Goal: Task Accomplishment & Management: Manage account settings

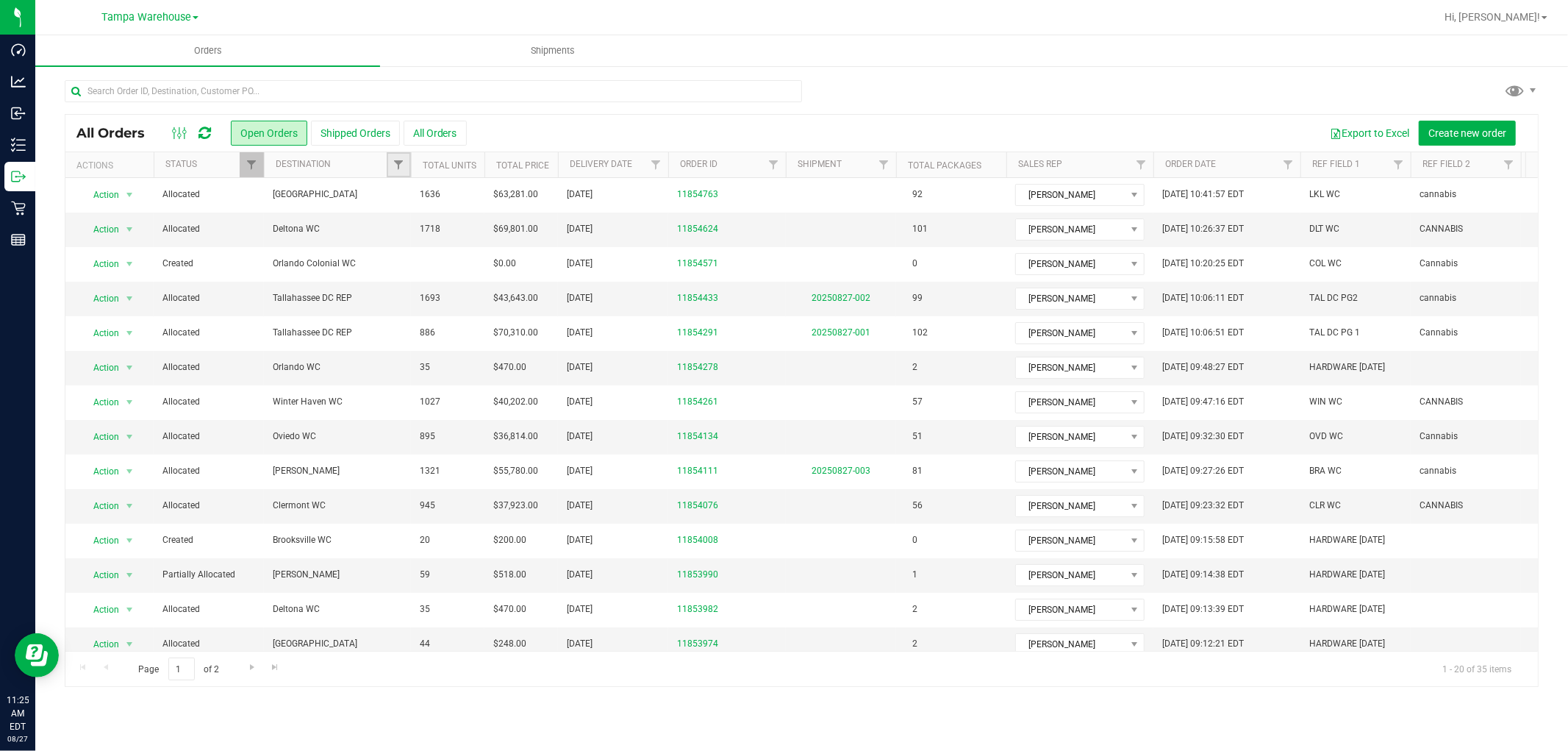
click at [391, 163] on link "Filter" at bounding box center [398, 164] width 24 height 25
type input "tall"
click at [401, 248] on input "Tallahassee DC REP" at bounding box center [406, 252] width 10 height 10
checkbox input "true"
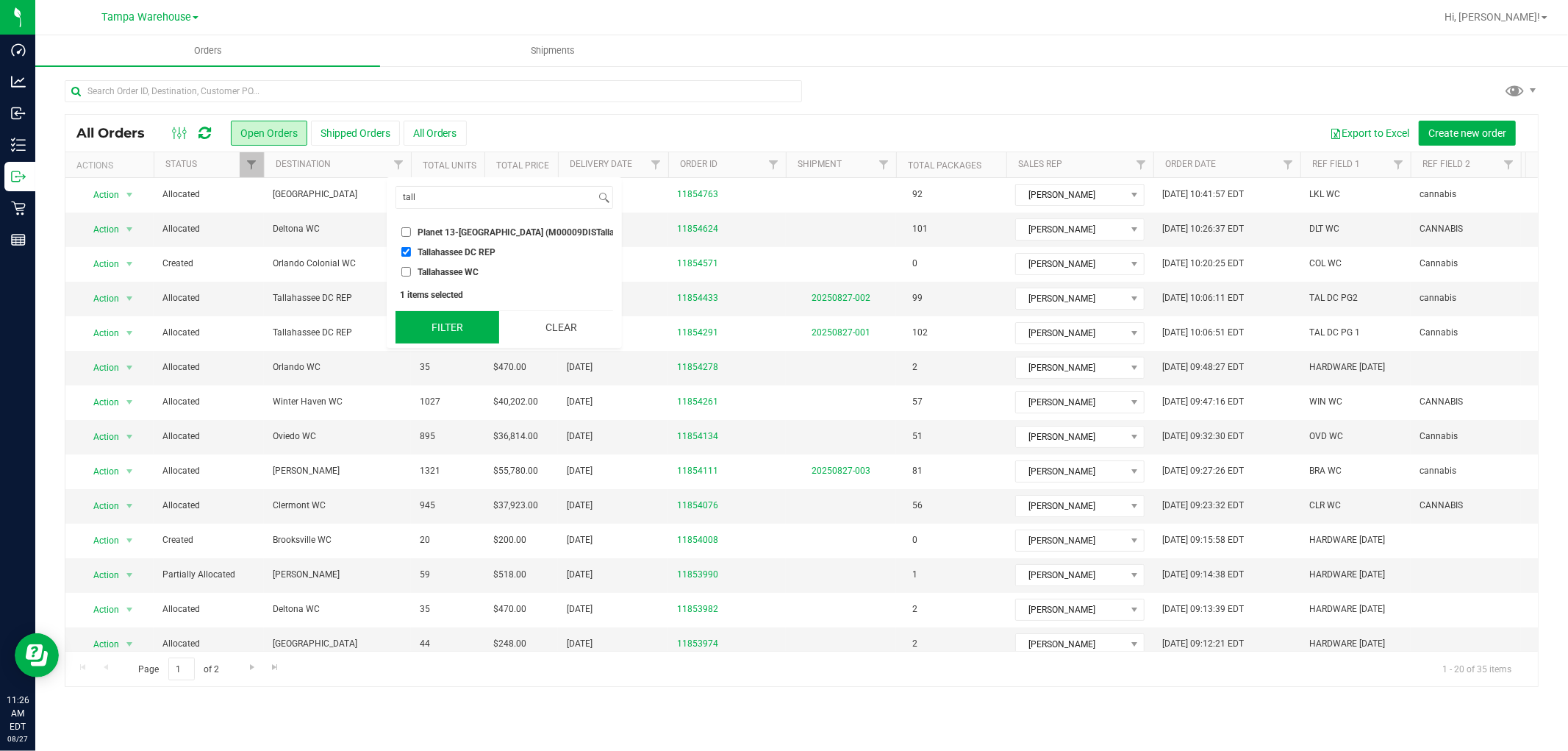
click at [454, 340] on button "Filter" at bounding box center [447, 327] width 104 height 32
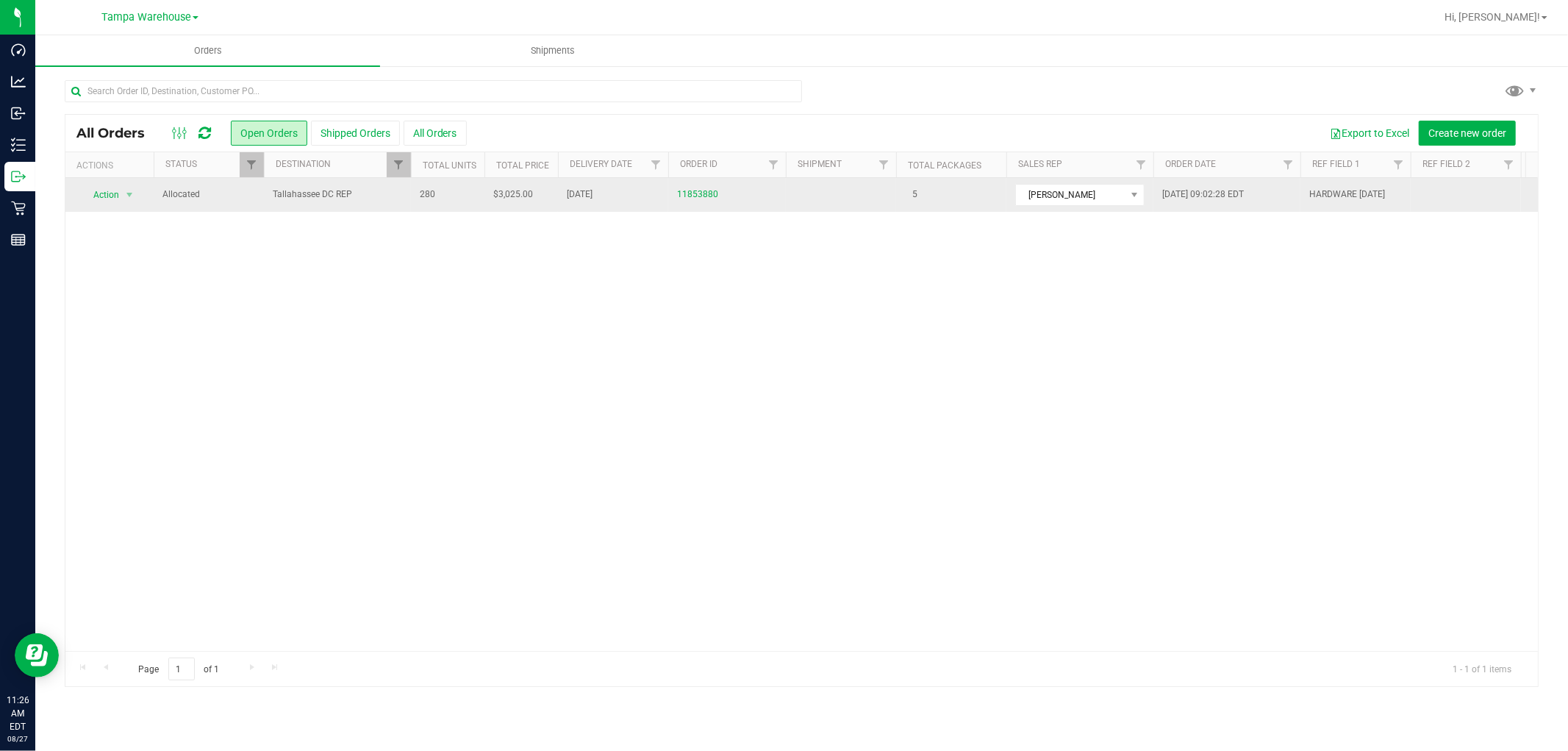
click at [400, 196] on span "Tallahassee DC REP" at bounding box center [337, 194] width 129 height 14
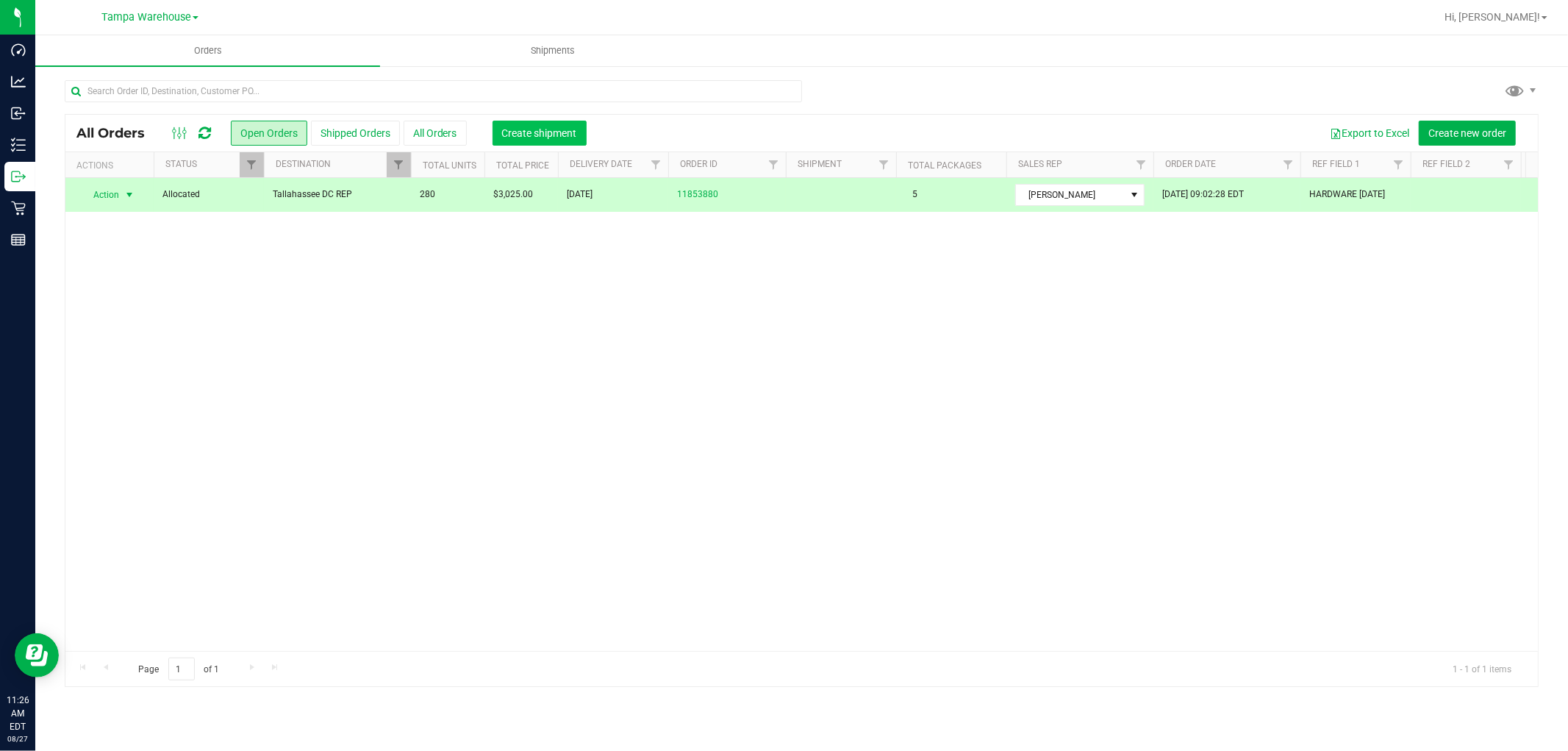
click at [546, 129] on span "Create shipment" at bounding box center [539, 133] width 75 height 12
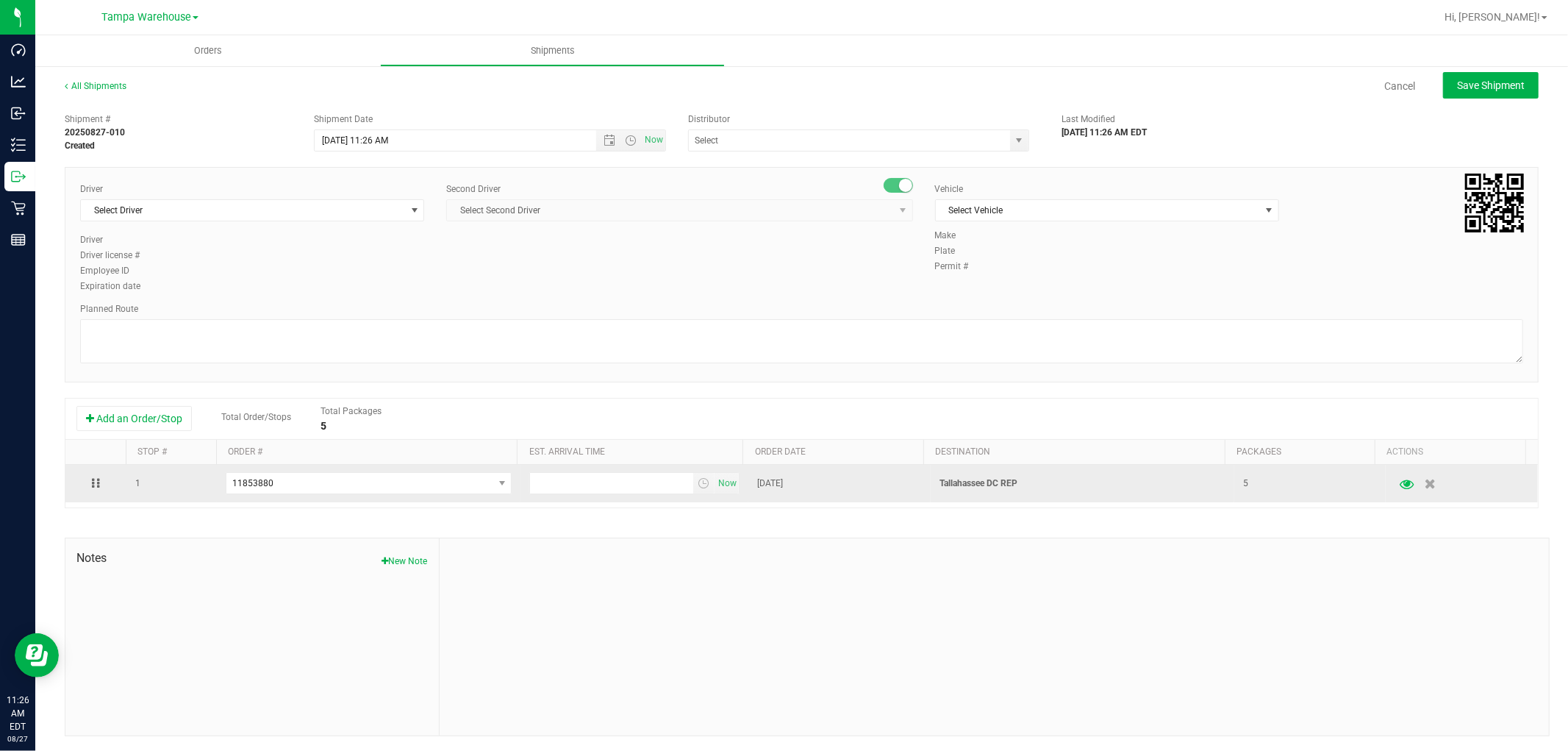
click at [1401, 484] on icon "button" at bounding box center [1408, 483] width 14 height 10
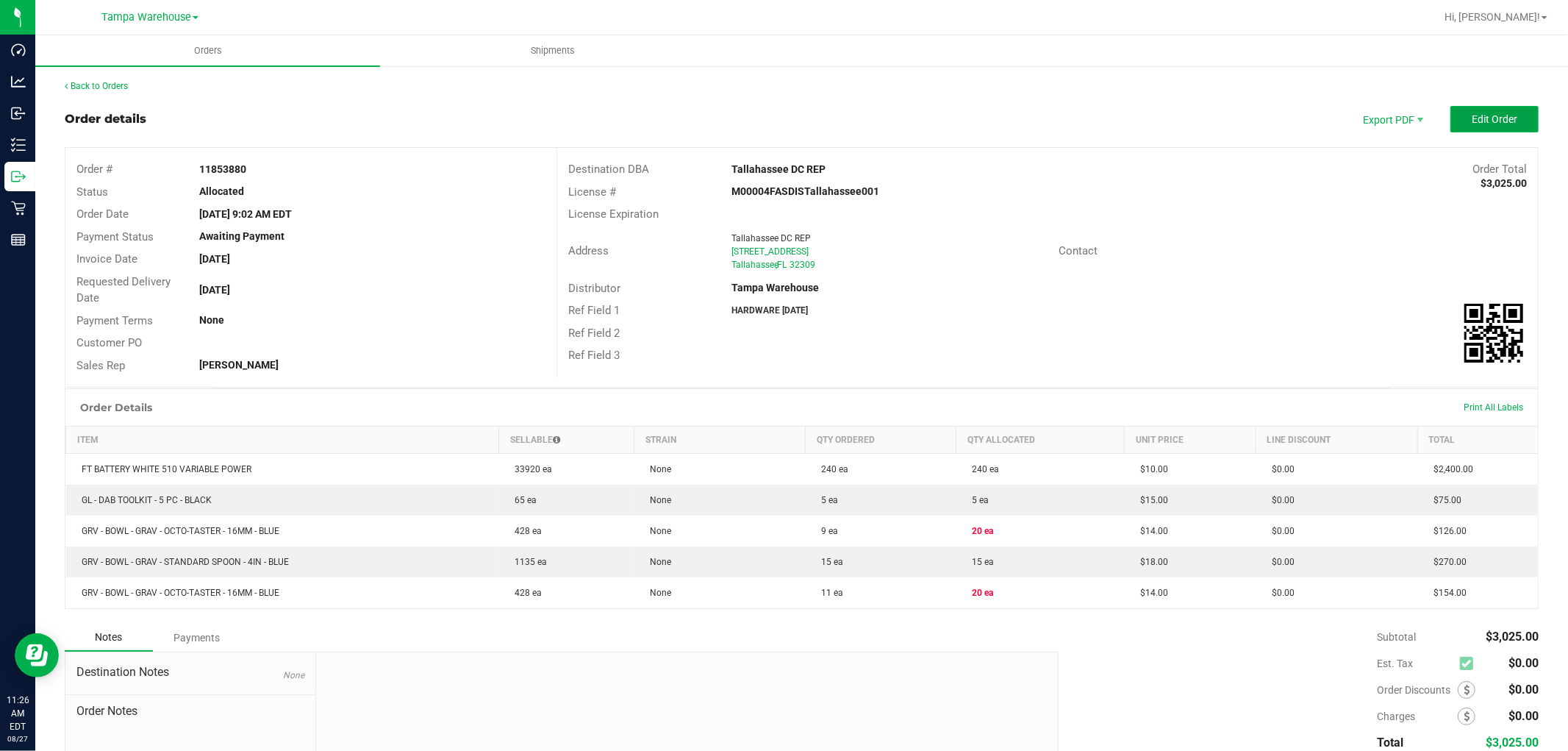
click at [1475, 111] on button "Edit Order" at bounding box center [1494, 119] width 89 height 27
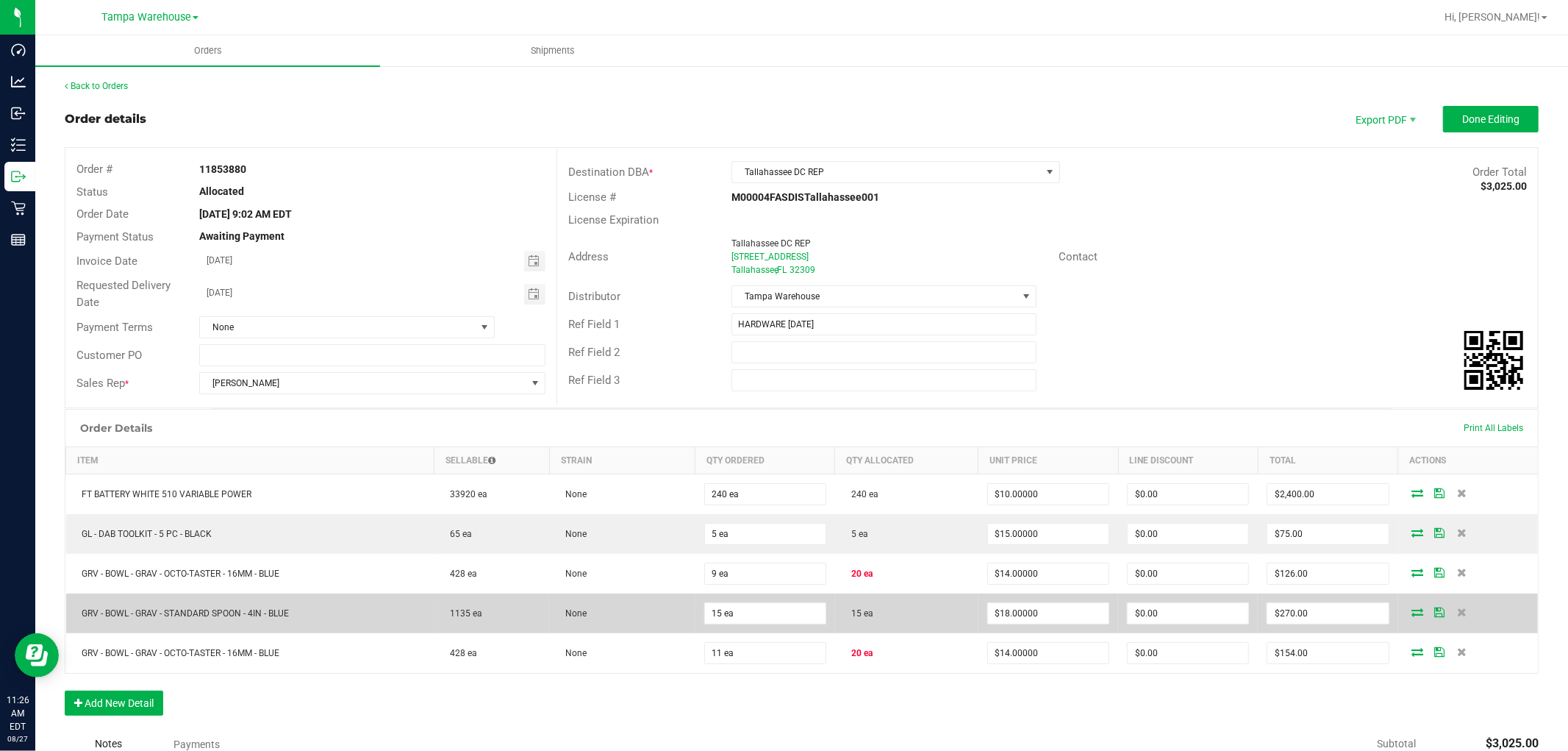
scroll to position [82, 0]
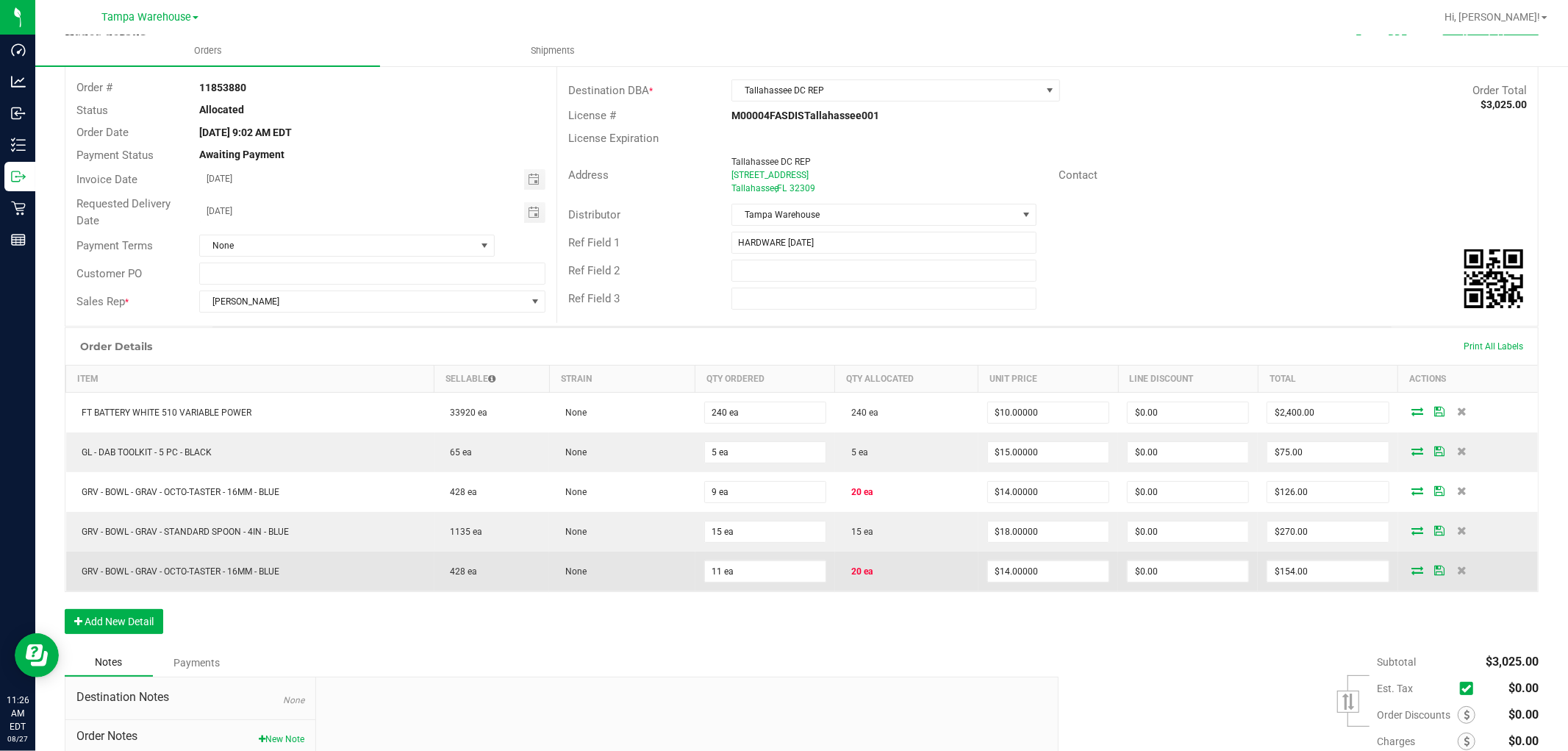
click at [1412, 574] on icon at bounding box center [1418, 570] width 12 height 9
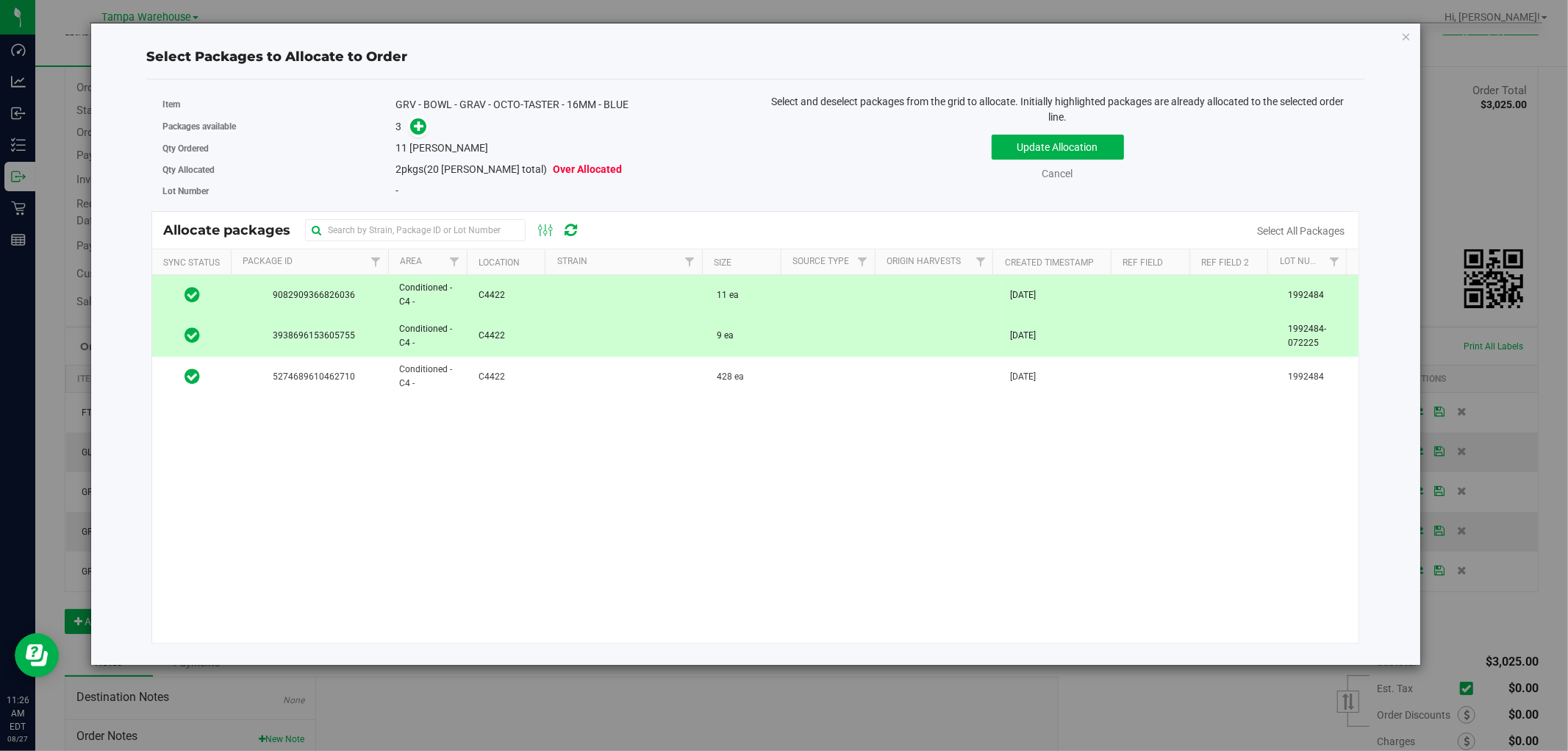
click at [1414, 30] on div "Select Packages to Allocate to Order Item GRV - BOWL - GRAV - OCTO-TASTER - 16M…" at bounding box center [756, 344] width 1330 height 642
click at [1404, 34] on icon "button" at bounding box center [1406, 36] width 10 height 18
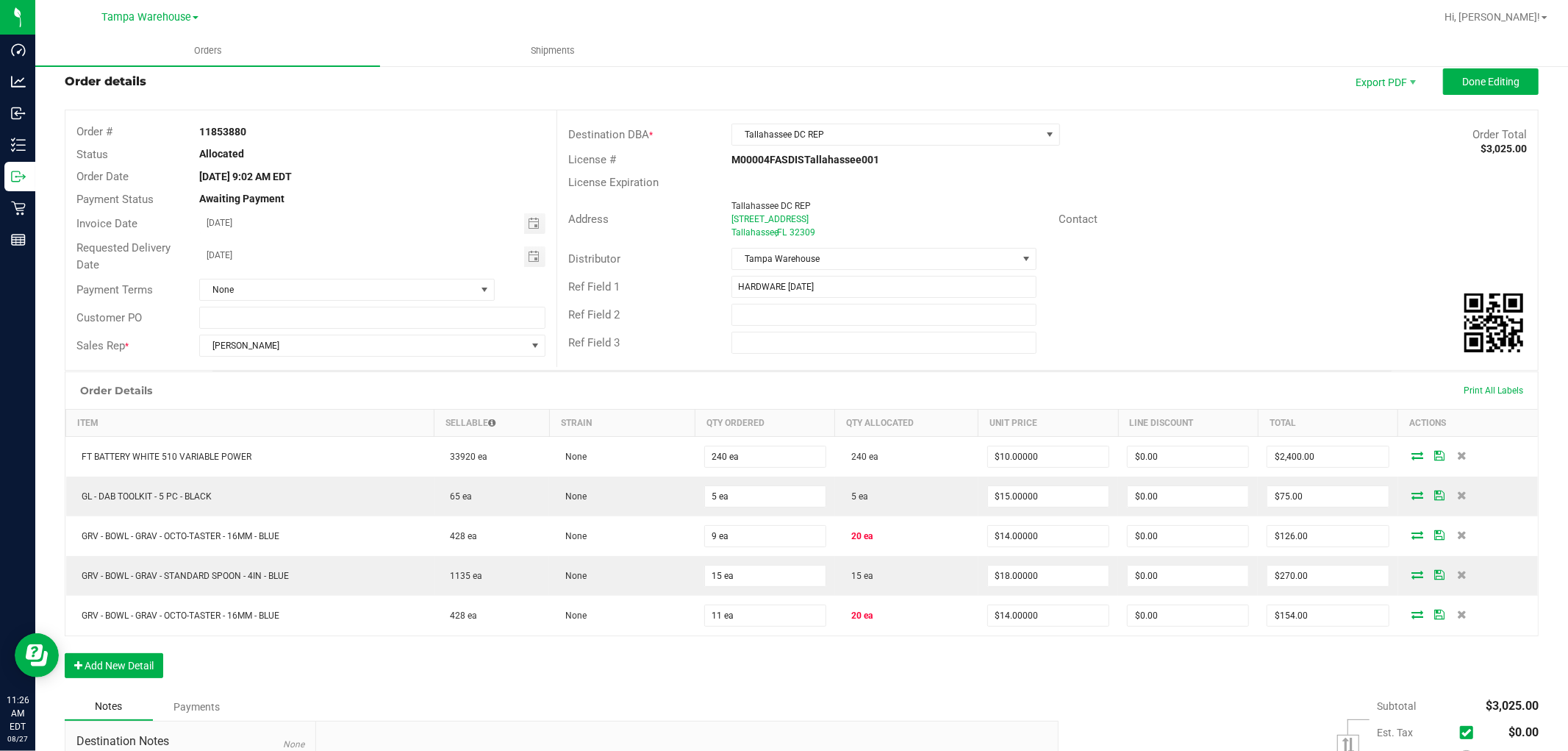
scroll to position [0, 0]
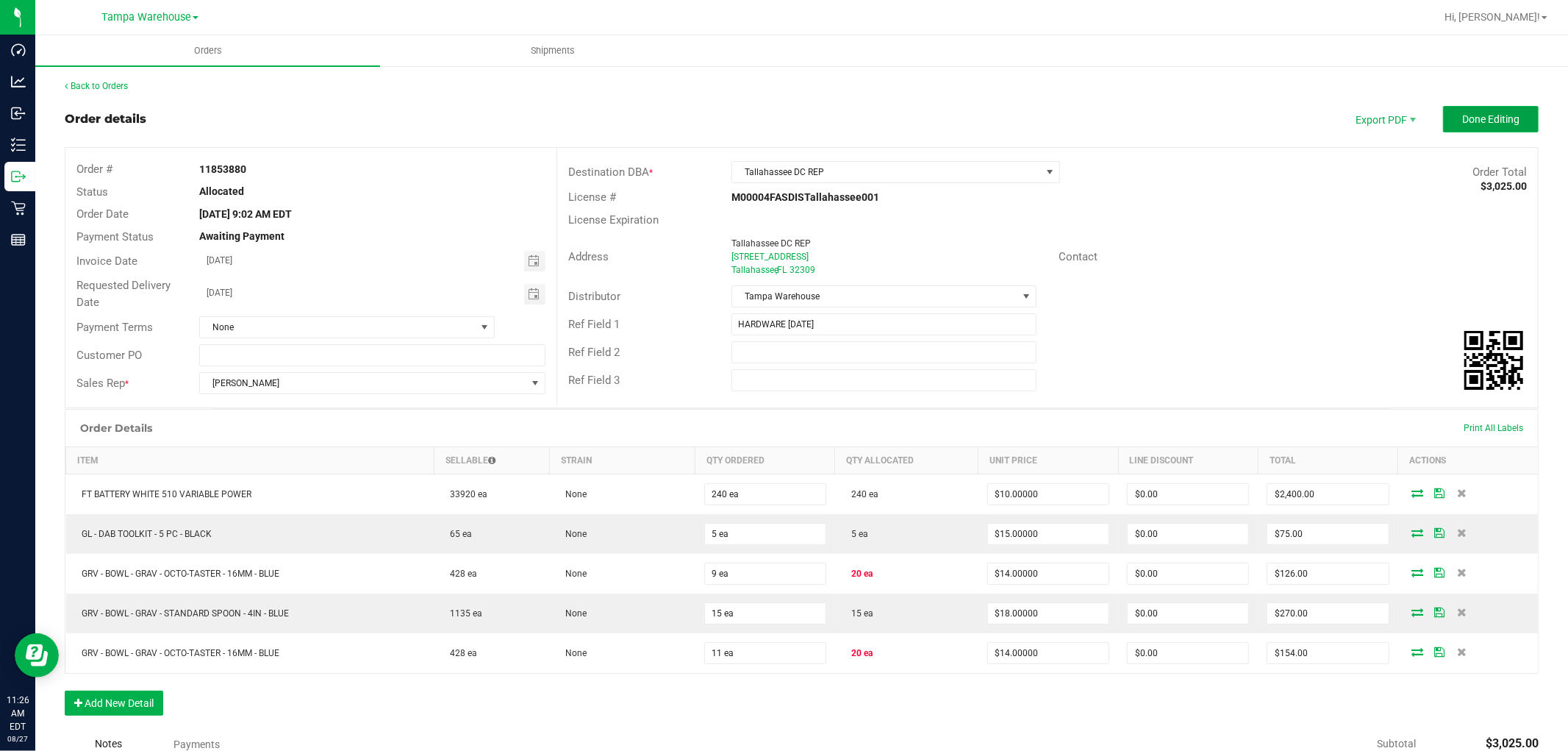
click at [1482, 114] on span "Done Editing" at bounding box center [1491, 120] width 58 height 12
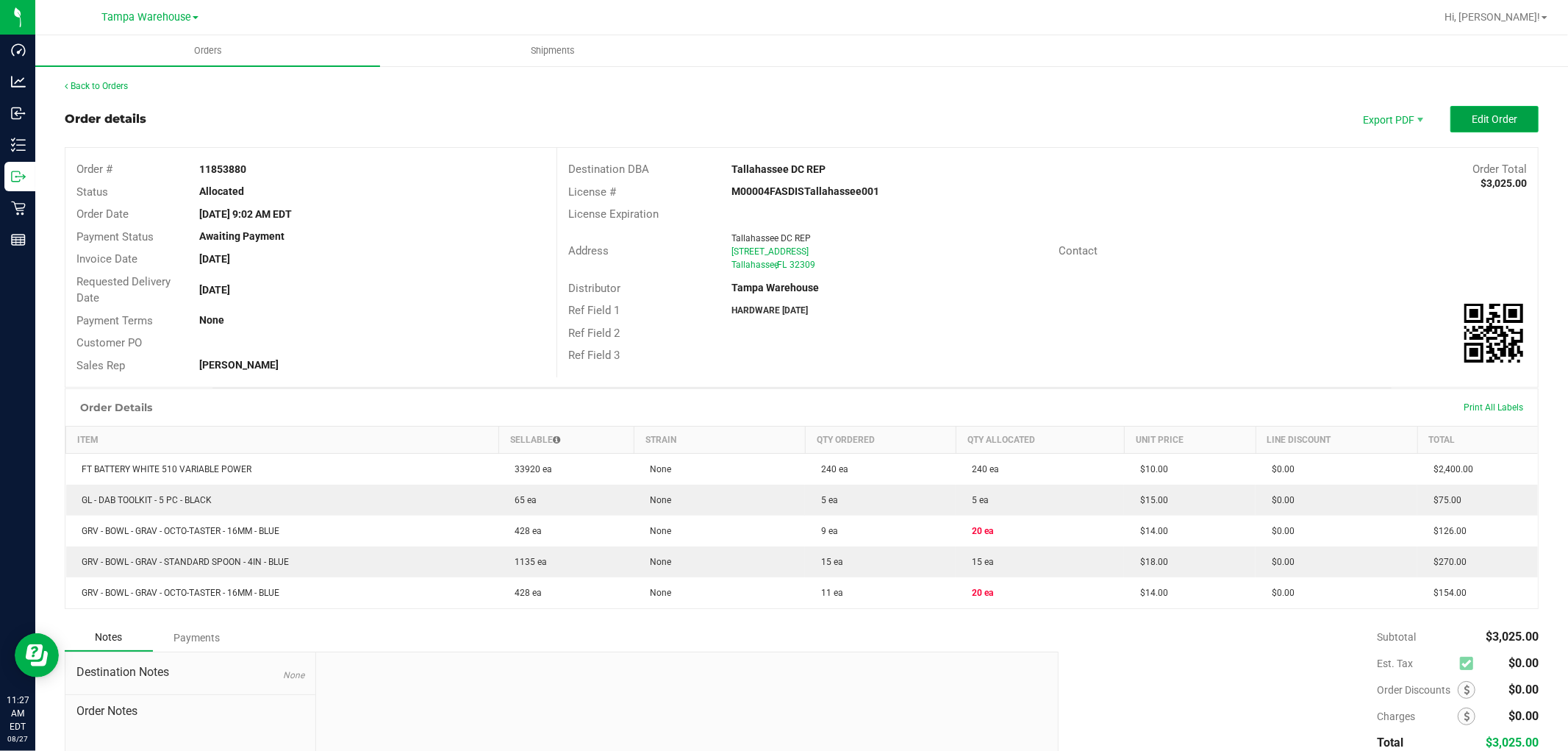
click at [1500, 121] on span "Edit Order" at bounding box center [1494, 120] width 46 height 12
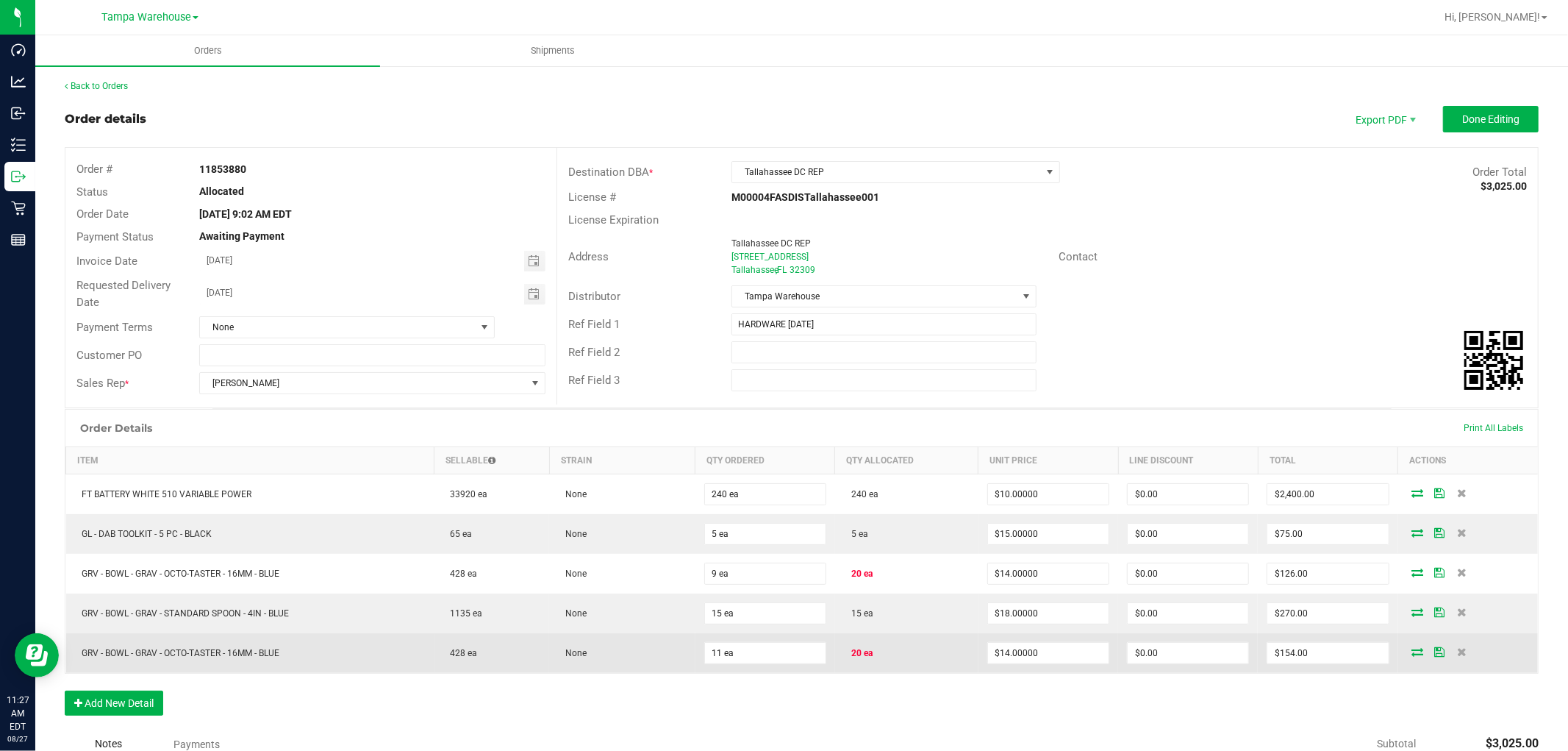
click at [1409, 658] on td at bounding box center [1467, 653] width 139 height 40
click at [1412, 656] on icon at bounding box center [1418, 651] width 12 height 9
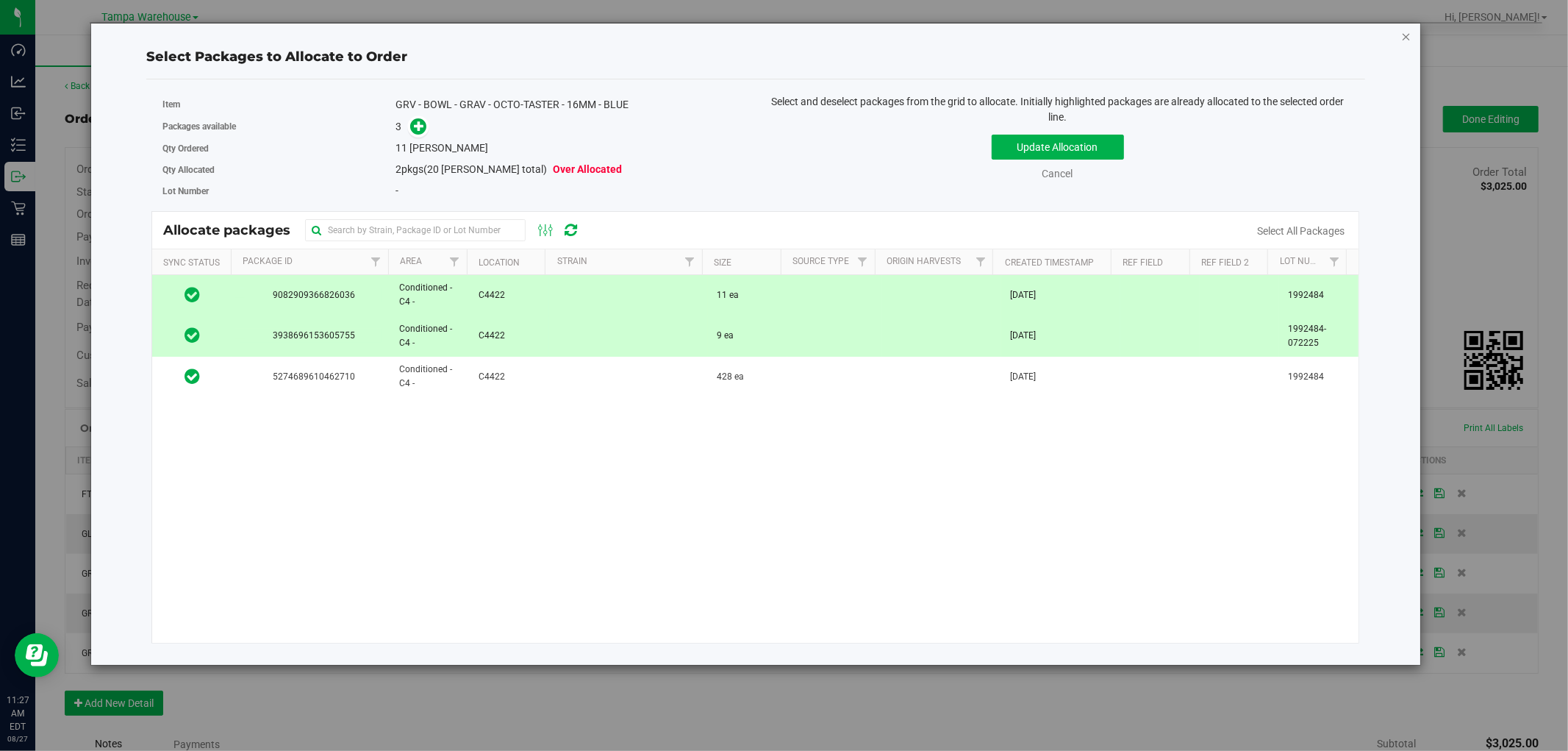
click at [1405, 35] on icon "button" at bounding box center [1406, 36] width 10 height 18
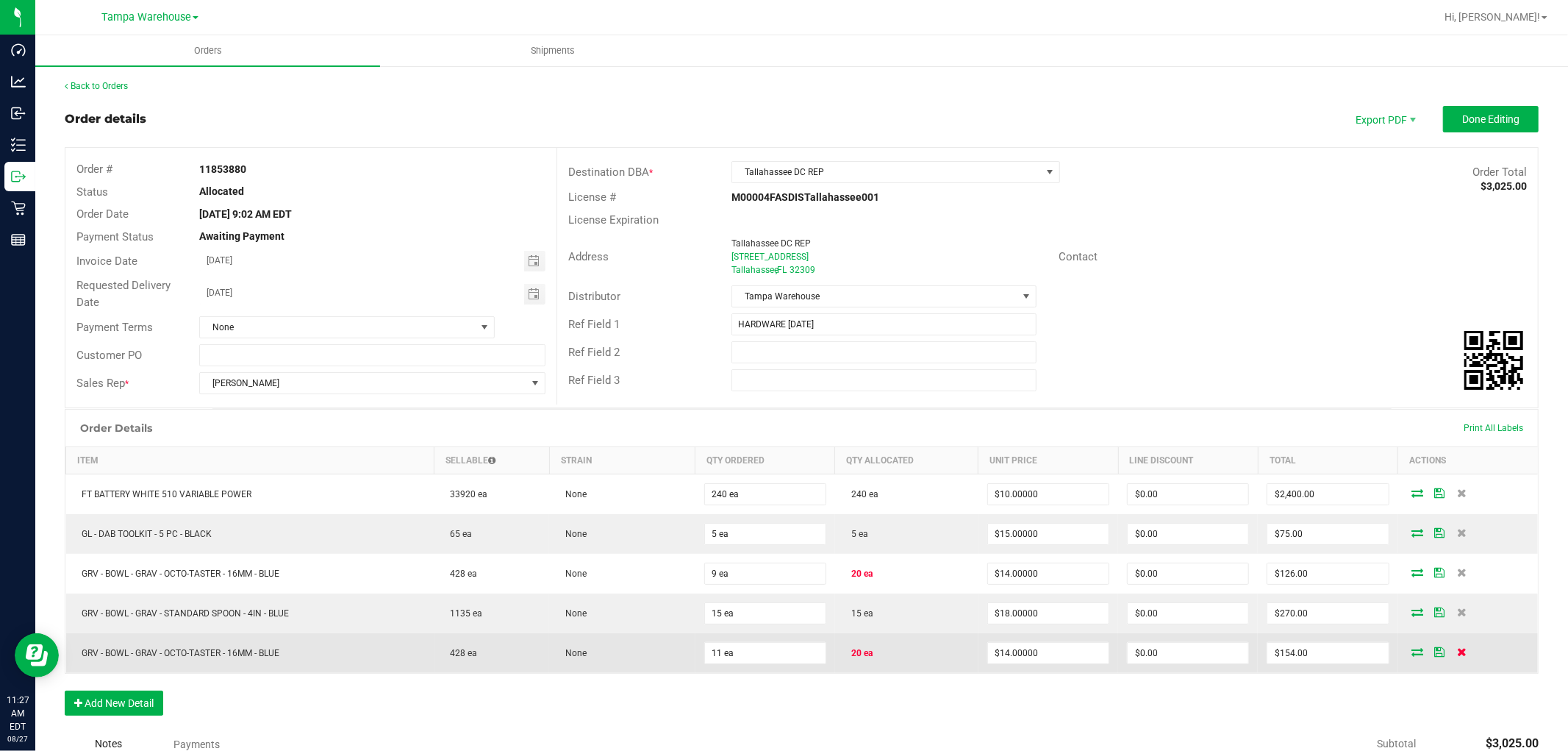
click at [1456, 651] on icon at bounding box center [1461, 651] width 10 height 9
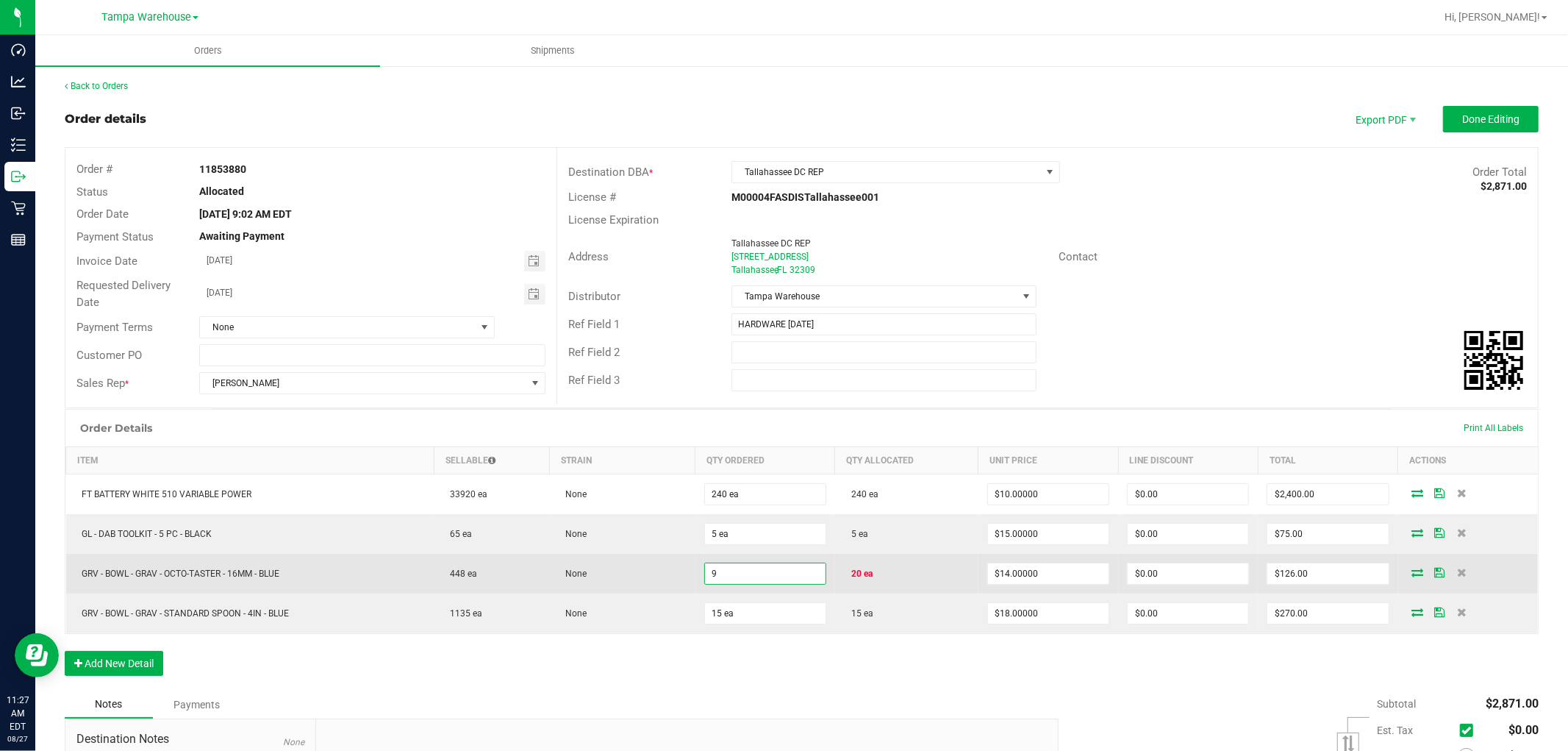
click at [743, 571] on input "9" at bounding box center [765, 574] width 120 height 21
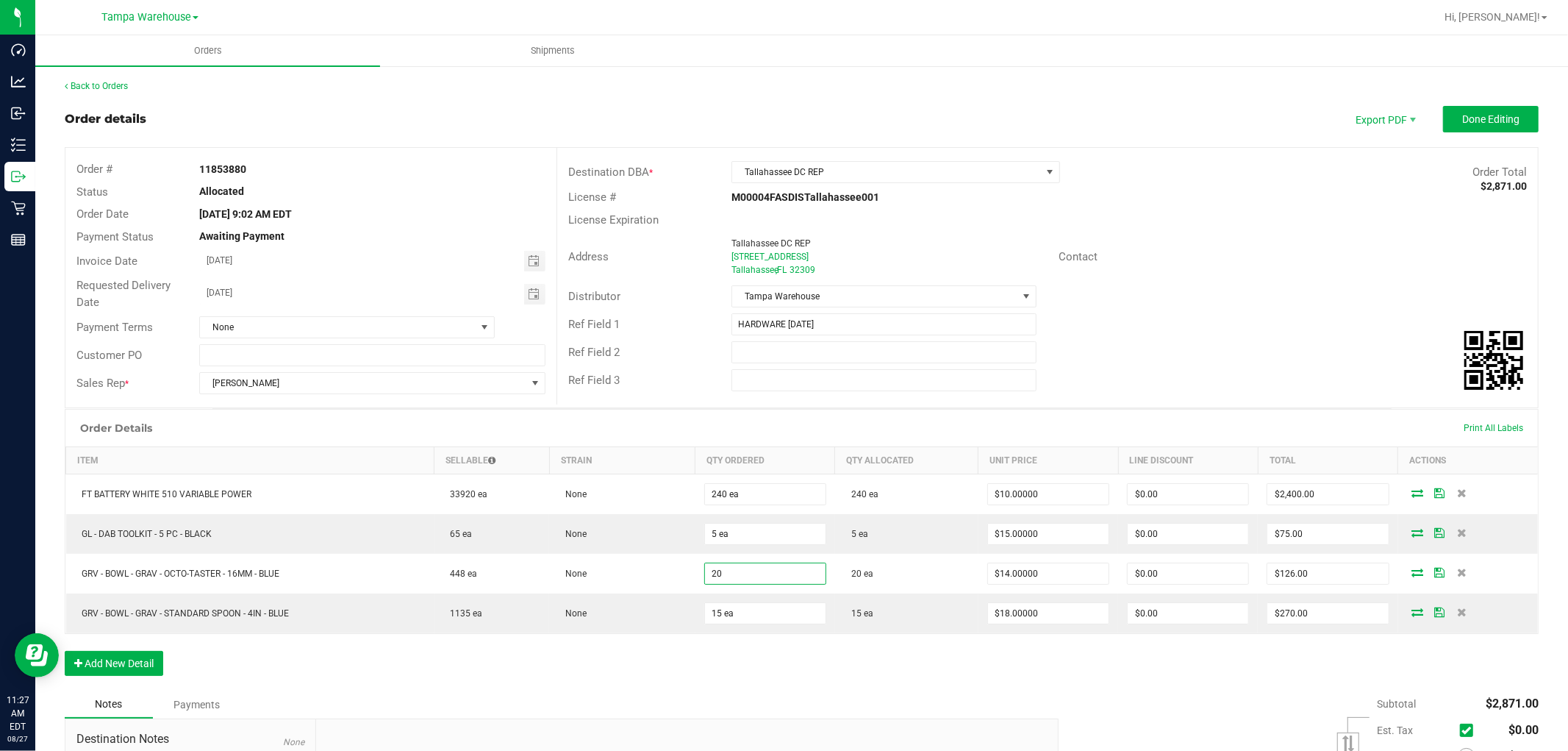
type input "20 ea"
type input "$280.00"
click at [878, 686] on div "Order Details Print All Labels Item Sellable Strain Qty Ordered Qty Allocated U…" at bounding box center [801, 550] width 1473 height 282
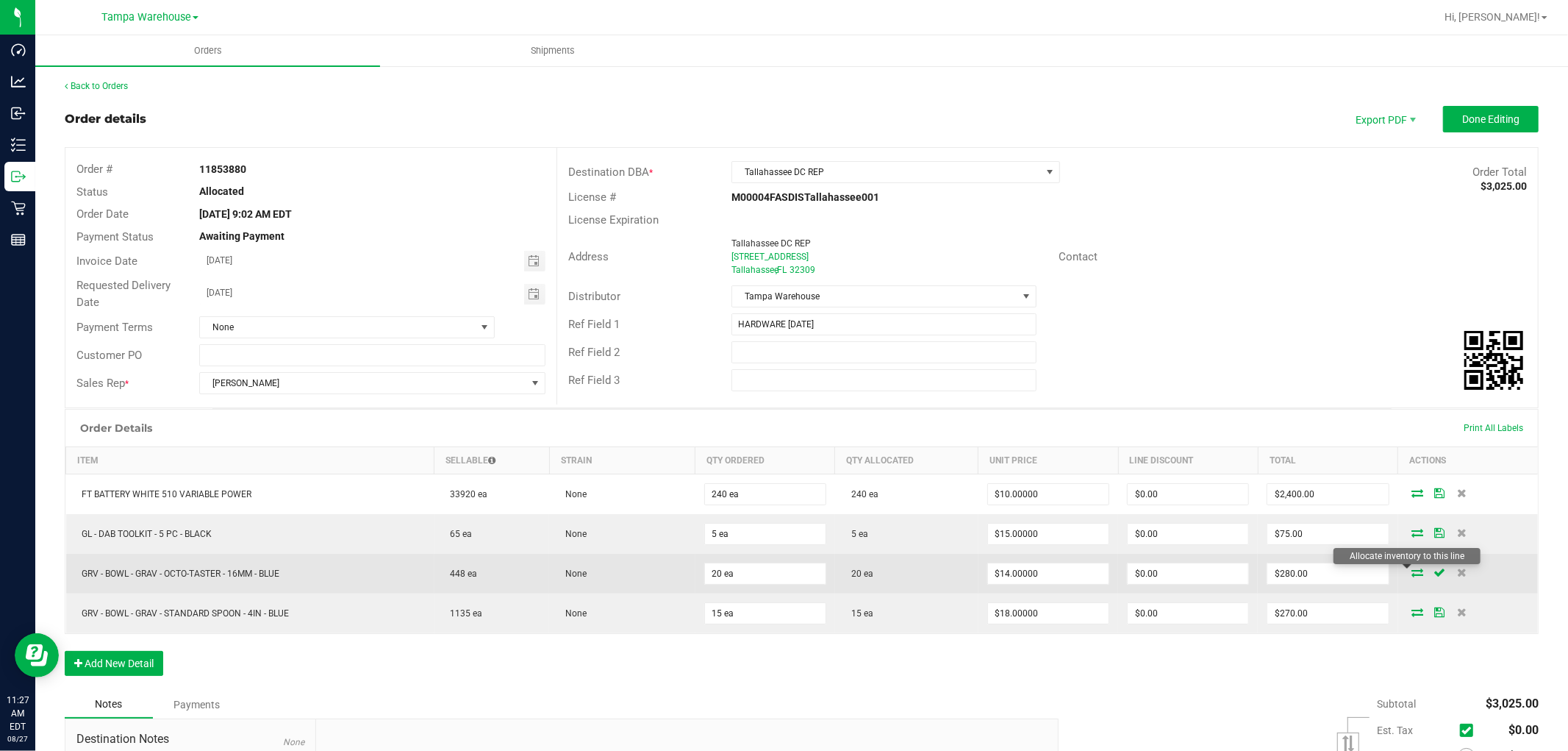
click at [1412, 575] on icon at bounding box center [1418, 572] width 12 height 9
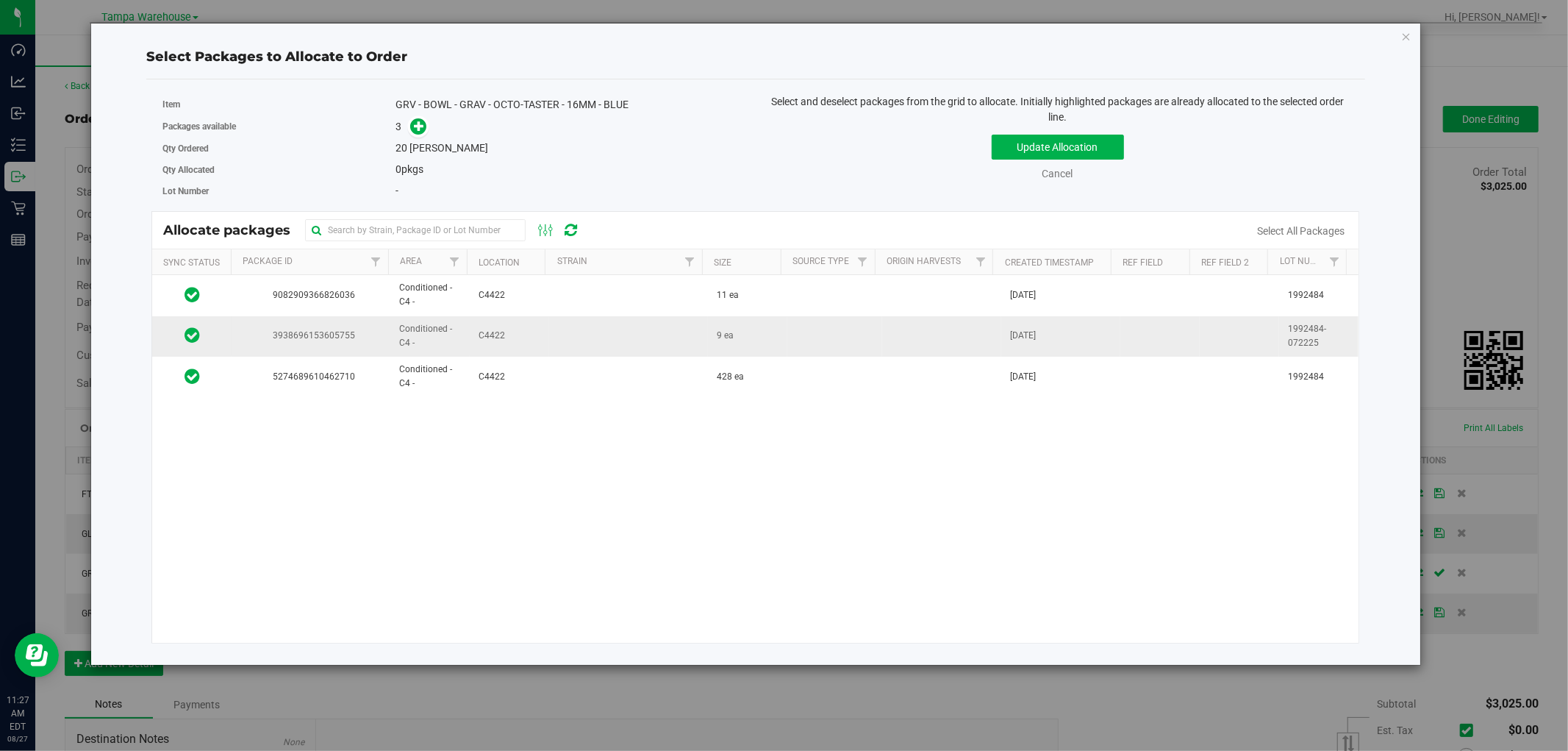
click at [530, 344] on td "C4422" at bounding box center [510, 336] width 80 height 41
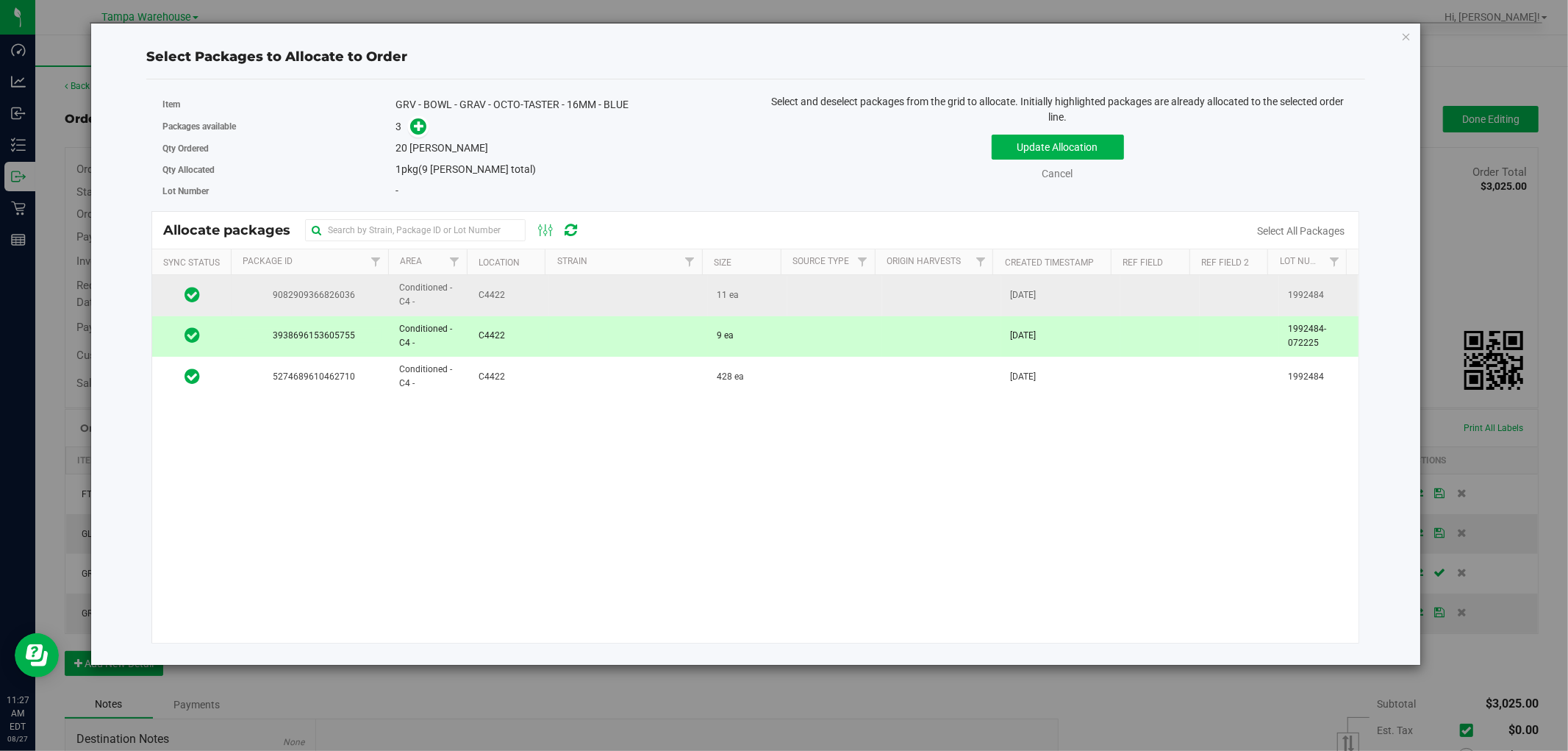
click at [588, 291] on td at bounding box center [628, 295] width 158 height 41
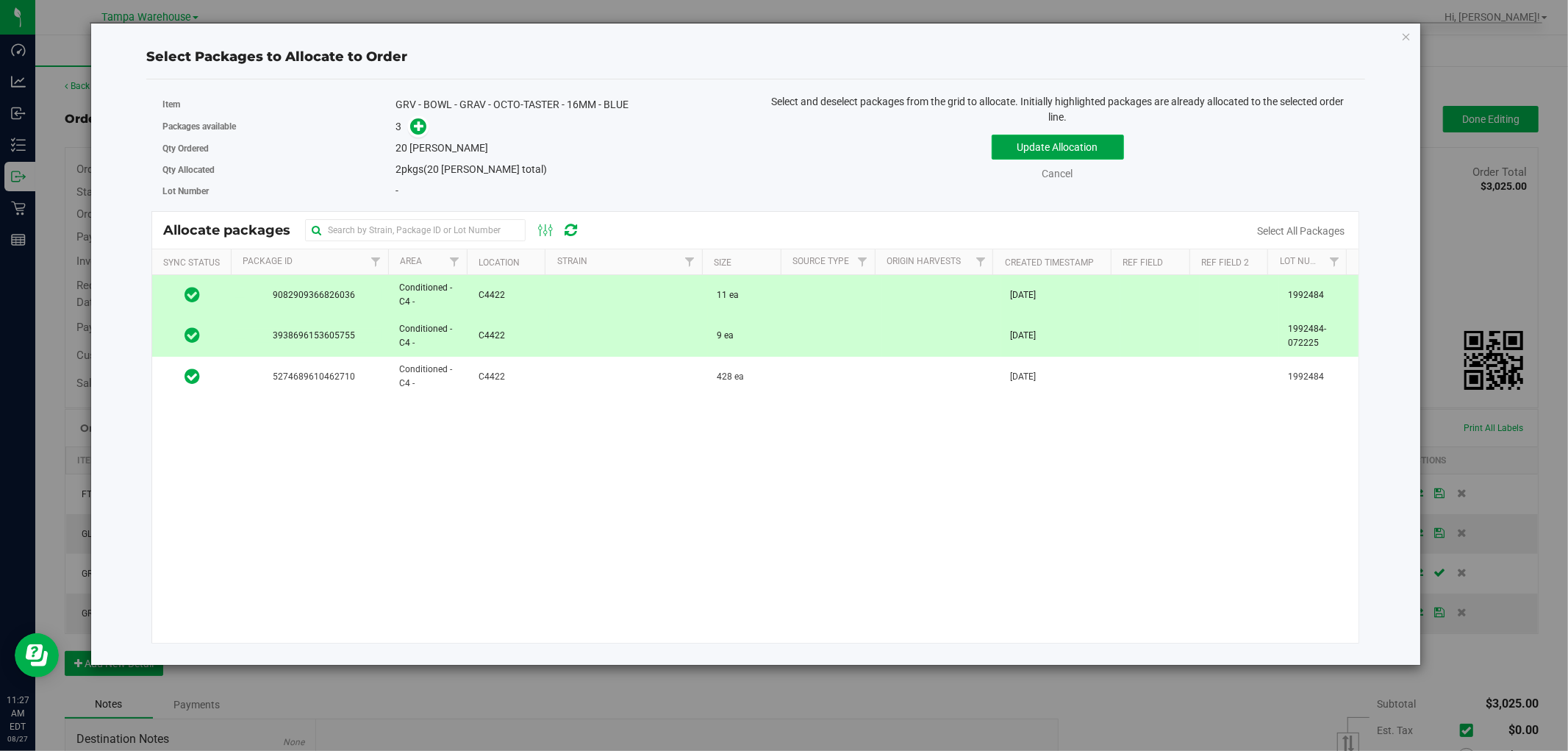
click at [1093, 142] on button "Update Allocation" at bounding box center [1057, 146] width 132 height 25
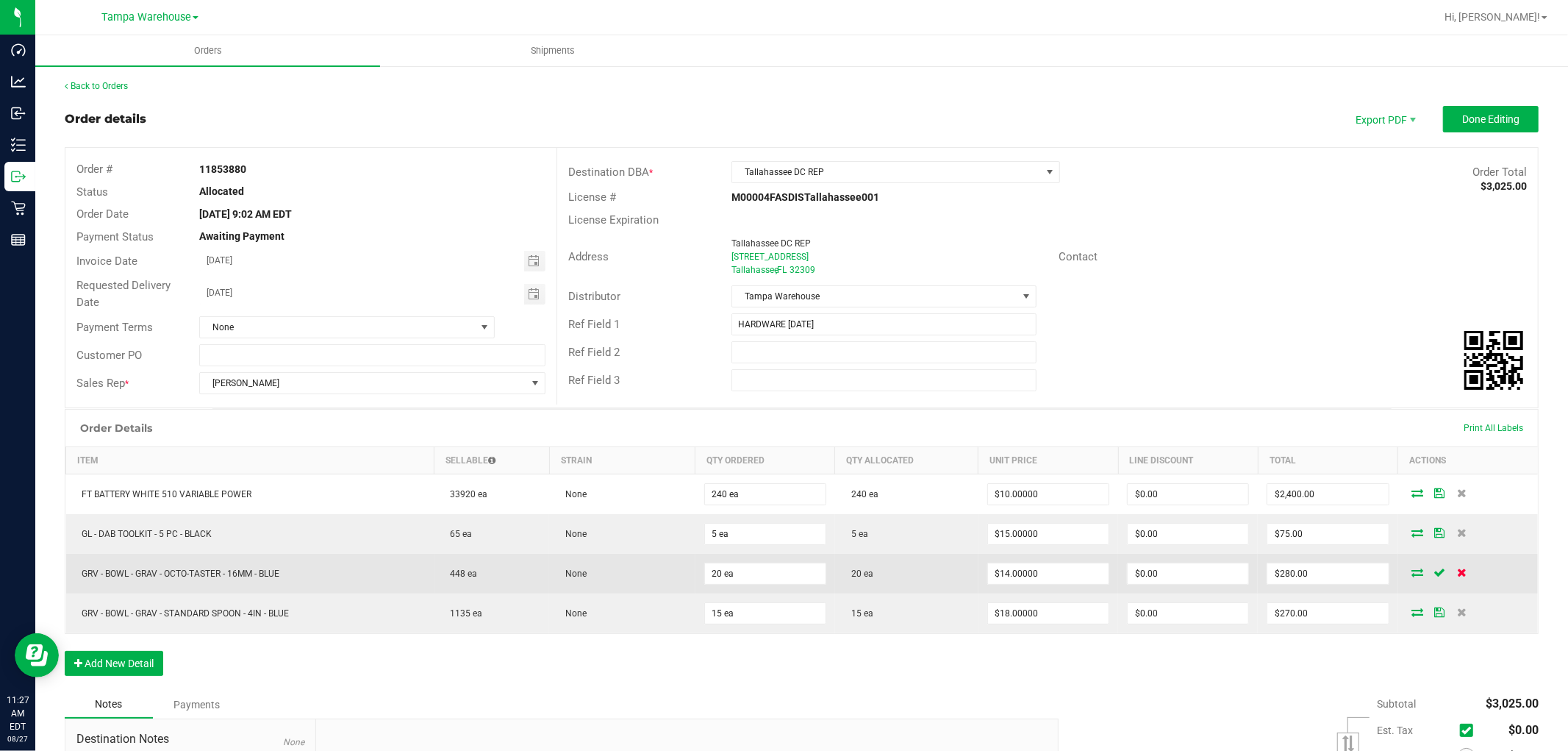
click at [1456, 574] on icon at bounding box center [1461, 572] width 10 height 9
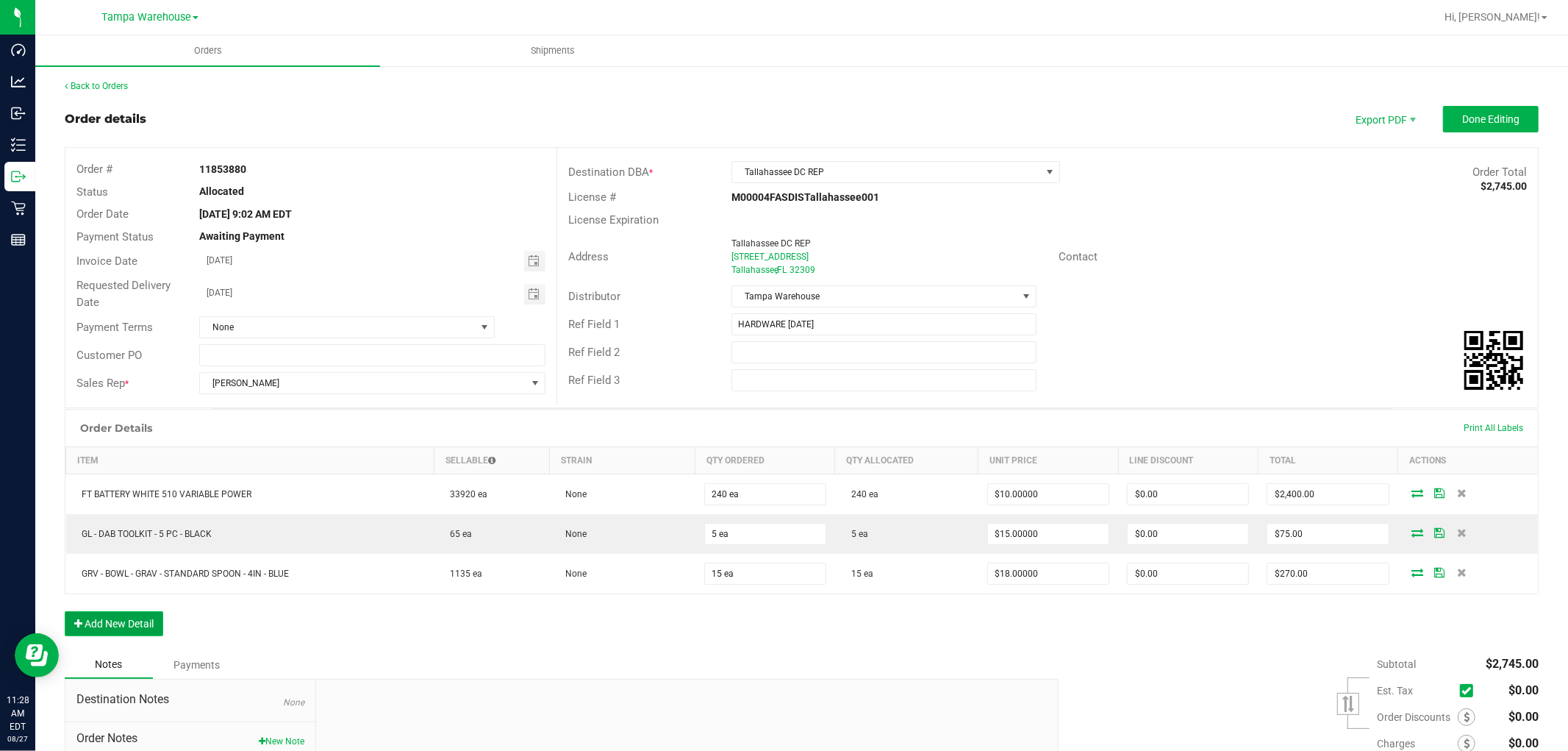
click at [136, 621] on button "Add New Detail" at bounding box center [113, 624] width 99 height 25
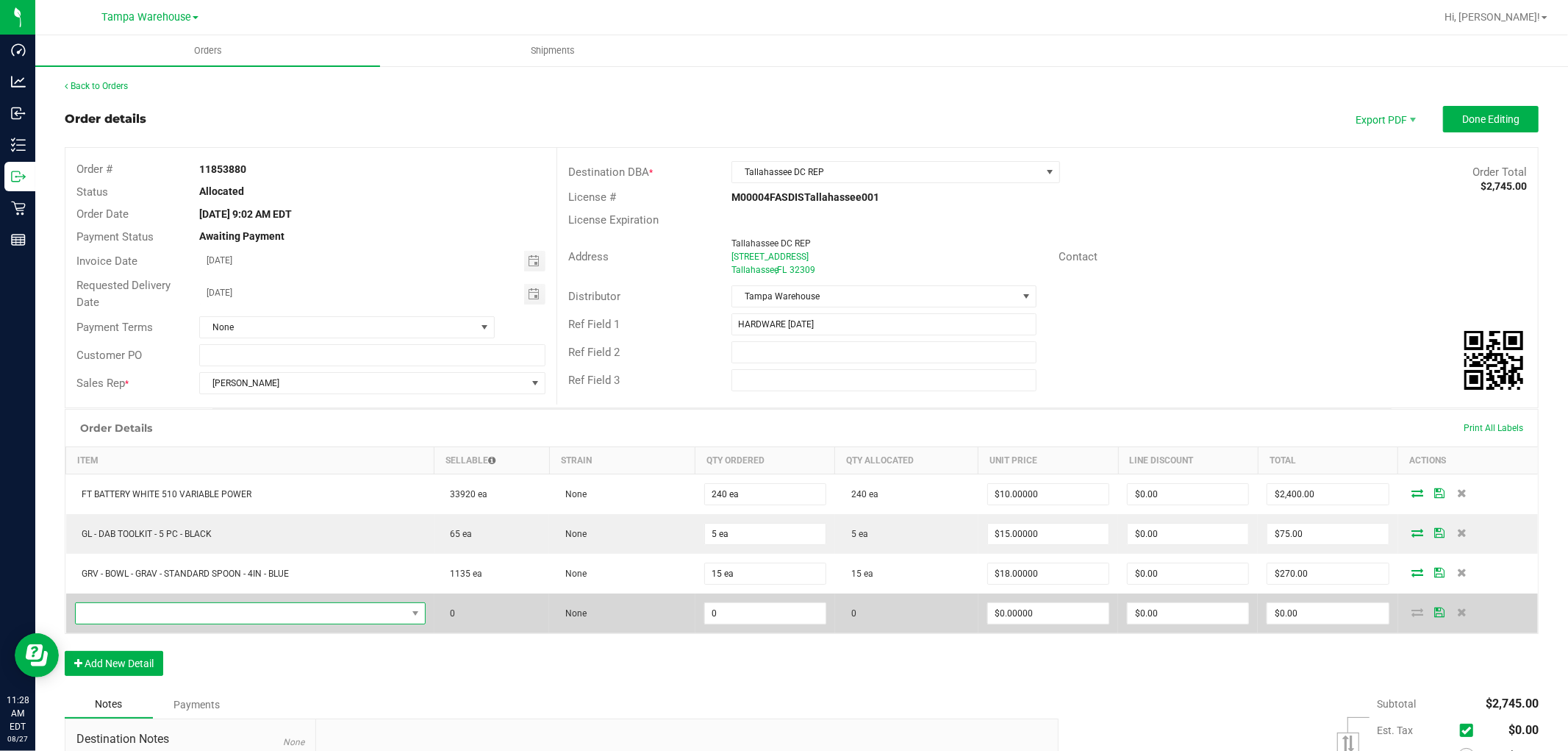
click at [175, 619] on span "NO DATA FOUND" at bounding box center [241, 613] width 331 height 21
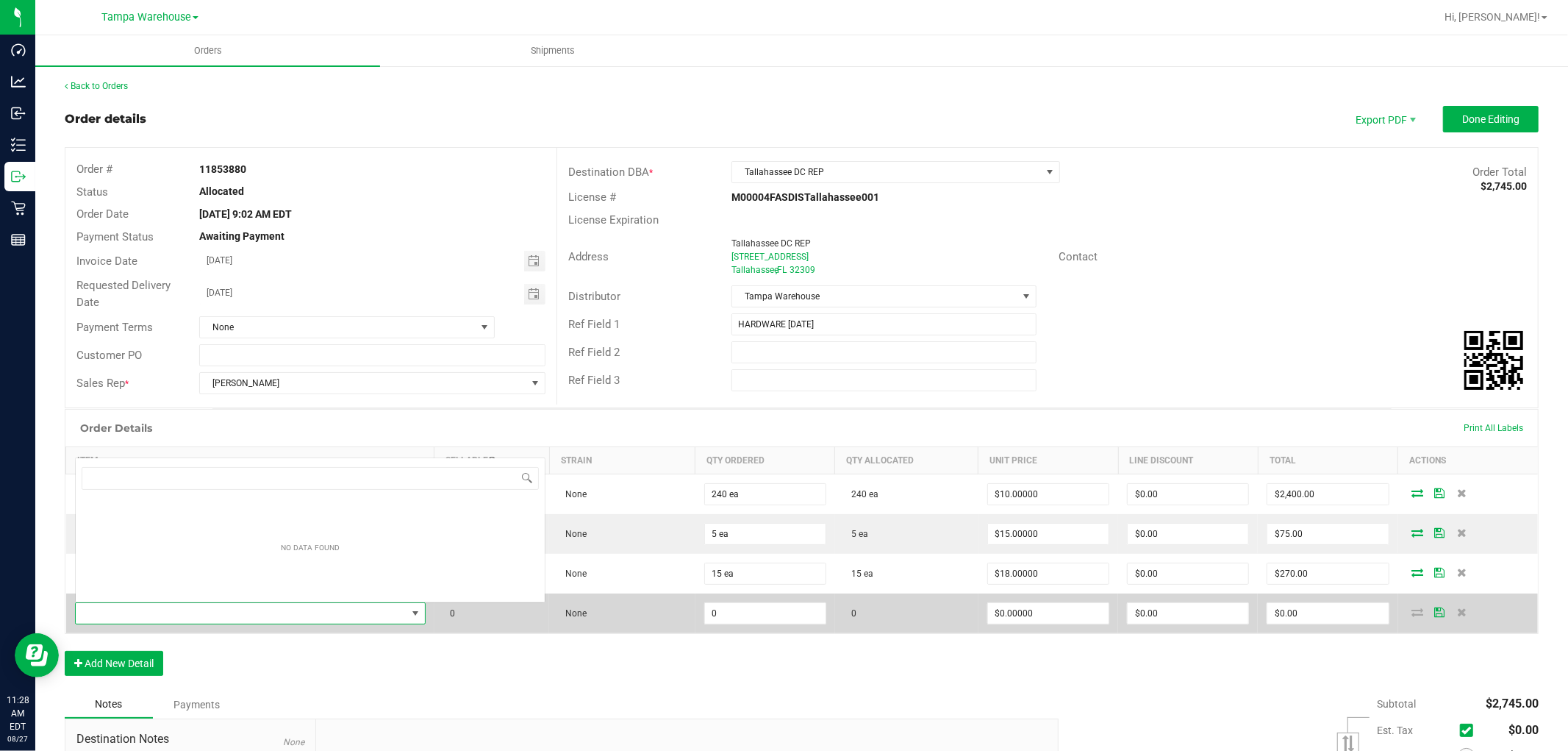
scroll to position [22, 345]
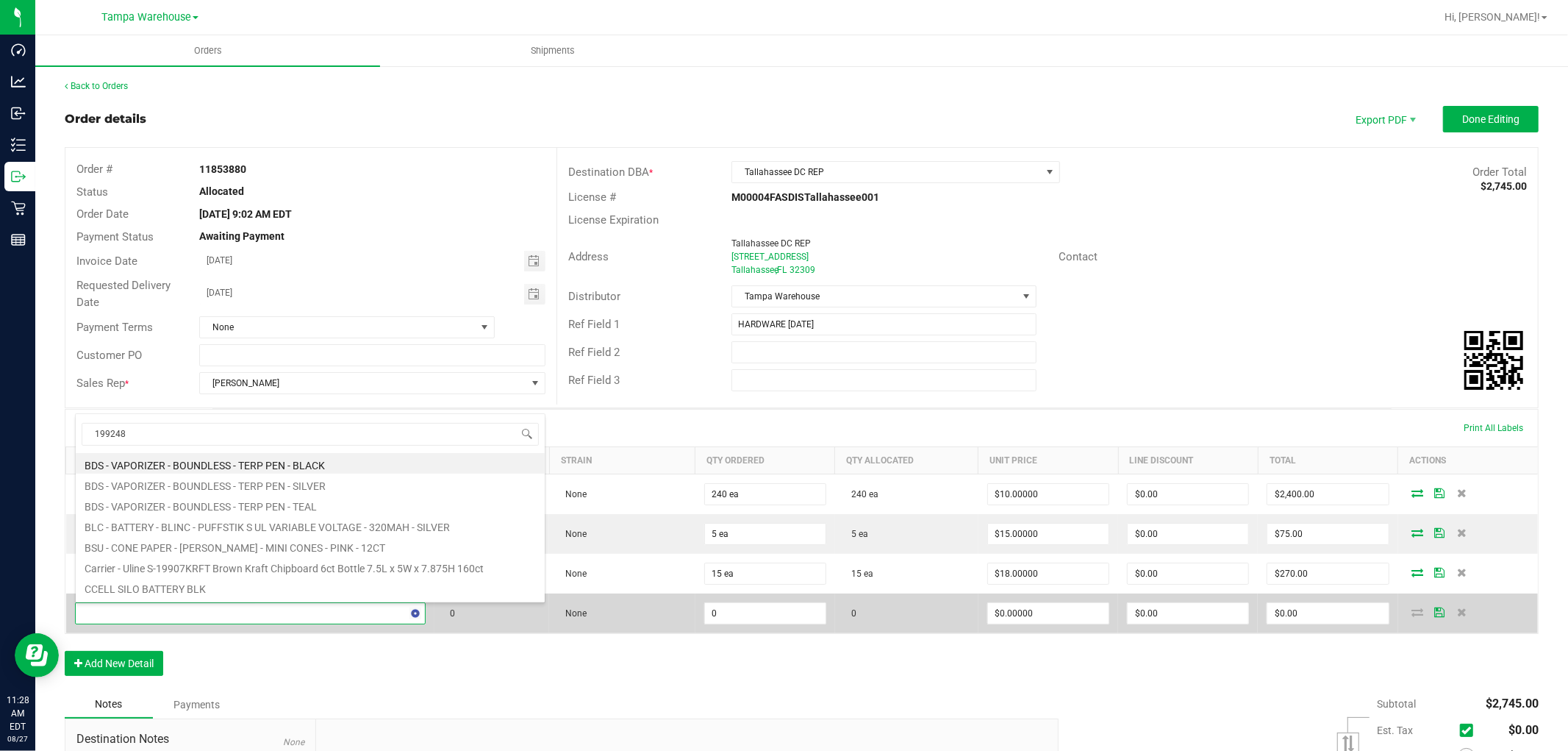
type input "1992484"
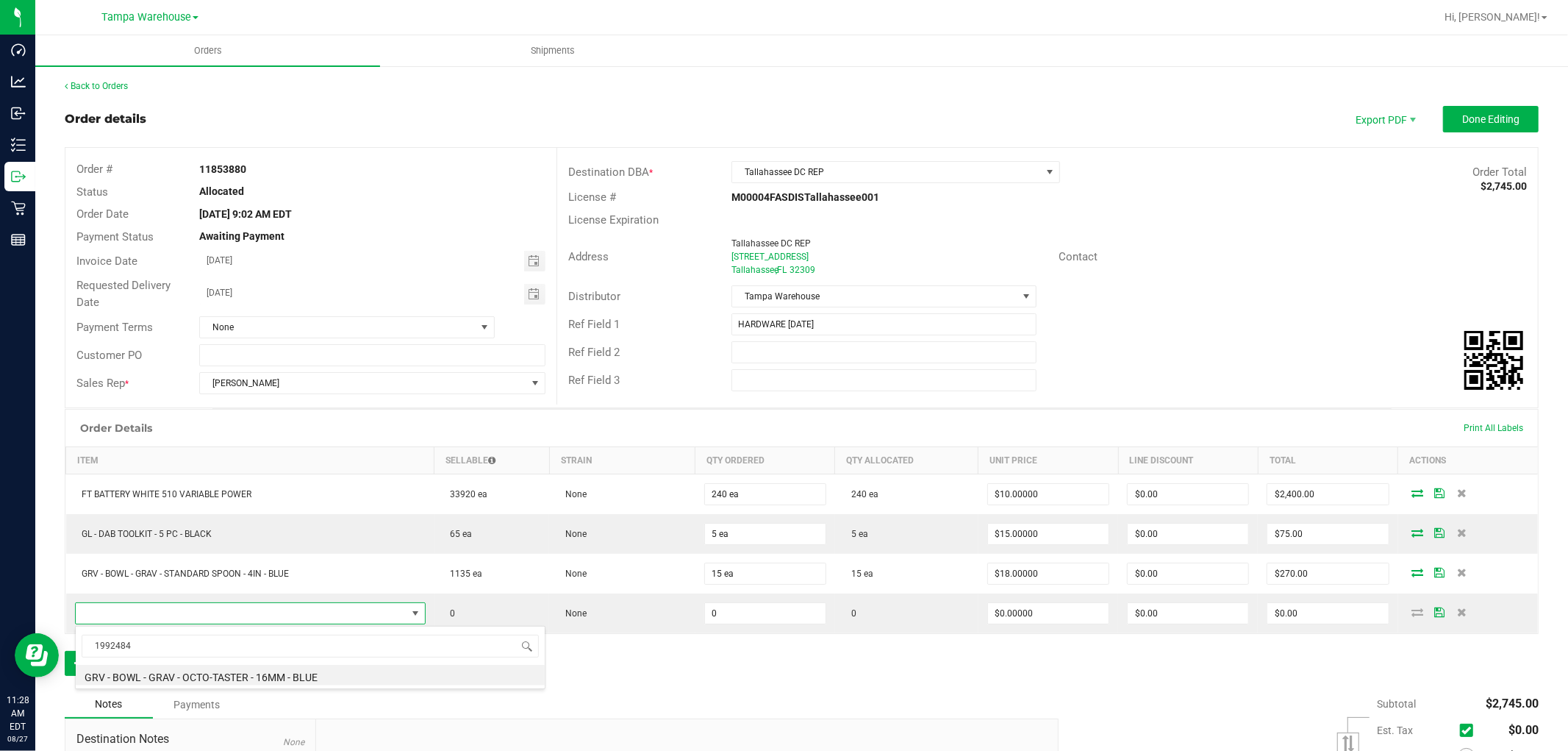
click at [282, 672] on li "GRV - BOWL - GRAV - OCTO-TASTER - 16MM - BLUE" at bounding box center [310, 674] width 469 height 21
type input "0 ea"
type input "$14.00000"
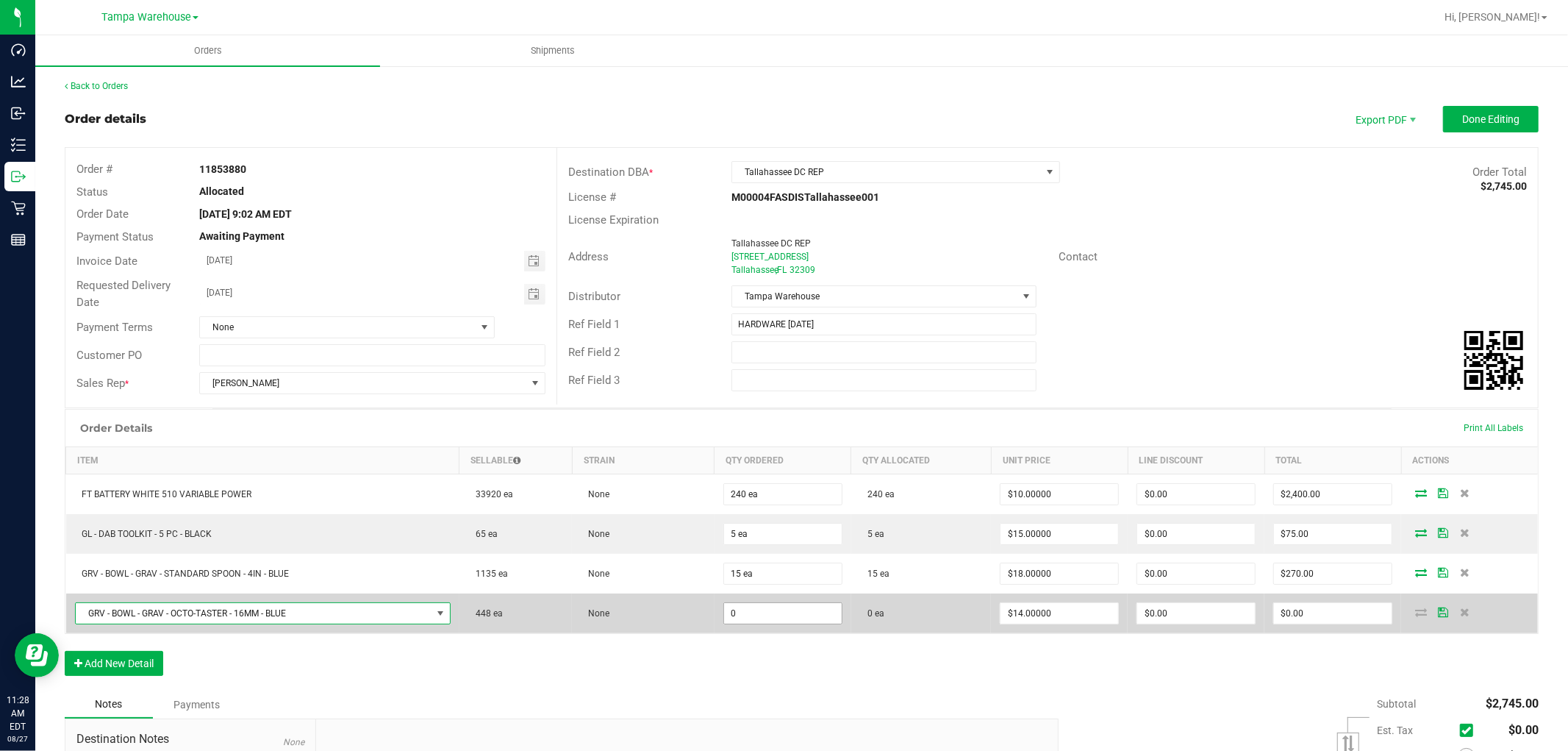
click at [795, 617] on input "0" at bounding box center [783, 613] width 117 height 21
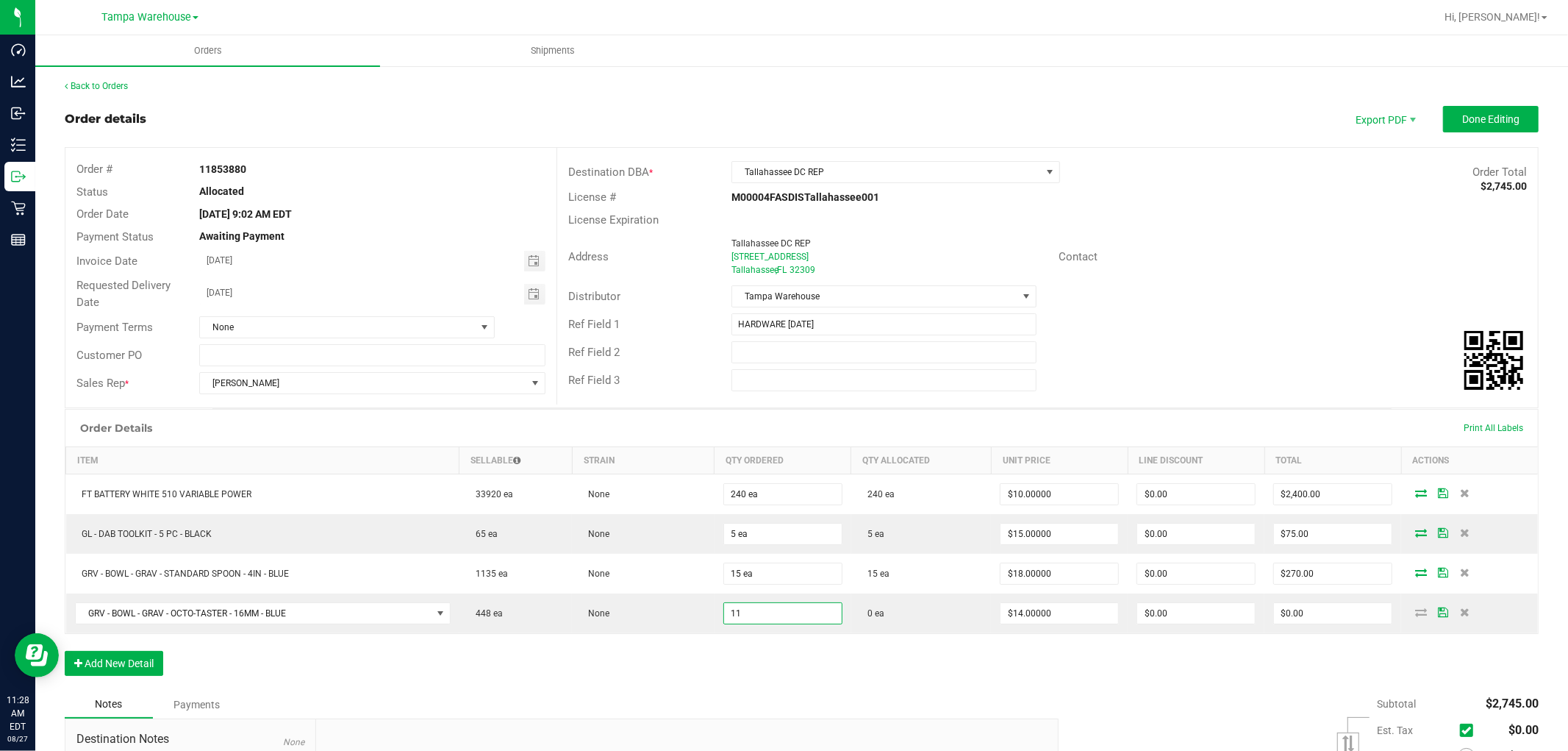
type input "11 ea"
type input "$154.00"
click at [816, 670] on div "Order Details Print All Labels Item Sellable Strain Qty Ordered Qty Allocated U…" at bounding box center [801, 550] width 1473 height 282
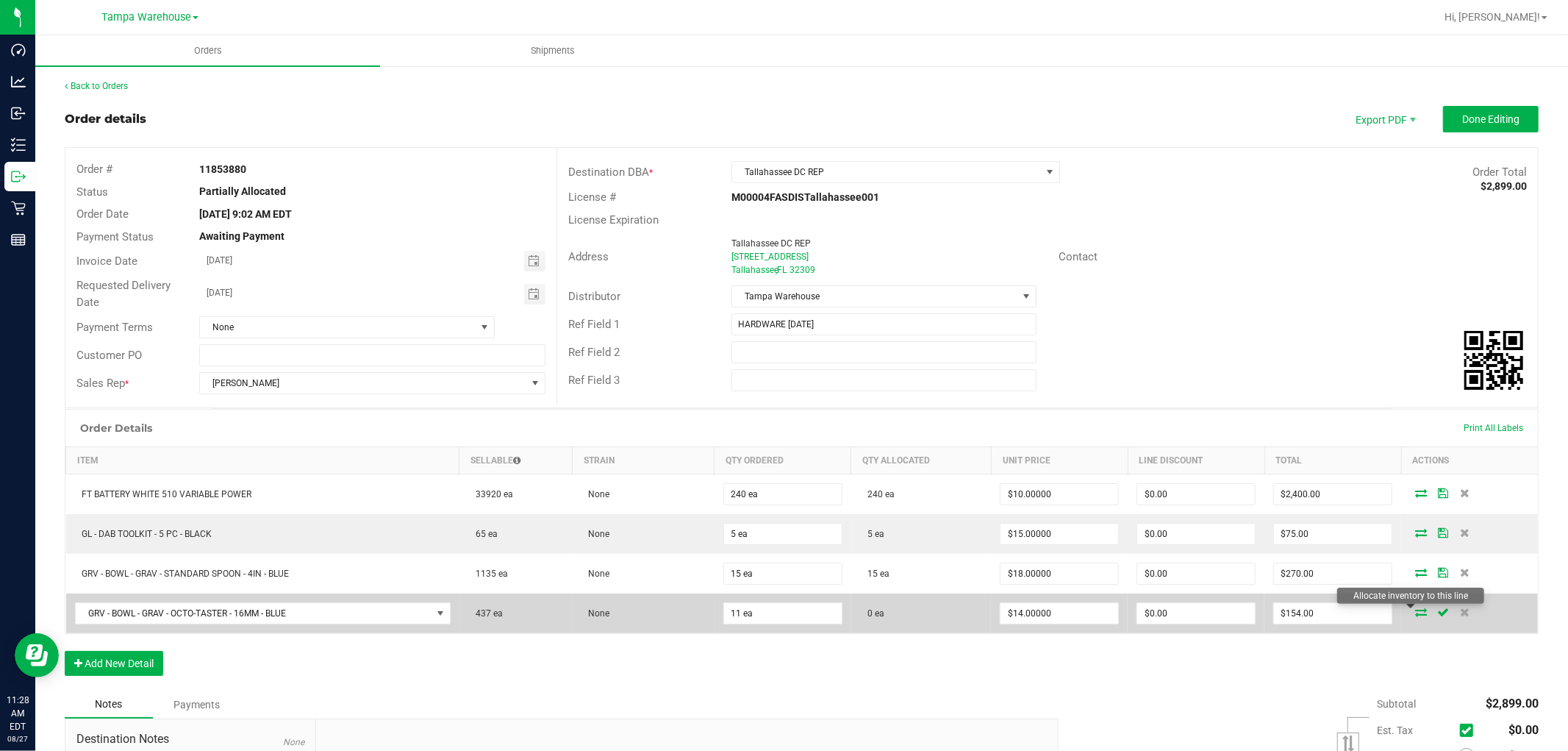
click at [1415, 613] on icon at bounding box center [1421, 612] width 12 height 9
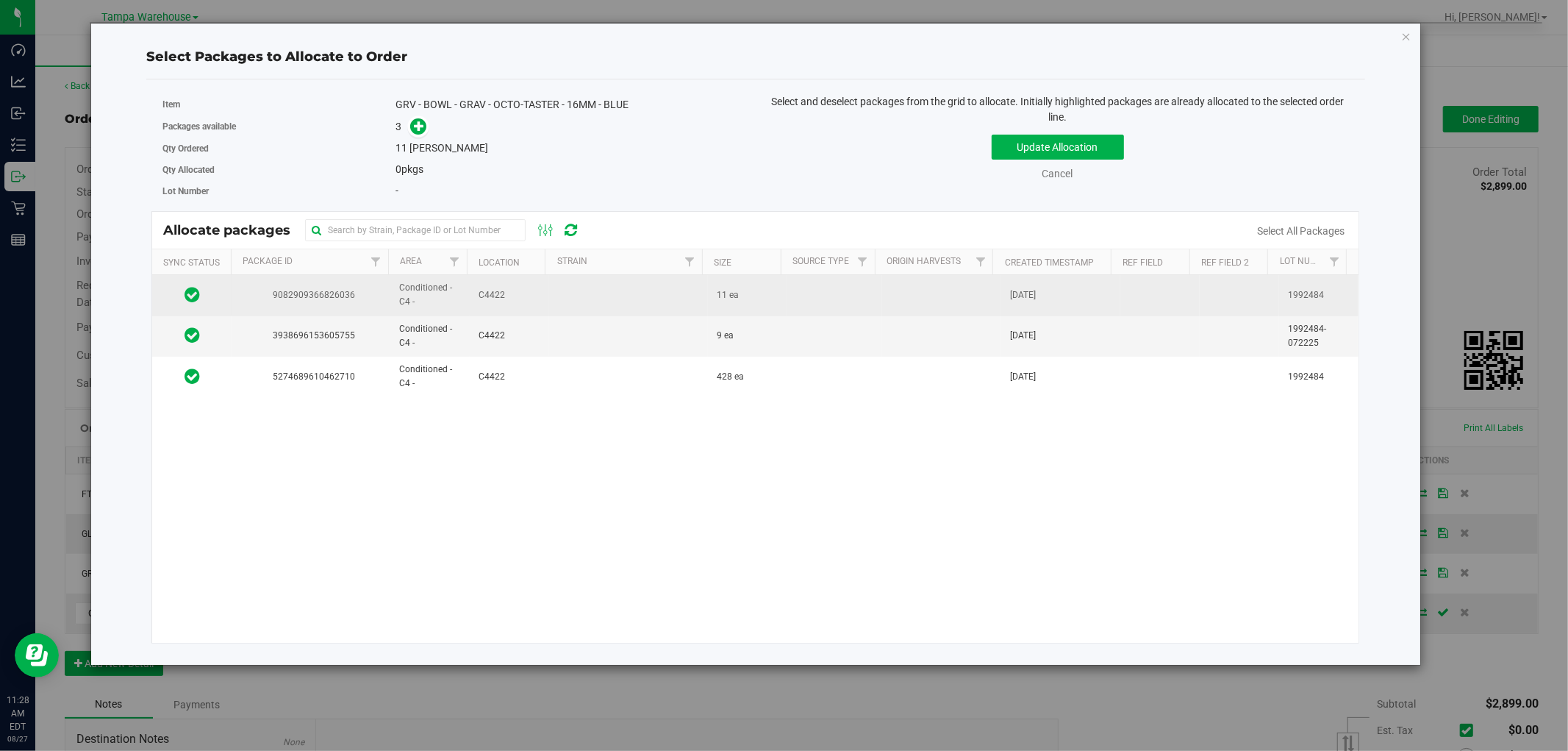
click at [622, 289] on td at bounding box center [628, 295] width 158 height 41
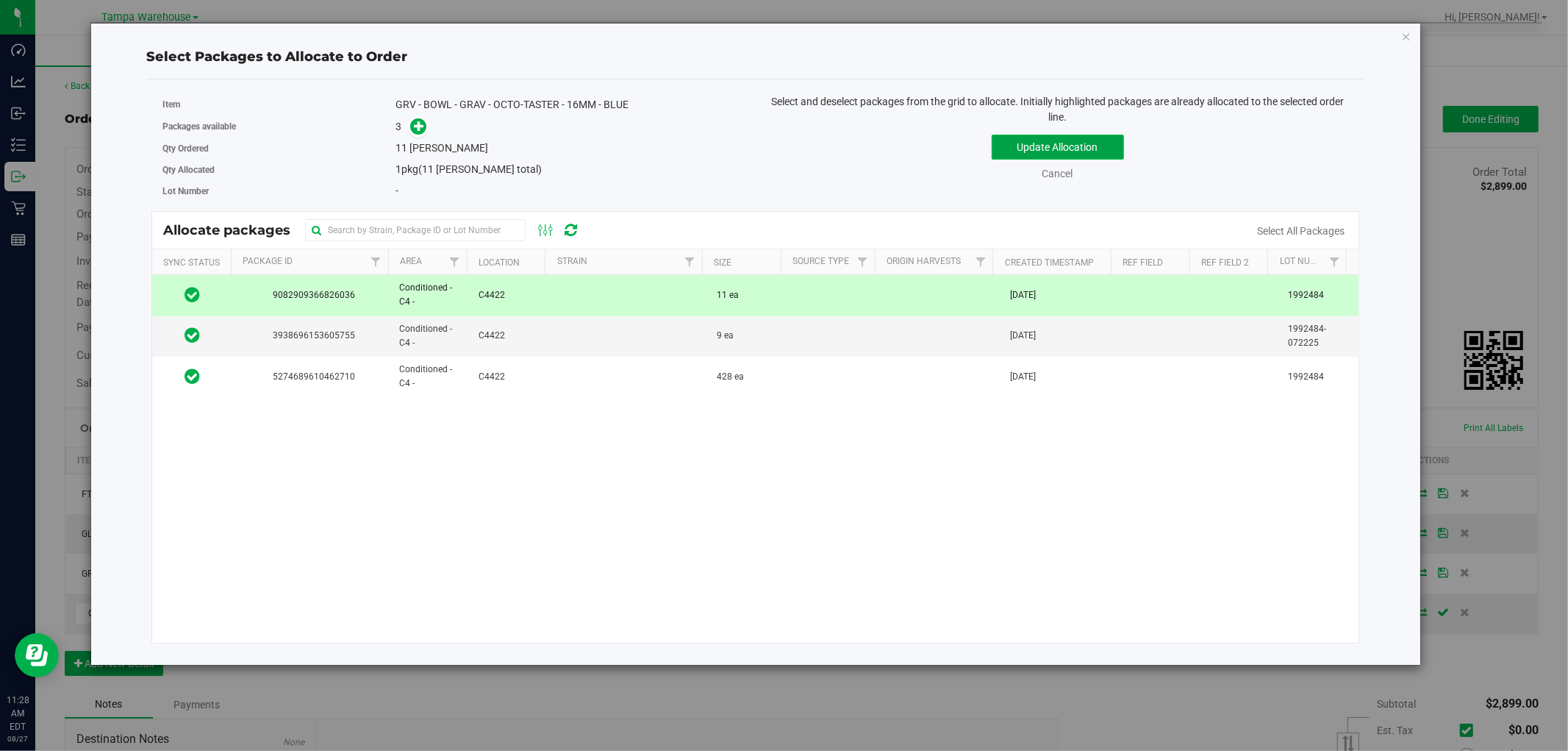
click at [1069, 138] on button "Update Allocation" at bounding box center [1057, 146] width 132 height 25
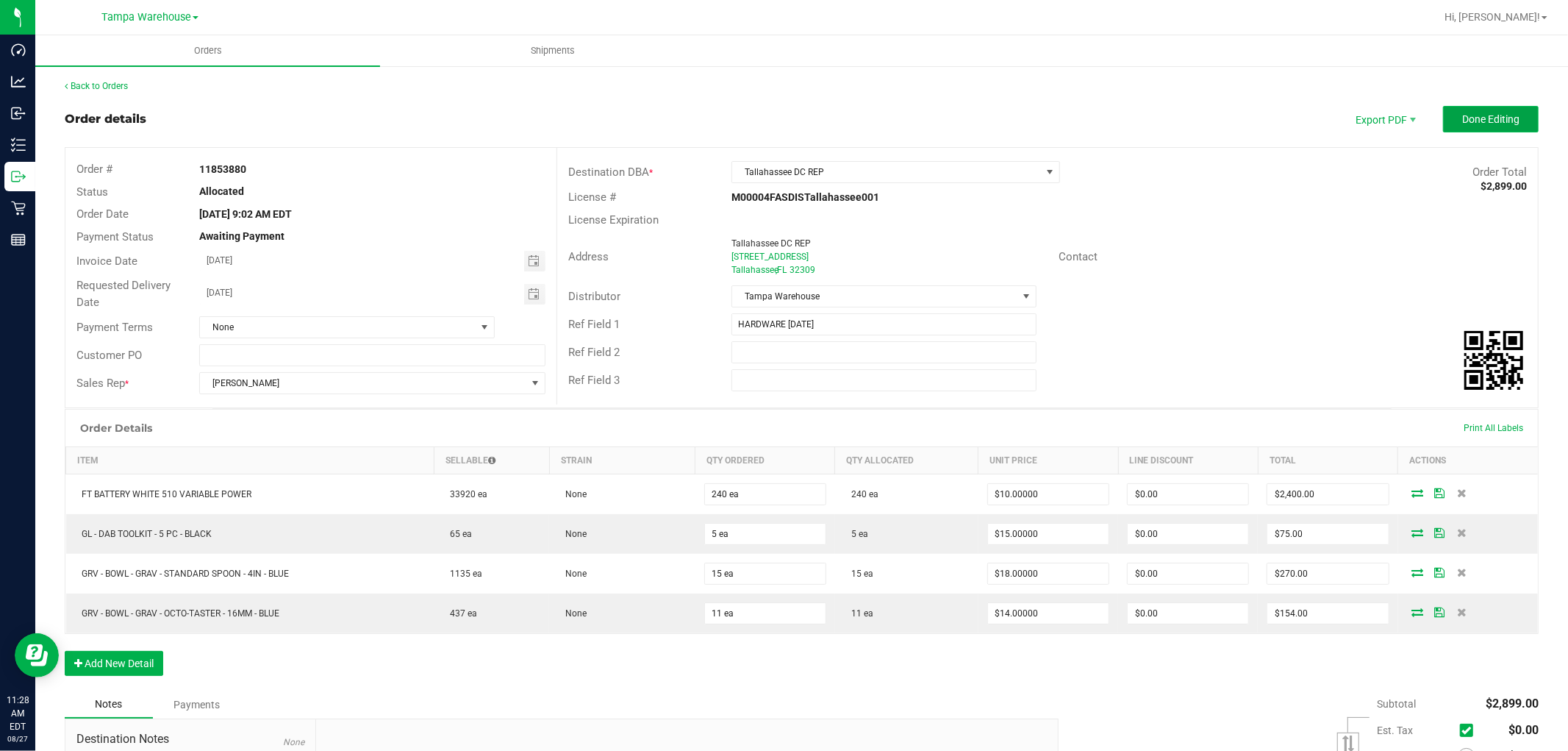
click at [1474, 119] on span "Done Editing" at bounding box center [1491, 120] width 58 height 12
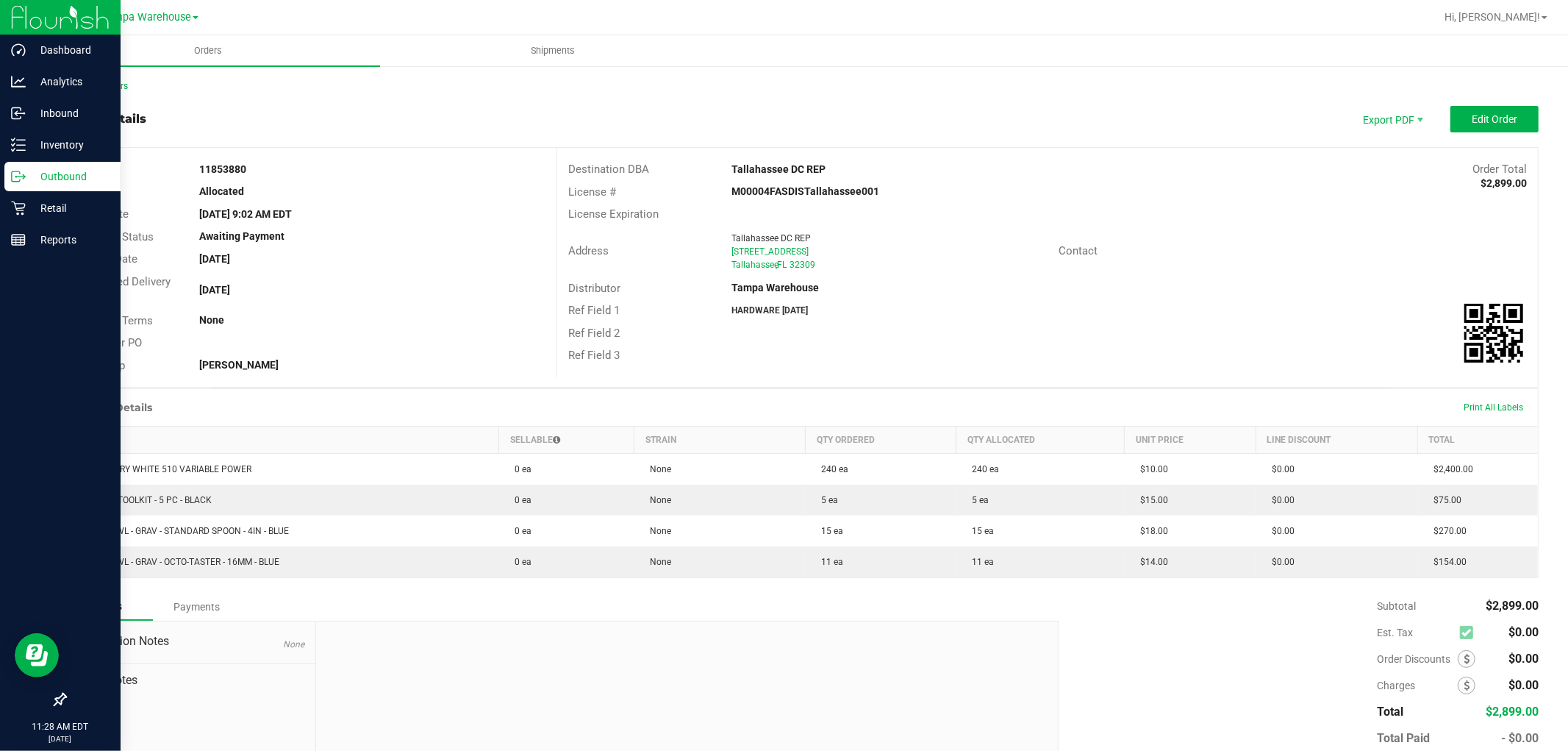
click at [45, 174] on p "Outbound" at bounding box center [70, 176] width 89 height 18
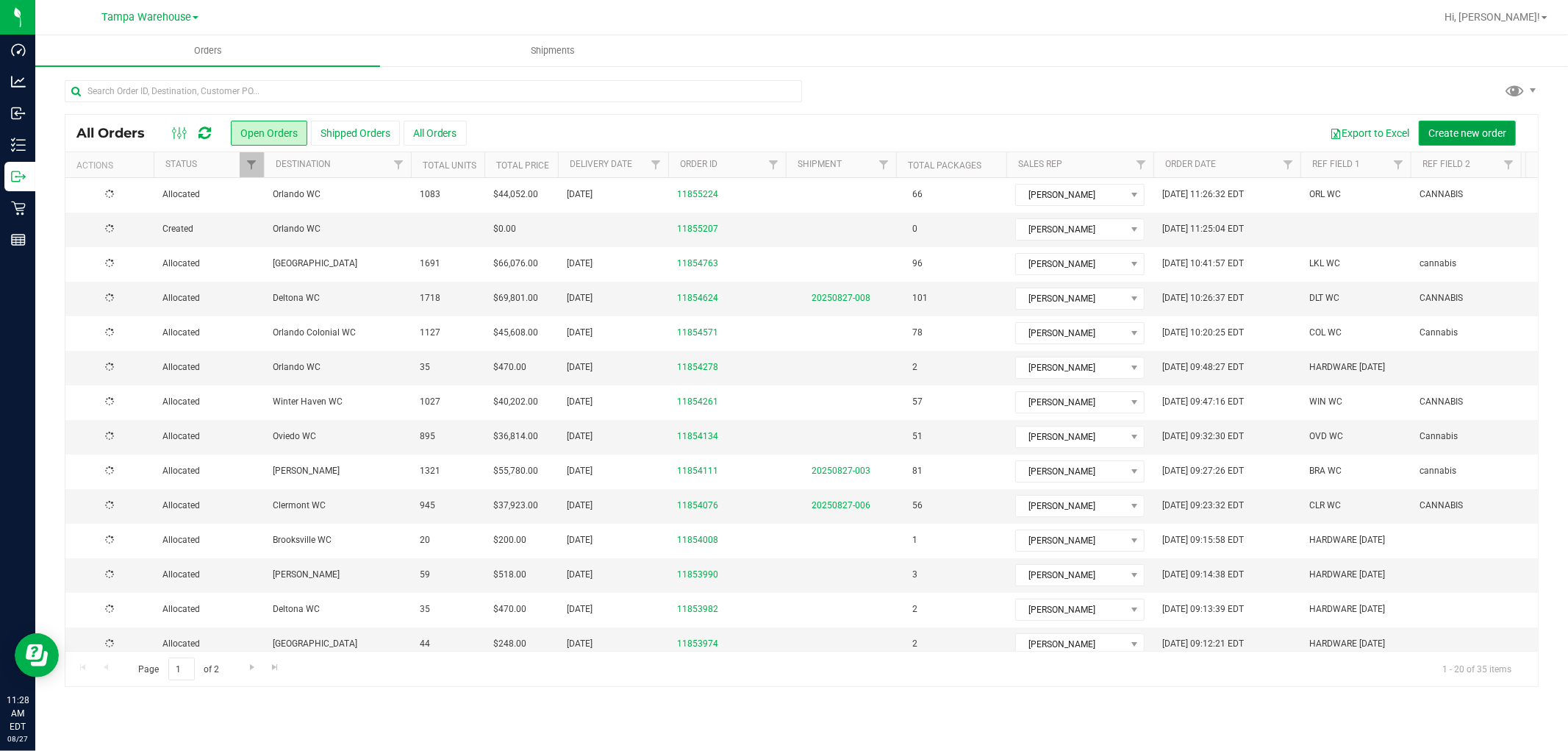
click at [1467, 130] on span "Create new order" at bounding box center [1467, 133] width 78 height 12
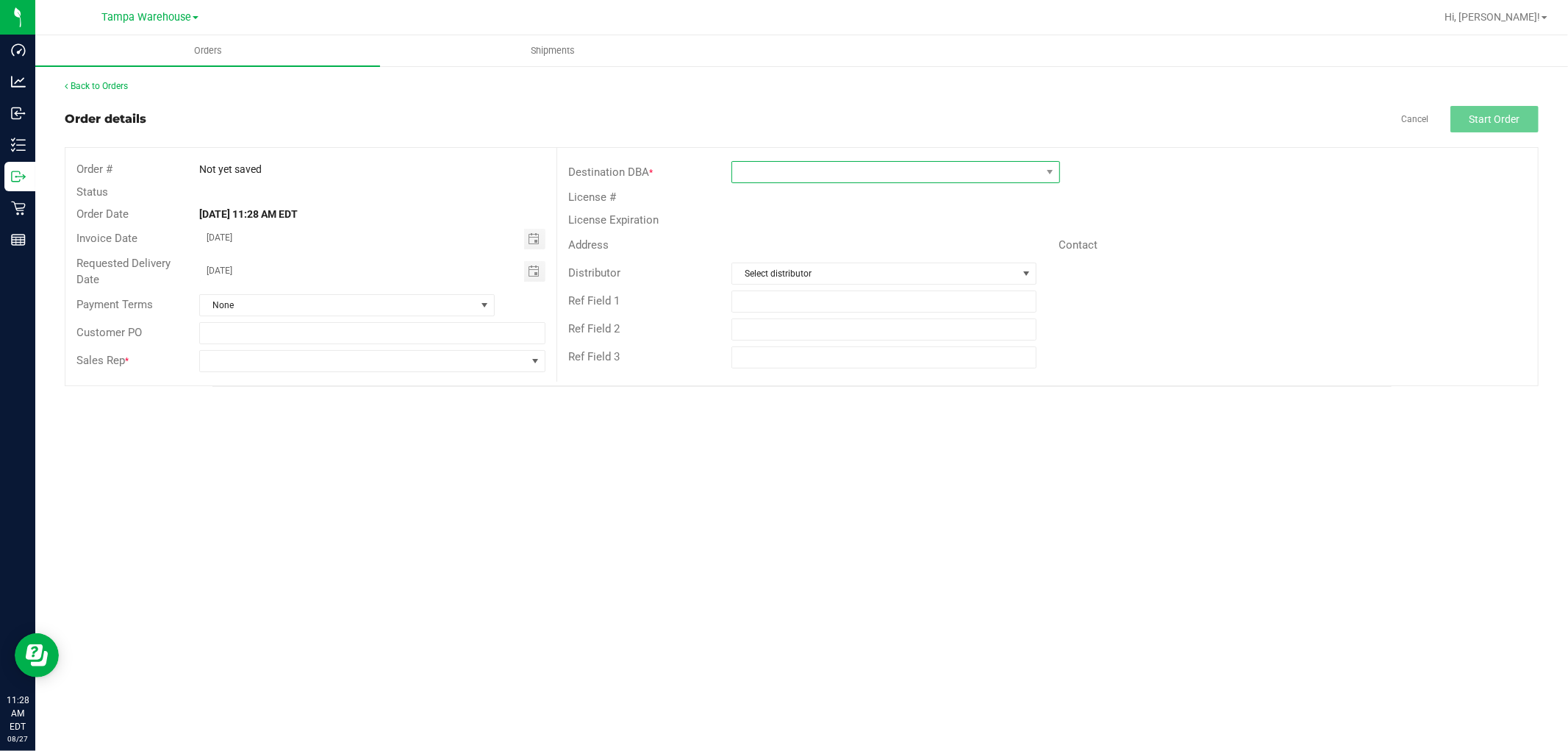
click at [787, 172] on span at bounding box center [886, 171] width 309 height 21
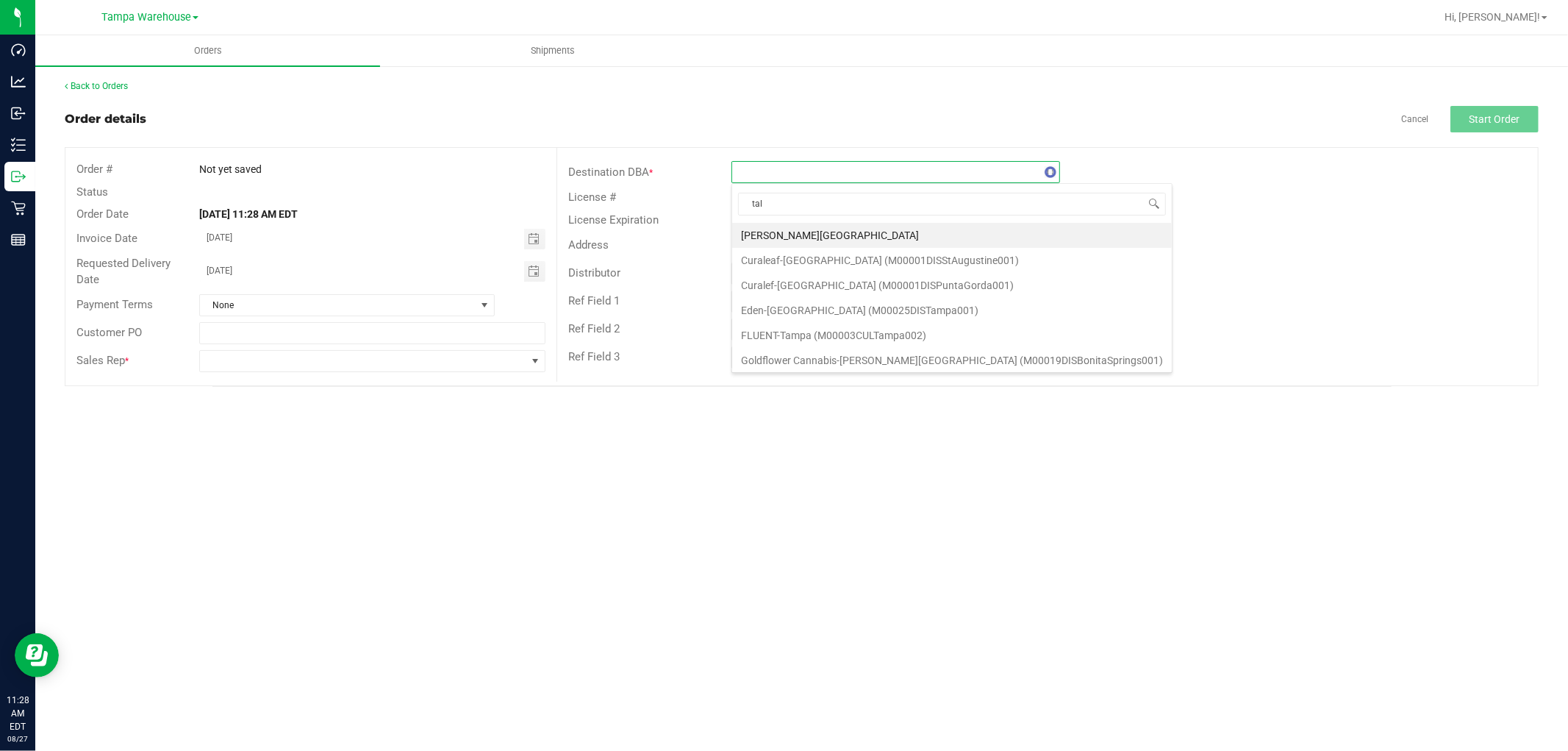
type input "tall"
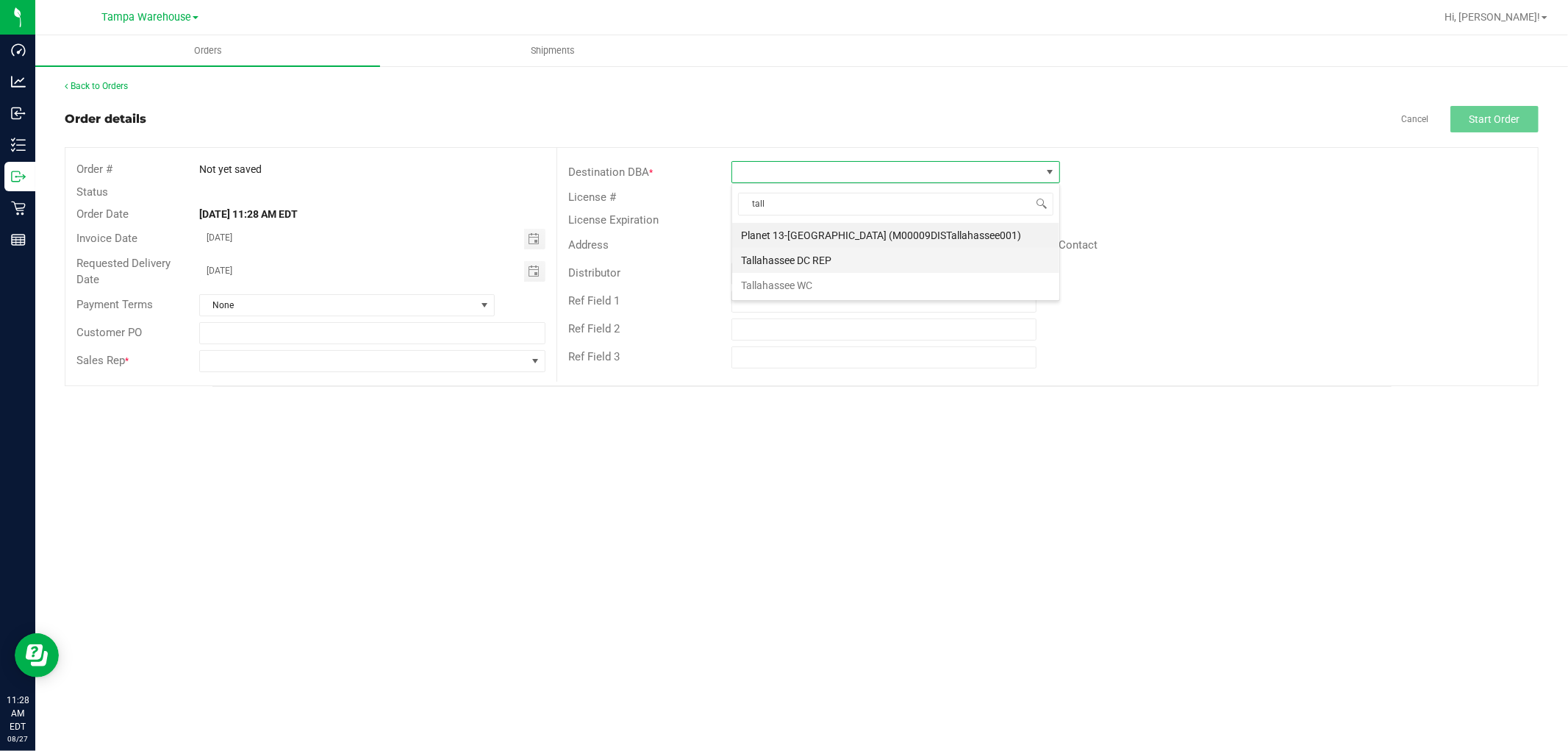
click at [810, 251] on li "Tallahassee DC REP" at bounding box center [895, 260] width 328 height 25
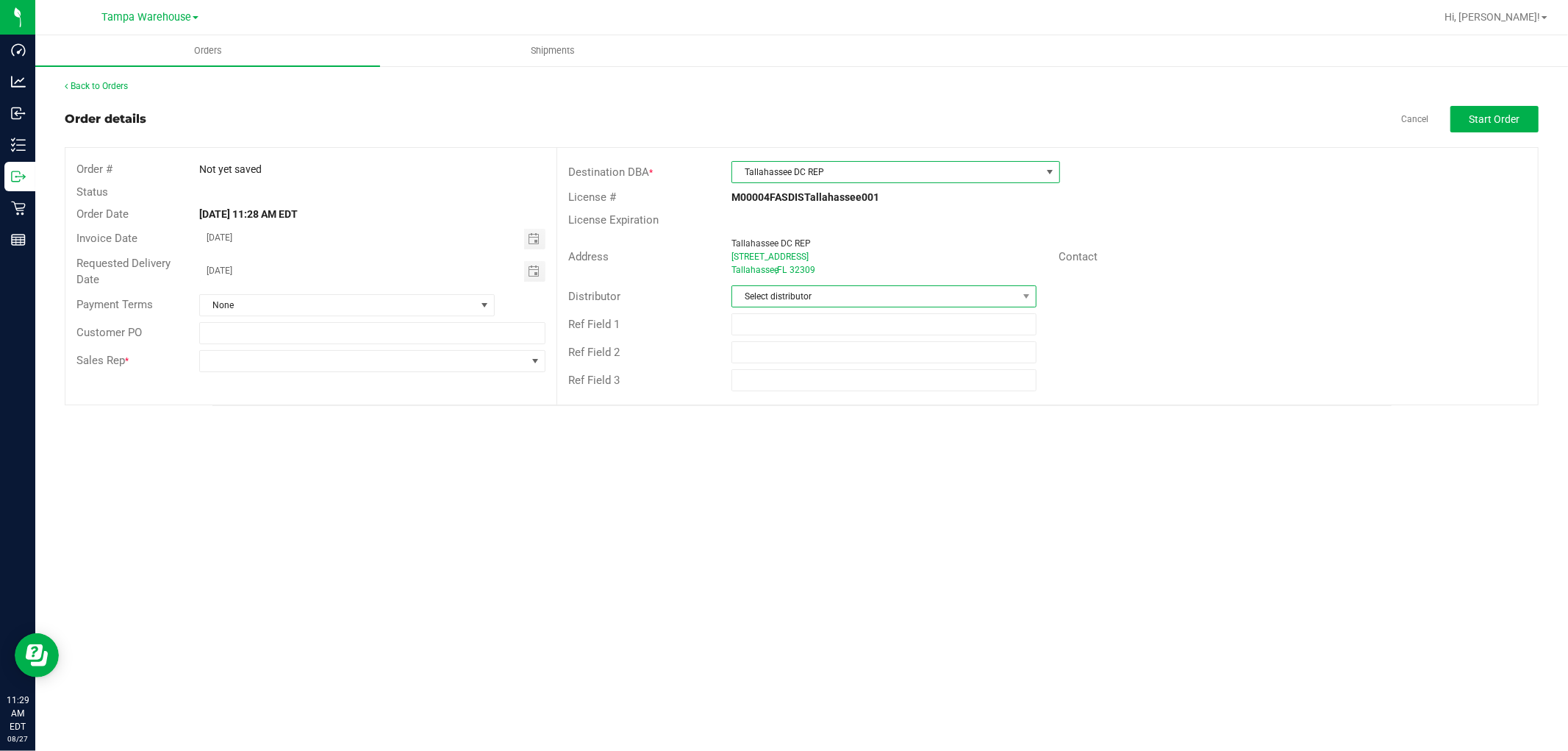
click at [794, 297] on span "Select distributor" at bounding box center [874, 296] width 285 height 21
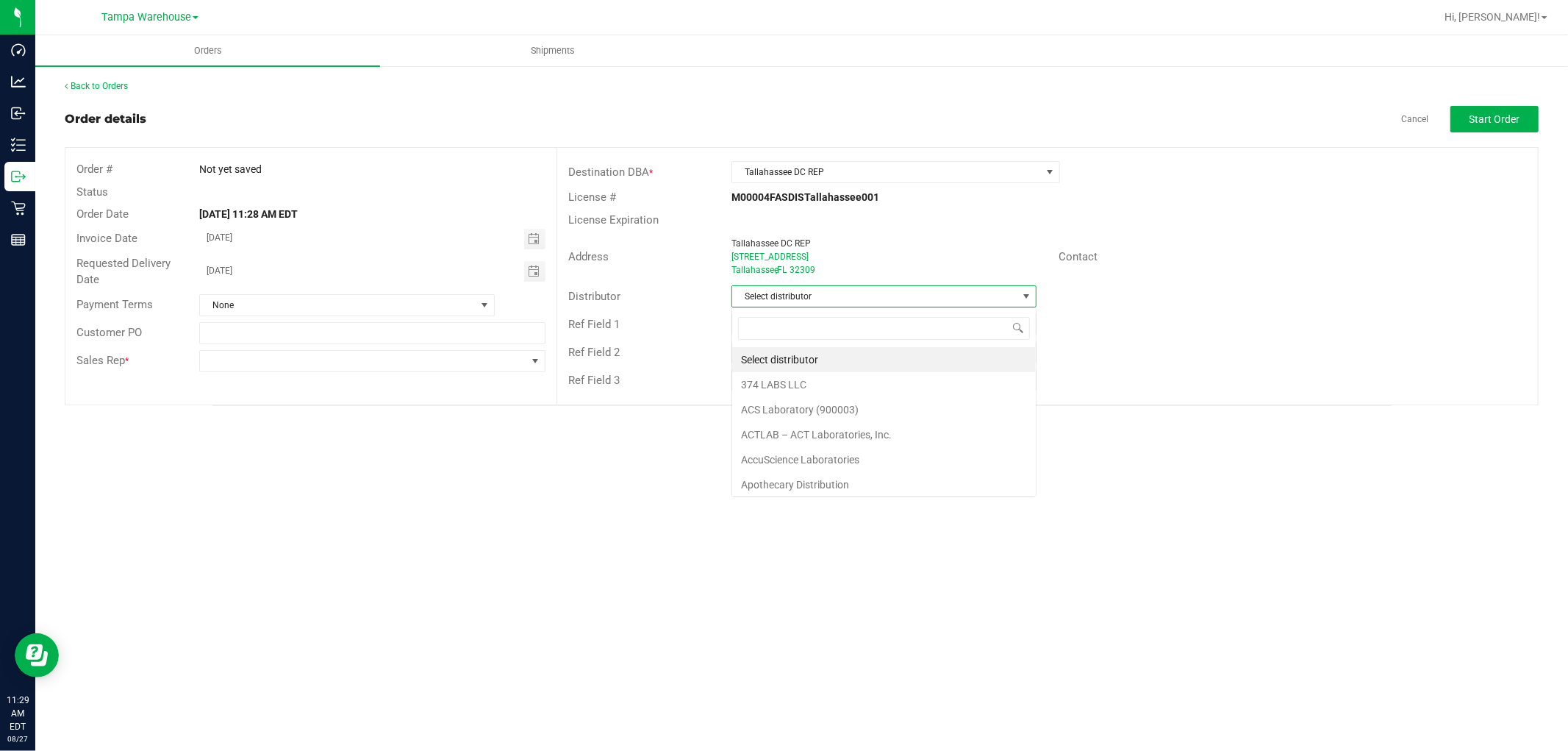
scroll to position [22, 305]
type input "t"
type input "tam"
click at [780, 376] on li "Tampa Warehouse" at bounding box center [883, 384] width 304 height 25
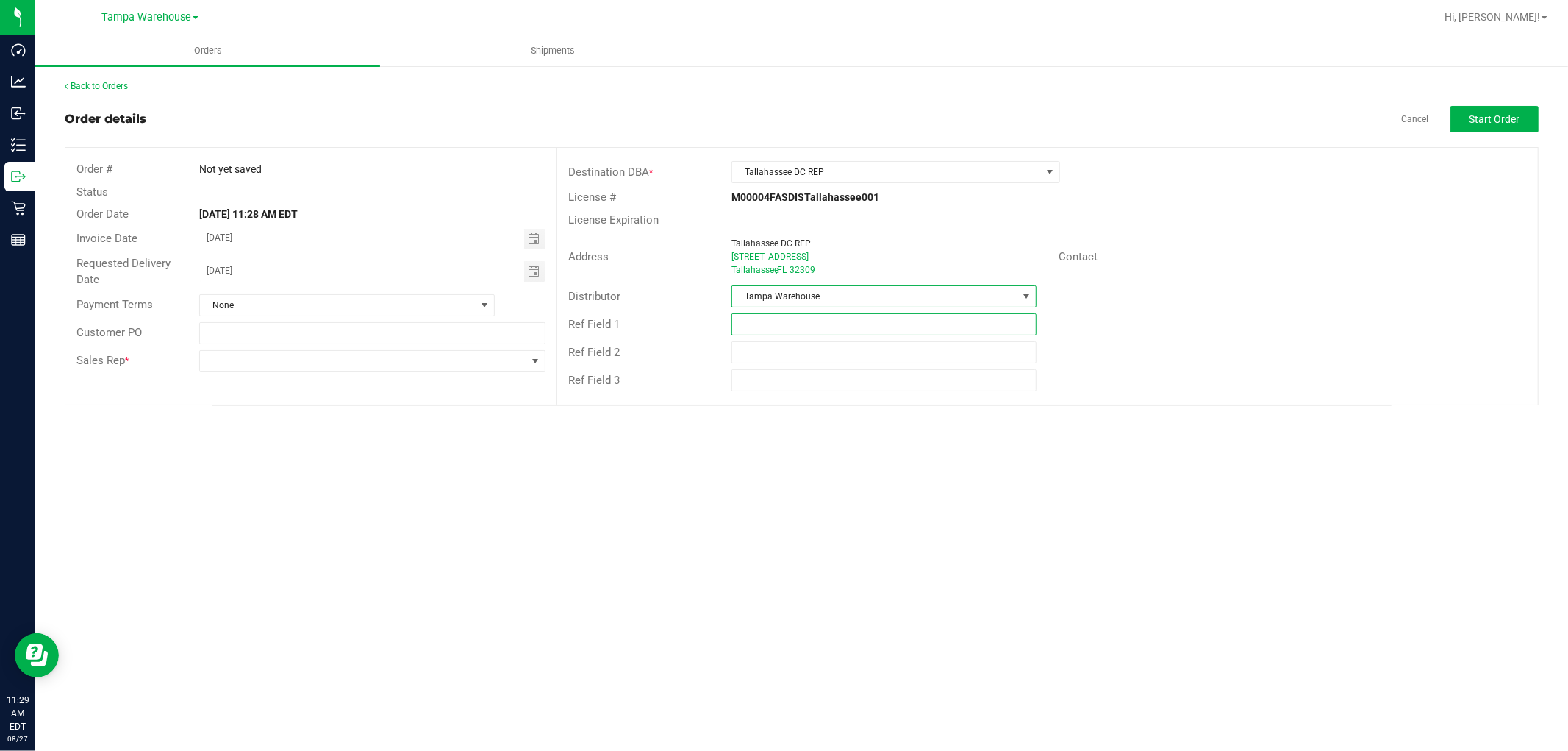
click at [789, 328] on input "text" at bounding box center [884, 325] width 305 height 22
type input "hardware 08.27.25"
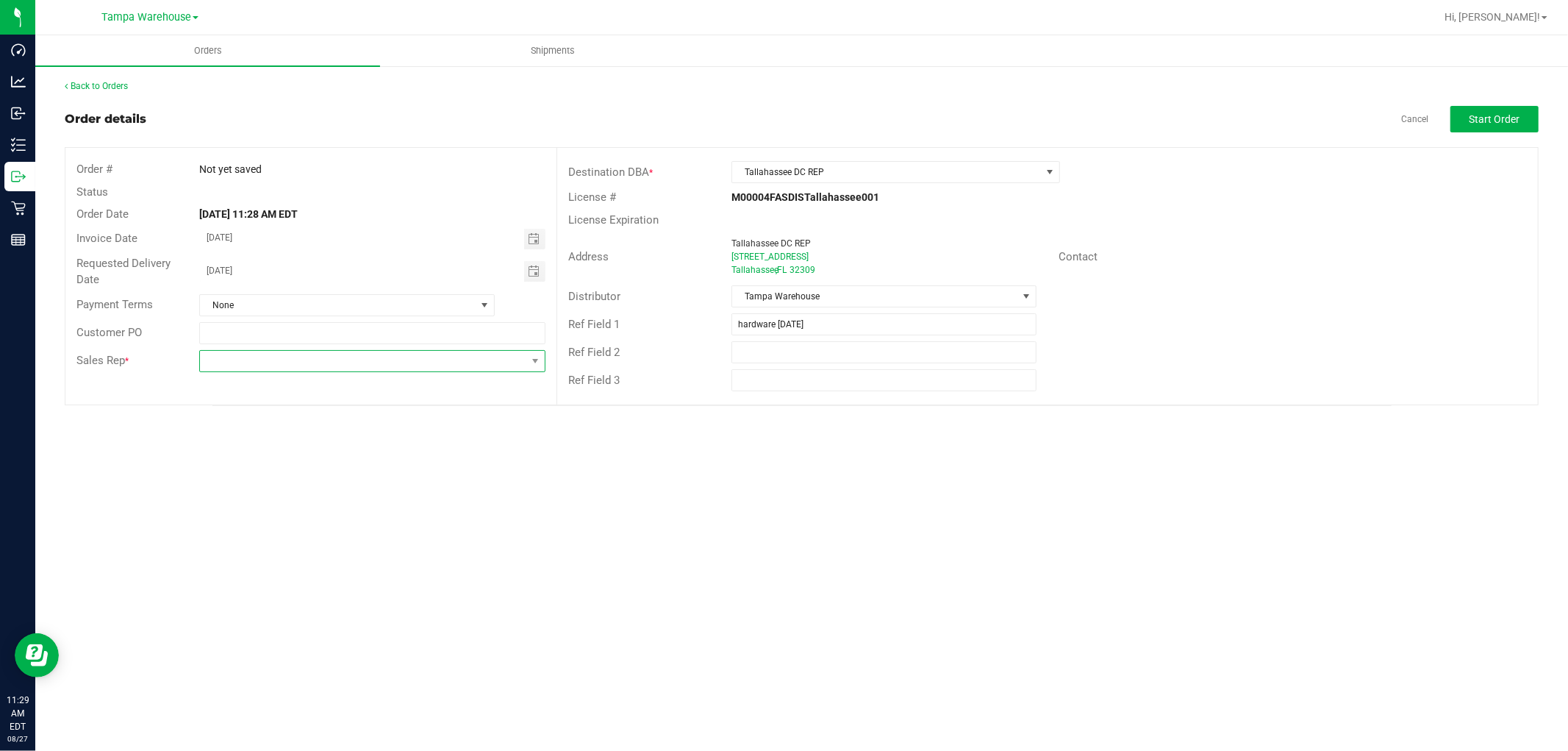
click at [488, 356] on span at bounding box center [363, 361] width 327 height 21
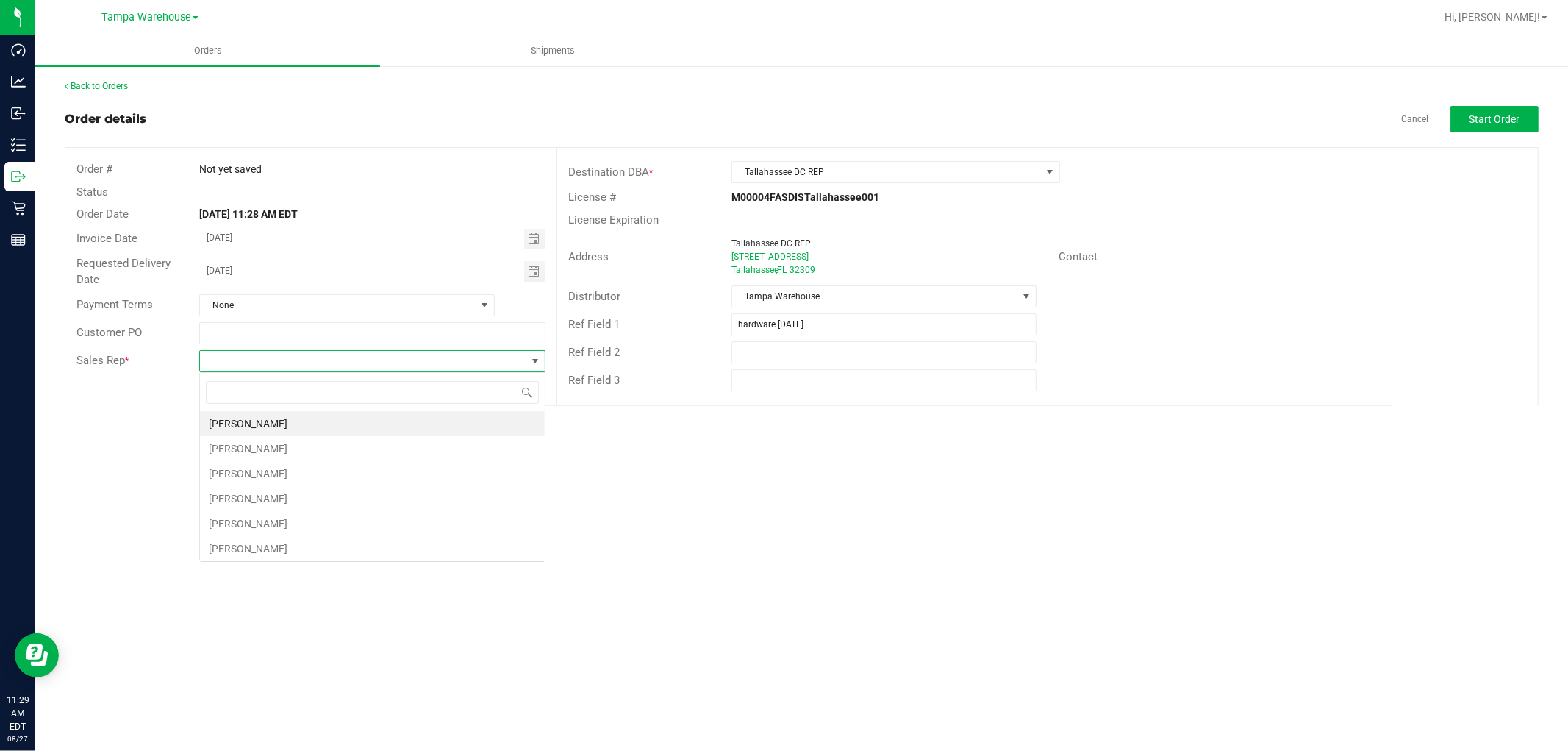
scroll to position [22, 345]
type input "isaia"
click at [311, 417] on li "Isaiah Mercado" at bounding box center [372, 423] width 344 height 25
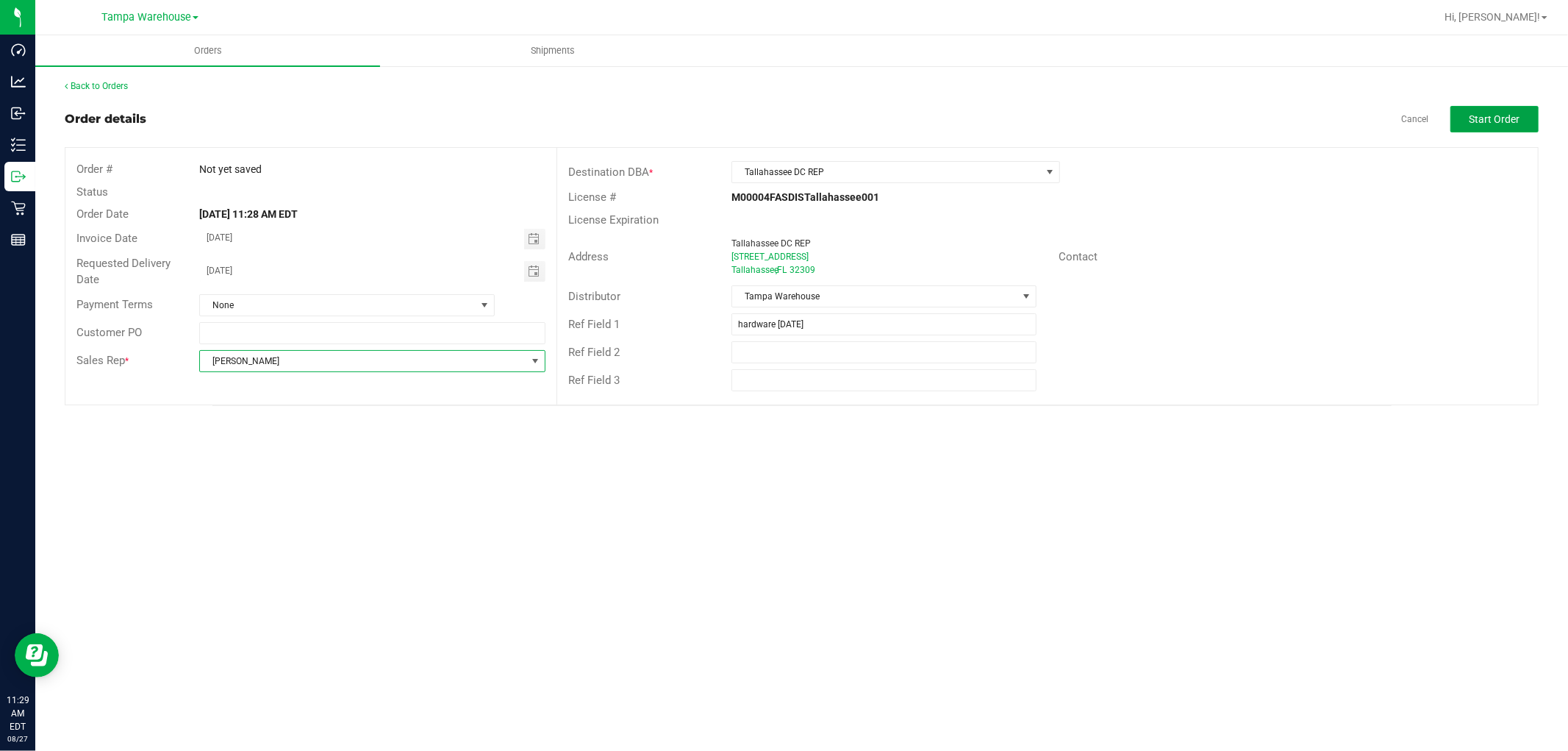
click at [1493, 123] on span "Start Order" at bounding box center [1494, 120] width 51 height 12
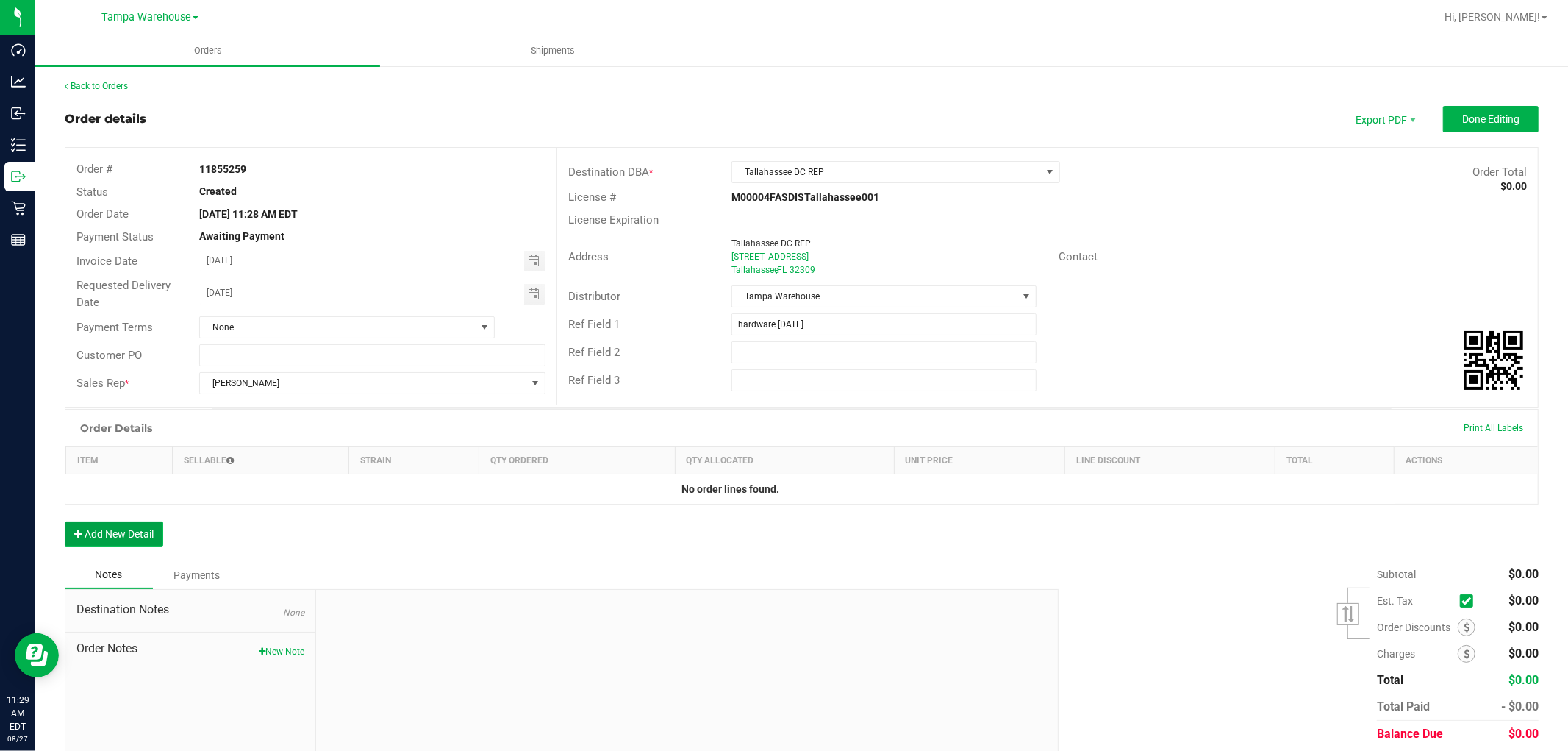
click at [120, 537] on button "Add New Detail" at bounding box center [113, 533] width 99 height 25
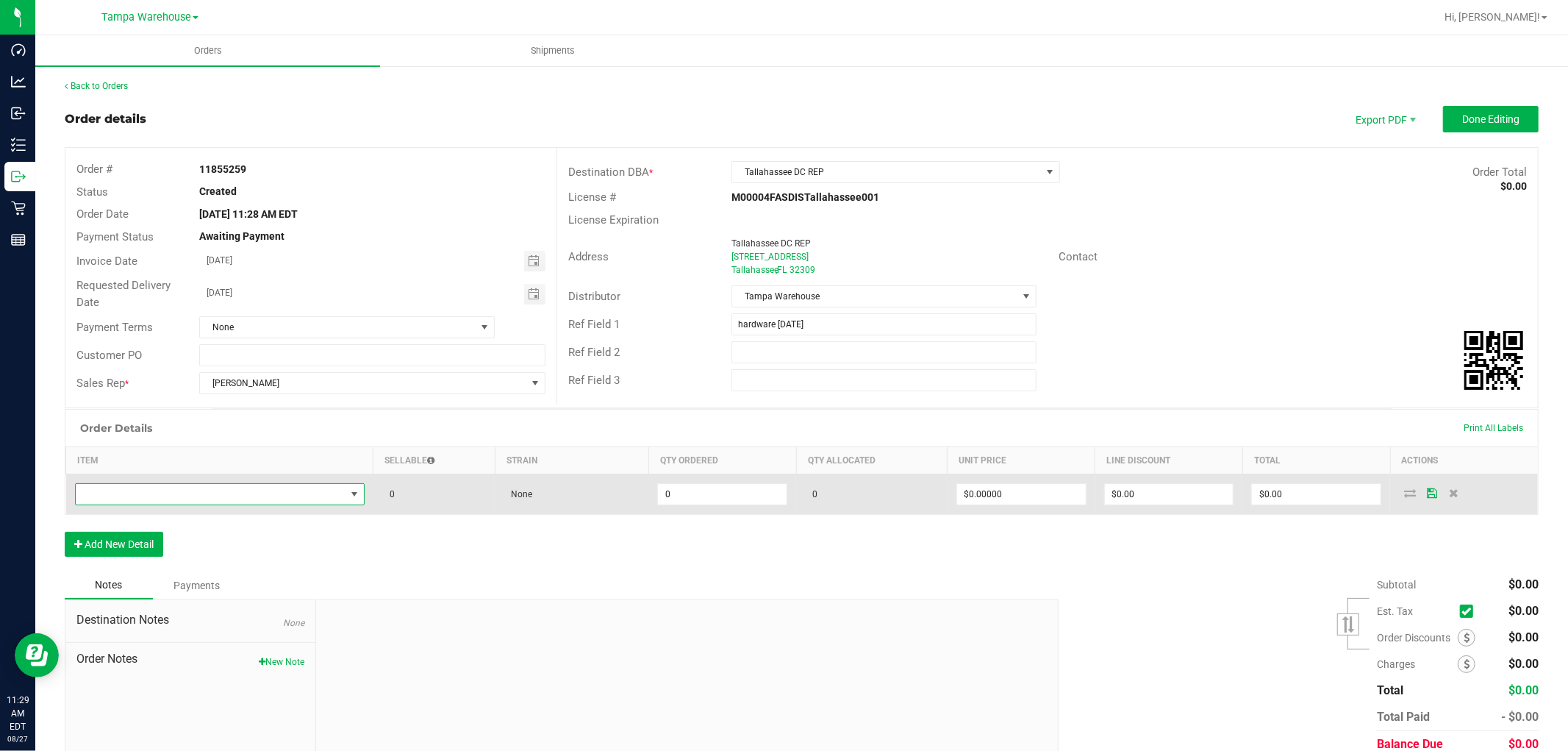
click at [214, 497] on span "NO DATA FOUND" at bounding box center [210, 494] width 270 height 21
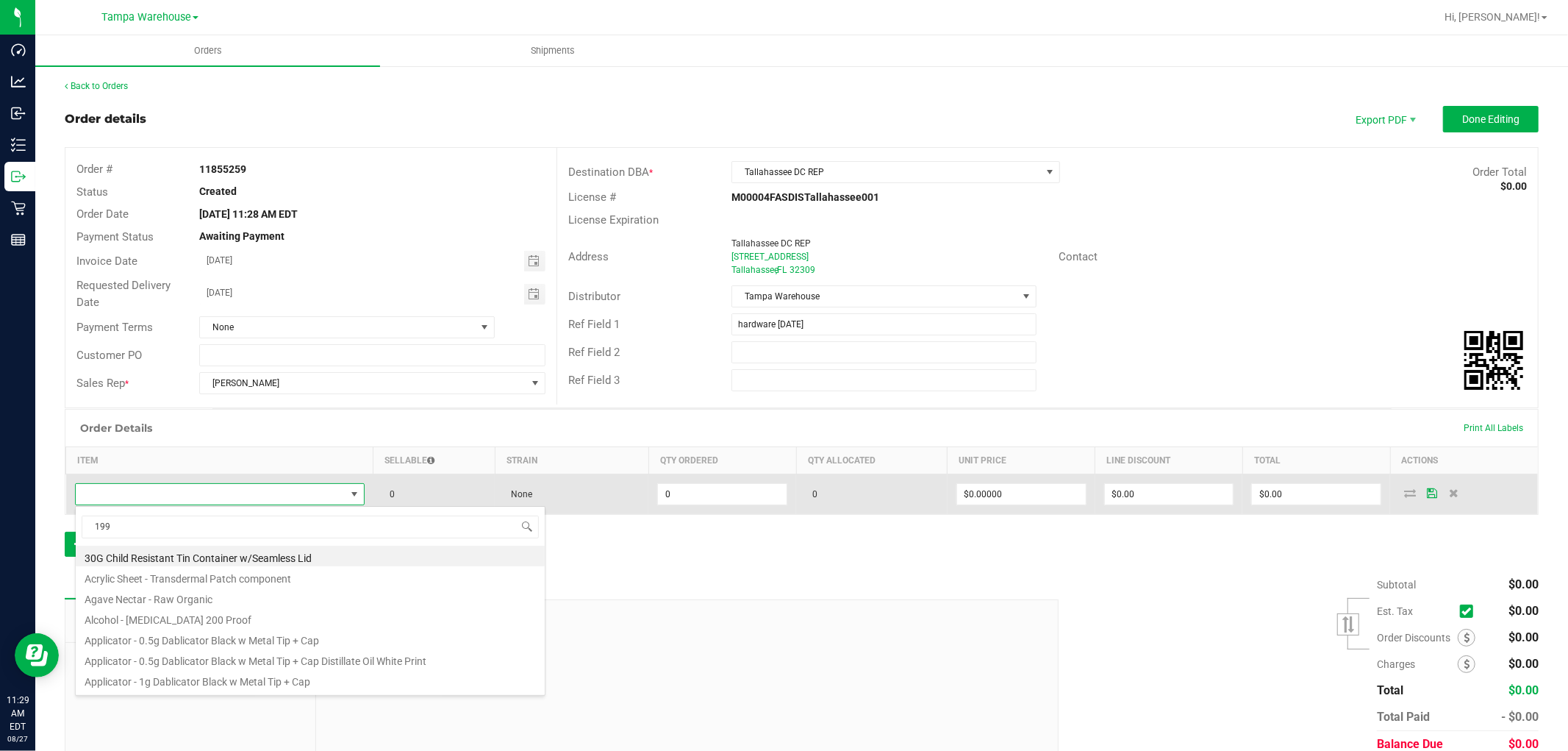
scroll to position [22, 284]
type input "1992484"
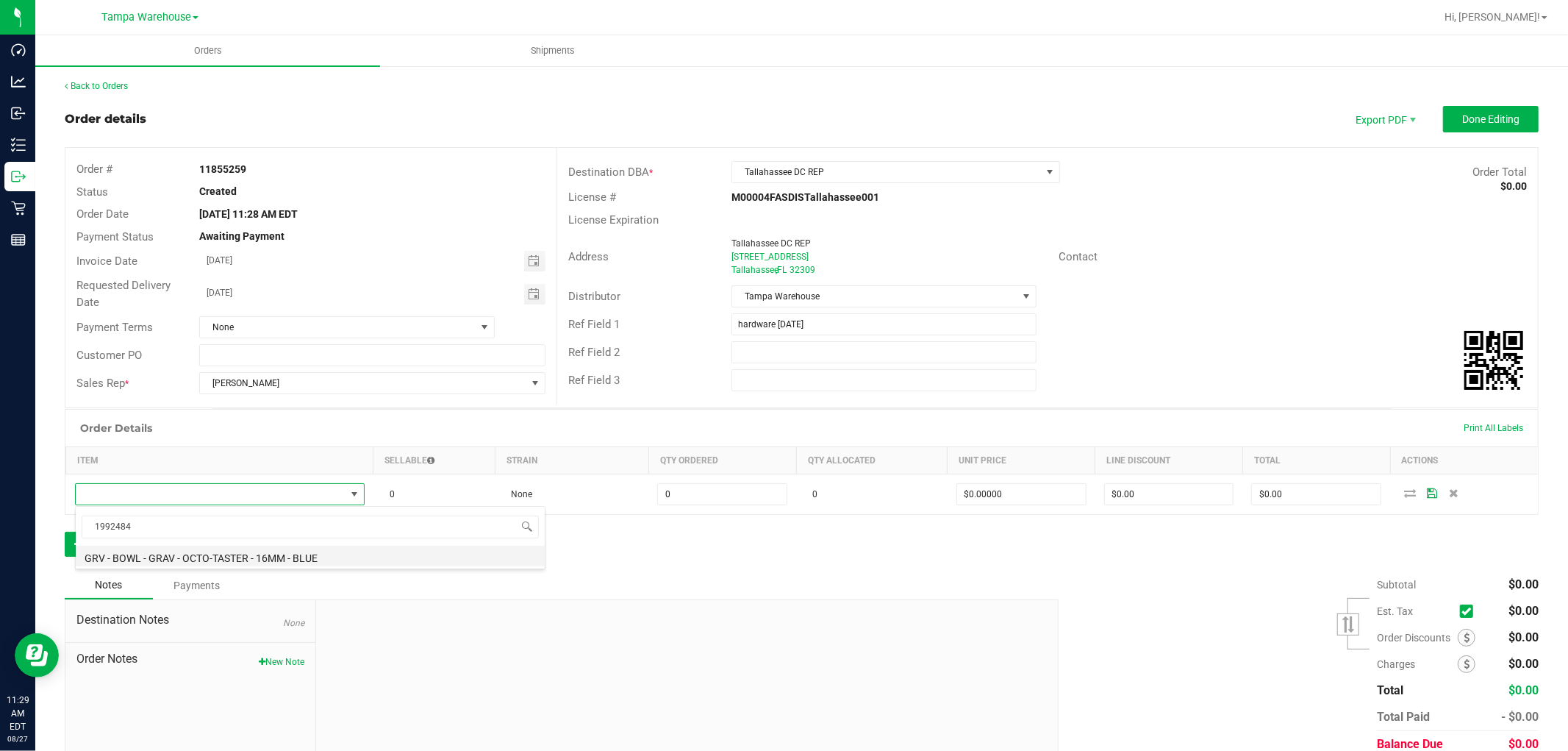
click at [295, 556] on li "GRV - BOWL - GRAV - OCTO-TASTER - 16MM - BLUE" at bounding box center [310, 556] width 469 height 21
type input "0 ea"
type input "$14.00000"
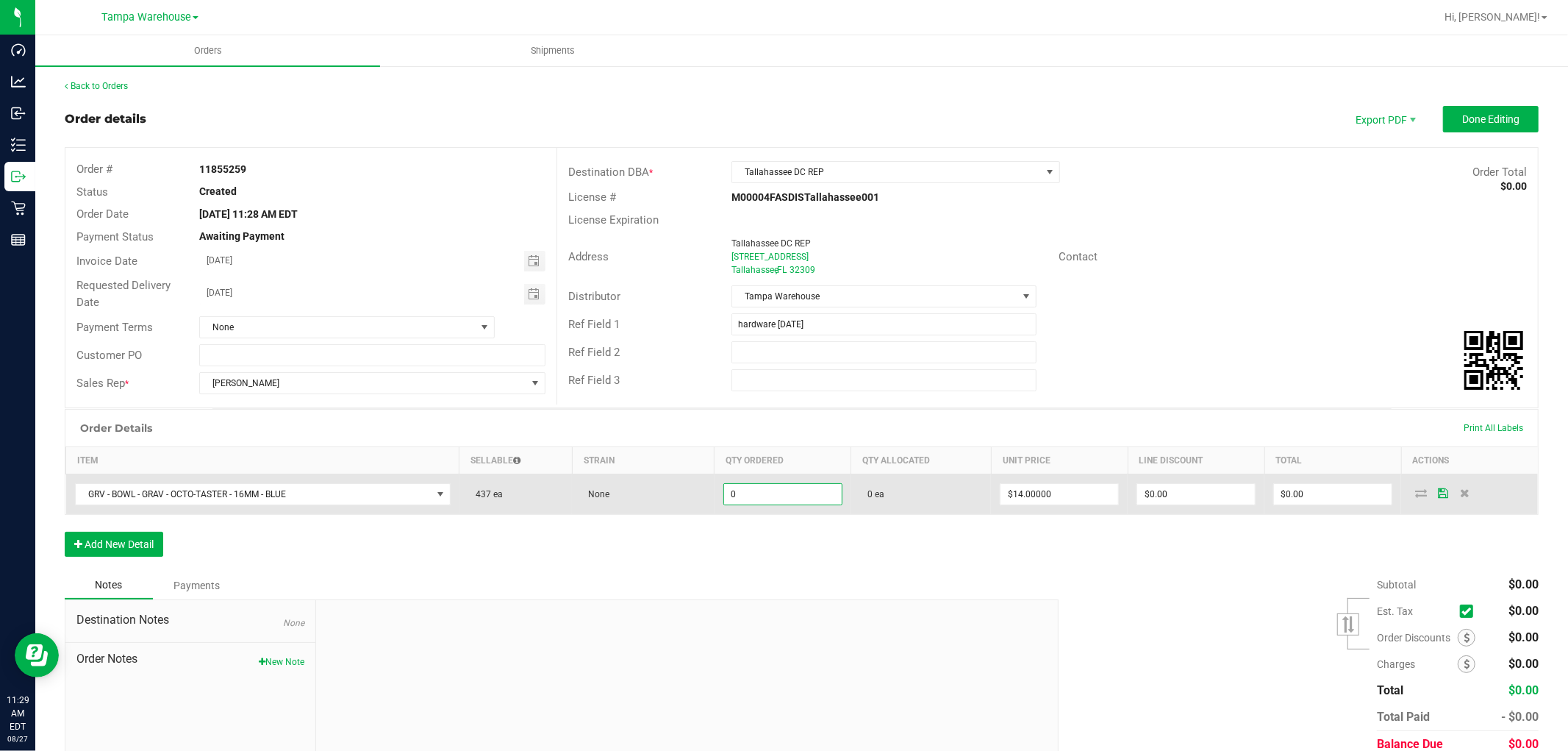
click at [766, 488] on input "0" at bounding box center [783, 494] width 117 height 21
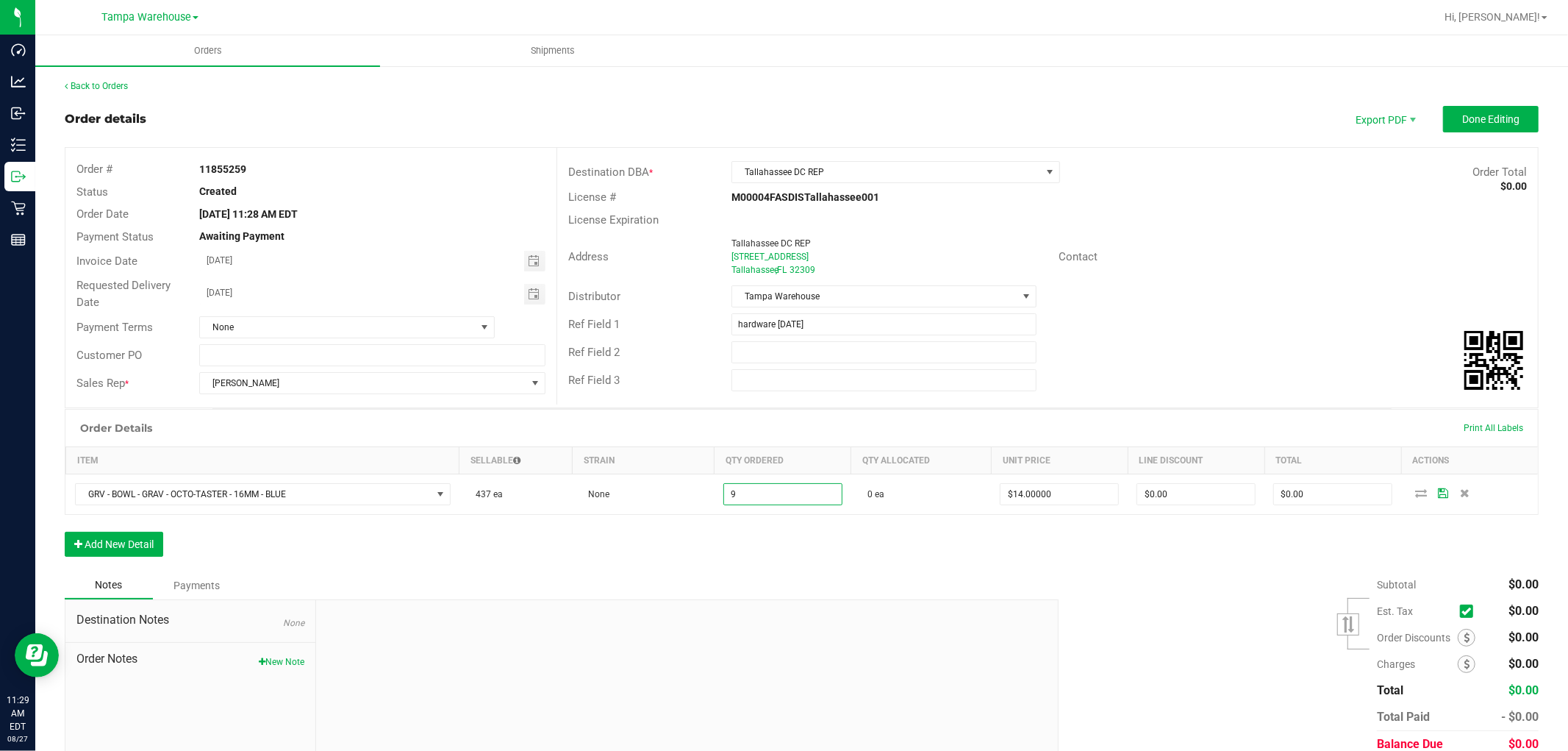
type input "9 ea"
type input "$126.00"
click at [821, 554] on div "Order Details Print All Labels Item Sellable Strain Qty Ordered Qty Allocated U…" at bounding box center [801, 490] width 1473 height 162
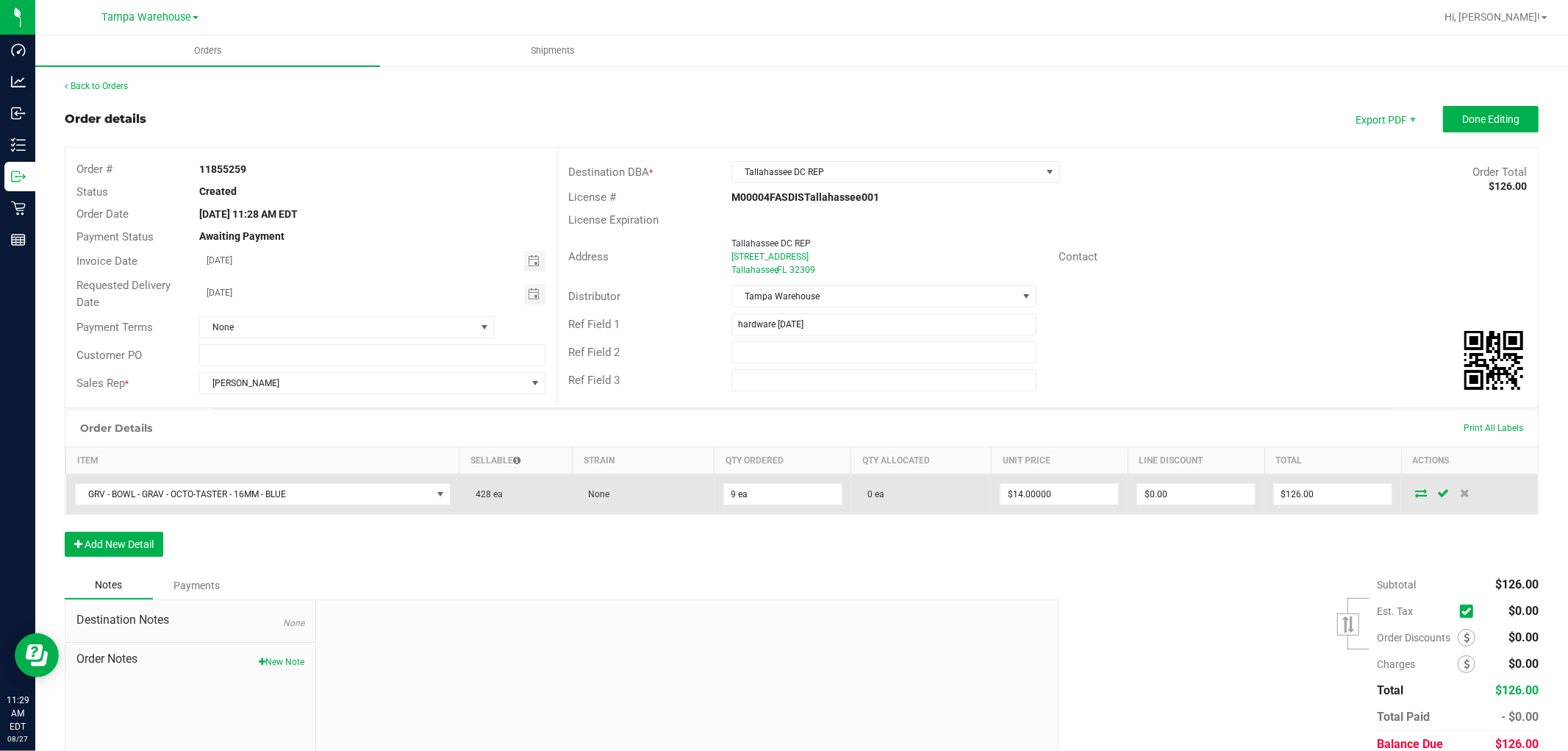
click at [1415, 496] on icon at bounding box center [1421, 492] width 12 height 9
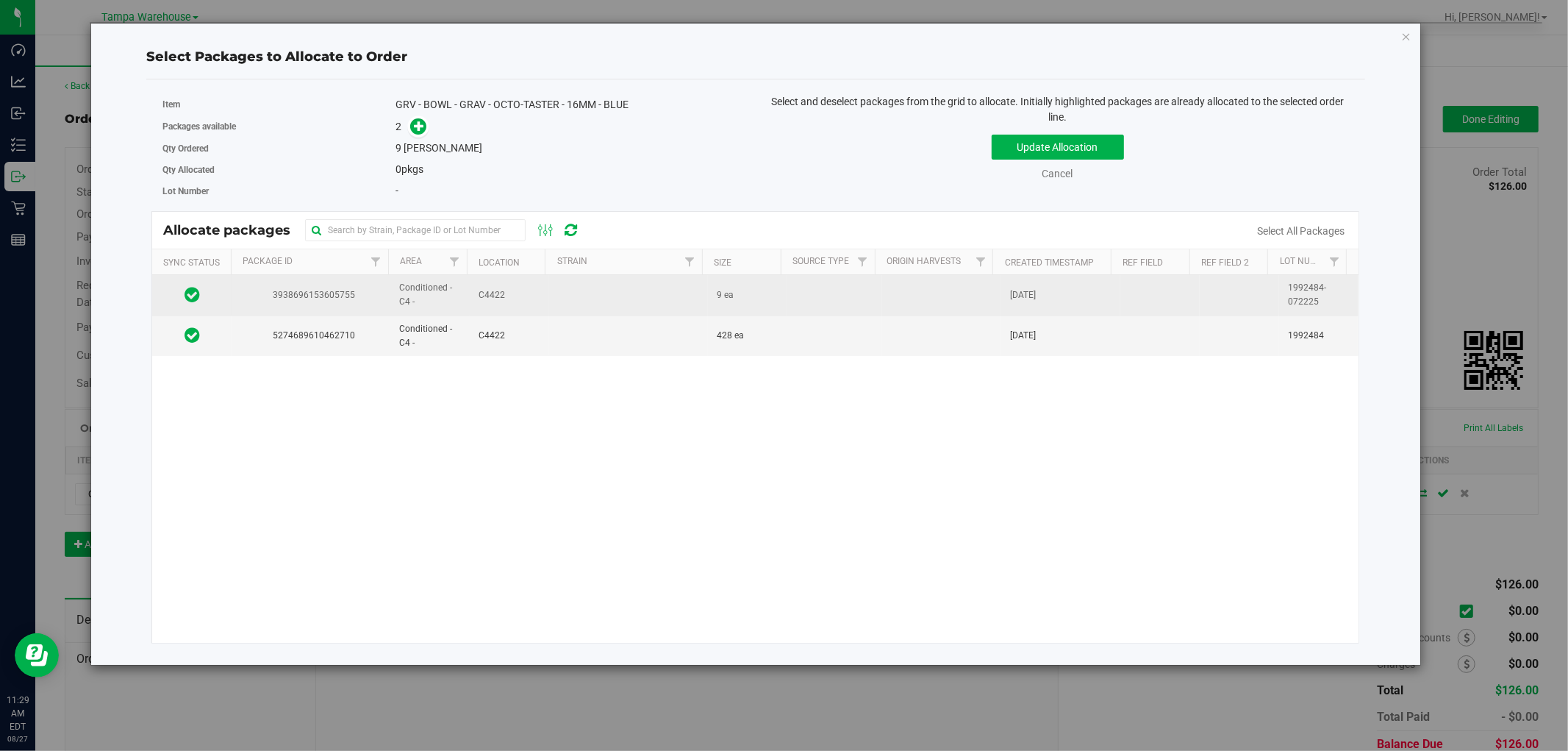
click at [753, 299] on td "9 ea" at bounding box center [748, 295] width 80 height 41
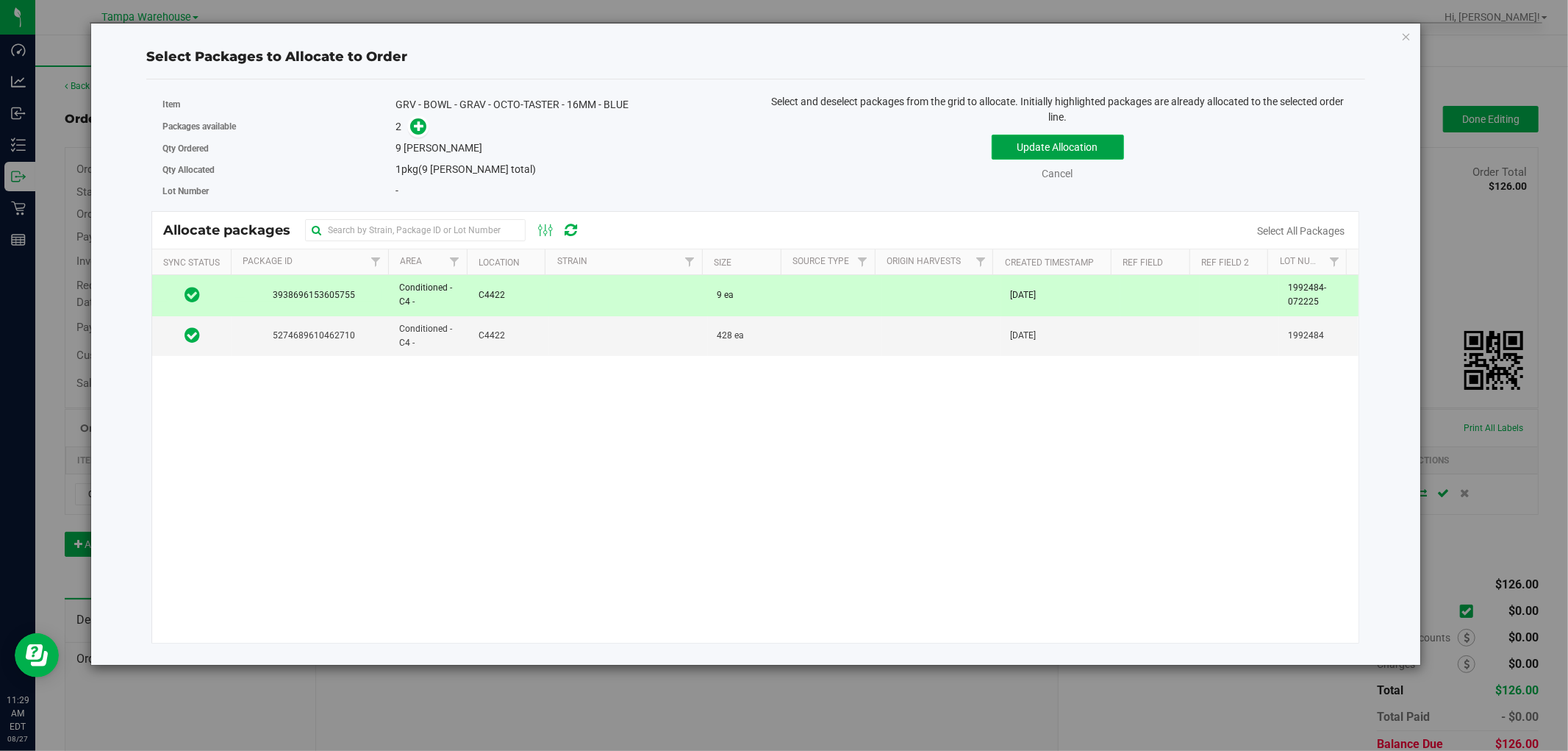
click at [1093, 151] on button "Update Allocation" at bounding box center [1057, 146] width 132 height 25
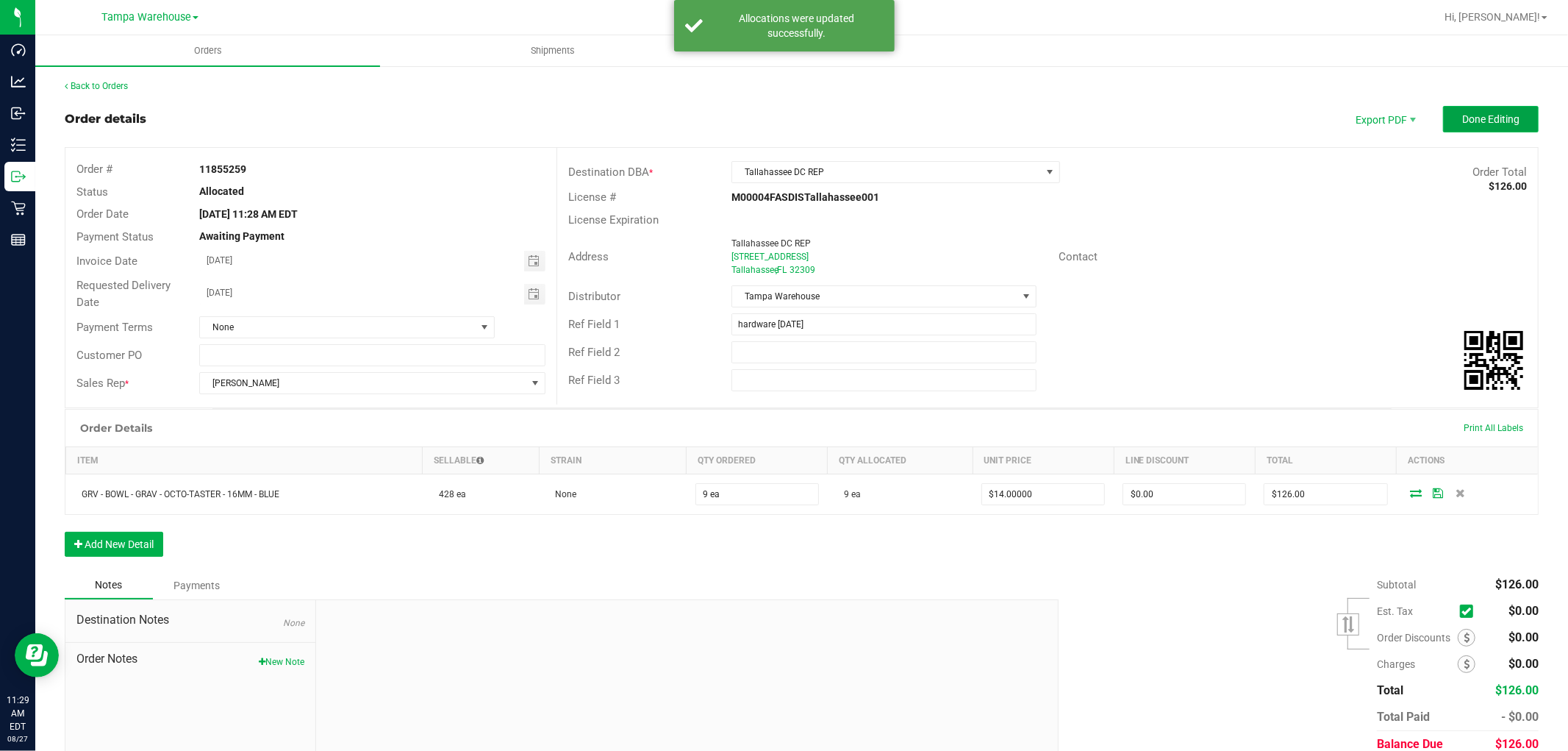
click at [1465, 120] on span "Done Editing" at bounding box center [1491, 120] width 58 height 12
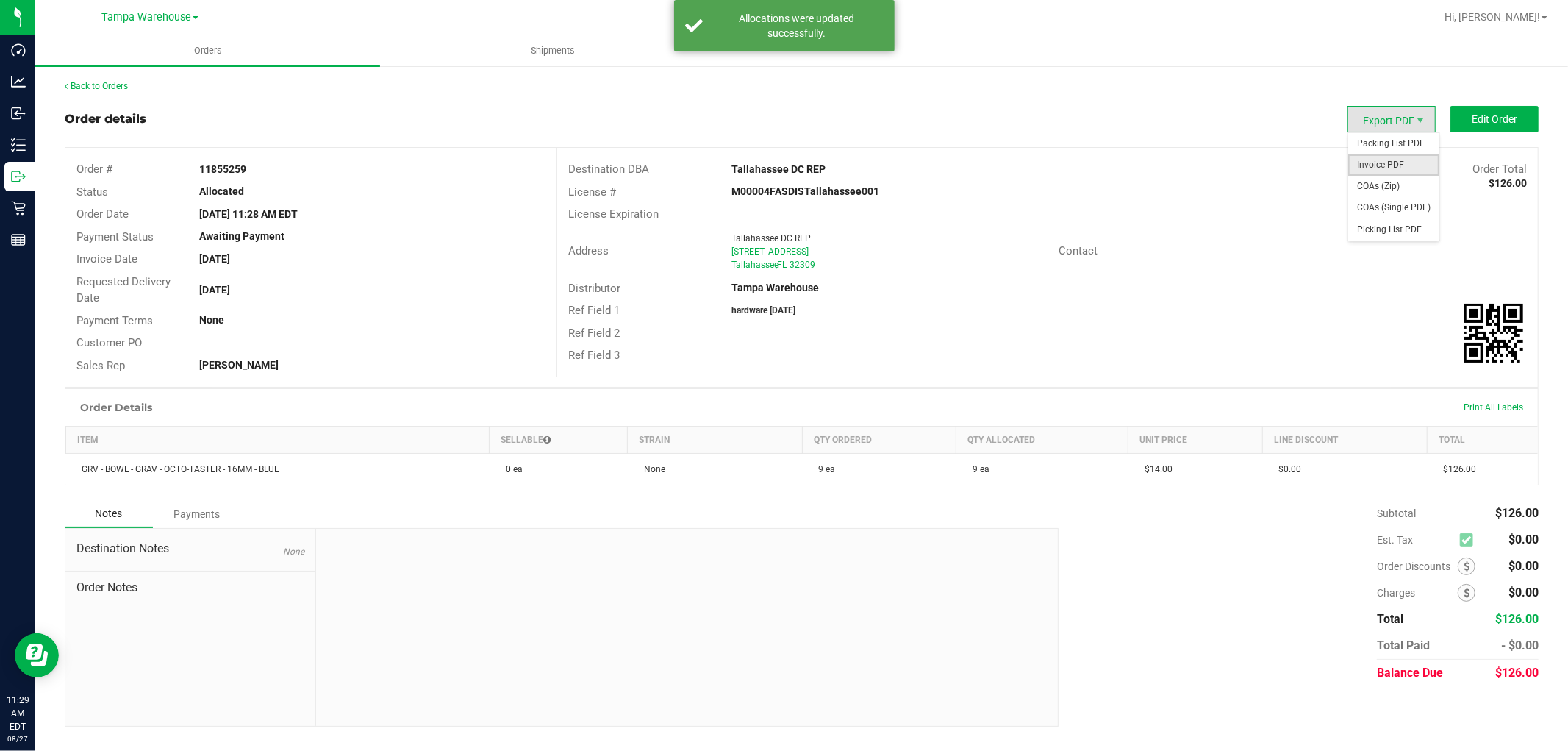
click at [1398, 162] on span "Invoice PDF" at bounding box center [1394, 164] width 92 height 21
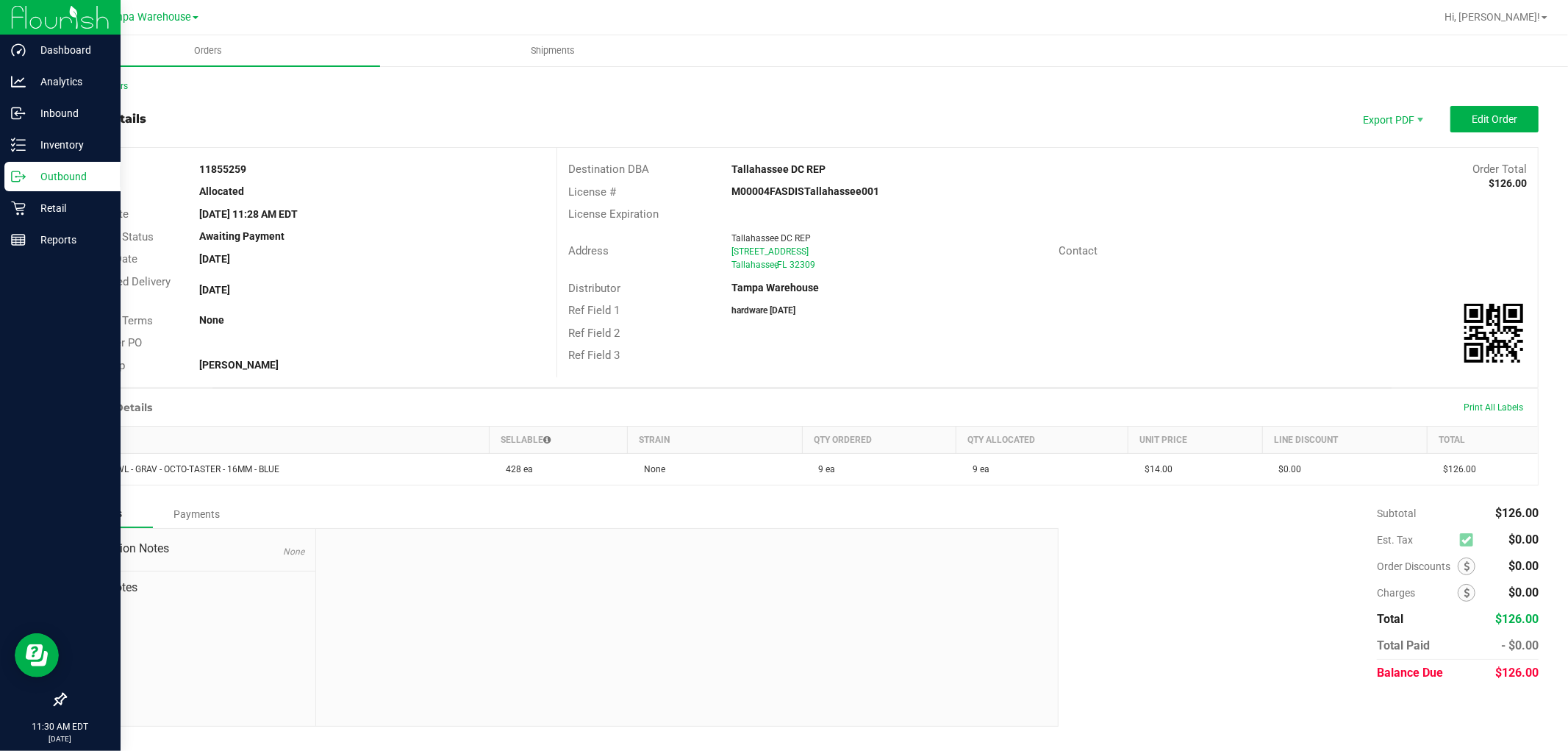
click at [68, 176] on p "Outbound" at bounding box center [70, 176] width 89 height 18
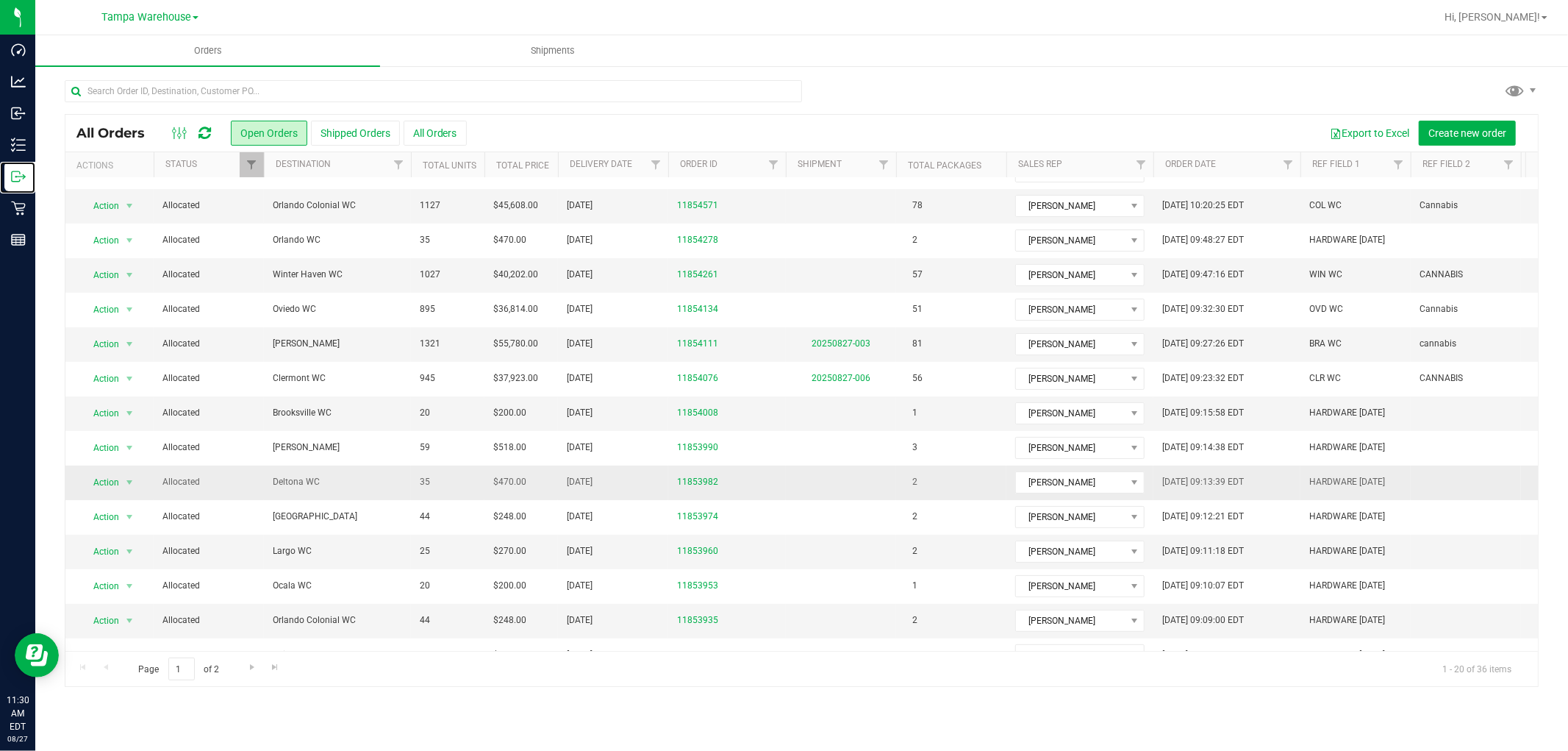
scroll to position [233, 0]
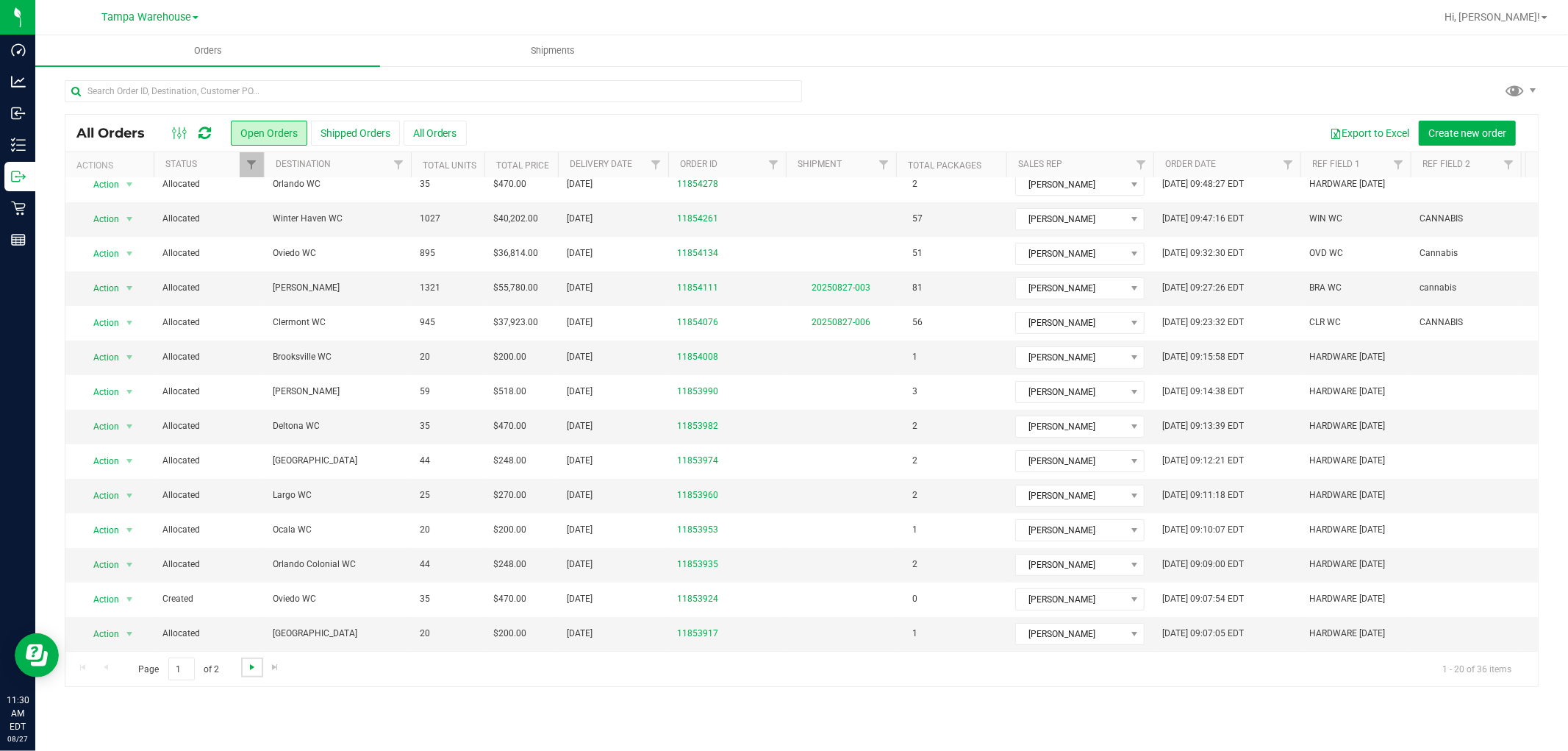
click at [249, 664] on span "Go to the next page" at bounding box center [252, 667] width 12 height 12
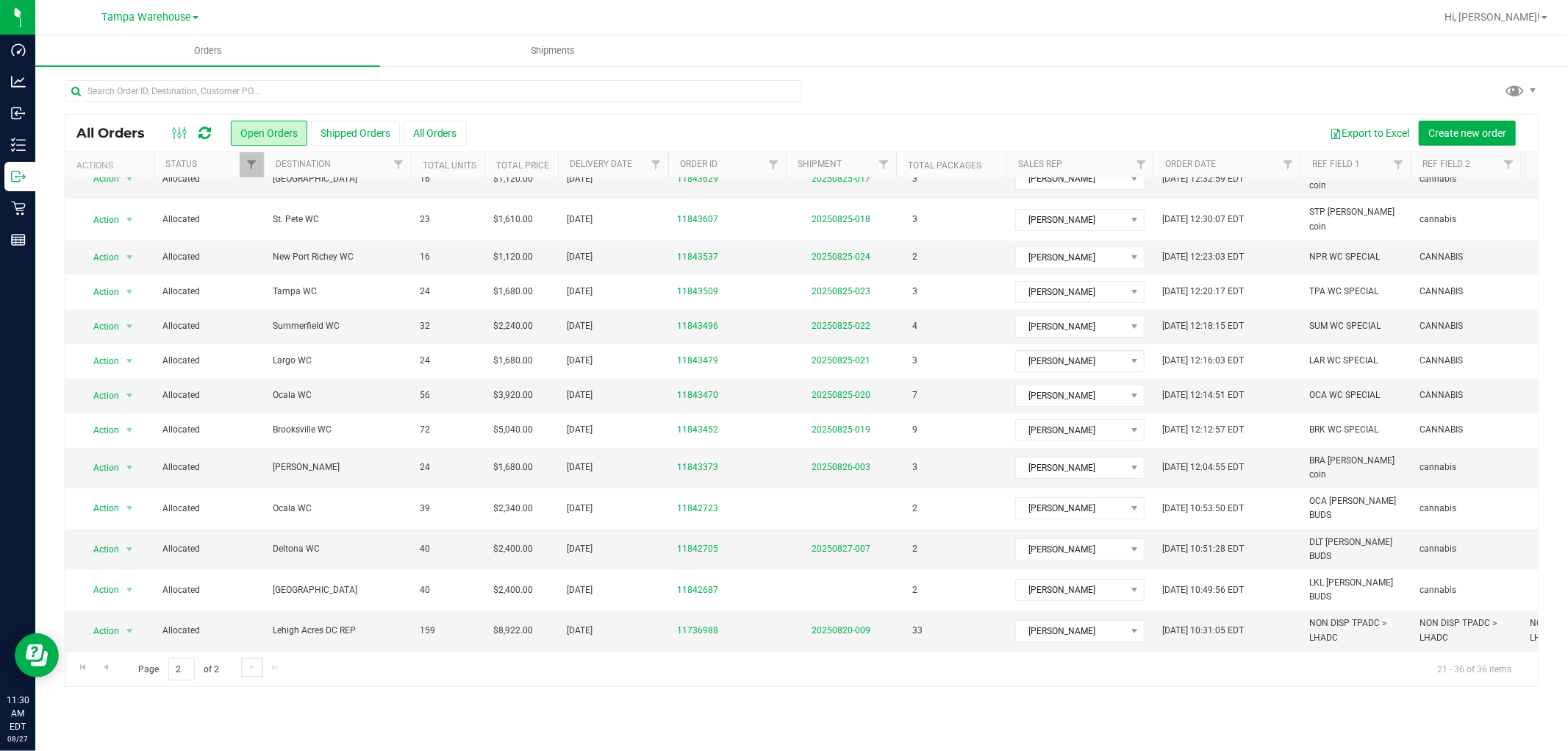
scroll to position [0, 0]
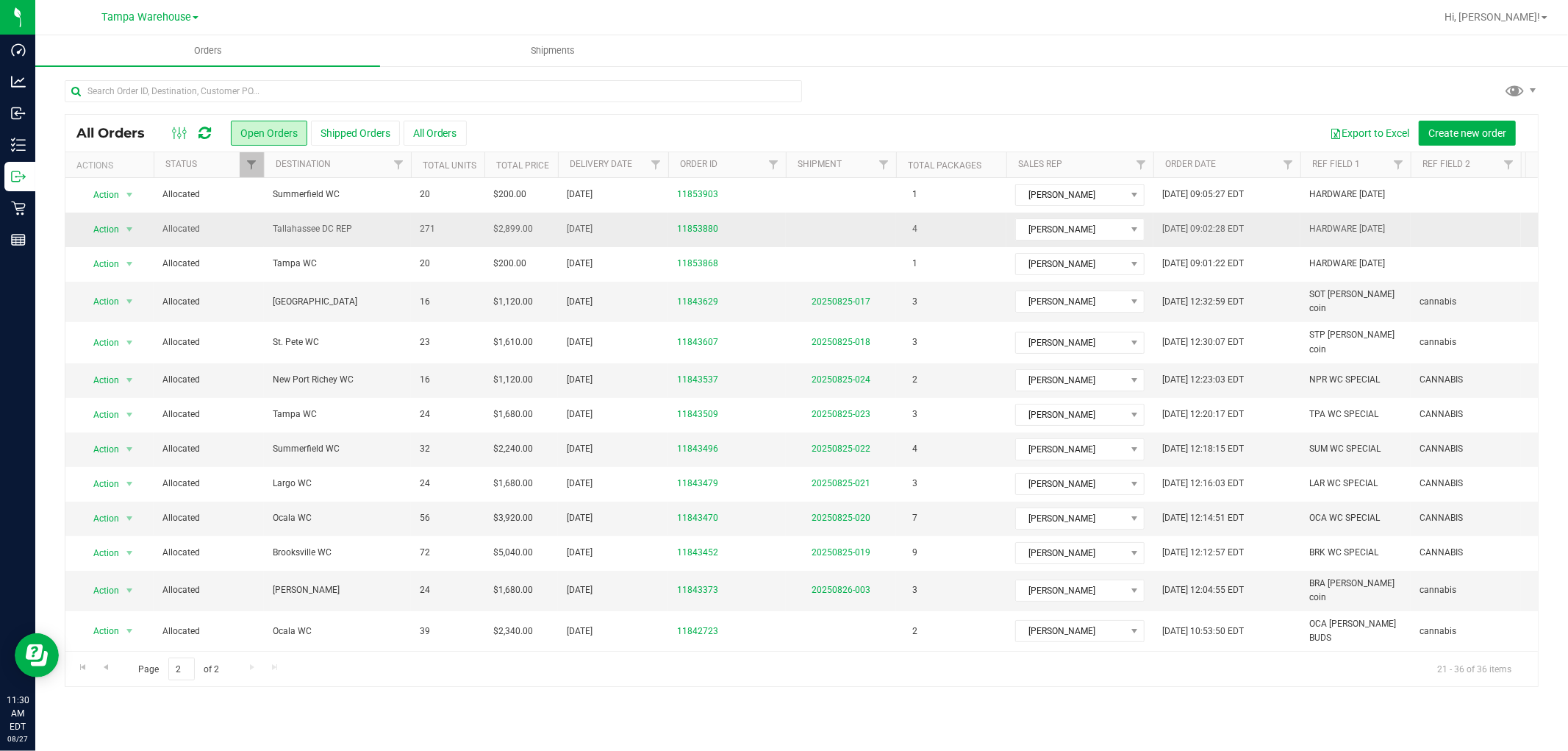
click at [363, 226] on span "Tallahassee DC REP" at bounding box center [337, 229] width 129 height 14
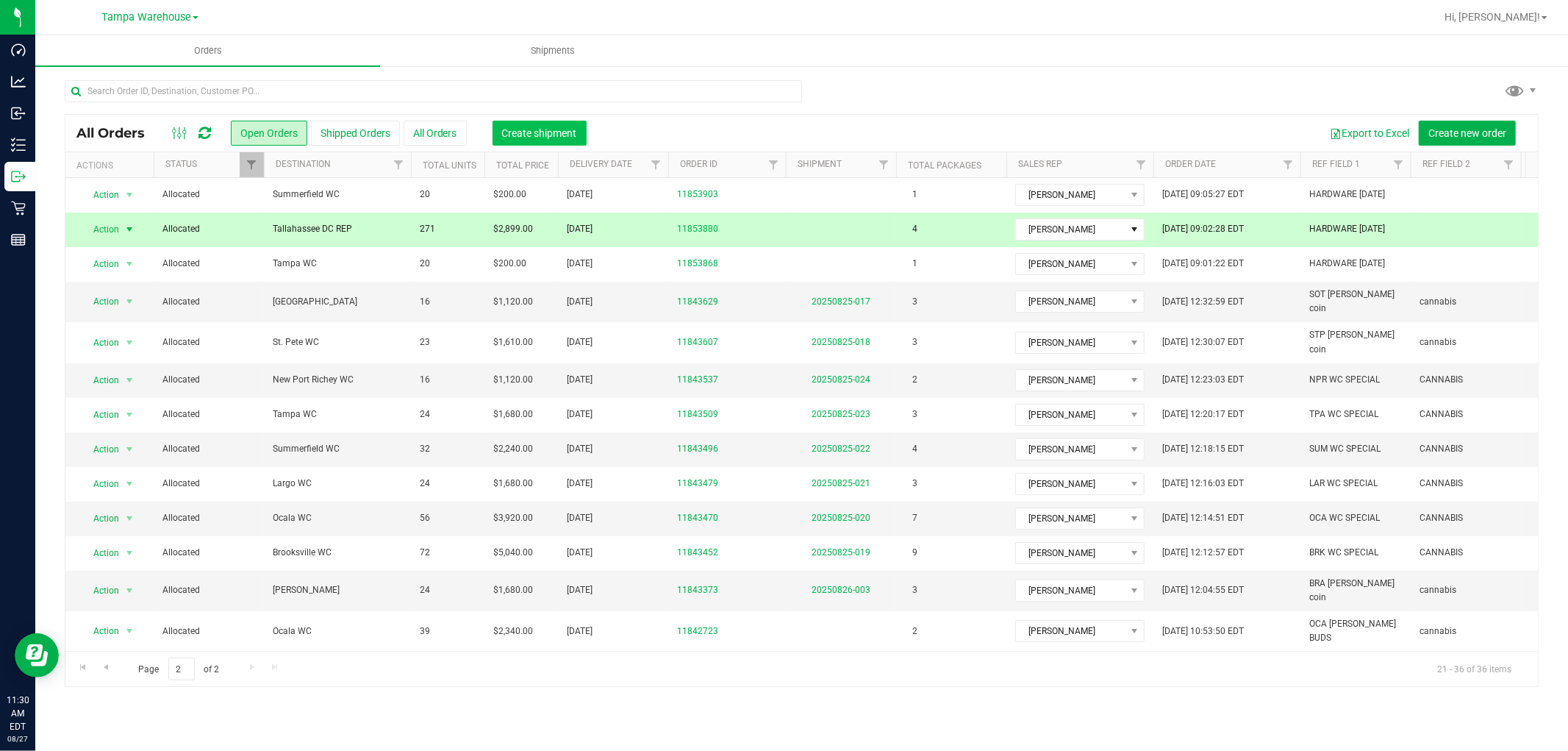
click at [525, 135] on span "Create shipment" at bounding box center [539, 133] width 75 height 12
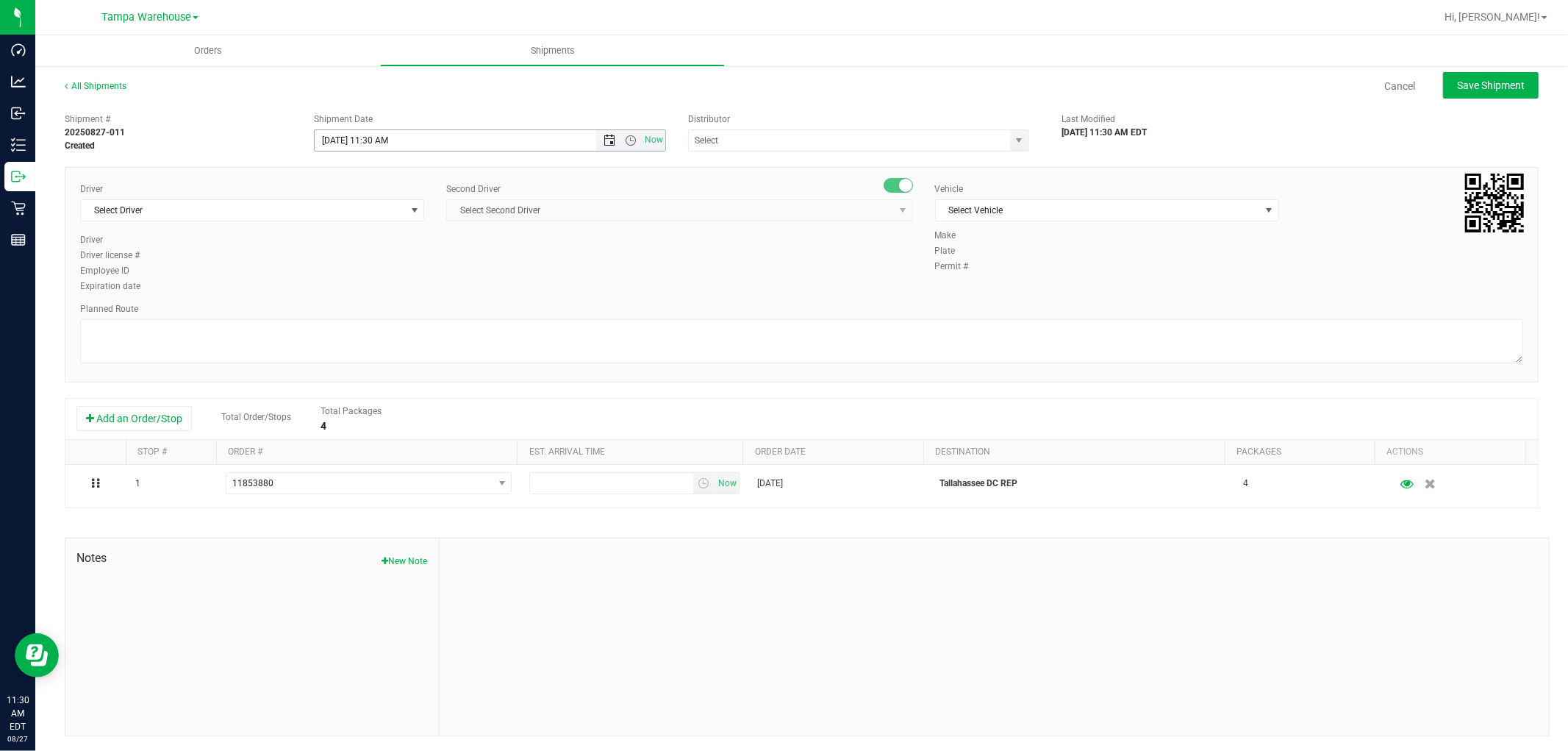
click at [603, 141] on span "Open the date view" at bounding box center [609, 140] width 12 height 12
click at [389, 310] on link "27" at bounding box center [389, 312] width 21 height 23
click at [611, 136] on span "Open the date view" at bounding box center [609, 140] width 25 height 12
click at [384, 313] on link "27" at bounding box center [389, 312] width 21 height 23
click at [626, 137] on span "Open the time view" at bounding box center [631, 140] width 12 height 12
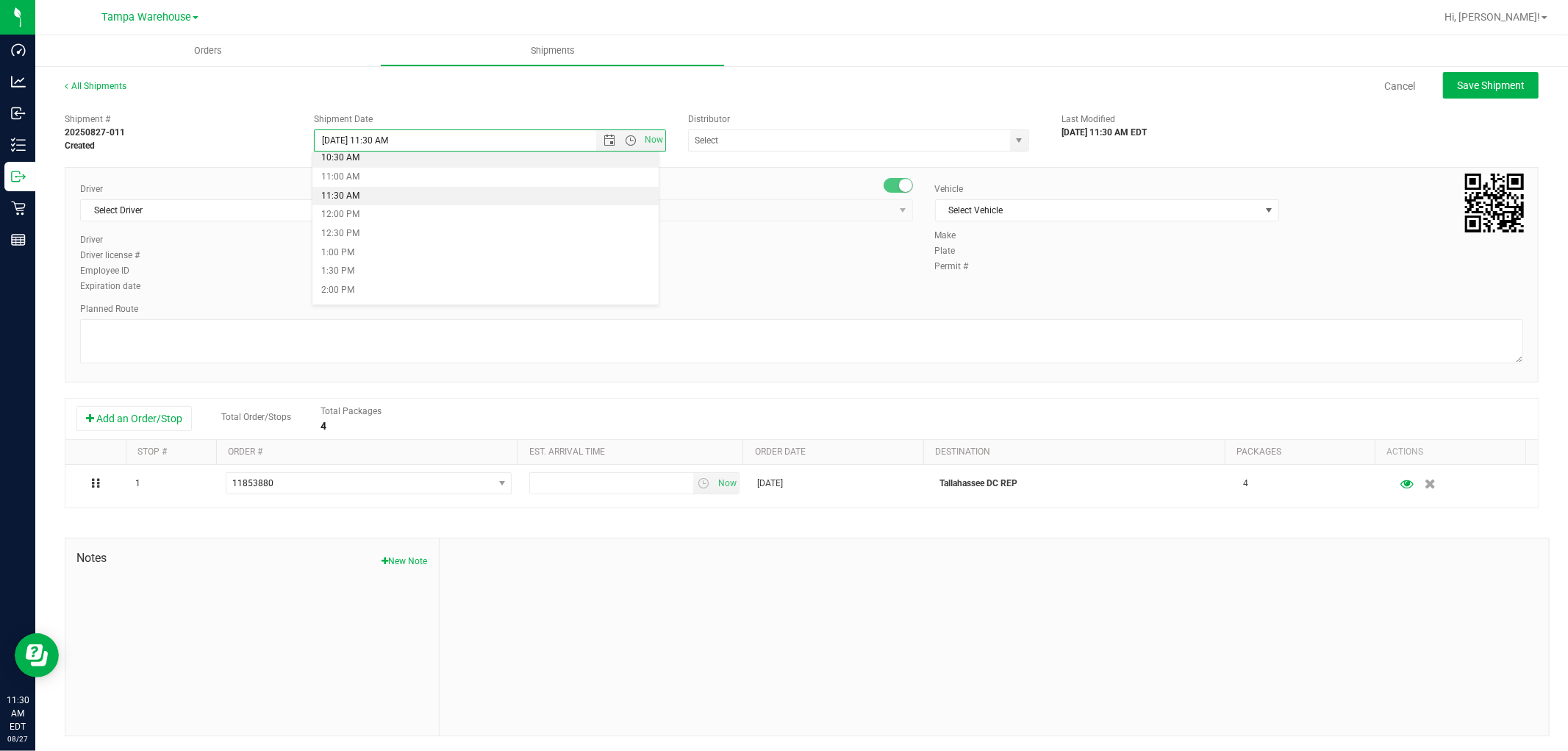
scroll to position [465, 0]
click at [356, 170] on li "12:30 PM" at bounding box center [485, 171] width 345 height 19
type input "8/27/2025 12:30 PM"
click at [750, 139] on input "text" at bounding box center [844, 140] width 312 height 21
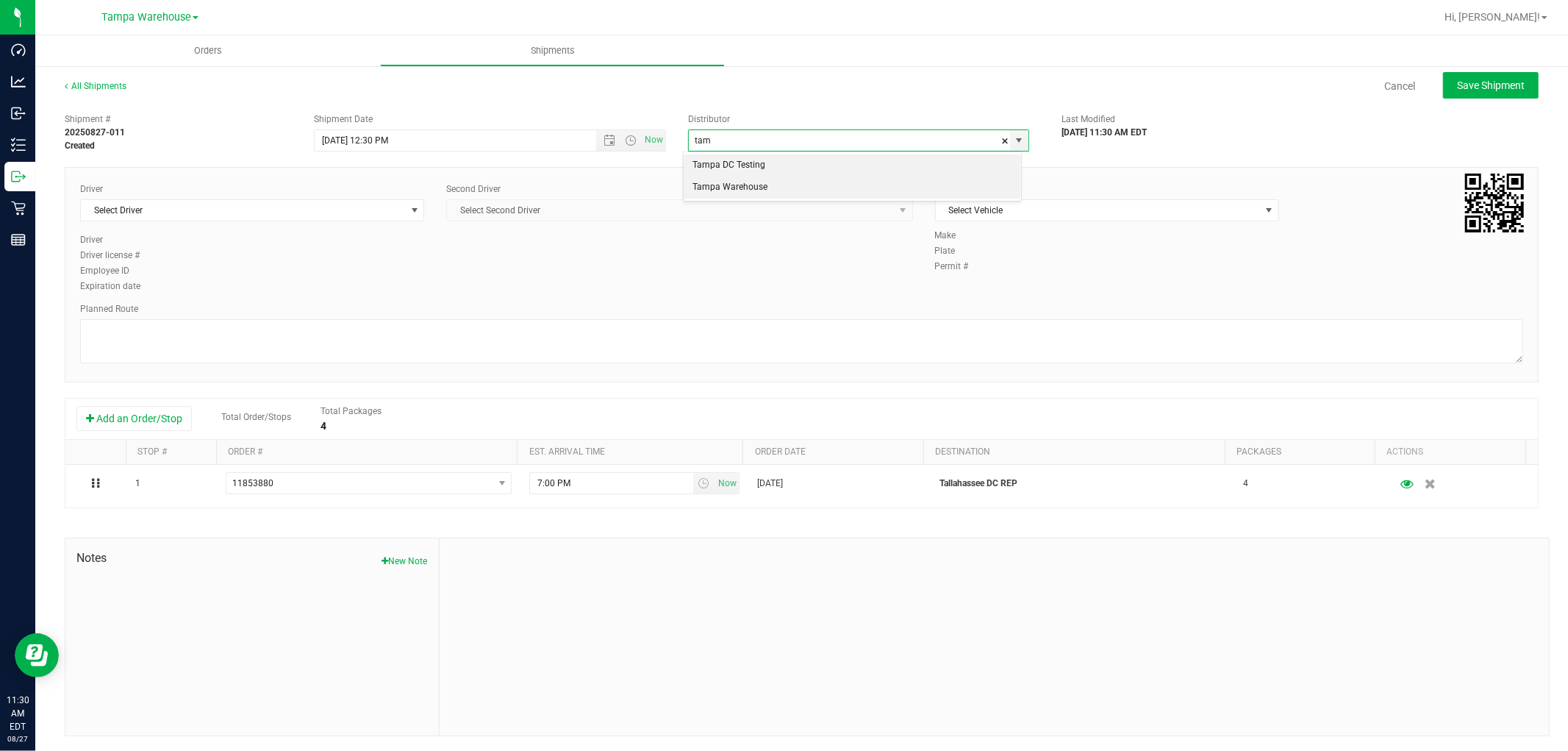
click at [760, 184] on li "Tampa Warehouse" at bounding box center [852, 187] width 336 height 22
type input "Tampa Warehouse"
click at [341, 206] on span "Select Driver" at bounding box center [243, 210] width 325 height 21
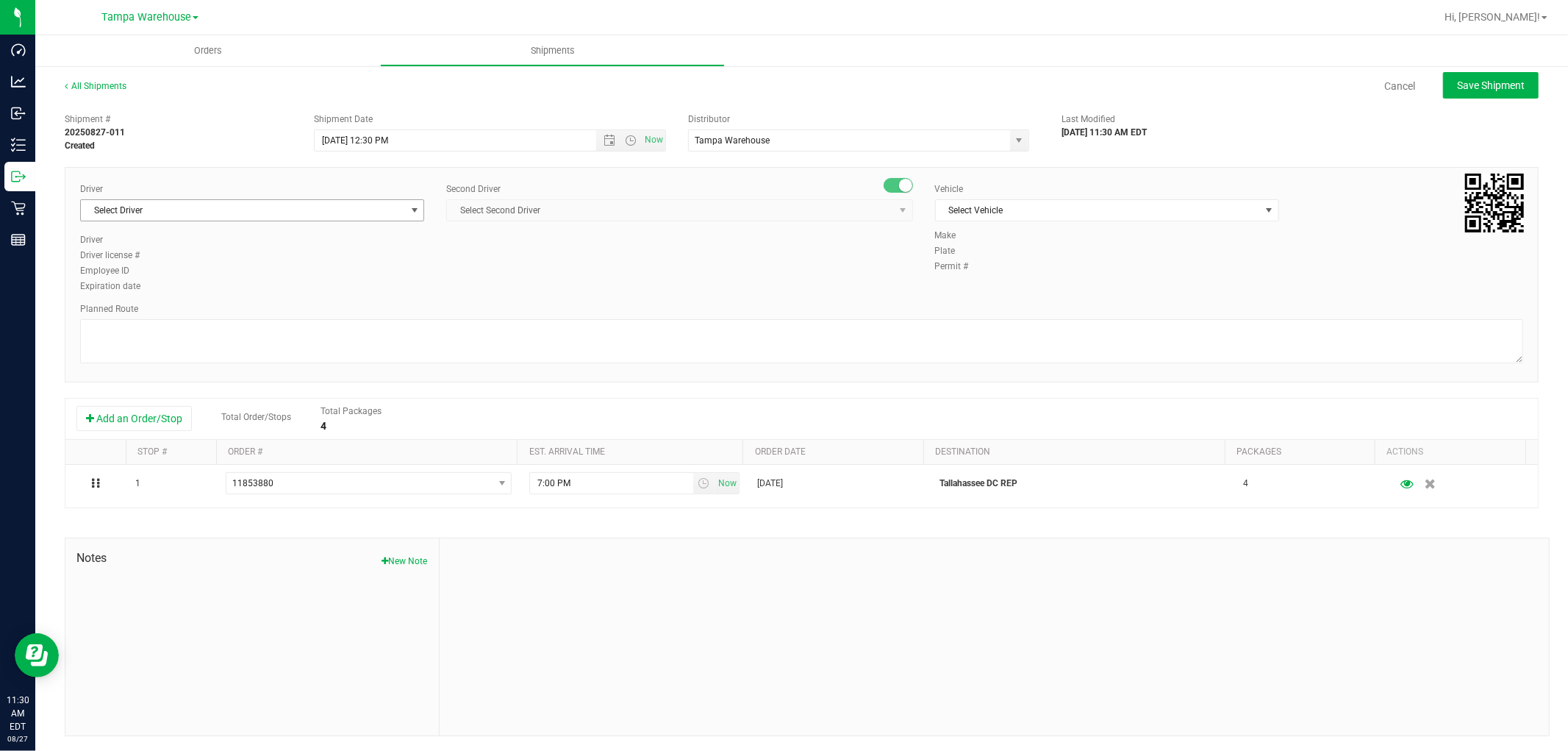
click at [195, 200] on span "Select Driver" at bounding box center [243, 210] width 325 height 21
click at [197, 274] on li "Markos Carter - 100007337" at bounding box center [250, 272] width 339 height 22
type input "CART"
click at [537, 212] on span "Select Second Driver" at bounding box center [670, 210] width 446 height 21
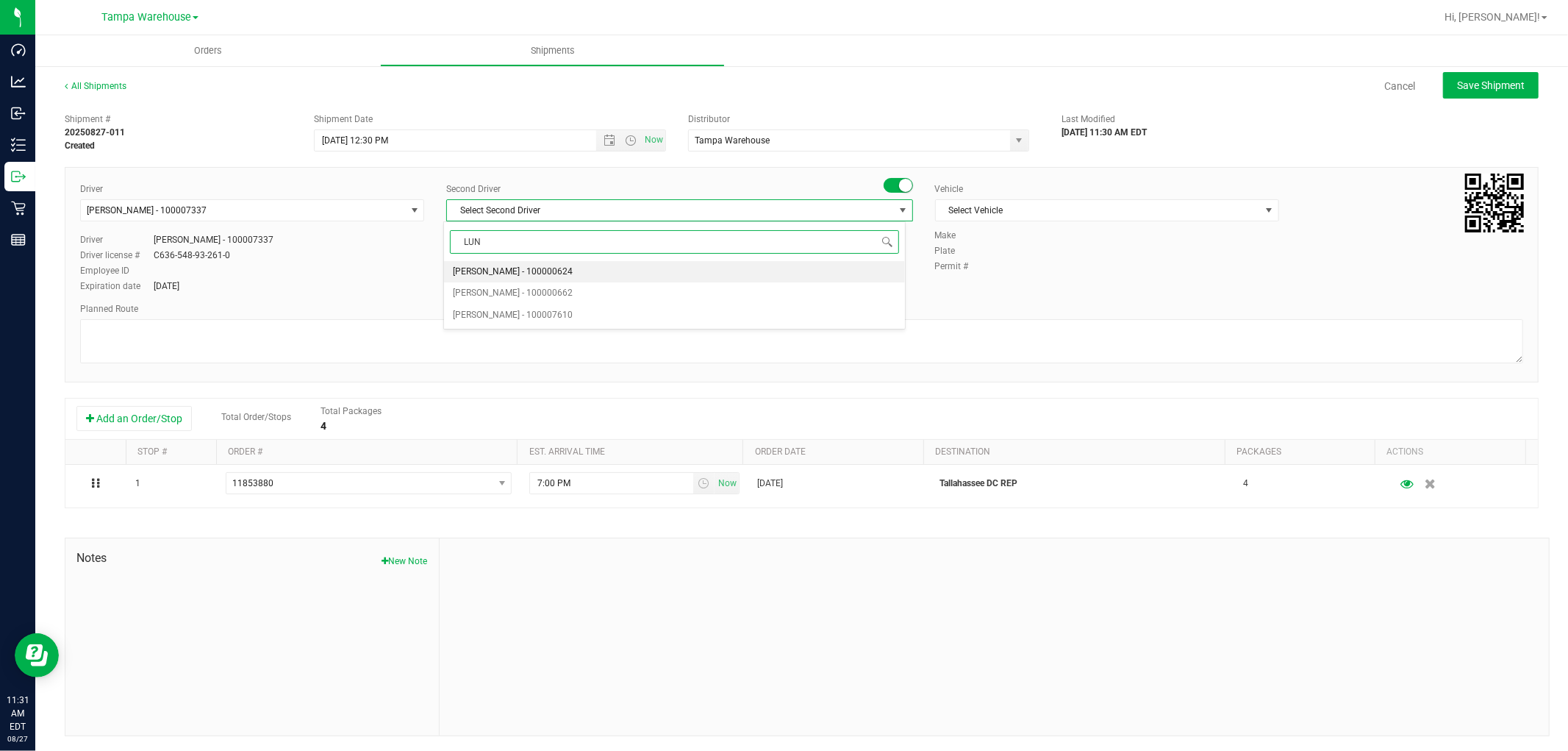
type input "LUNT"
click at [534, 275] on span "Brandon Lunt - 100000662" at bounding box center [513, 272] width 119 height 19
click at [1016, 213] on span "Select Vehicle" at bounding box center [1098, 210] width 325 height 21
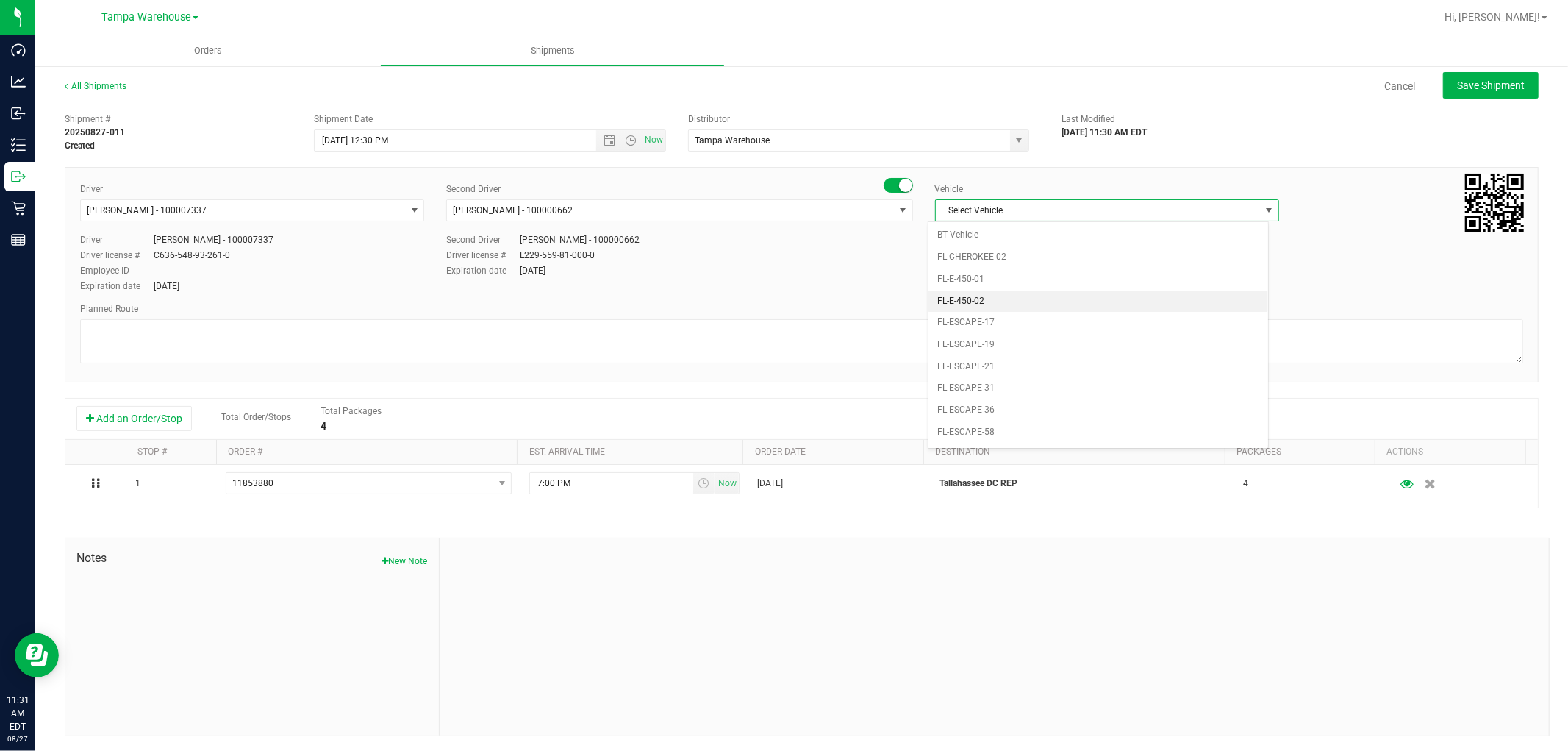
click at [981, 302] on li "FL-E-450-02" at bounding box center [1098, 302] width 339 height 22
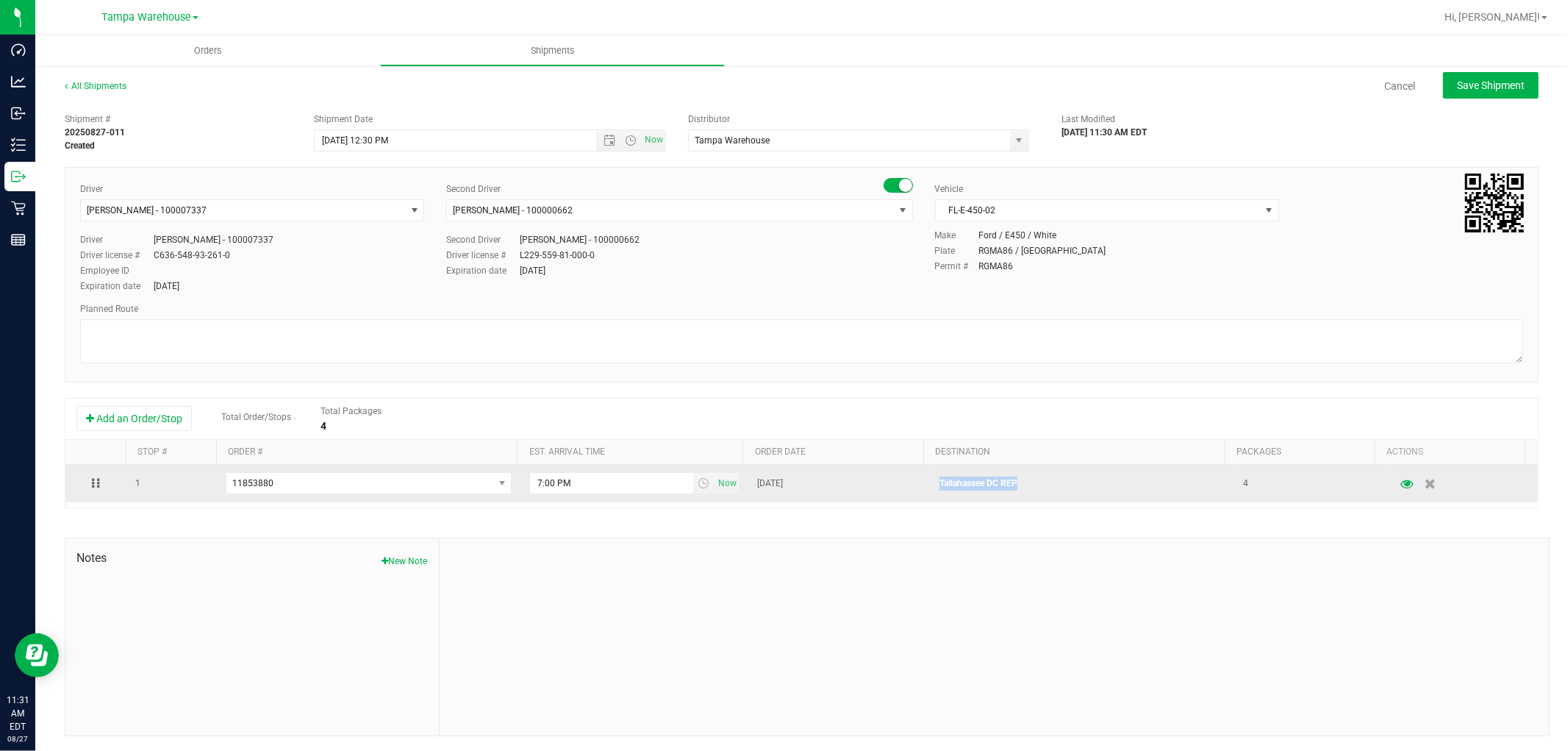
drag, startPoint x: 923, startPoint y: 488, endPoint x: 1020, endPoint y: 493, distance: 97.1
click at [1020, 493] on td "Tallahassee DC REP" at bounding box center [1082, 484] width 304 height 38
copy p "Tallahassee DC REP"
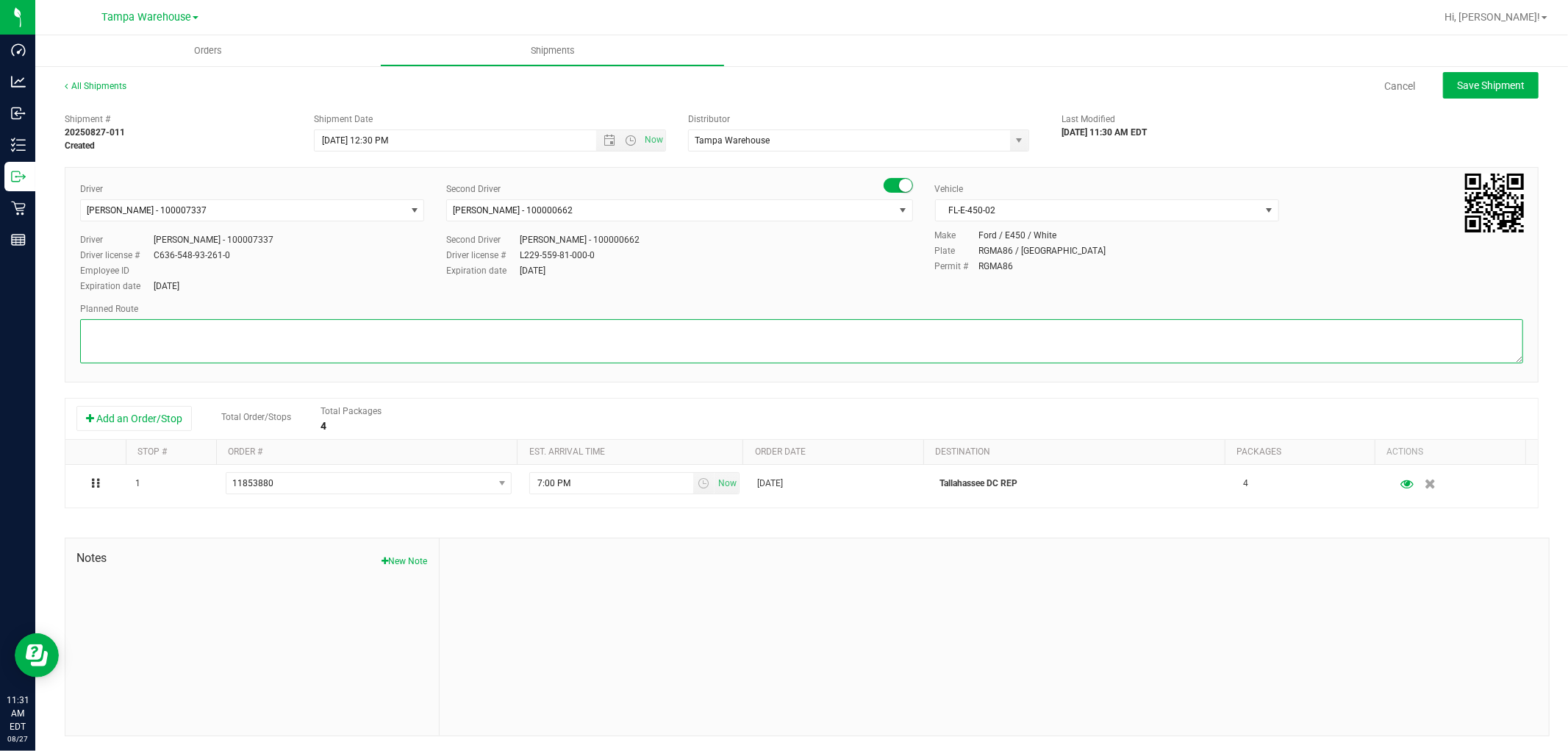
click at [380, 330] on textarea at bounding box center [800, 341] width 1443 height 44
paste textarea "Tallahassee DC REP"
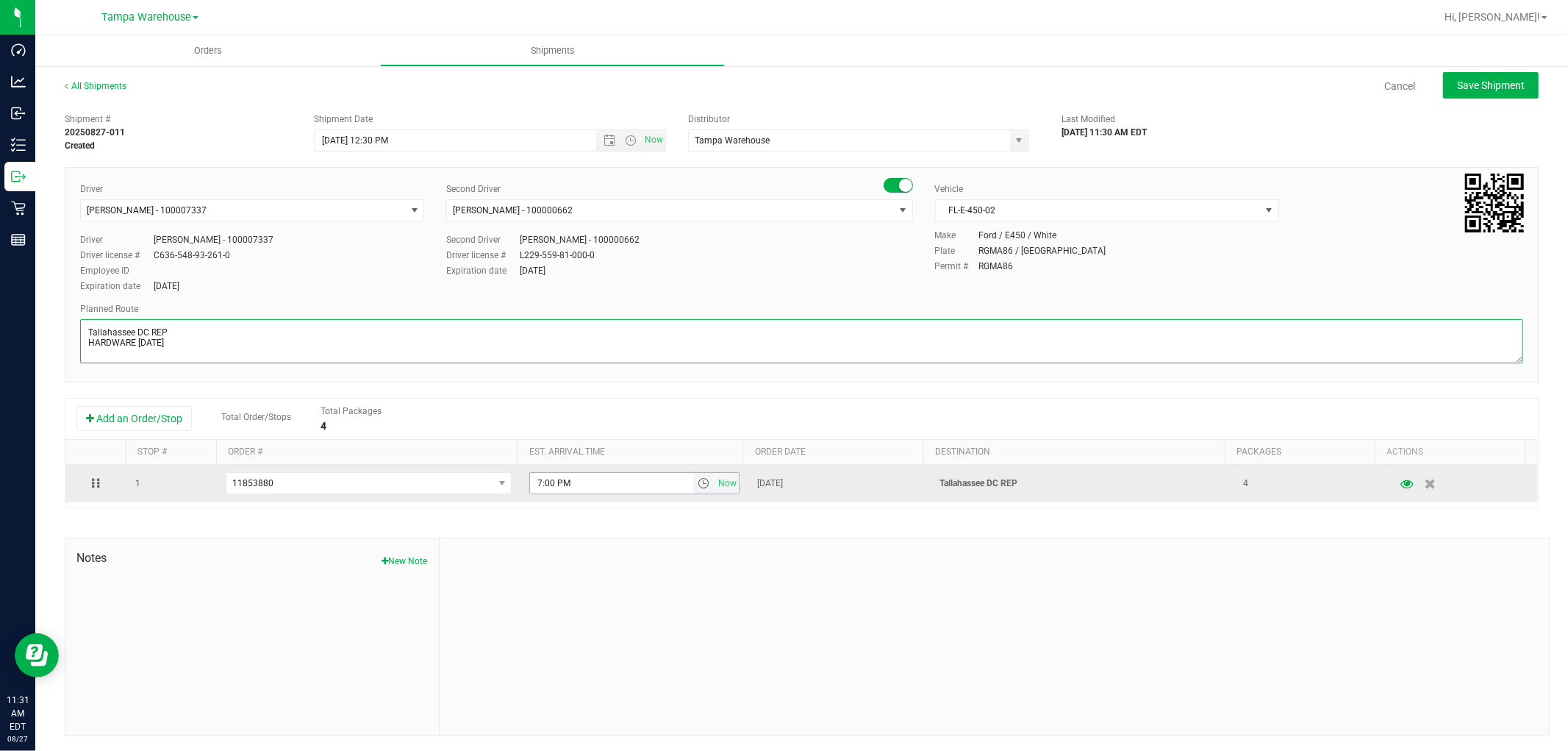
click at [698, 485] on span "select" at bounding box center [704, 483] width 12 height 12
type textarea "Tallahassee DC REP HARDWARE 08.27.25"
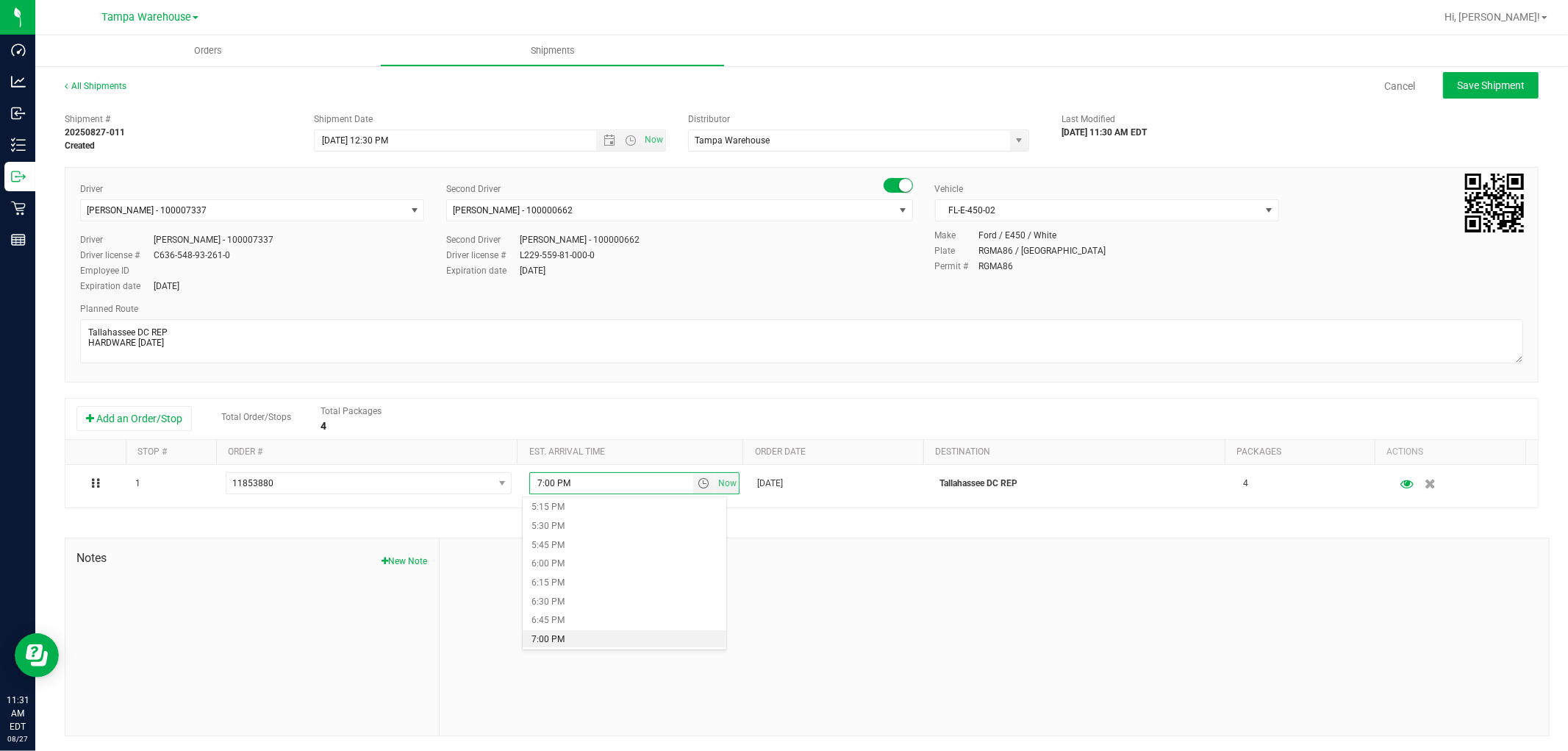
scroll to position [1307, 0]
click at [586, 565] on li "6:00 PM" at bounding box center [624, 563] width 203 height 19
click at [877, 608] on div at bounding box center [995, 636] width 1109 height 197
click at [1474, 75] on button "Save Shipment" at bounding box center [1490, 85] width 96 height 27
type input "8/27/2025 4:30 PM"
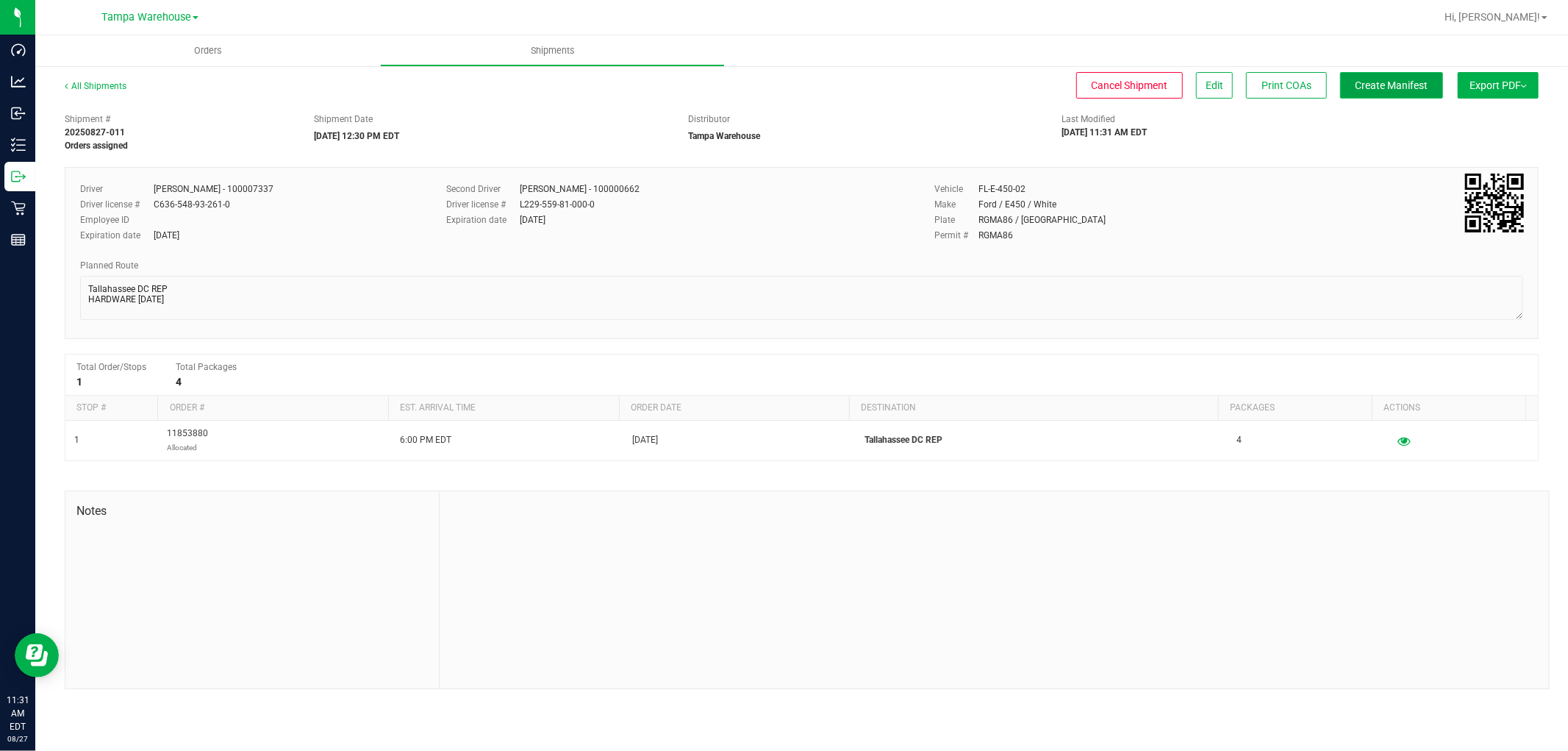
click at [1410, 83] on span "Create Manifest" at bounding box center [1392, 86] width 73 height 12
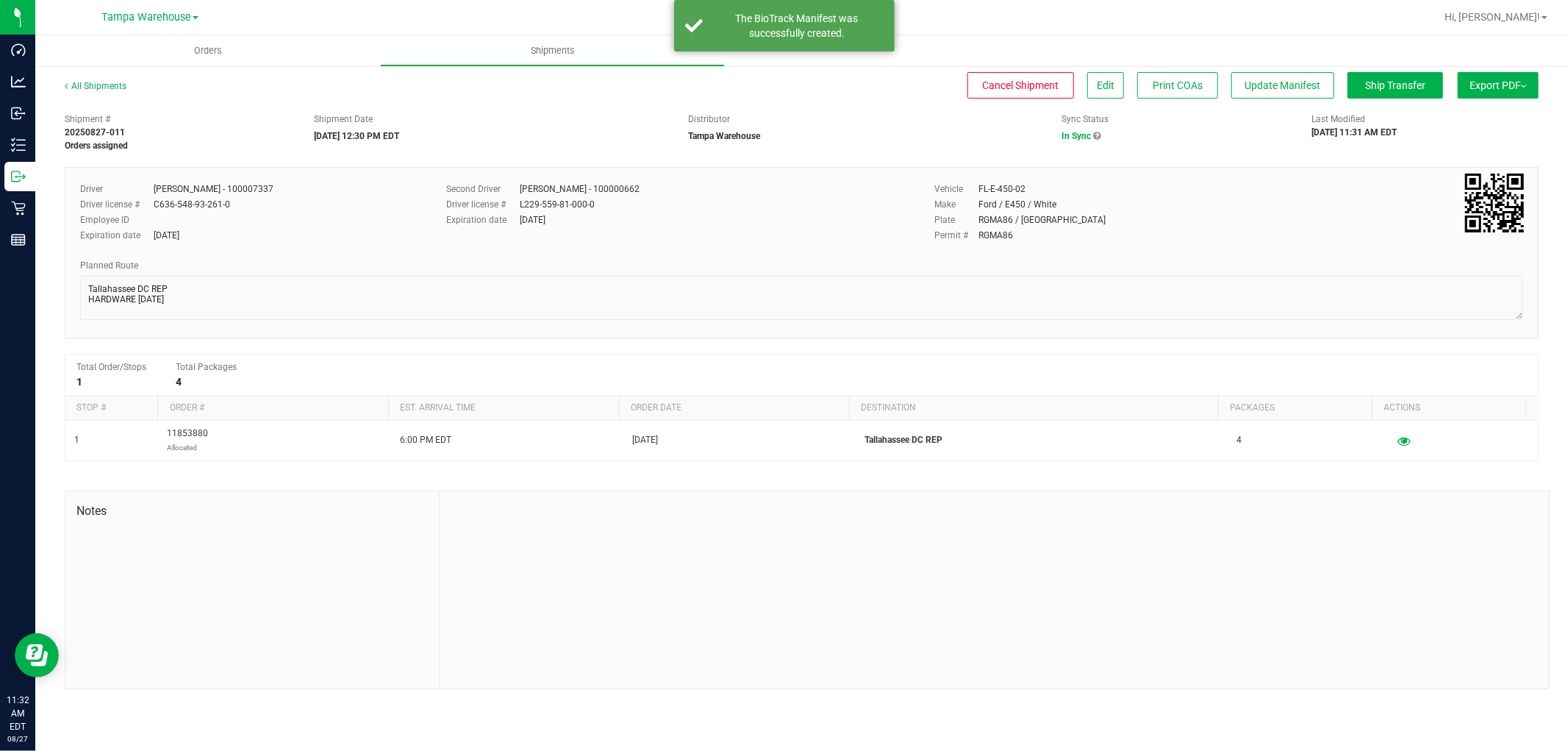
click at [1502, 86] on span "Export PDF" at bounding box center [1498, 86] width 58 height 12
click at [1481, 136] on span "Manifest by Lot" at bounding box center [1459, 139] width 61 height 10
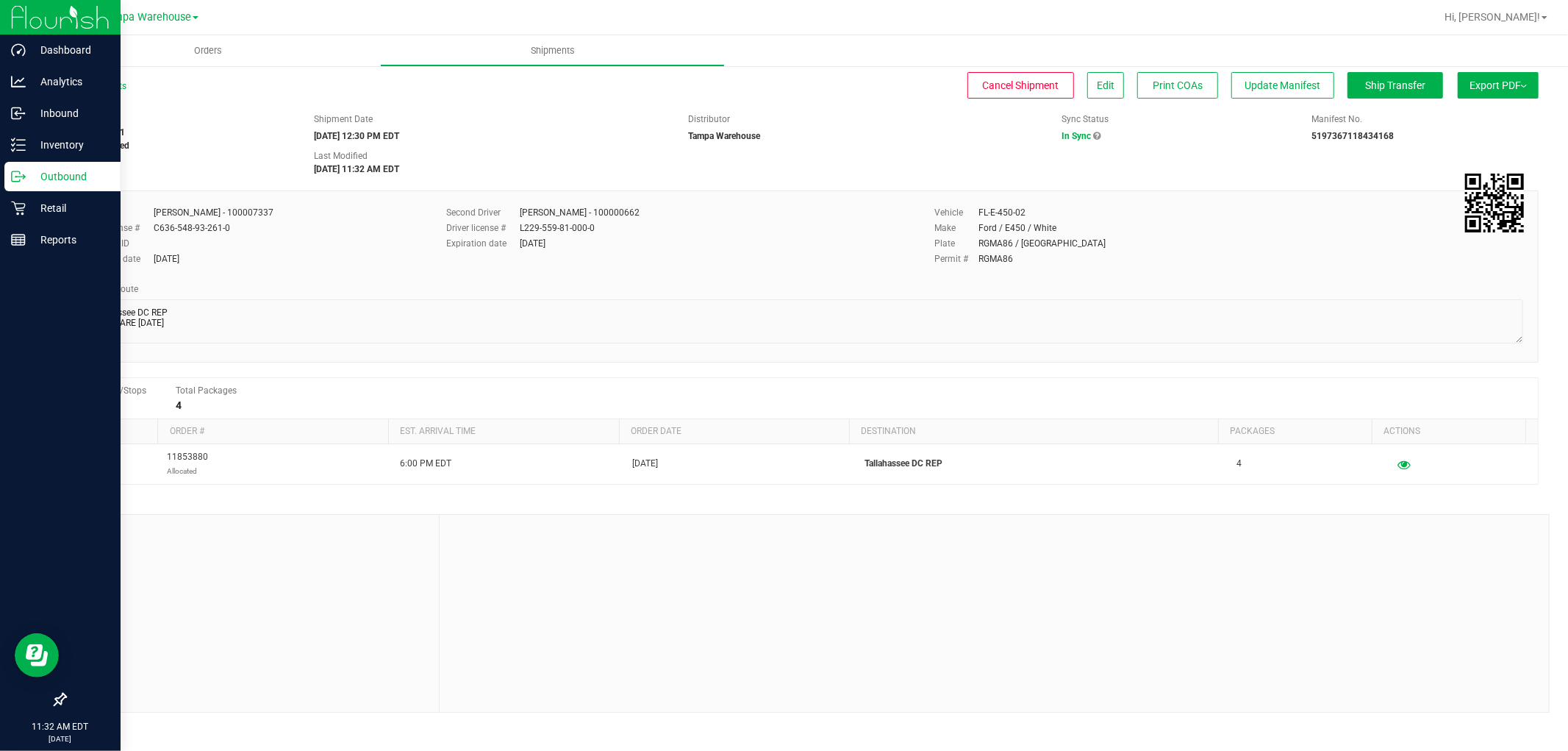
click at [78, 174] on p "Outbound" at bounding box center [70, 176] width 89 height 18
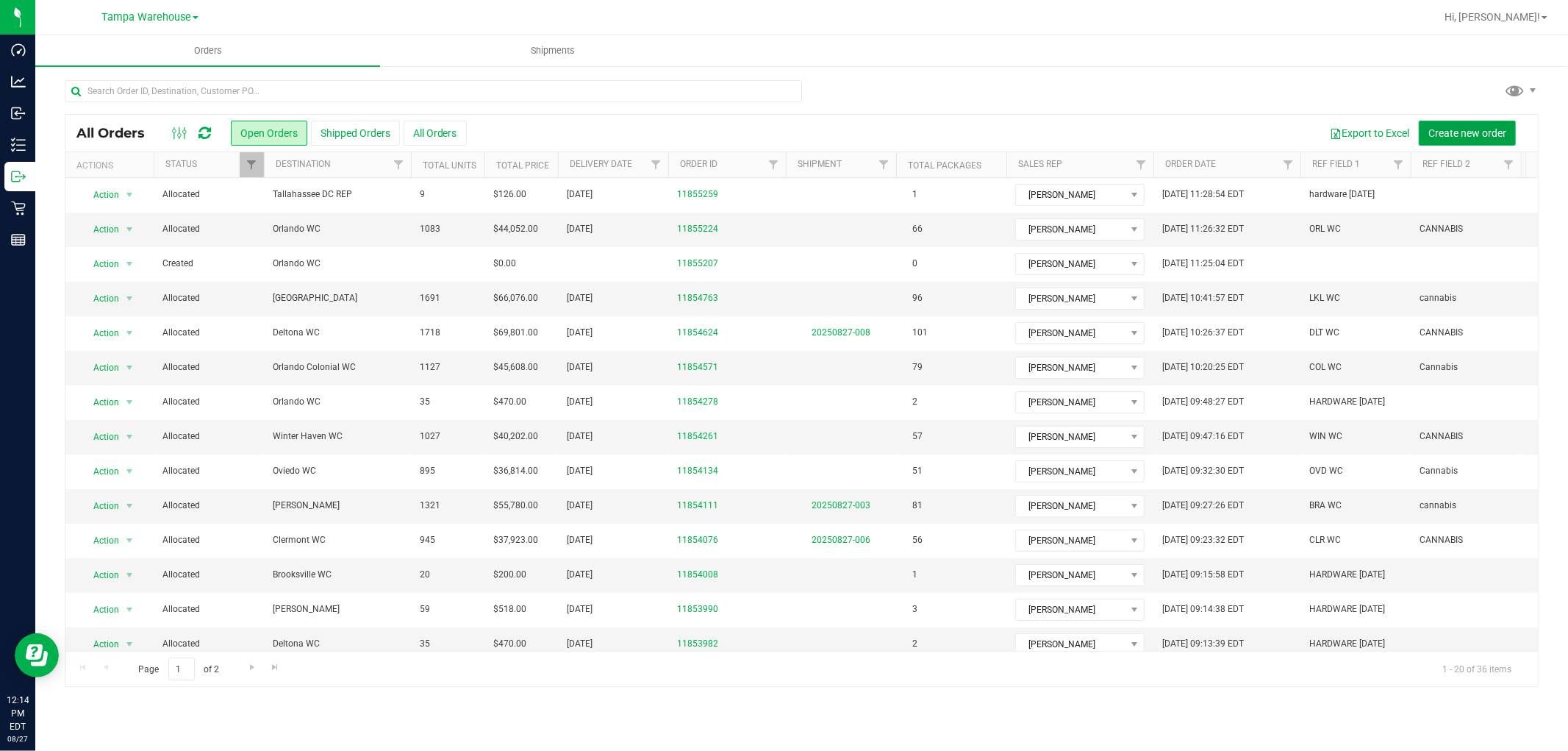
click at [1459, 136] on span "Create new order" at bounding box center [1467, 133] width 78 height 12
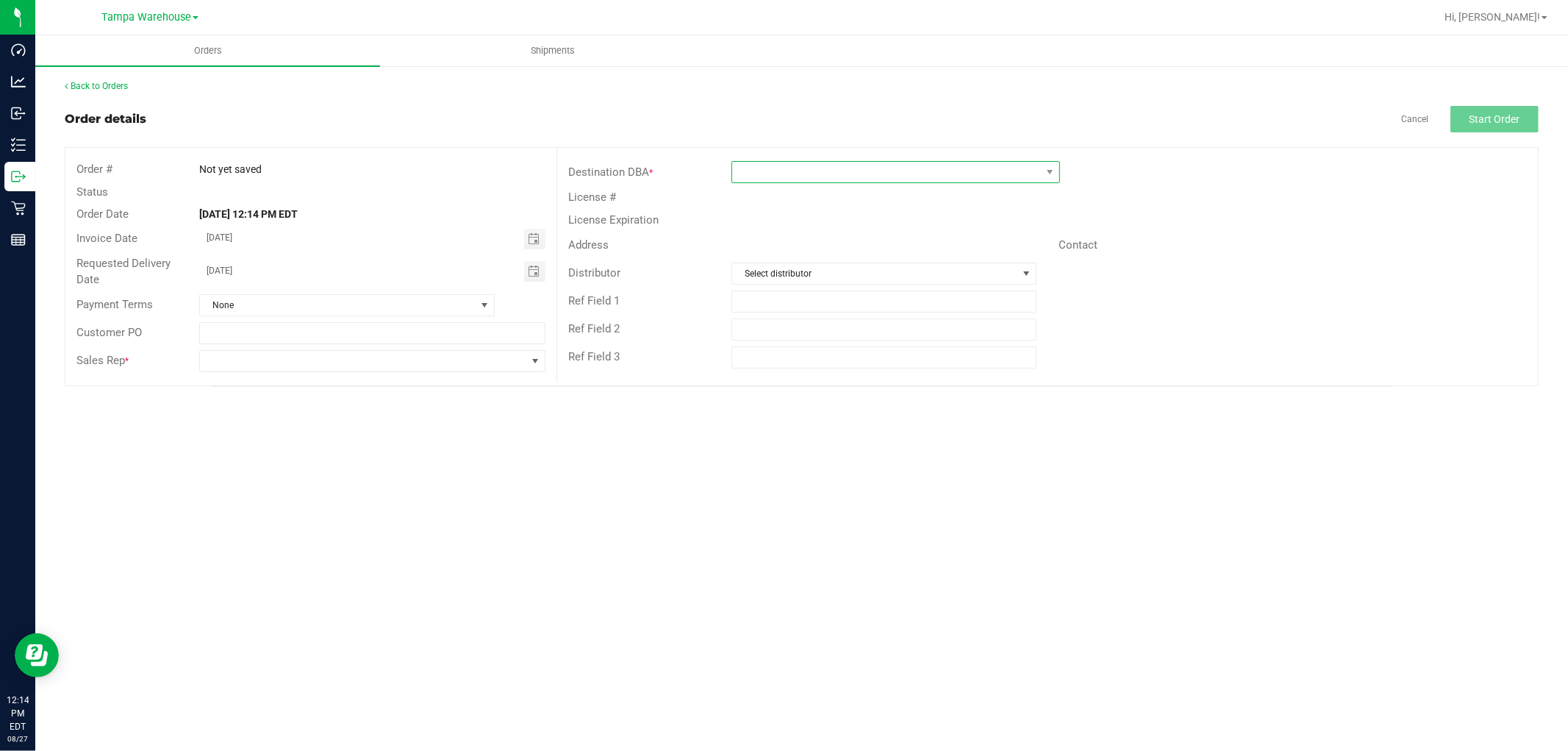
click at [864, 178] on span at bounding box center [886, 171] width 309 height 21
type input "GR"
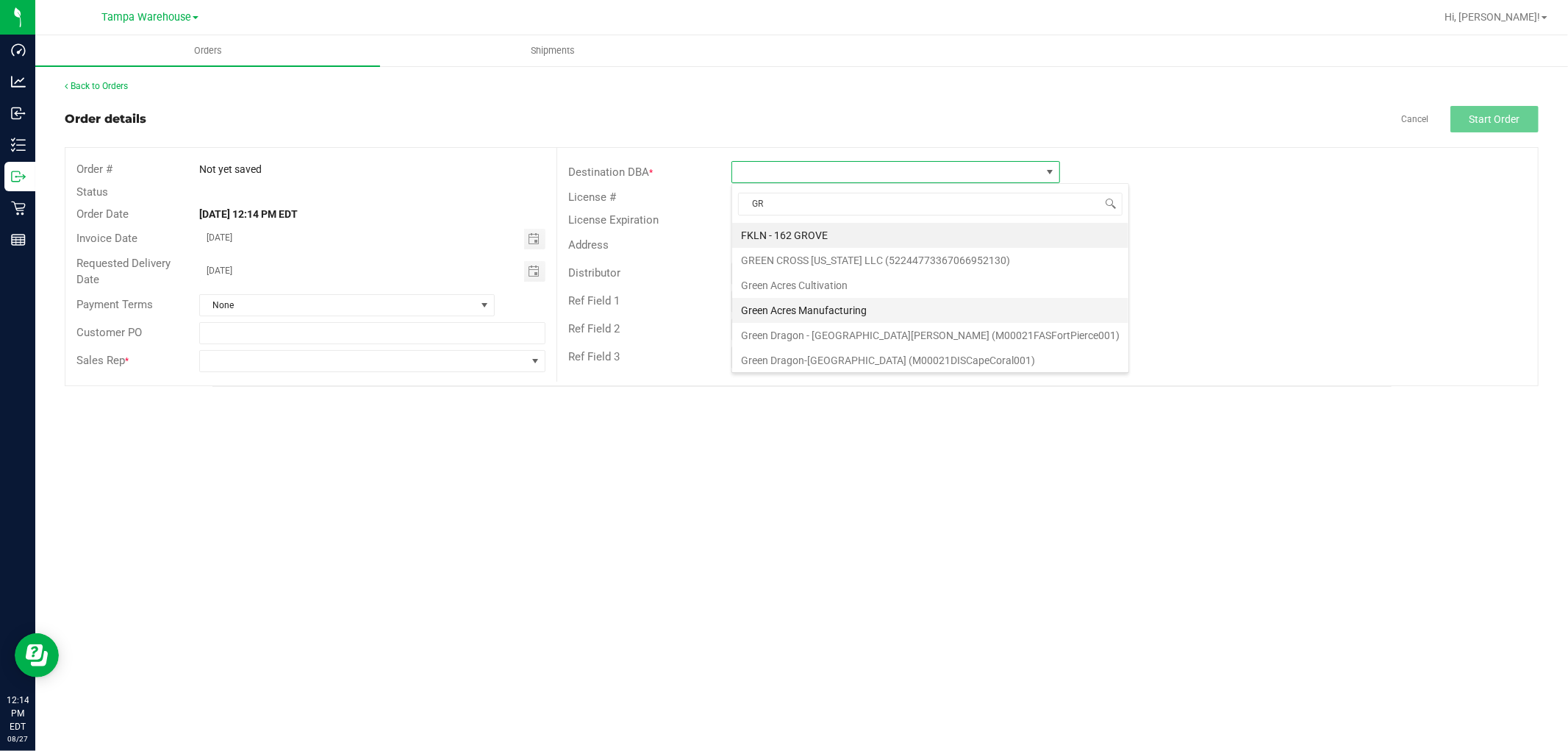
click at [840, 314] on li "Green Acres Manufacturing" at bounding box center [930, 310] width 396 height 25
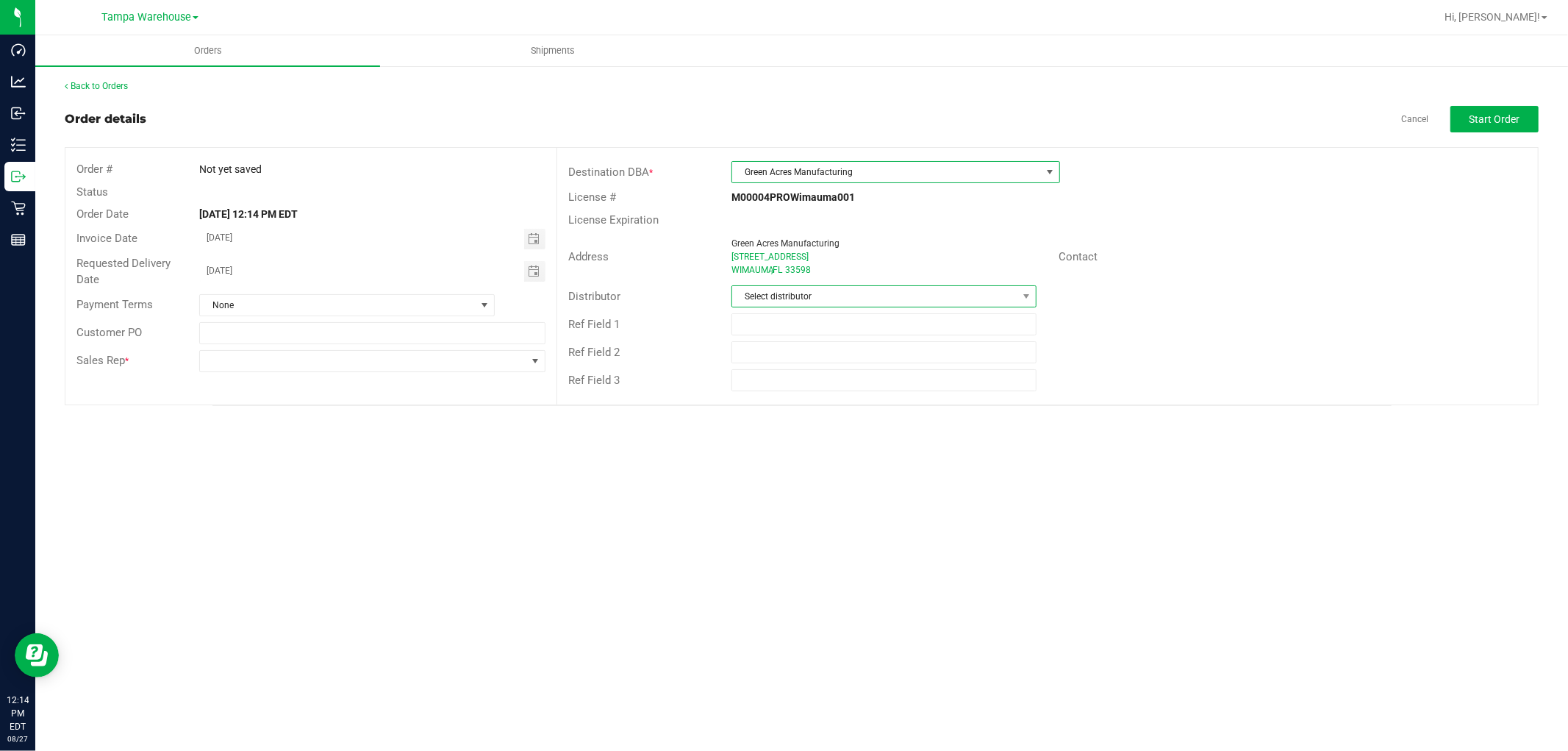
click at [812, 300] on span "Select distributor" at bounding box center [874, 296] width 285 height 21
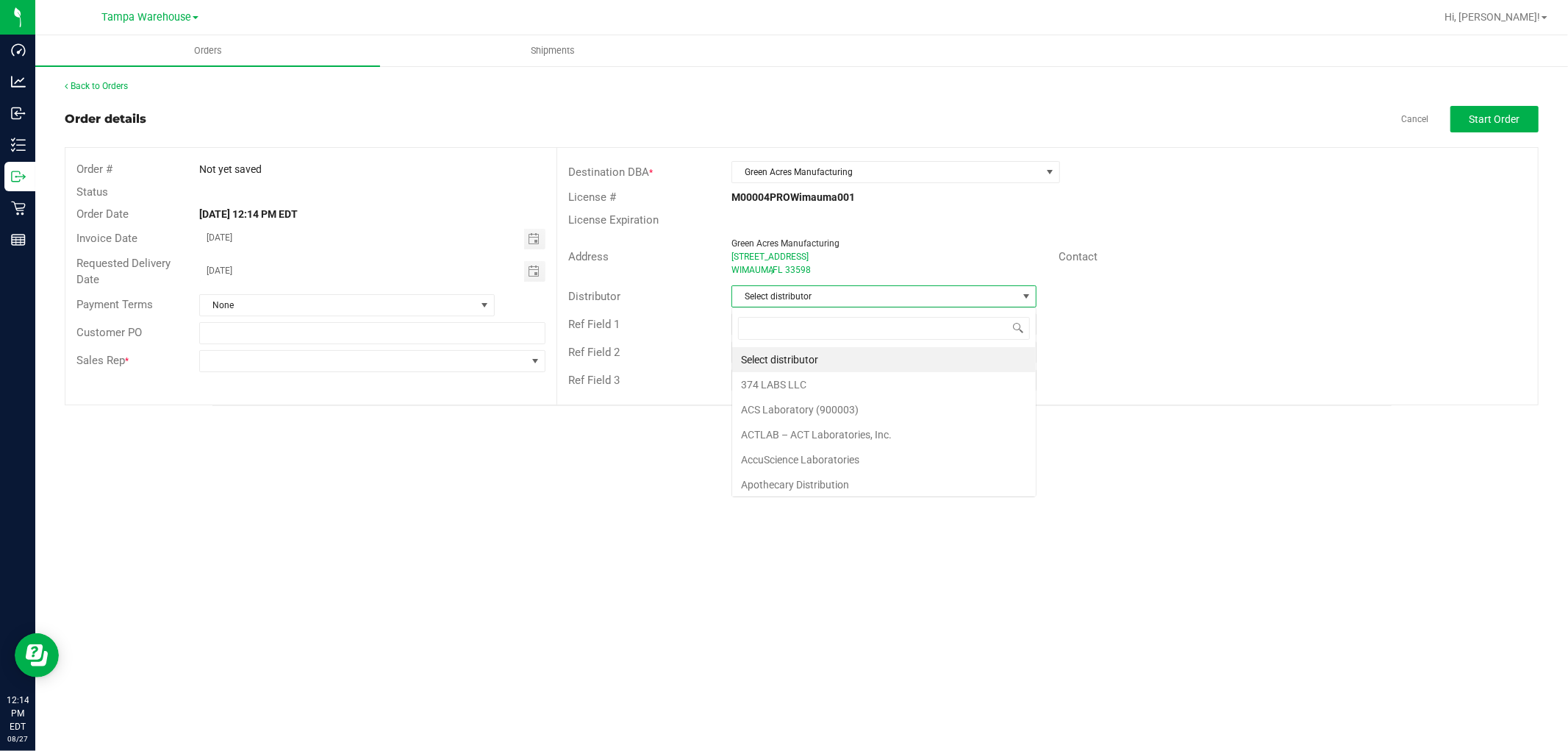
scroll to position [22, 305]
type input "TAM"
click at [802, 386] on li "Tampa Warehouse" at bounding box center [883, 384] width 304 height 25
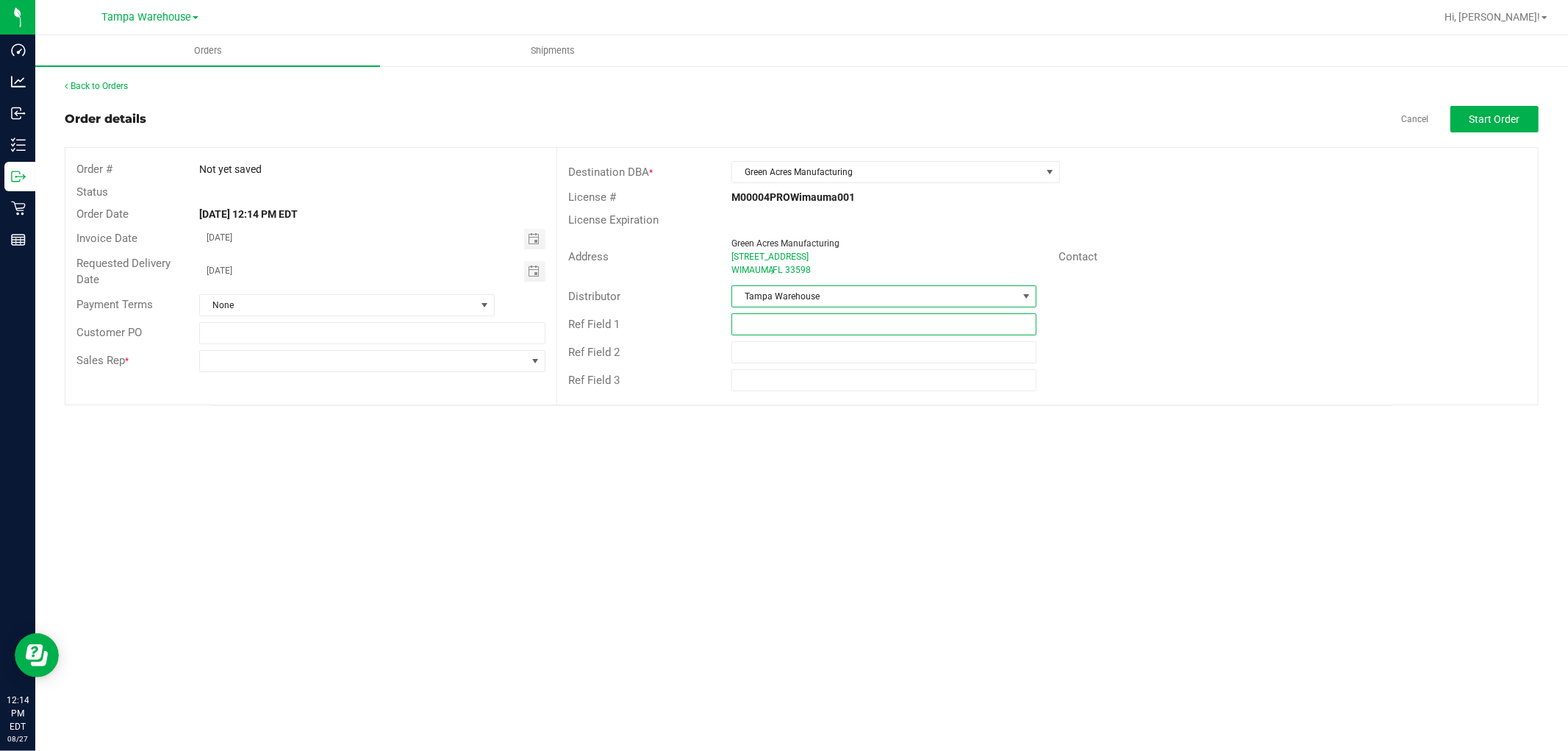
click at [803, 330] on input "text" at bounding box center [884, 325] width 305 height 22
type input "GA RAW MATERIAL REQUEST 08.27.25"
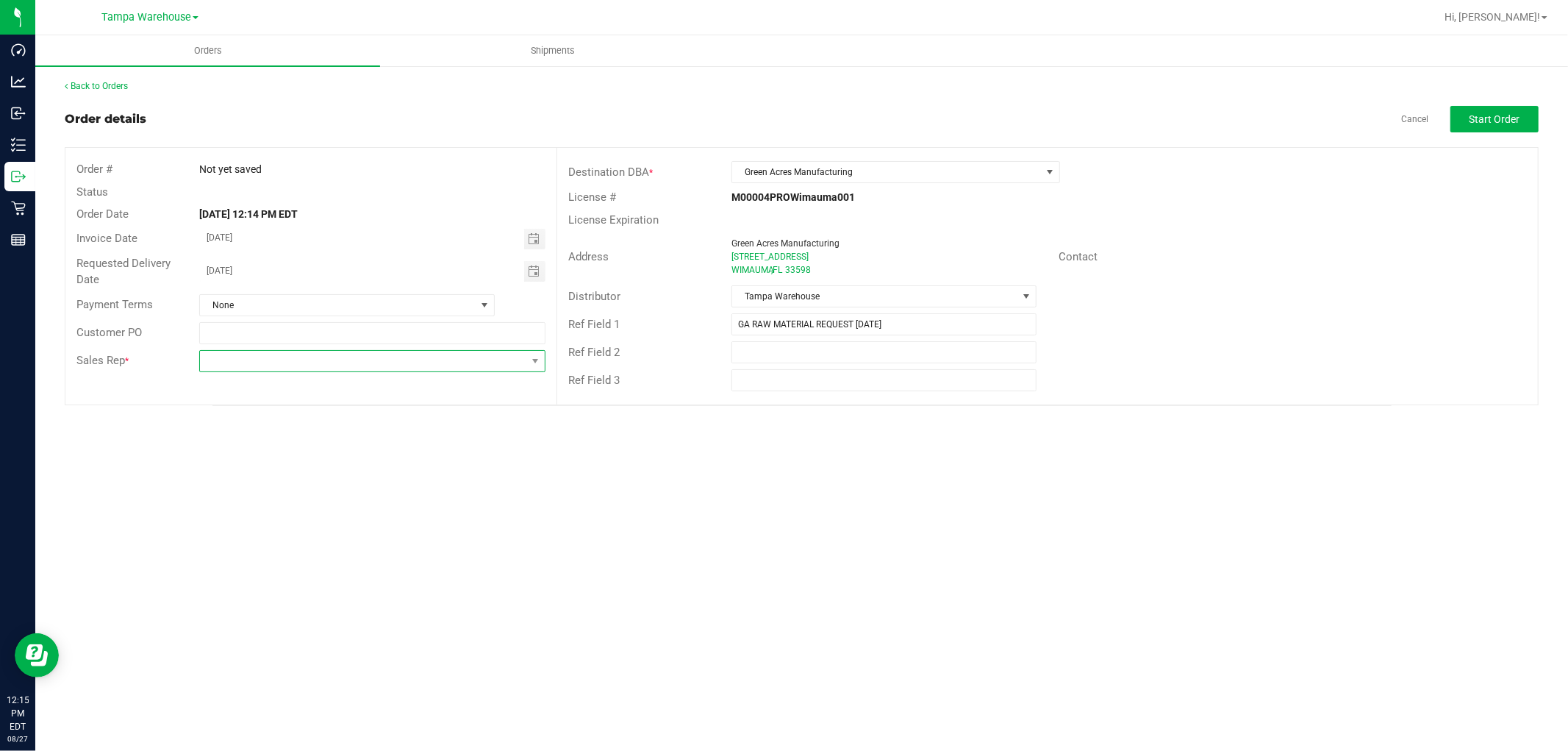
click at [424, 364] on span at bounding box center [363, 361] width 327 height 21
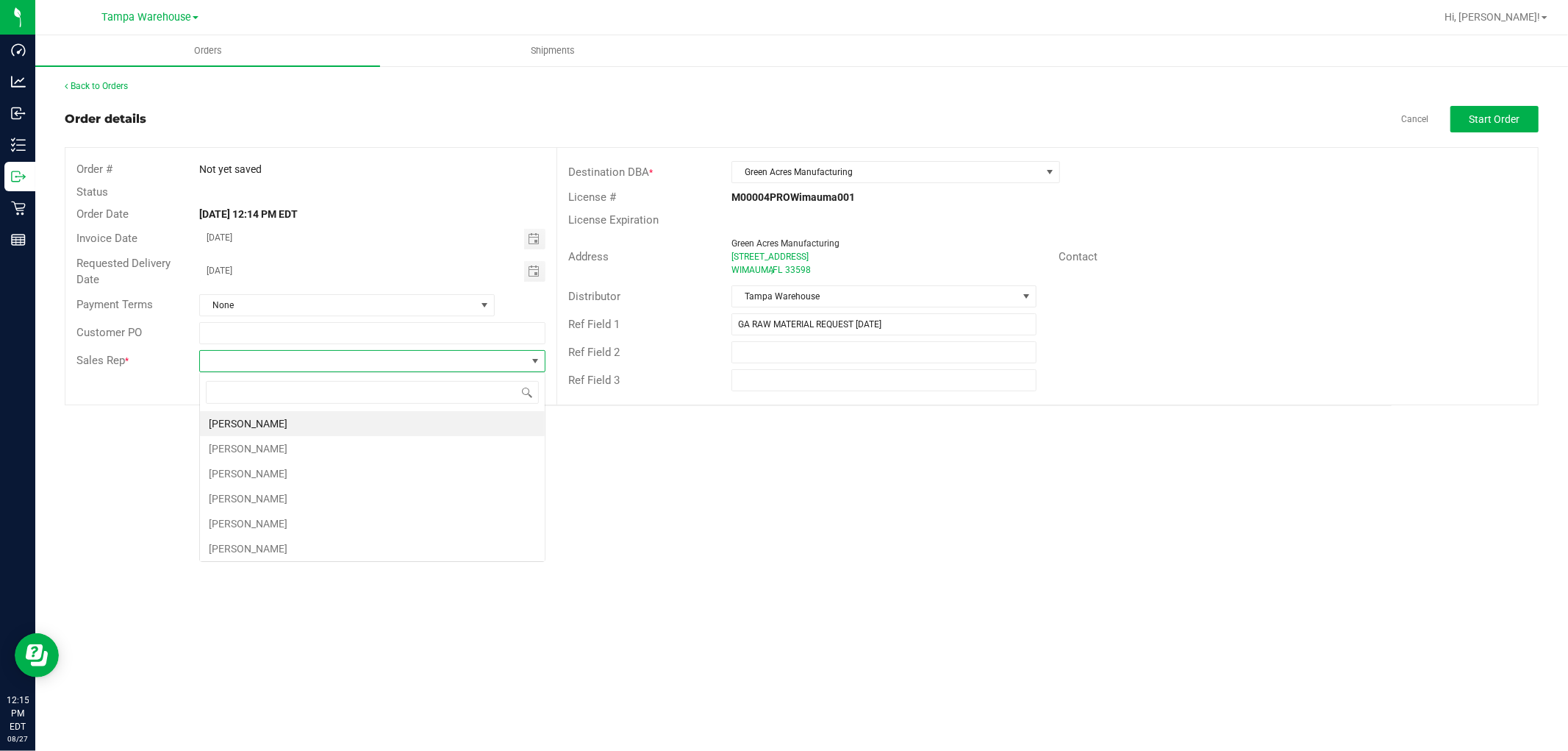
scroll to position [22, 345]
type input "ISAIA"
click at [274, 419] on li "Isaiah Mercado" at bounding box center [372, 423] width 344 height 25
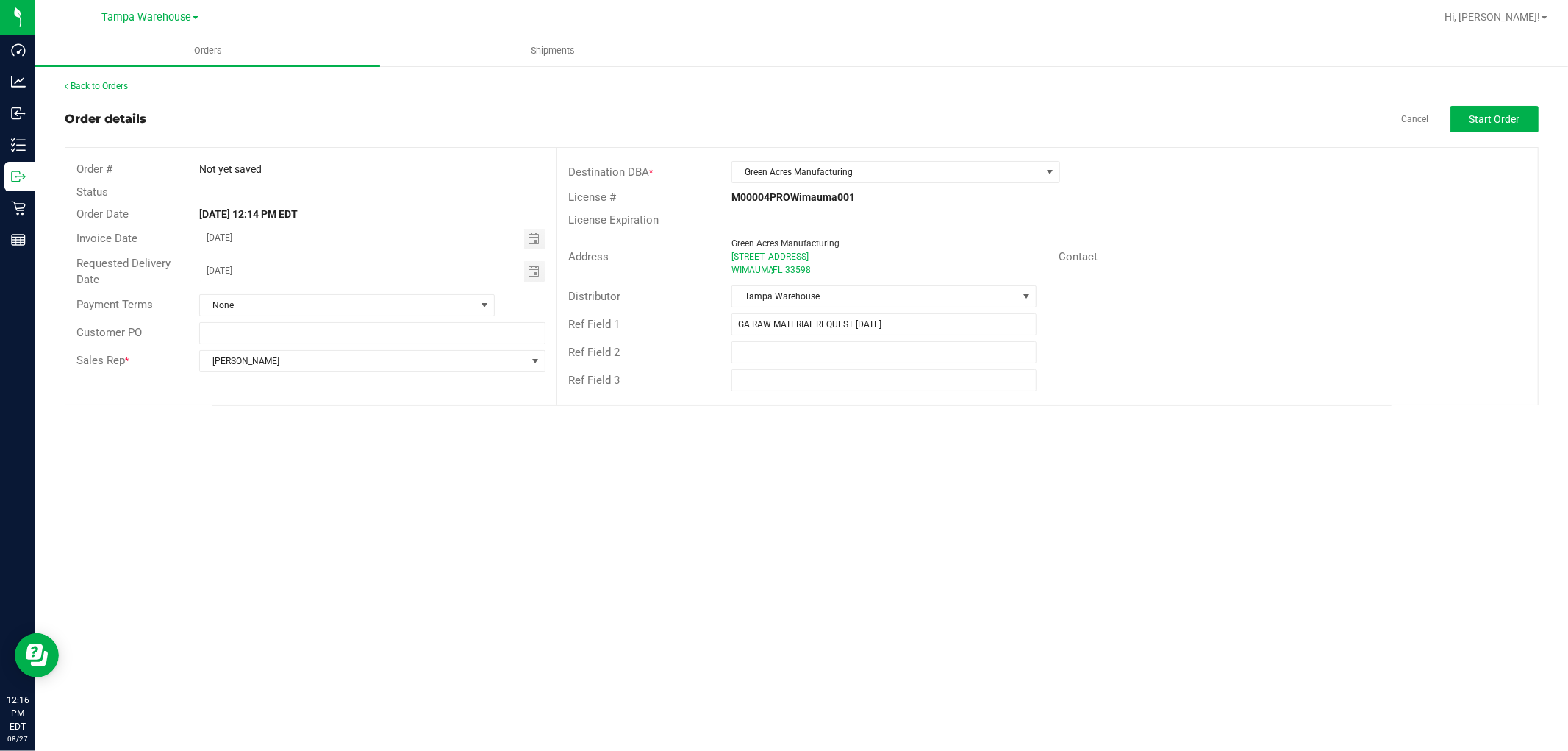
click at [1173, 368] on div "Ref Field 3" at bounding box center [1047, 380] width 981 height 28
click at [1501, 116] on span "Start Order" at bounding box center [1494, 120] width 51 height 12
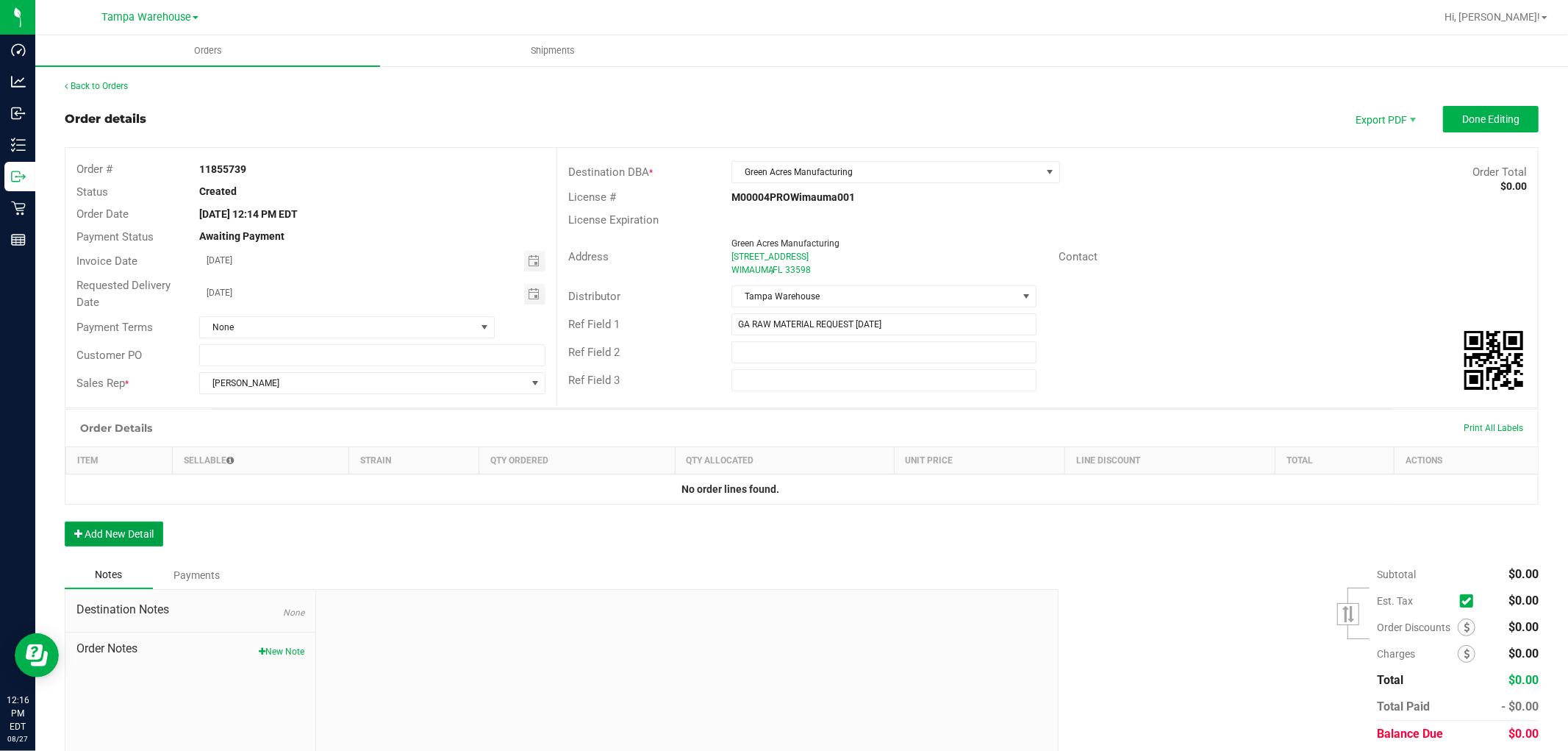
click at [125, 538] on button "Add New Detail" at bounding box center [113, 533] width 99 height 25
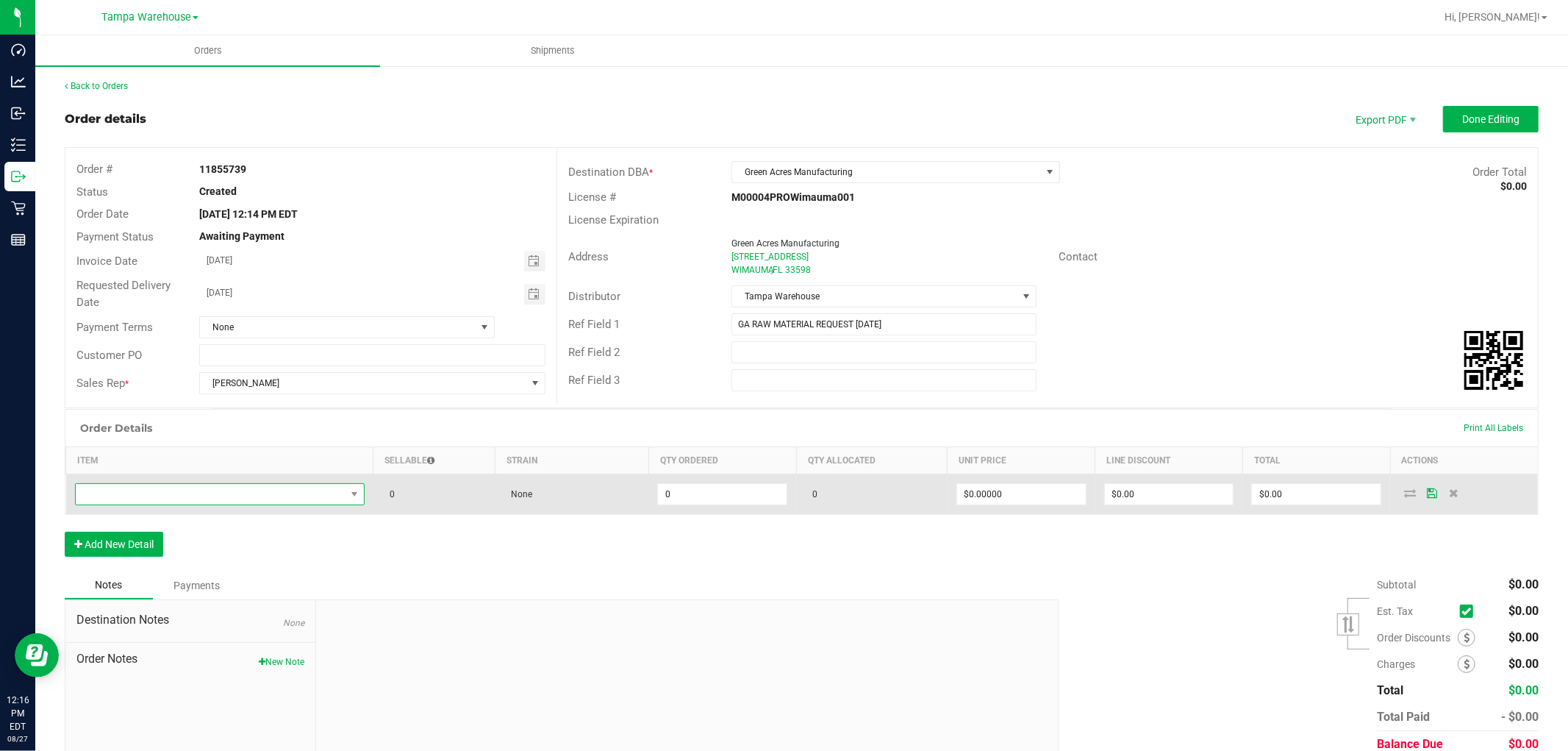
click at [223, 495] on span "NO DATA FOUND" at bounding box center [210, 494] width 270 height 21
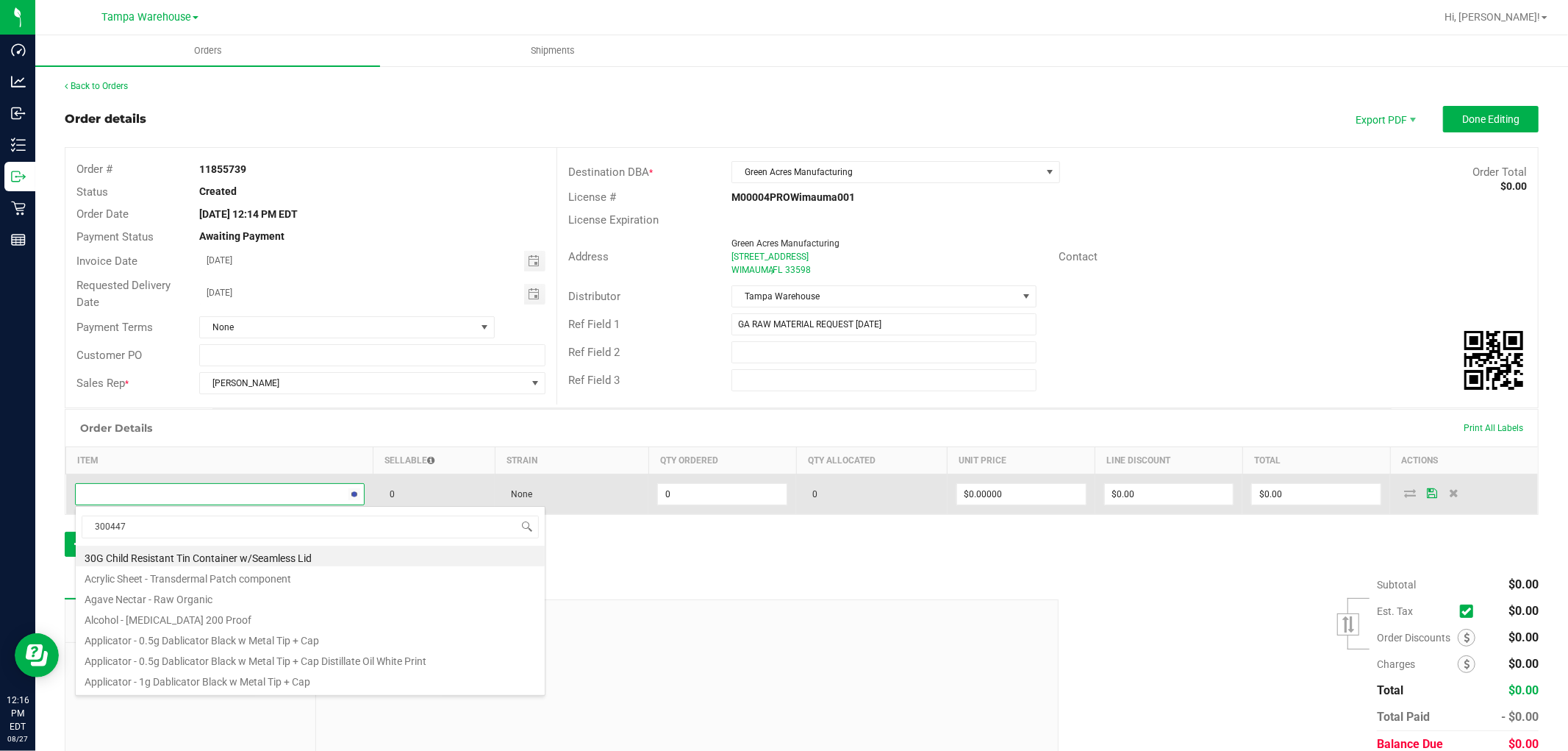
type input "3004470"
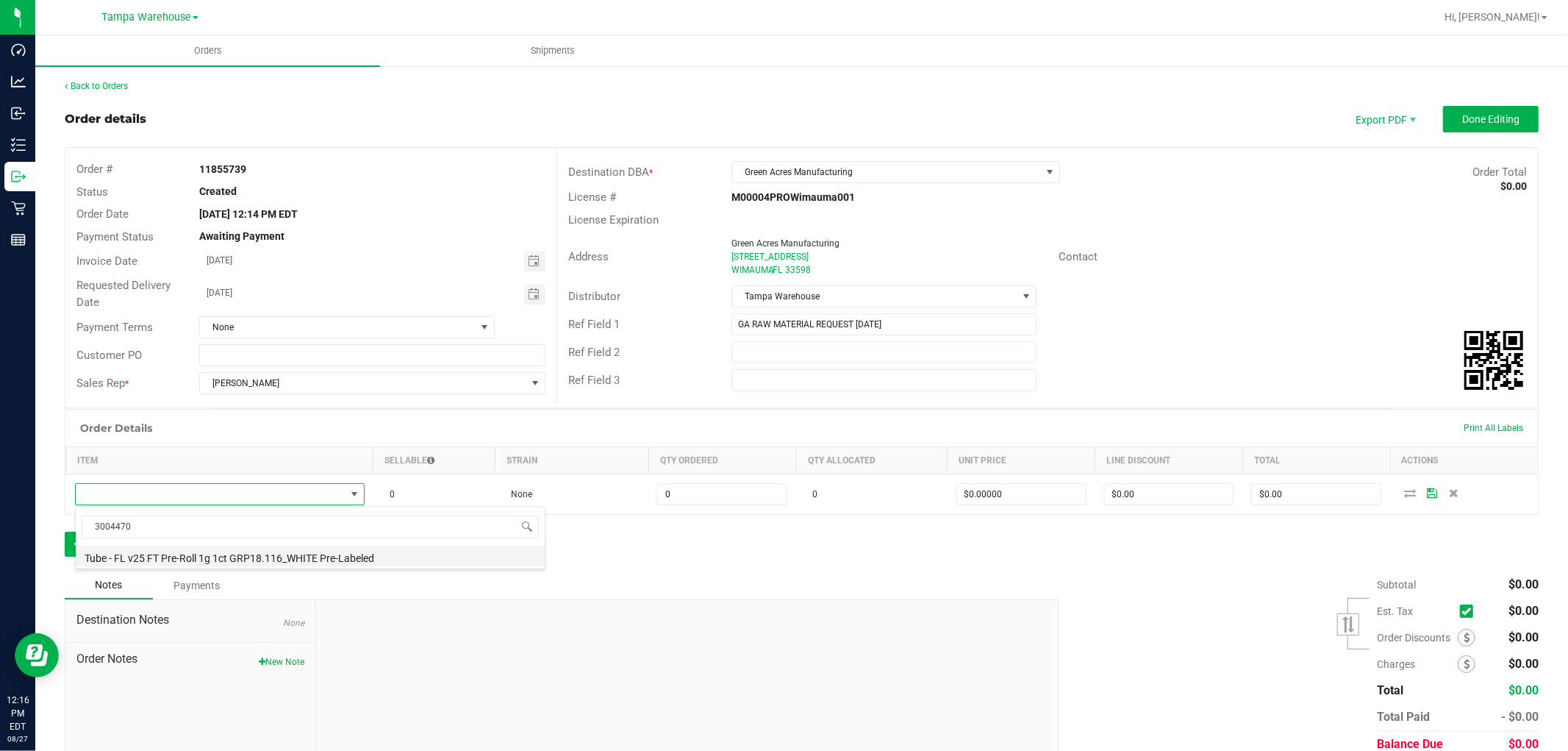
click at [238, 555] on li "Tube - FL v25 FT Pre-Roll 1g 1ct GRP18.116_WHITE Pre-Labeled" at bounding box center [310, 556] width 469 height 21
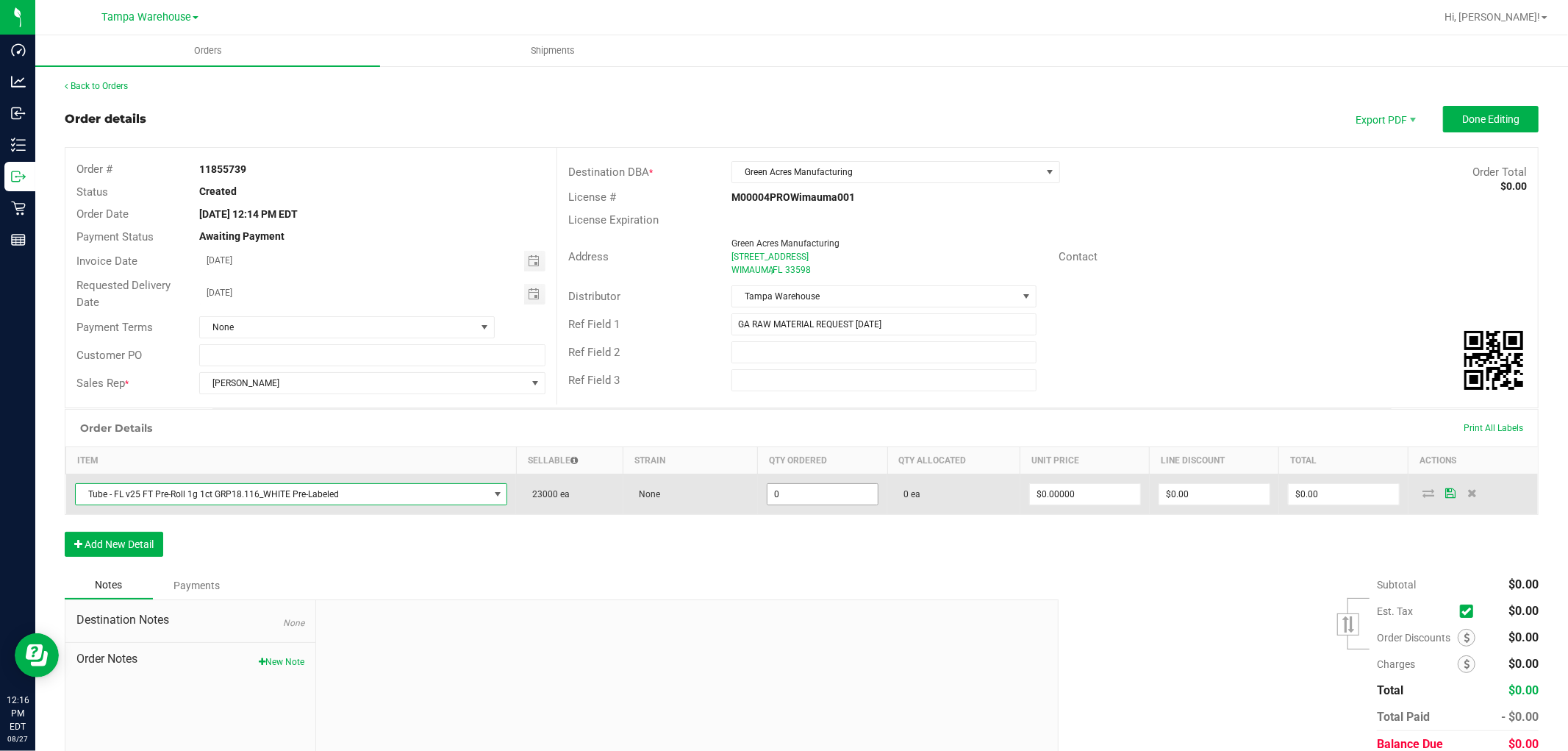
click at [809, 496] on input "0" at bounding box center [822, 494] width 111 height 21
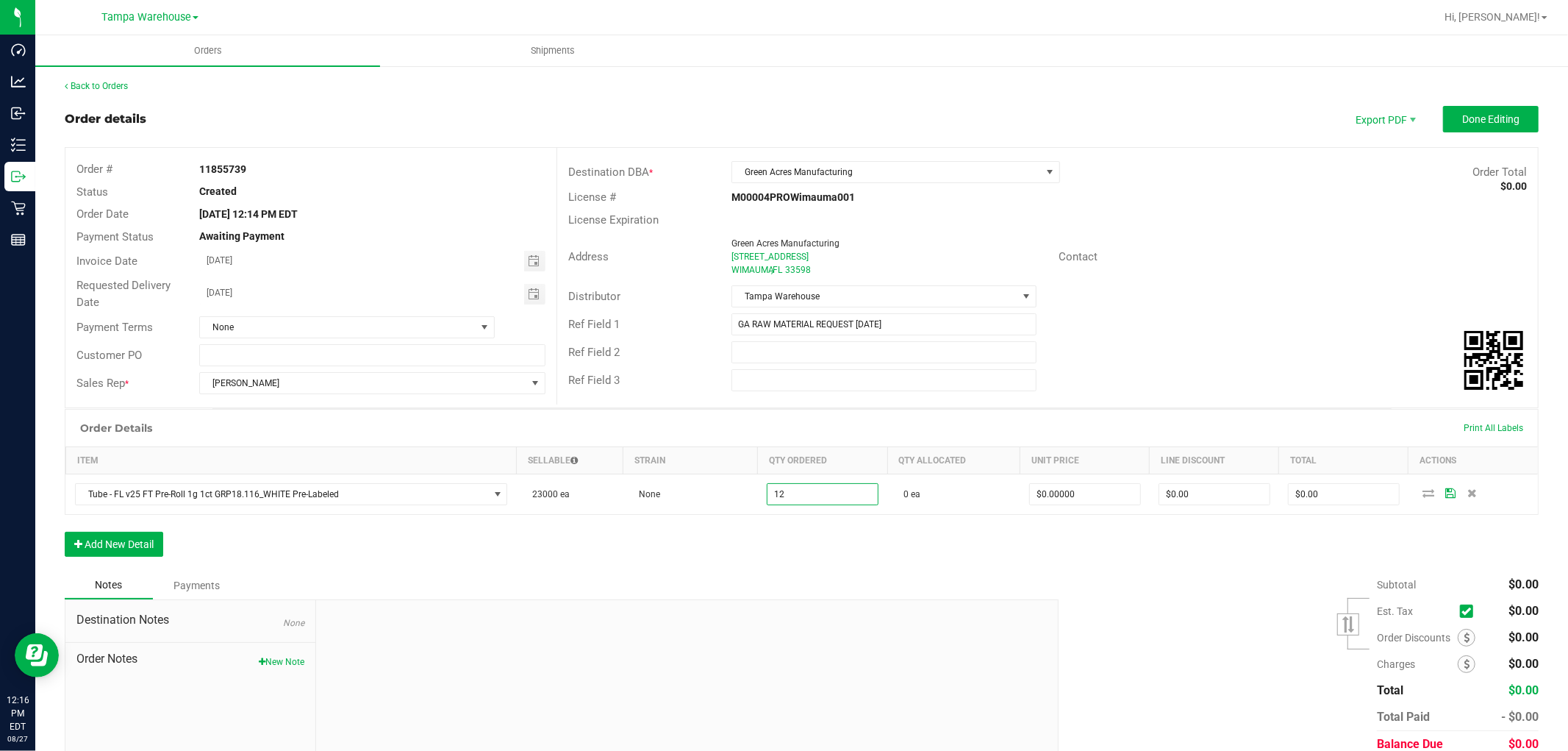
type input "12 ea"
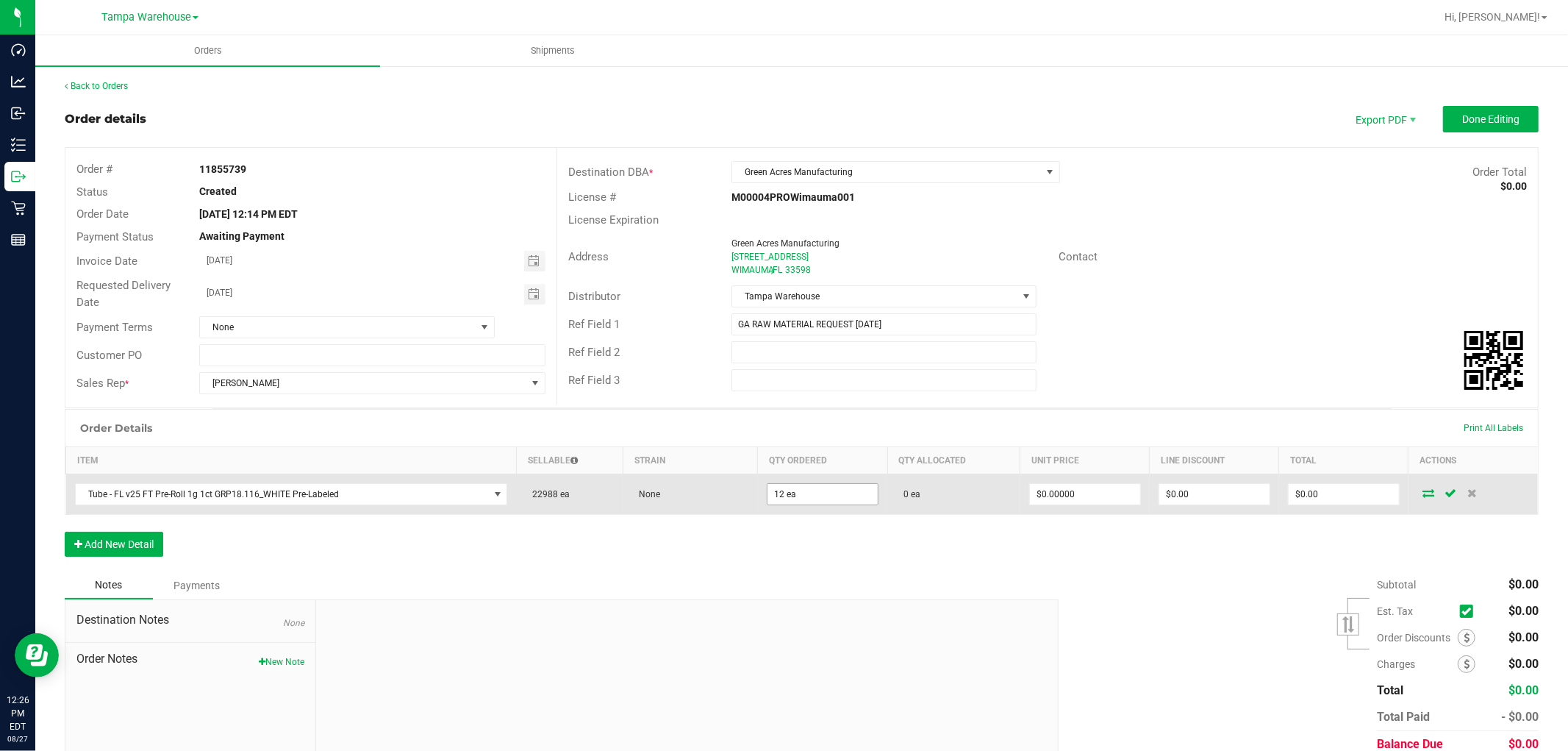
type input "12"
click at [813, 493] on input "12" at bounding box center [822, 494] width 111 height 21
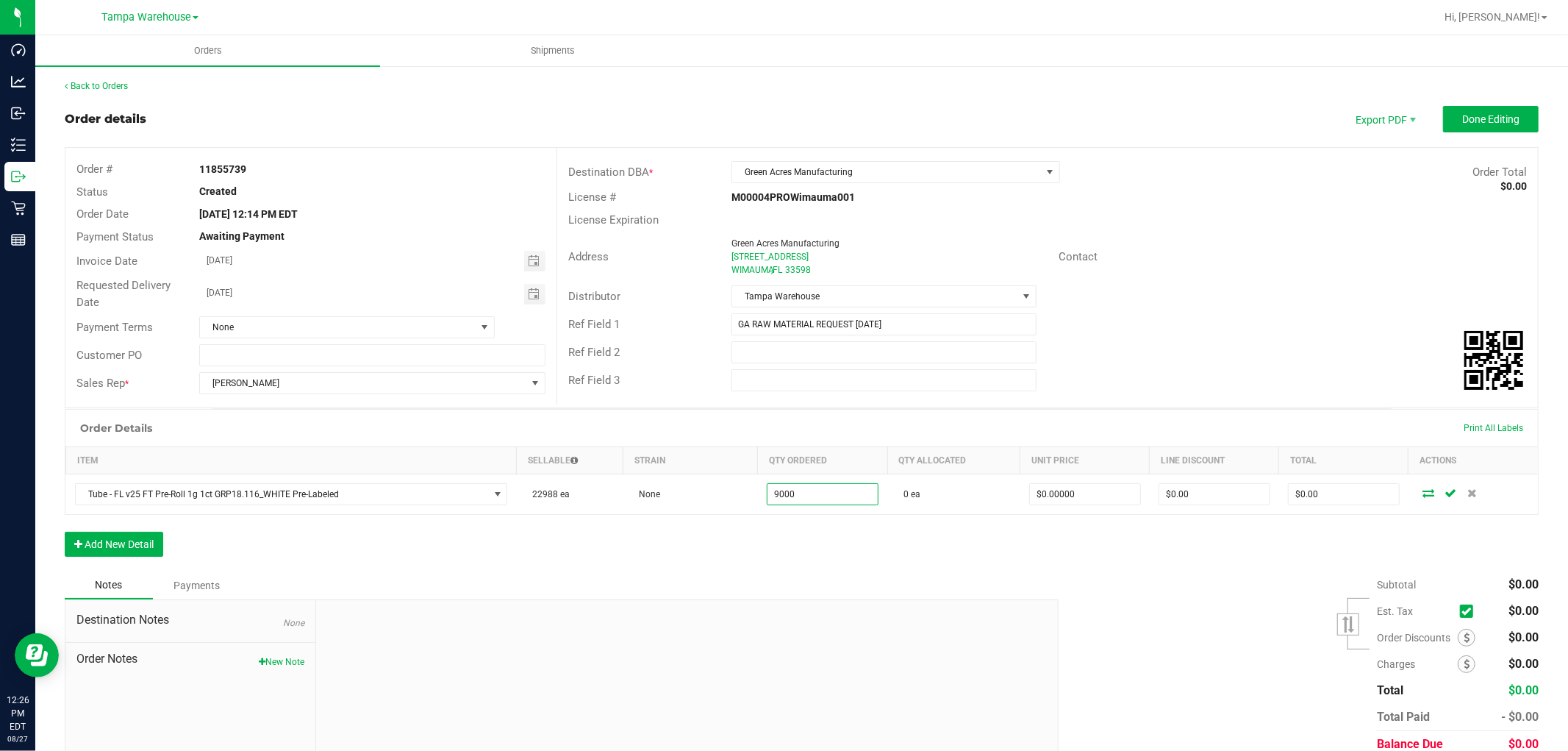
type input "9000 ea"
drag, startPoint x: 784, startPoint y: 548, endPoint x: 715, endPoint y: 549, distance: 69.0
click at [783, 548] on div "Order Details Print All Labels Item Sellable Strain Qty Ordered Qty Allocated U…" at bounding box center [801, 490] width 1473 height 162
click at [142, 552] on button "Add New Detail" at bounding box center [113, 544] width 99 height 25
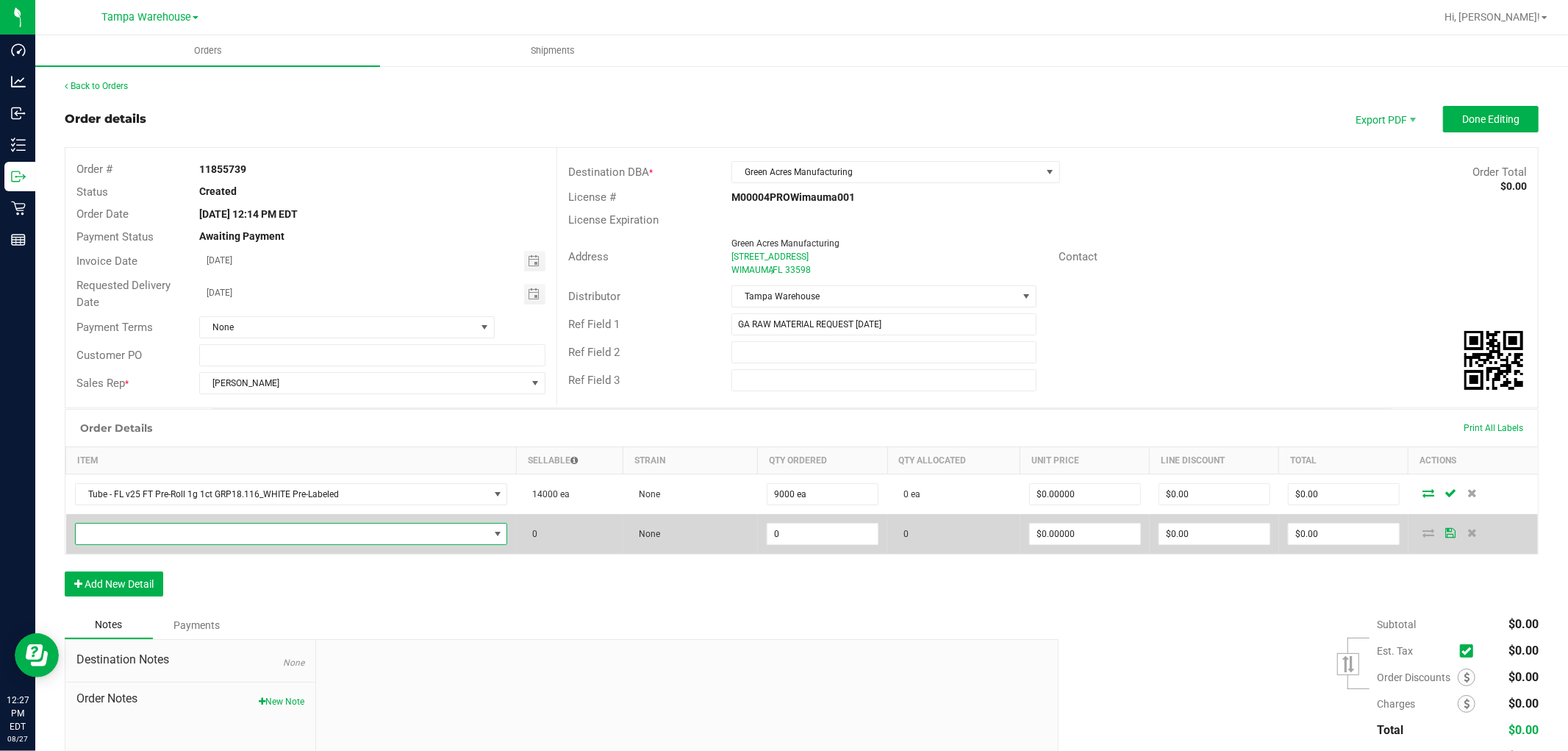
click at [392, 538] on span "NO DATA FOUND" at bounding box center [282, 534] width 413 height 21
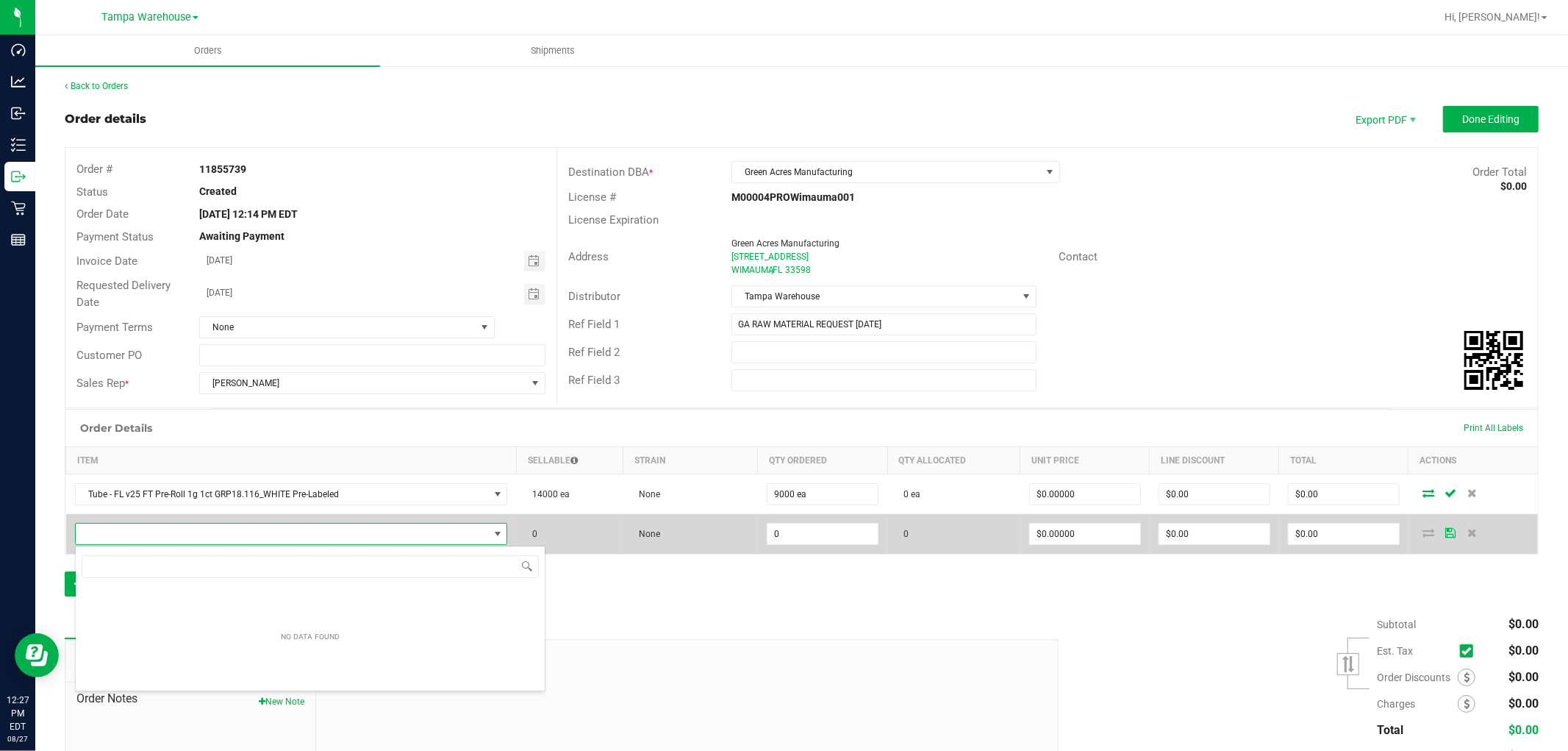
scroll to position [22, 423]
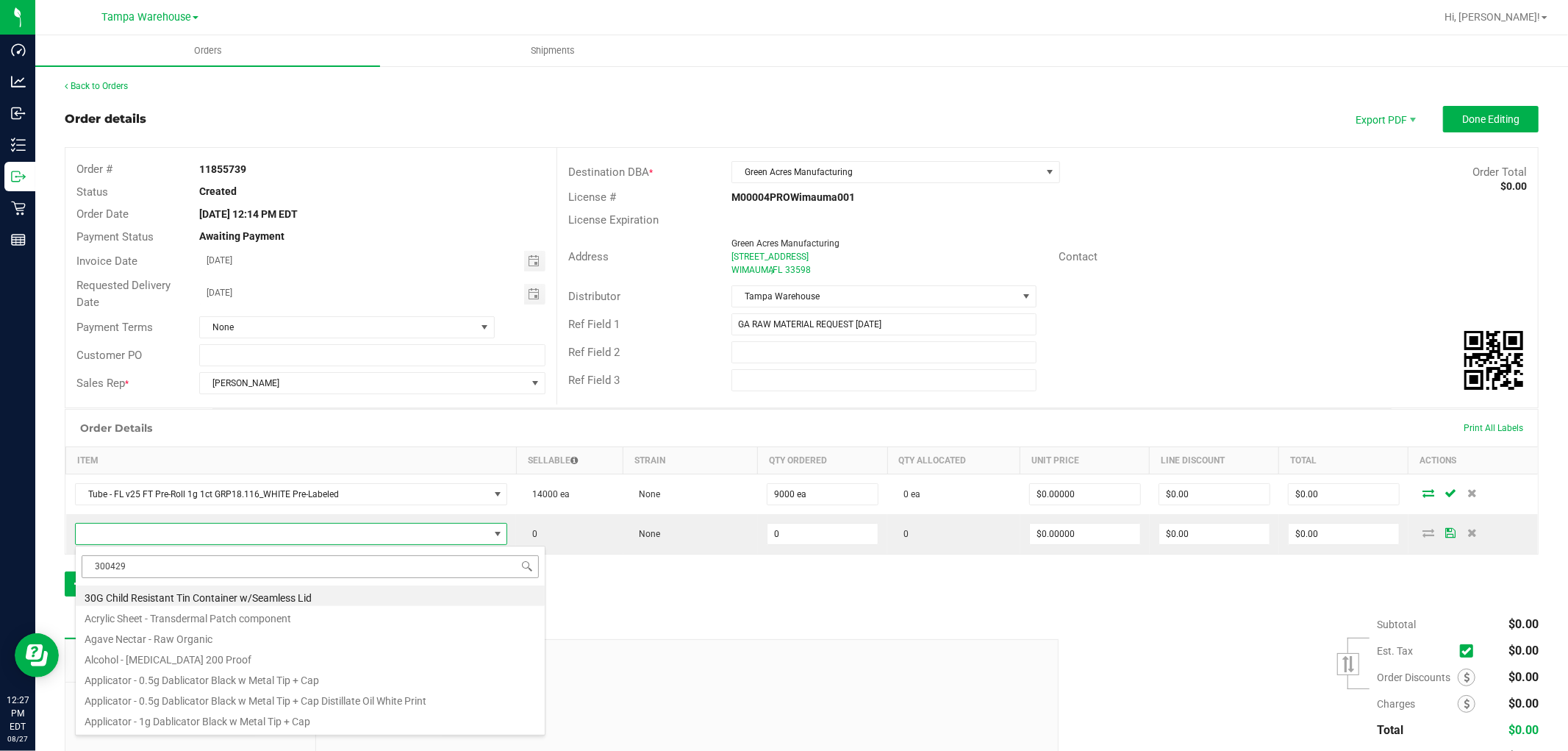
type input "3004295"
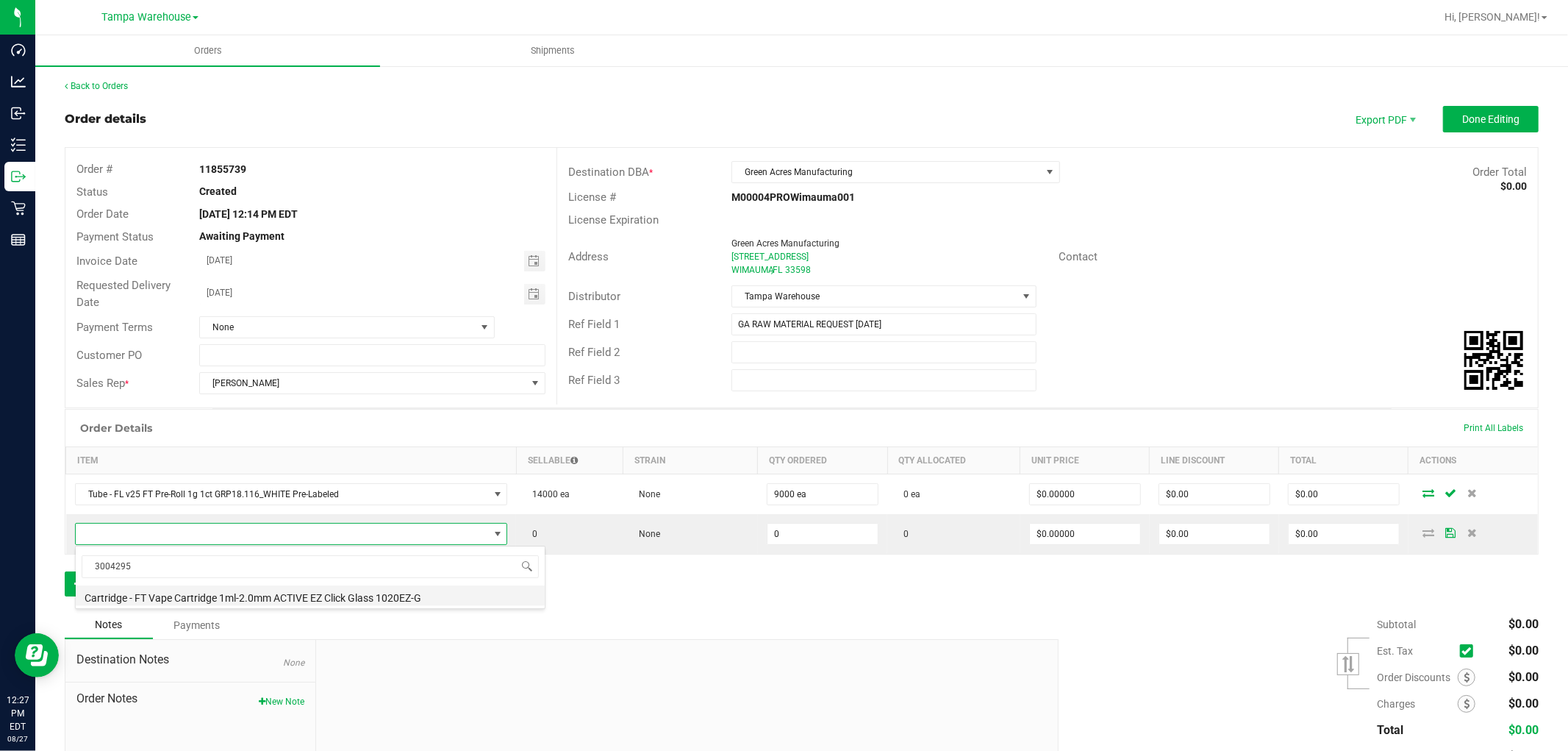
click at [364, 592] on li "Cartridge - FT Vape Cartridge 1ml-2.0mm ACTIVE EZ Click Glass 1020EZ-G" at bounding box center [310, 596] width 469 height 21
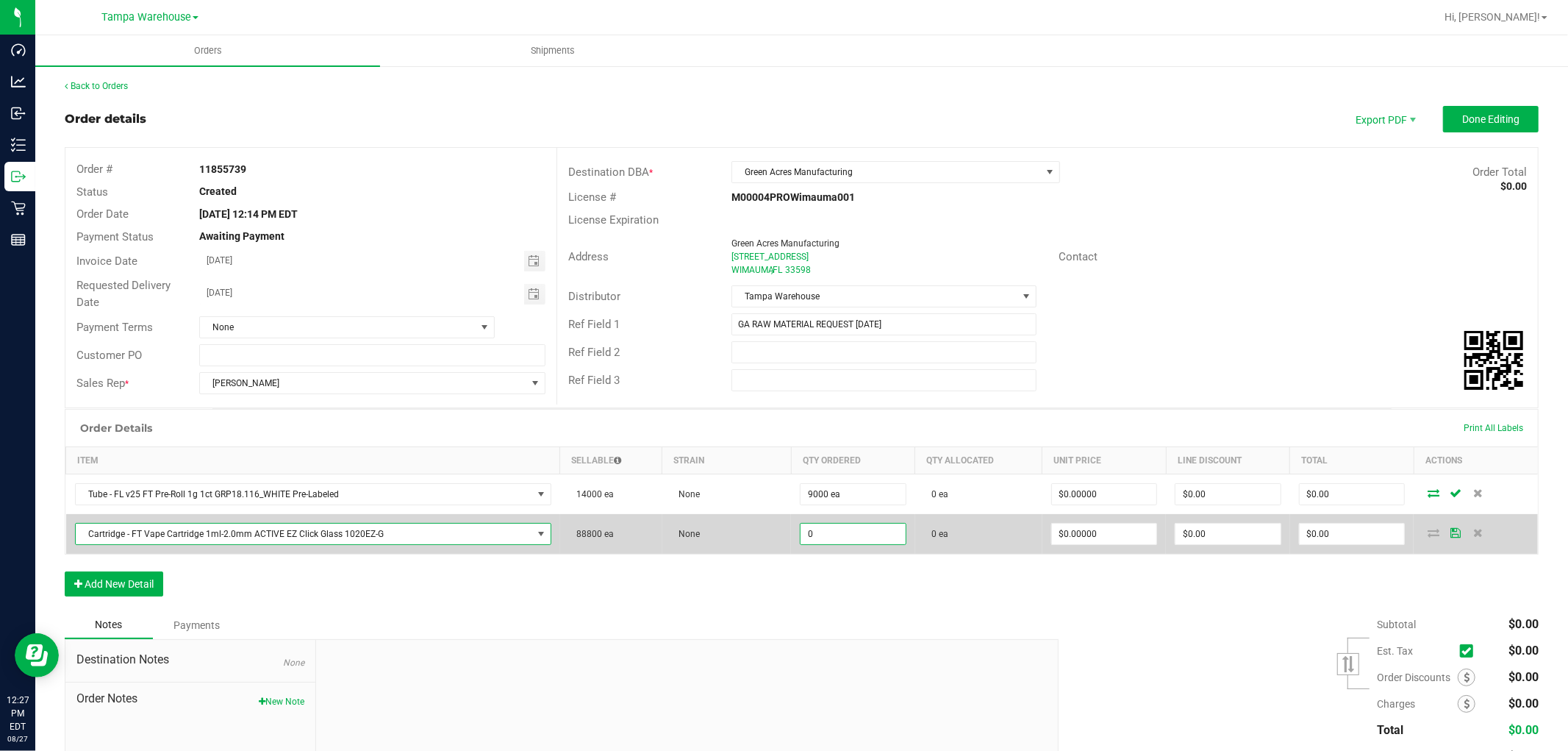
click at [813, 530] on input "0" at bounding box center [853, 534] width 106 height 21
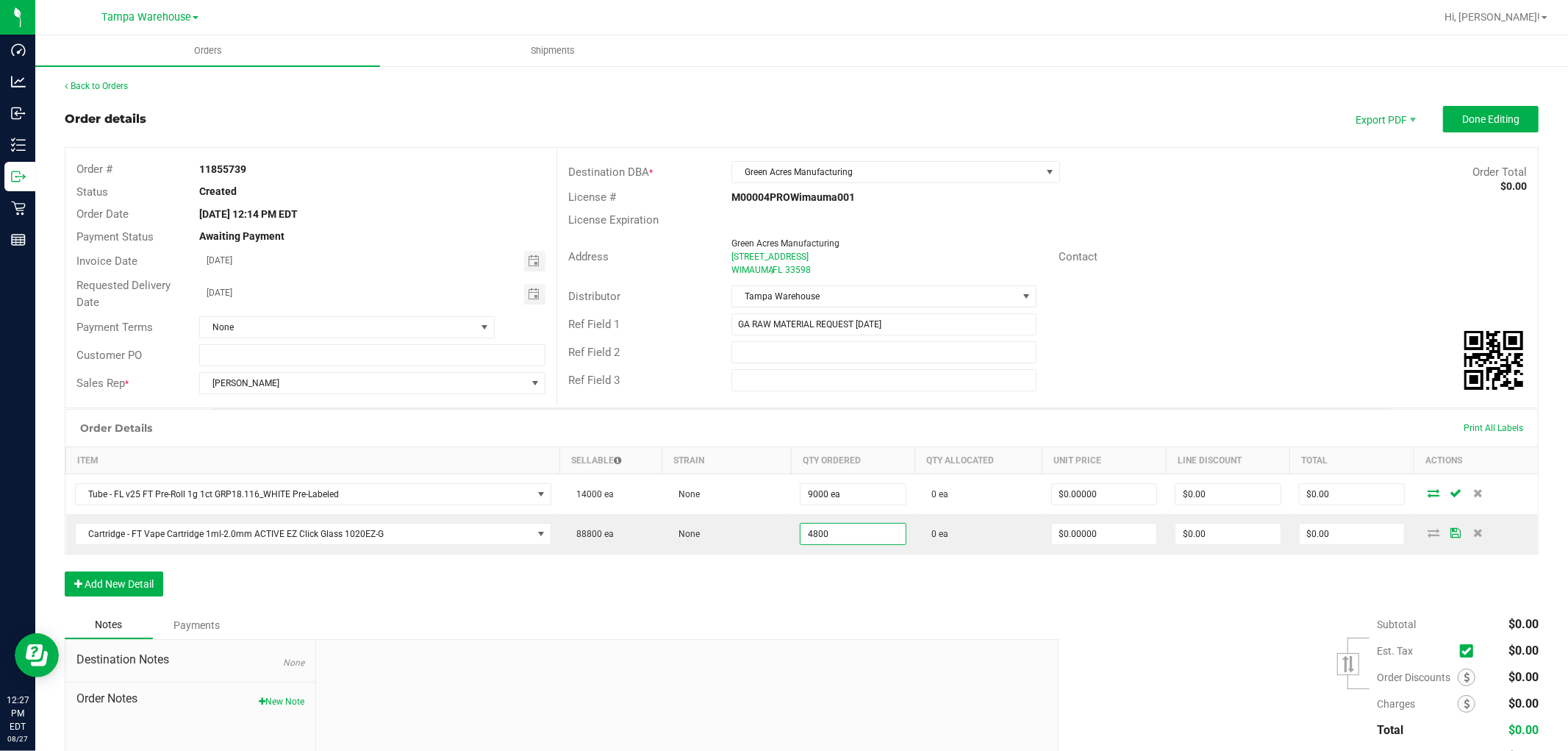
type input "4800 ea"
click at [741, 637] on div "Notes Payments" at bounding box center [556, 626] width 983 height 28
click at [139, 580] on button "Add New Detail" at bounding box center [113, 584] width 99 height 25
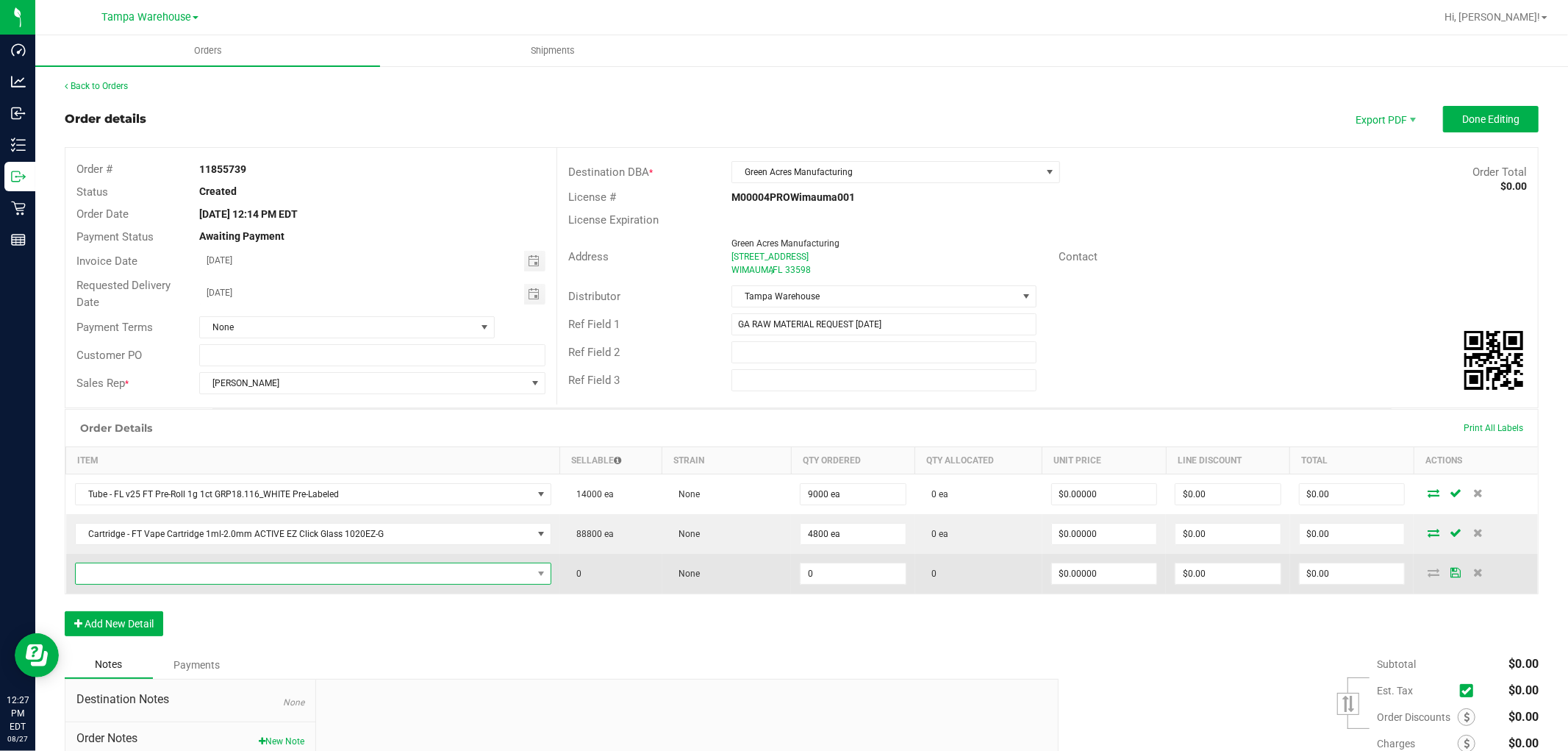
click at [213, 575] on span "NO DATA FOUND" at bounding box center [304, 574] width 457 height 21
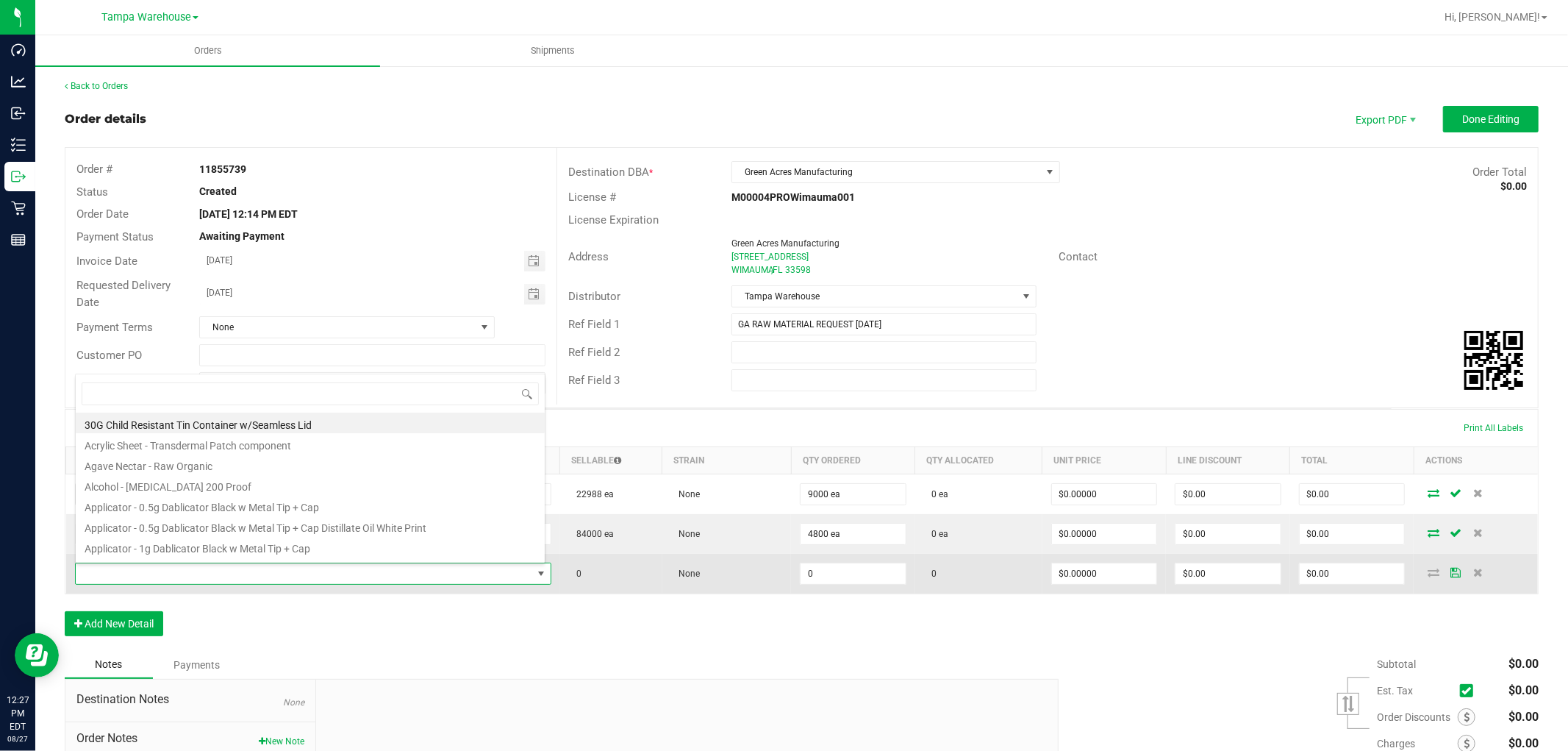
scroll to position [22, 464]
type input "3002513"
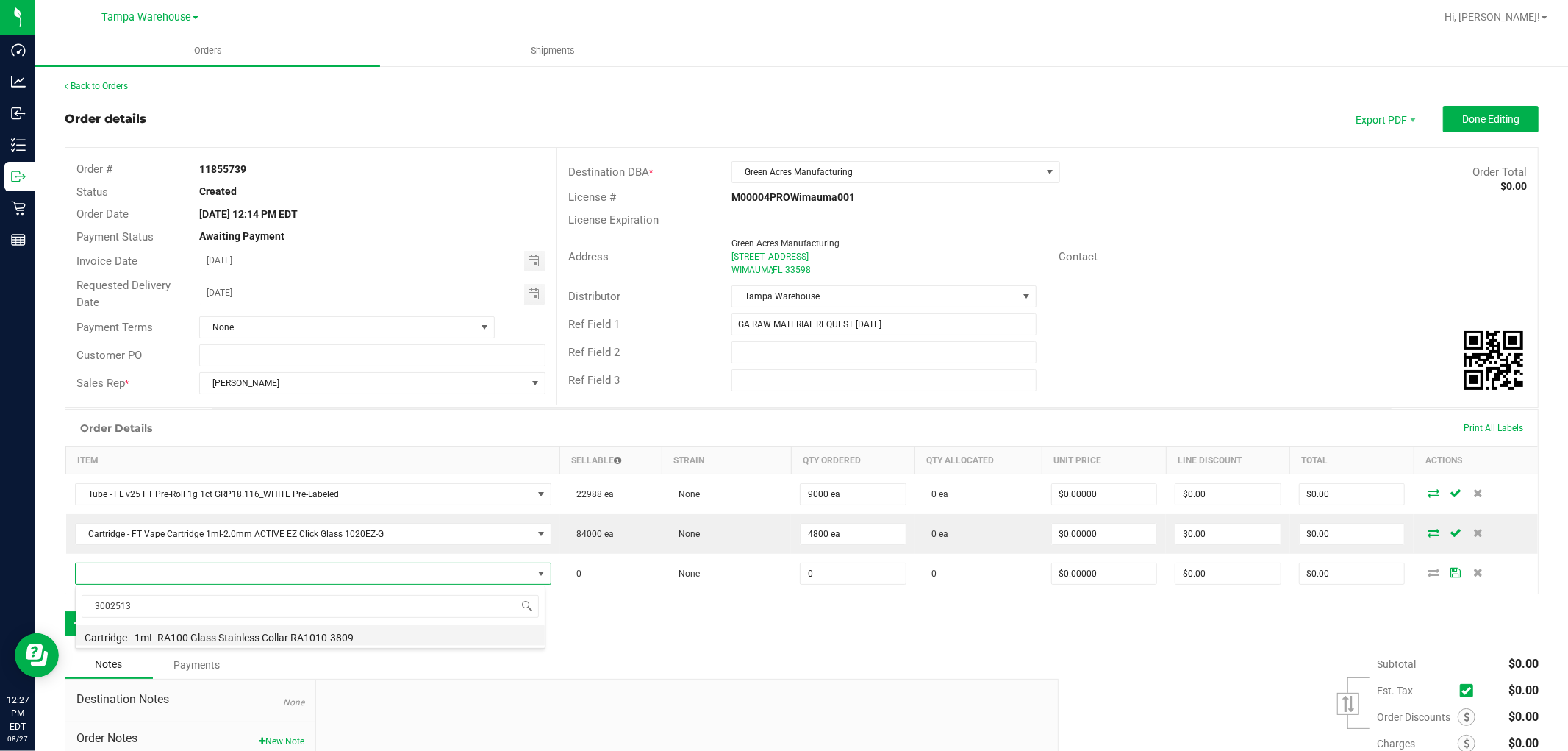
click at [278, 631] on li "Cartridge - 1mL RA100 Glass Stainless Collar RA1010-3809" at bounding box center [310, 635] width 469 height 21
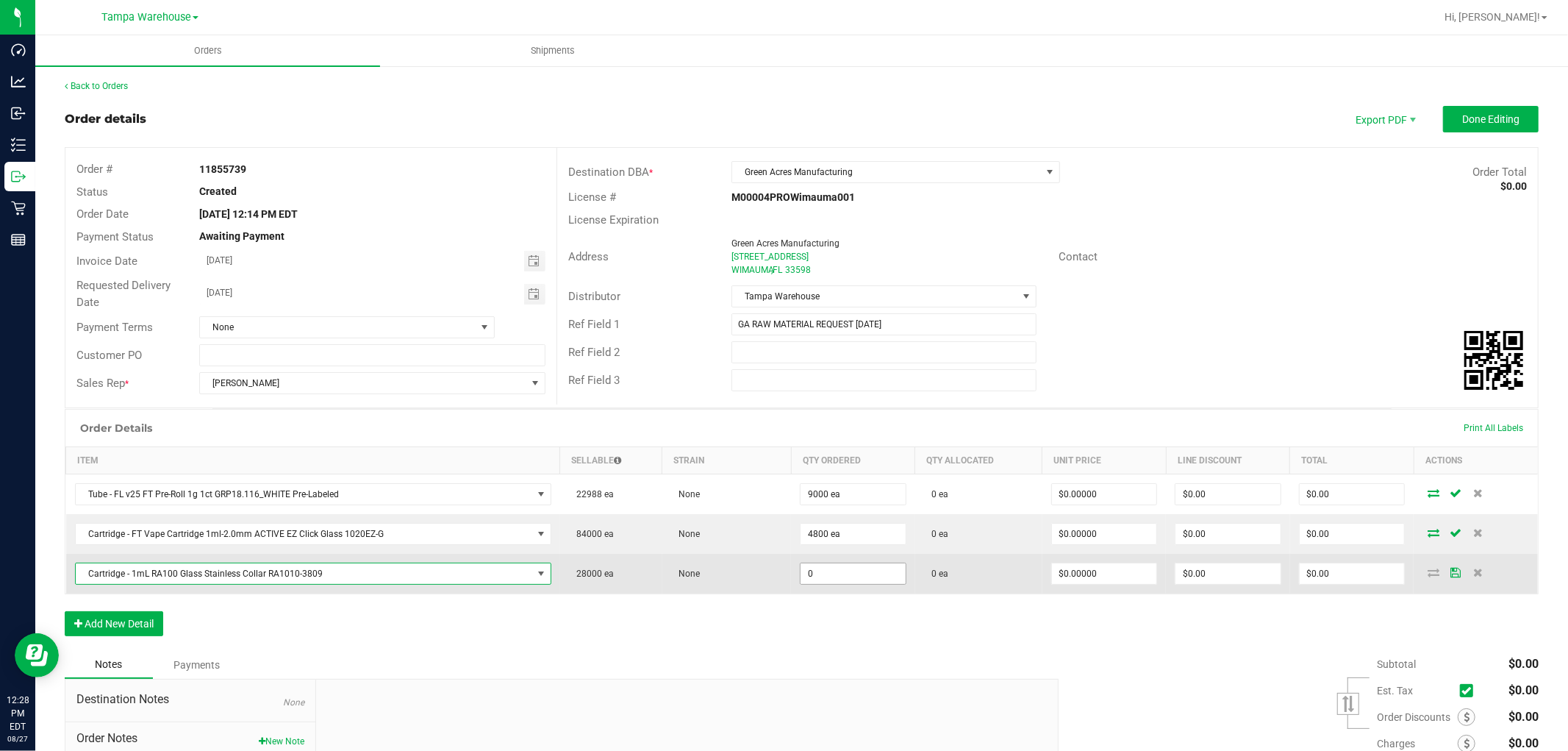
click at [848, 571] on input "0" at bounding box center [853, 574] width 106 height 21
type input "3"
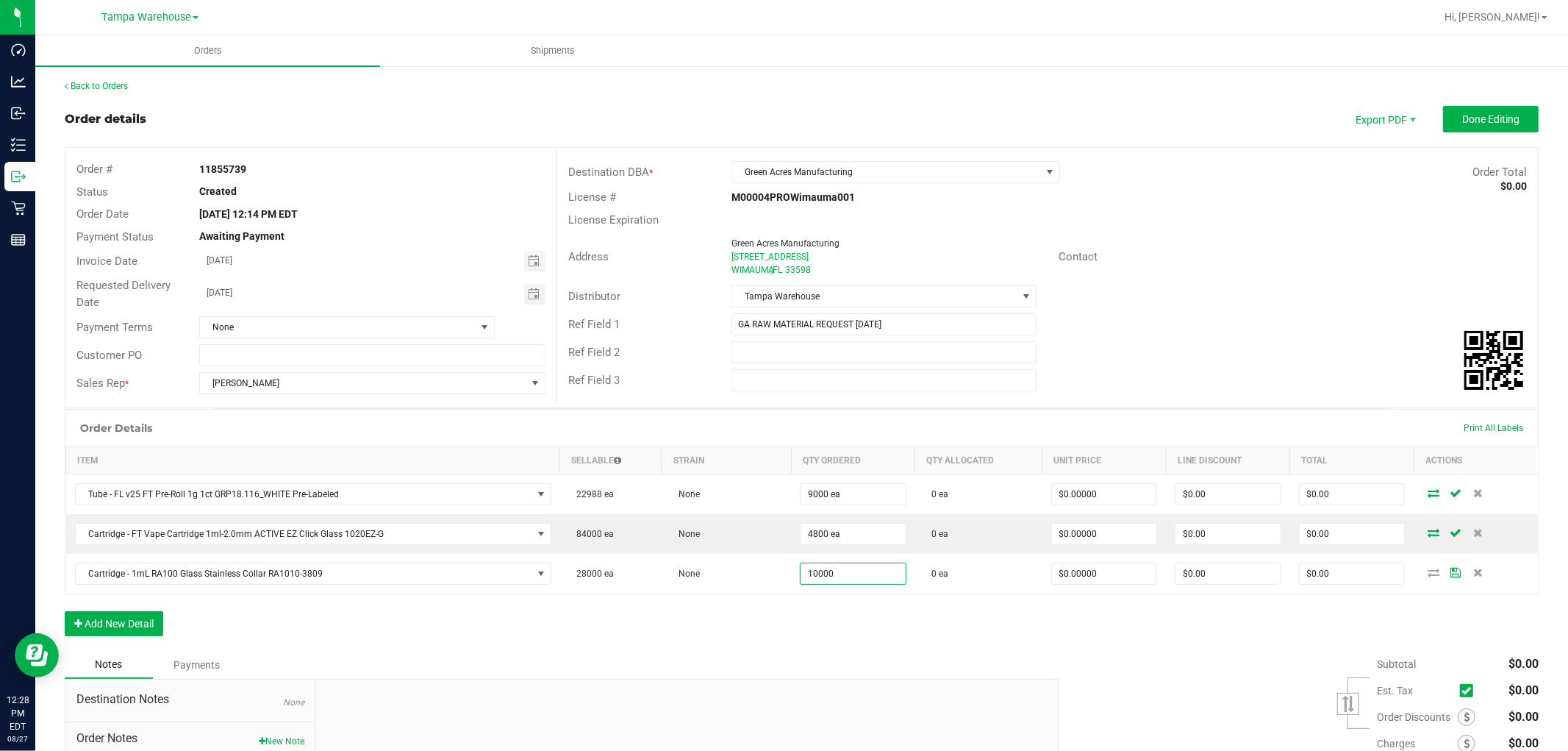
type input "10000 ea"
click at [850, 604] on div "Order Details Print All Labels Item Sellable Strain Qty Ordered Qty Allocated U…" at bounding box center [801, 530] width 1473 height 242
click at [148, 627] on button "Add New Detail" at bounding box center [113, 624] width 99 height 25
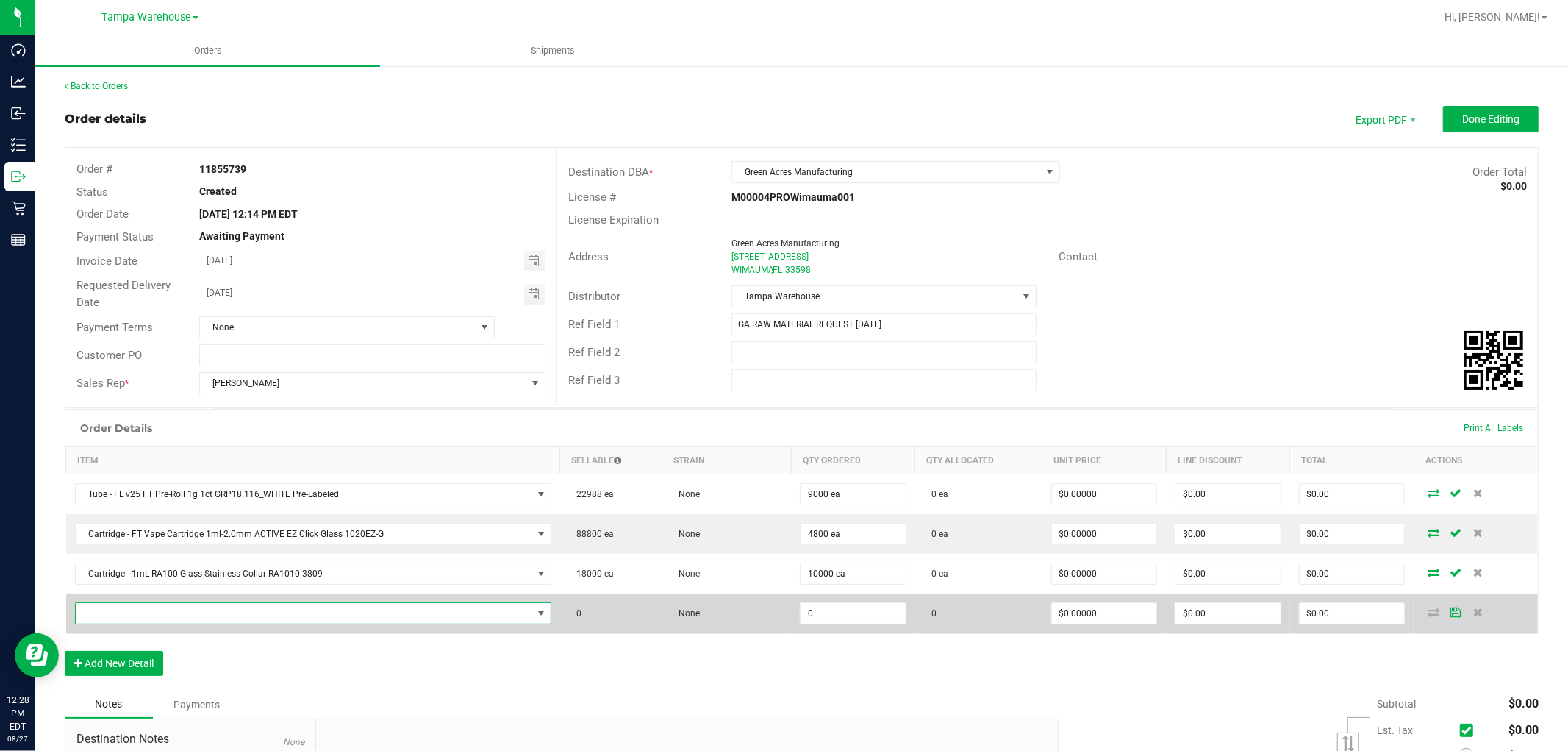
click at [202, 615] on span "NO DATA FOUND" at bounding box center [304, 613] width 457 height 21
type input "3004373"
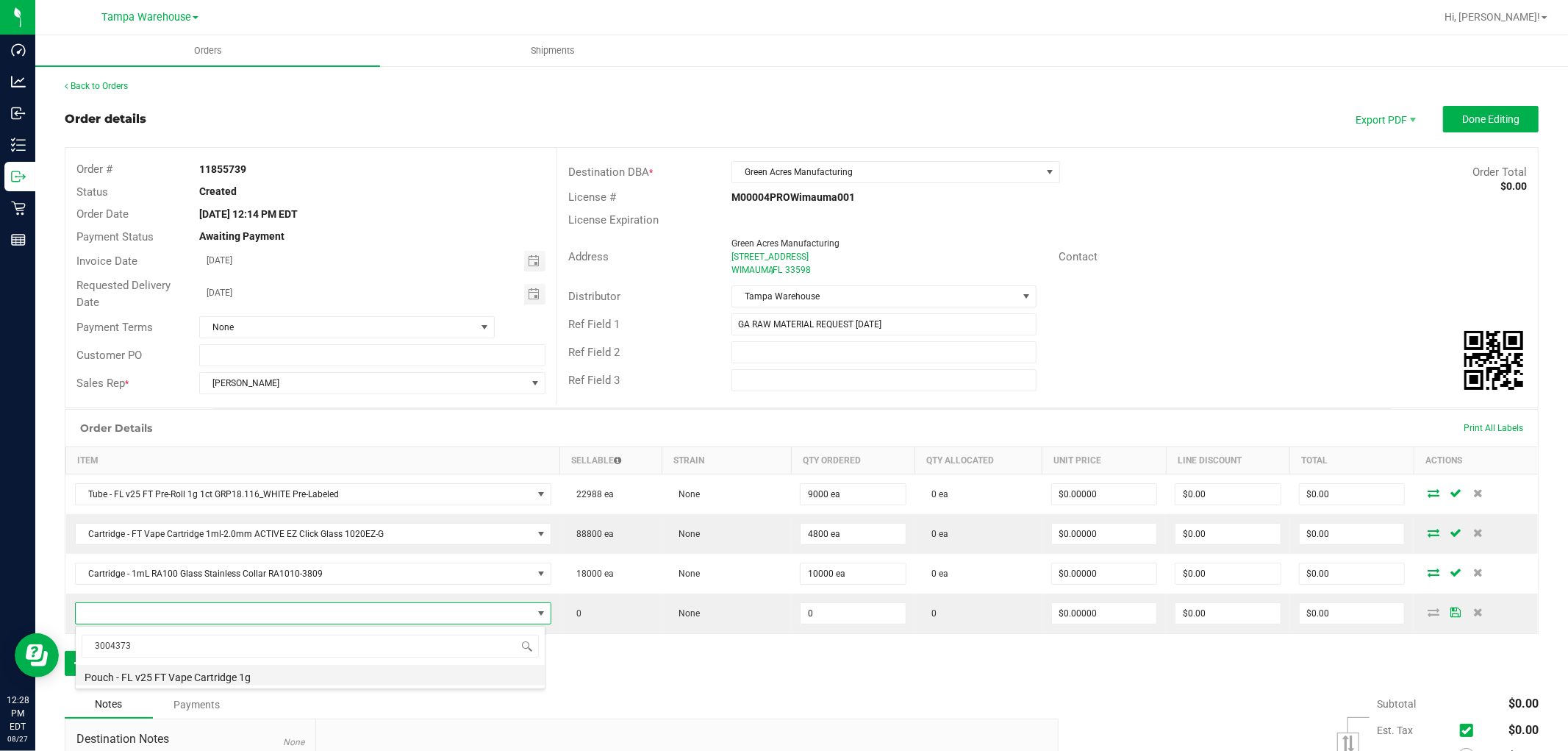
click at [284, 673] on li "Pouch - FL v25 FT Vape Cartridge 1g" at bounding box center [310, 674] width 469 height 21
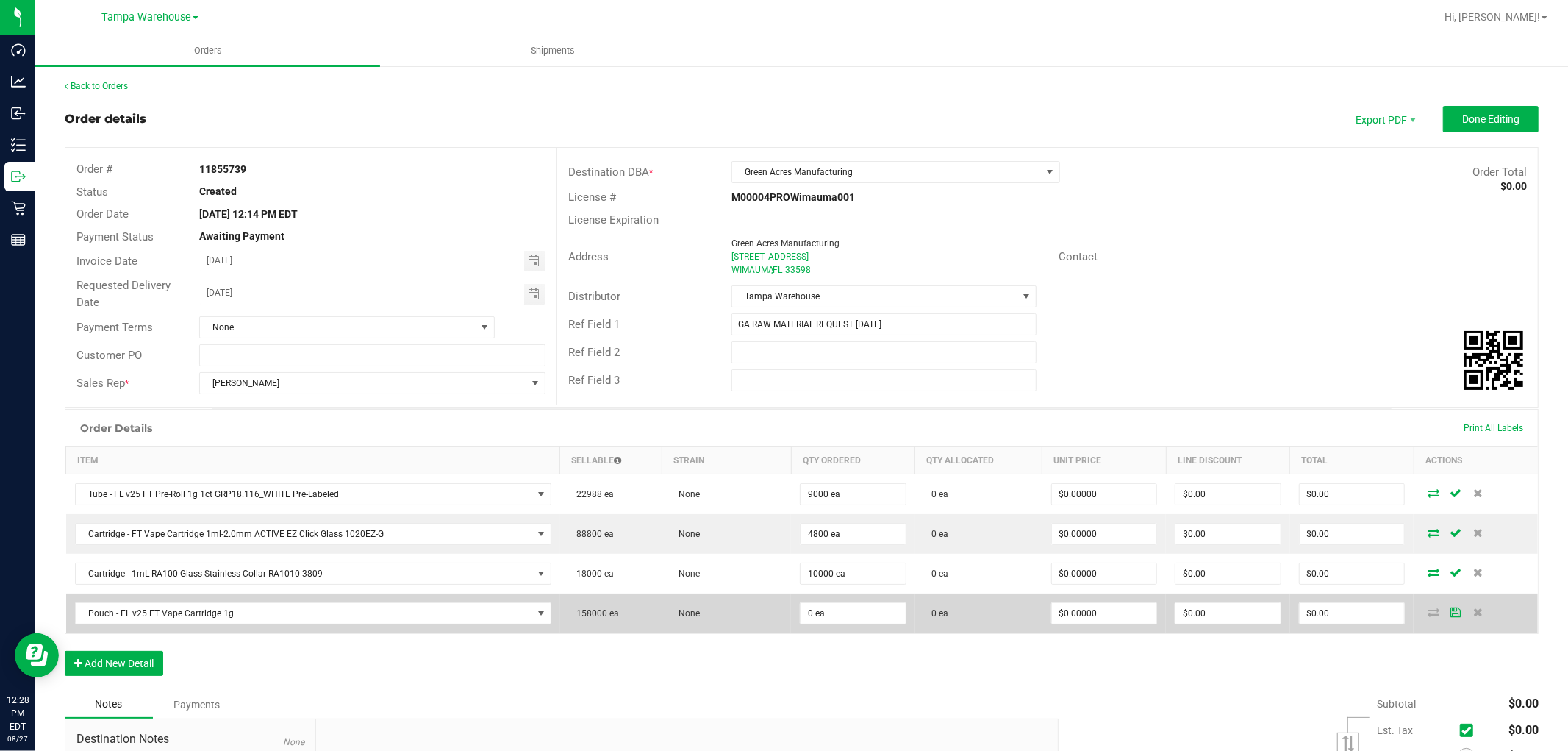
click at [817, 626] on td "0 ea" at bounding box center [852, 614] width 124 height 40
click at [824, 609] on input "0" at bounding box center [853, 613] width 106 height 21
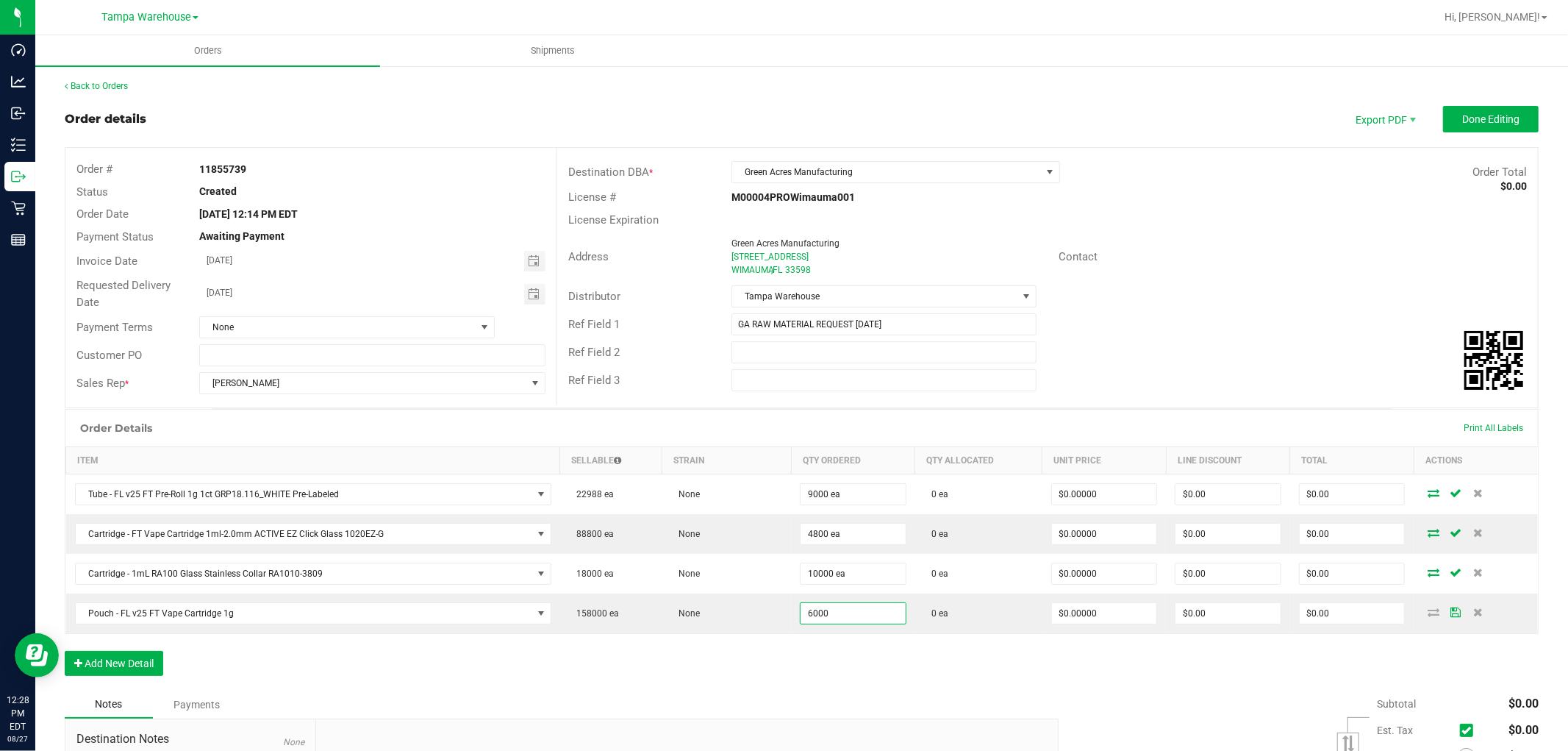
type input "6000 ea"
click at [766, 674] on div "Order Details Print All Labels Item Sellable Strain Qty Ordered Qty Allocated U…" at bounding box center [801, 550] width 1473 height 282
click at [156, 663] on button "Add New Detail" at bounding box center [113, 662] width 99 height 25
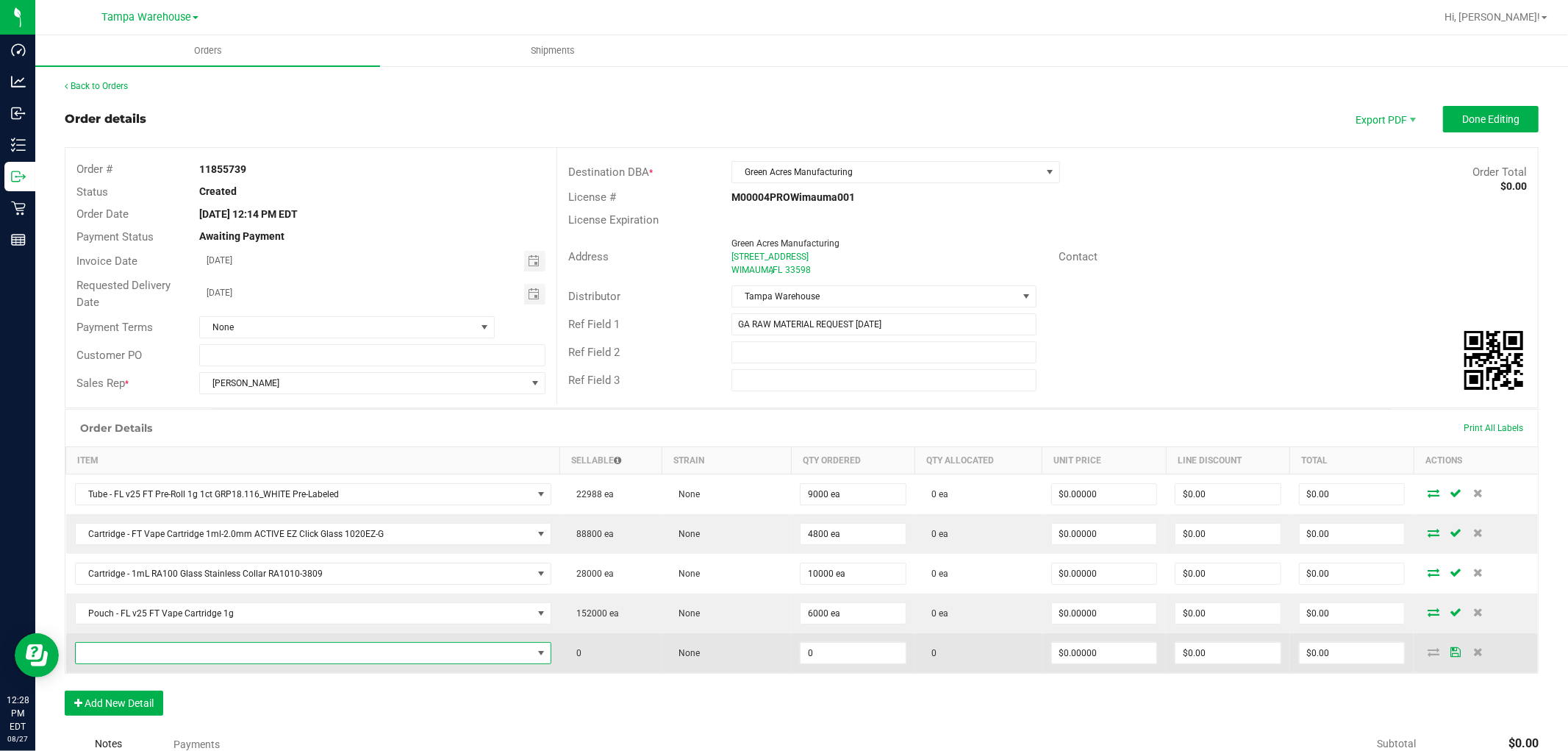
click at [161, 659] on span "NO DATA FOUND" at bounding box center [304, 652] width 457 height 21
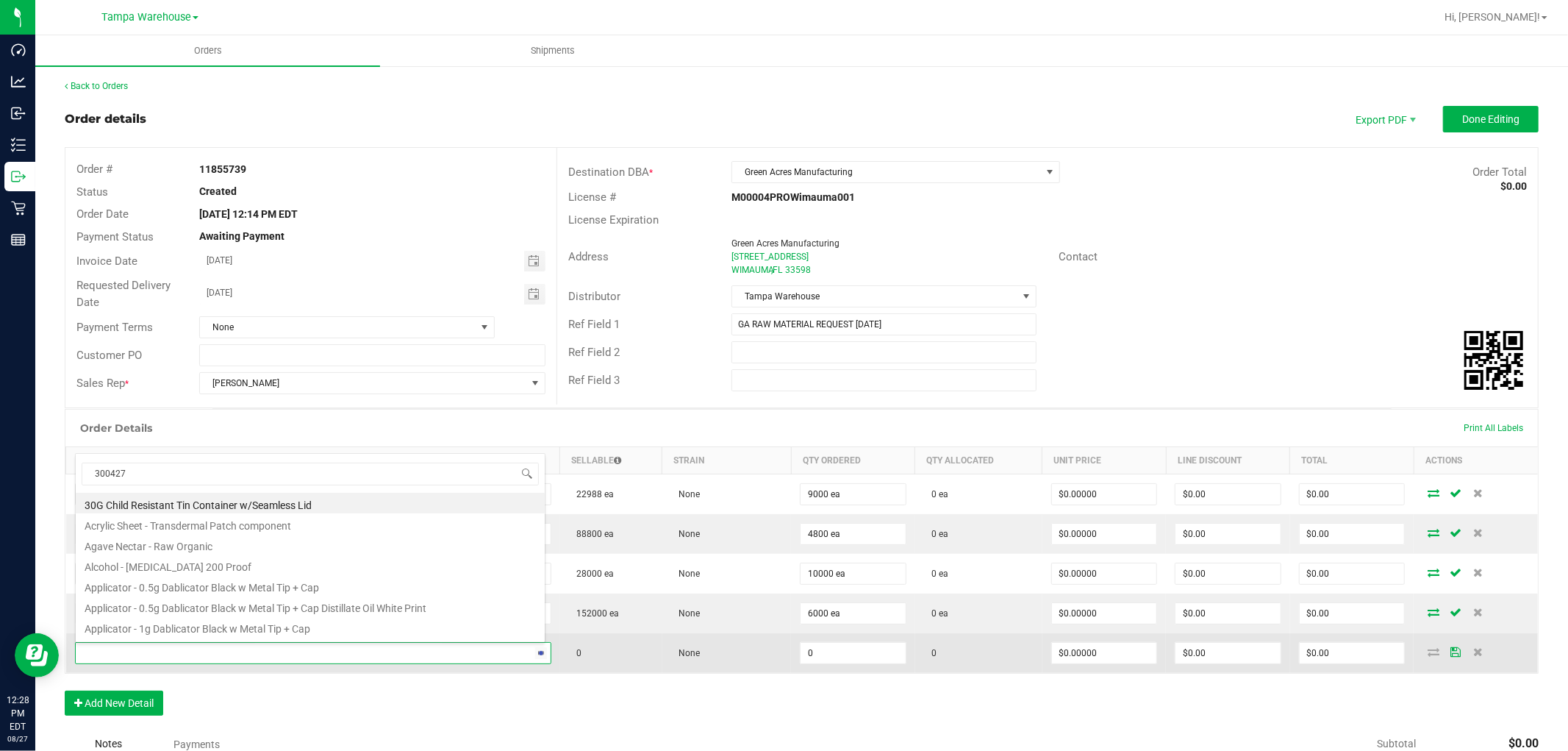
type input "3004270"
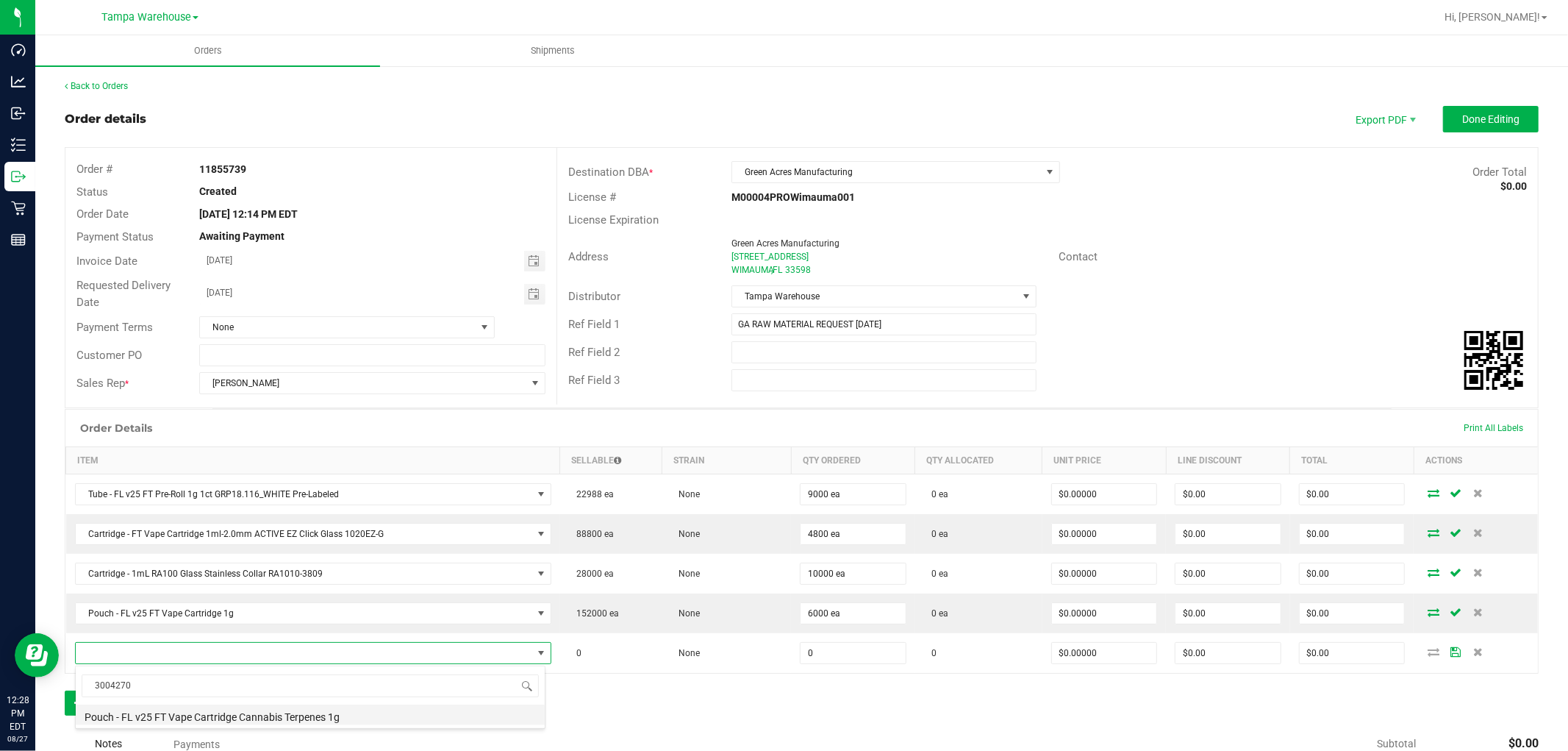
click at [206, 712] on li "Pouch - FL v25 FT Vape Cartridge Cannabis Terpenes 1g" at bounding box center [310, 714] width 469 height 21
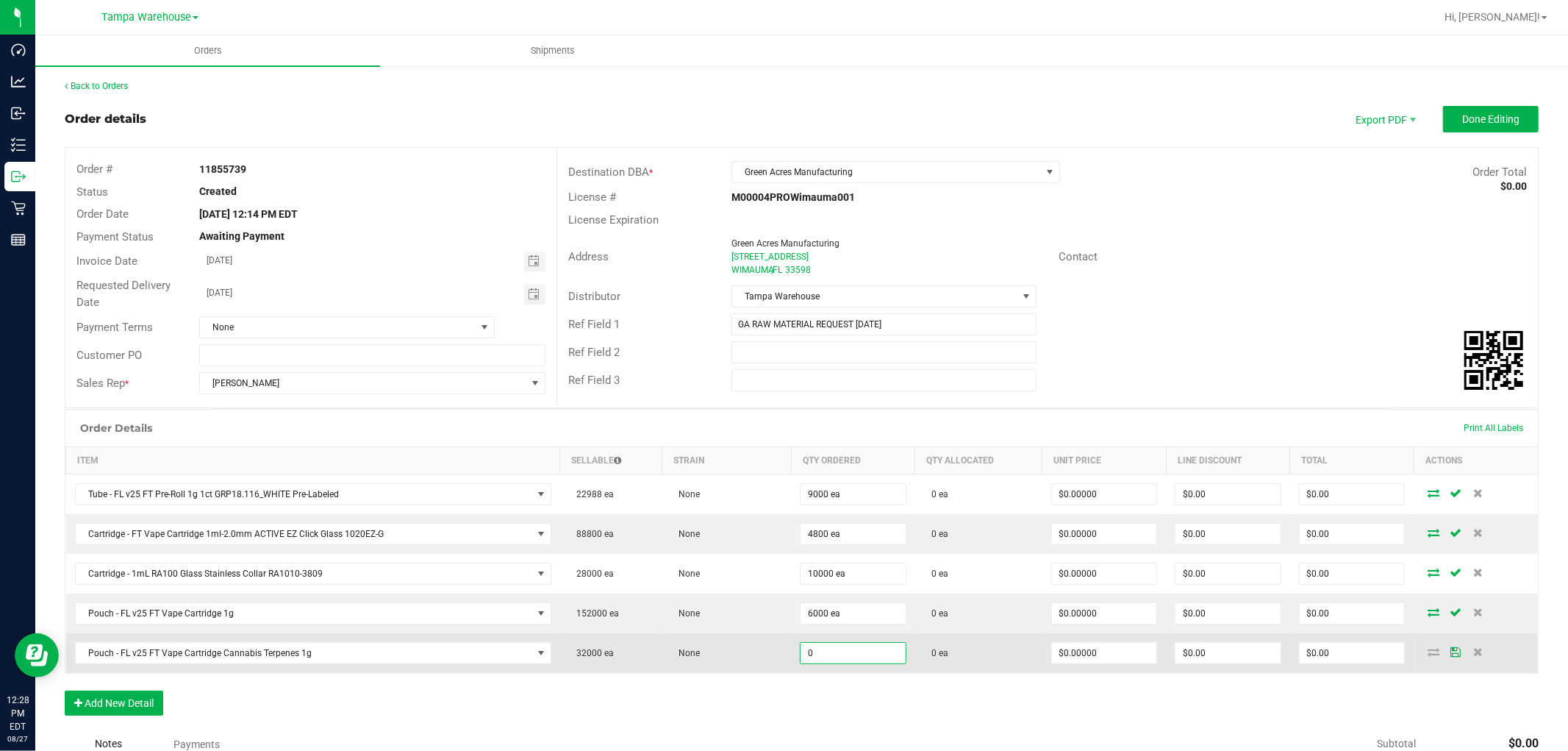
click at [810, 648] on input "0" at bounding box center [853, 652] width 106 height 21
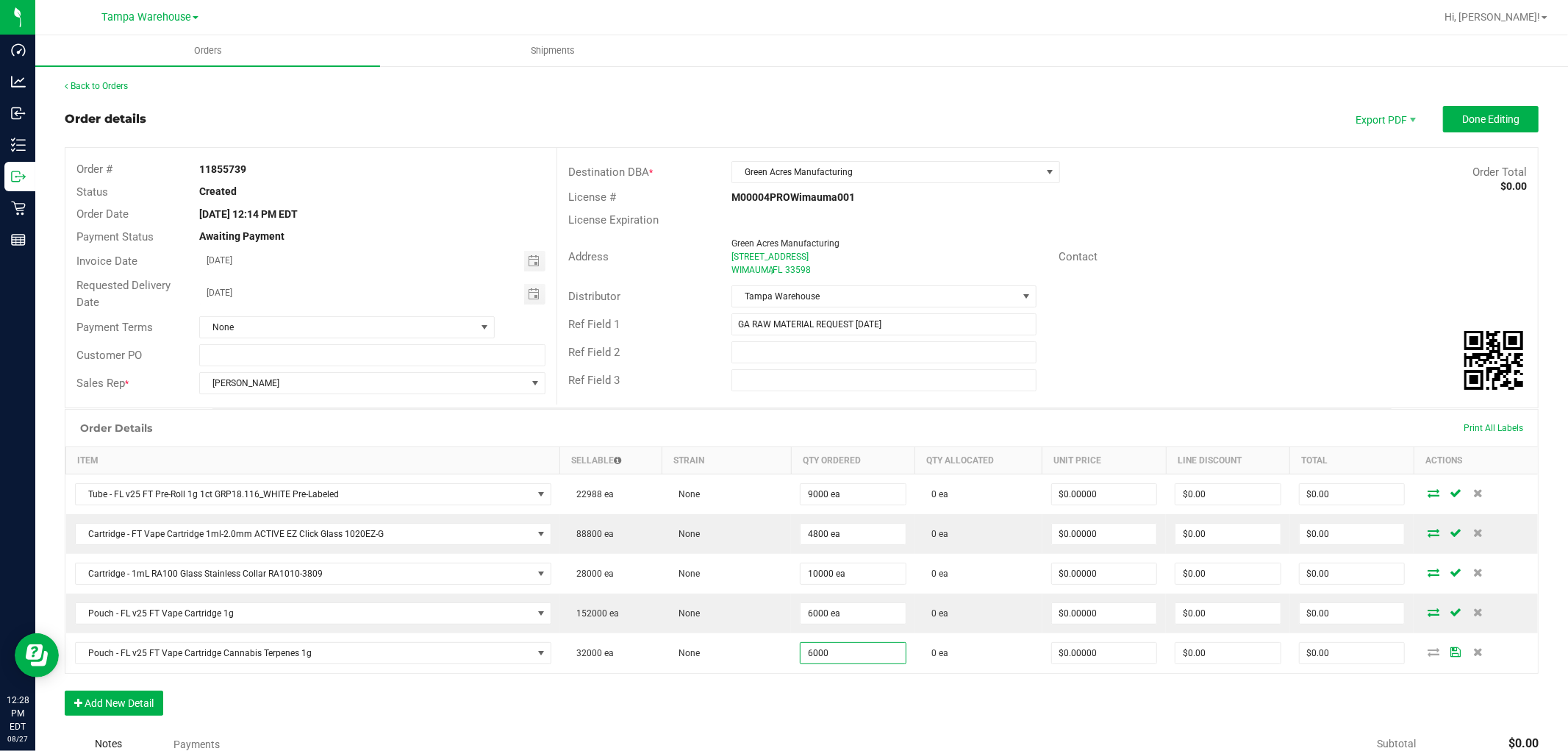
type input "6000 ea"
drag, startPoint x: 789, startPoint y: 676, endPoint x: 778, endPoint y: 680, distance: 11.7
click at [788, 677] on div "Order Details Print All Labels Item Sellable Strain Qty Ordered Qty Allocated U…" at bounding box center [801, 570] width 1473 height 322
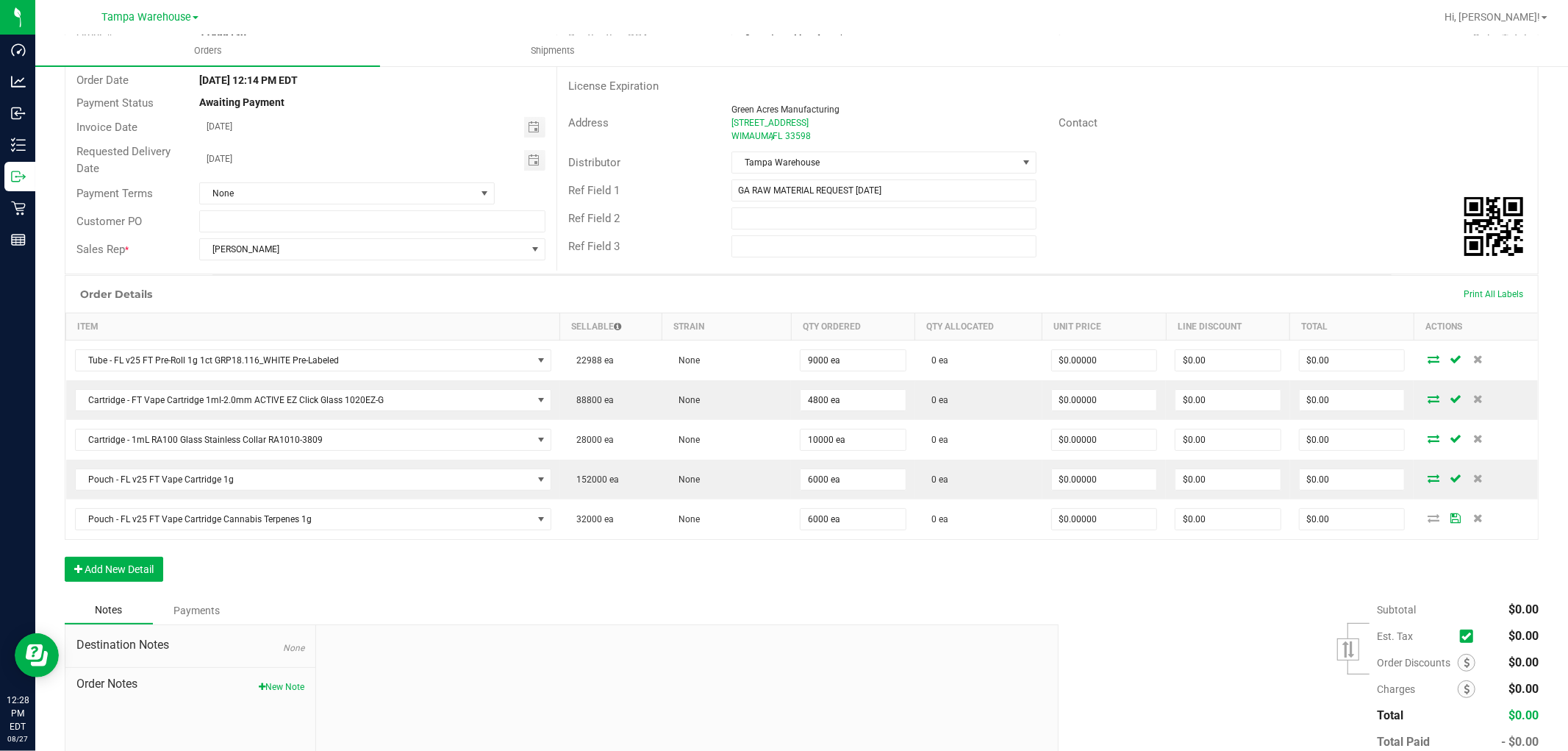
scroll to position [221, 0]
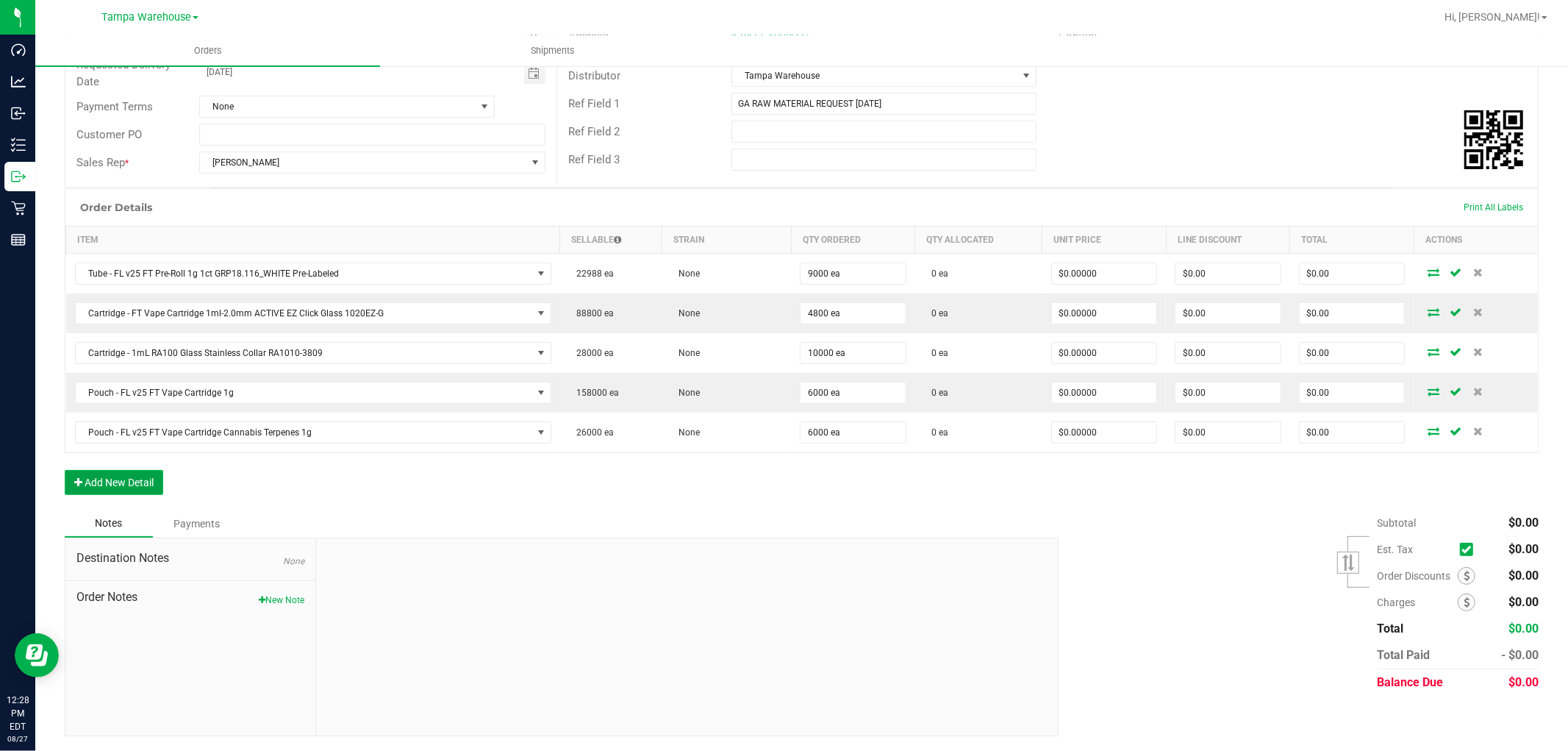
click at [148, 484] on button "Add New Detail" at bounding box center [113, 482] width 99 height 25
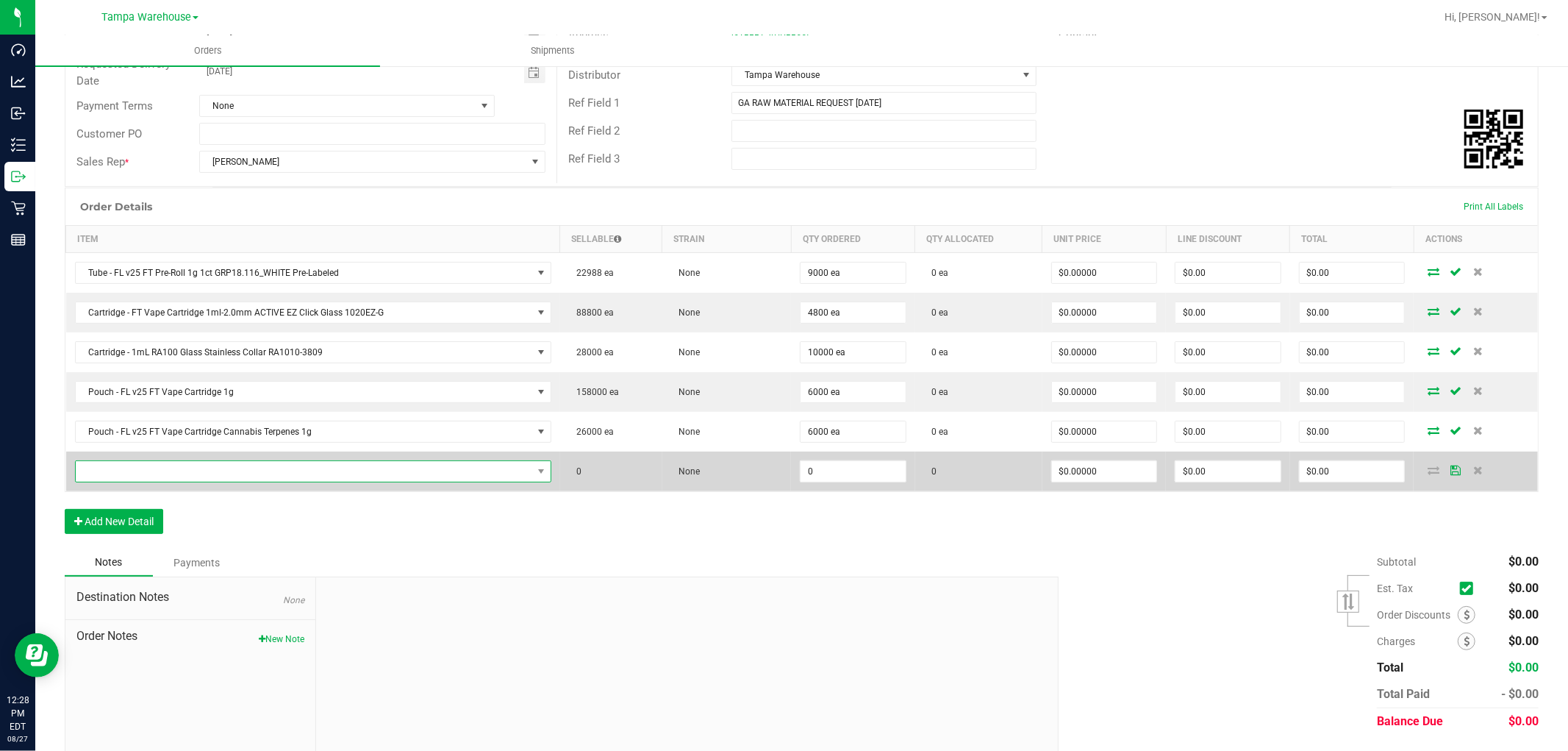
click at [164, 471] on span "NO DATA FOUND" at bounding box center [304, 471] width 457 height 21
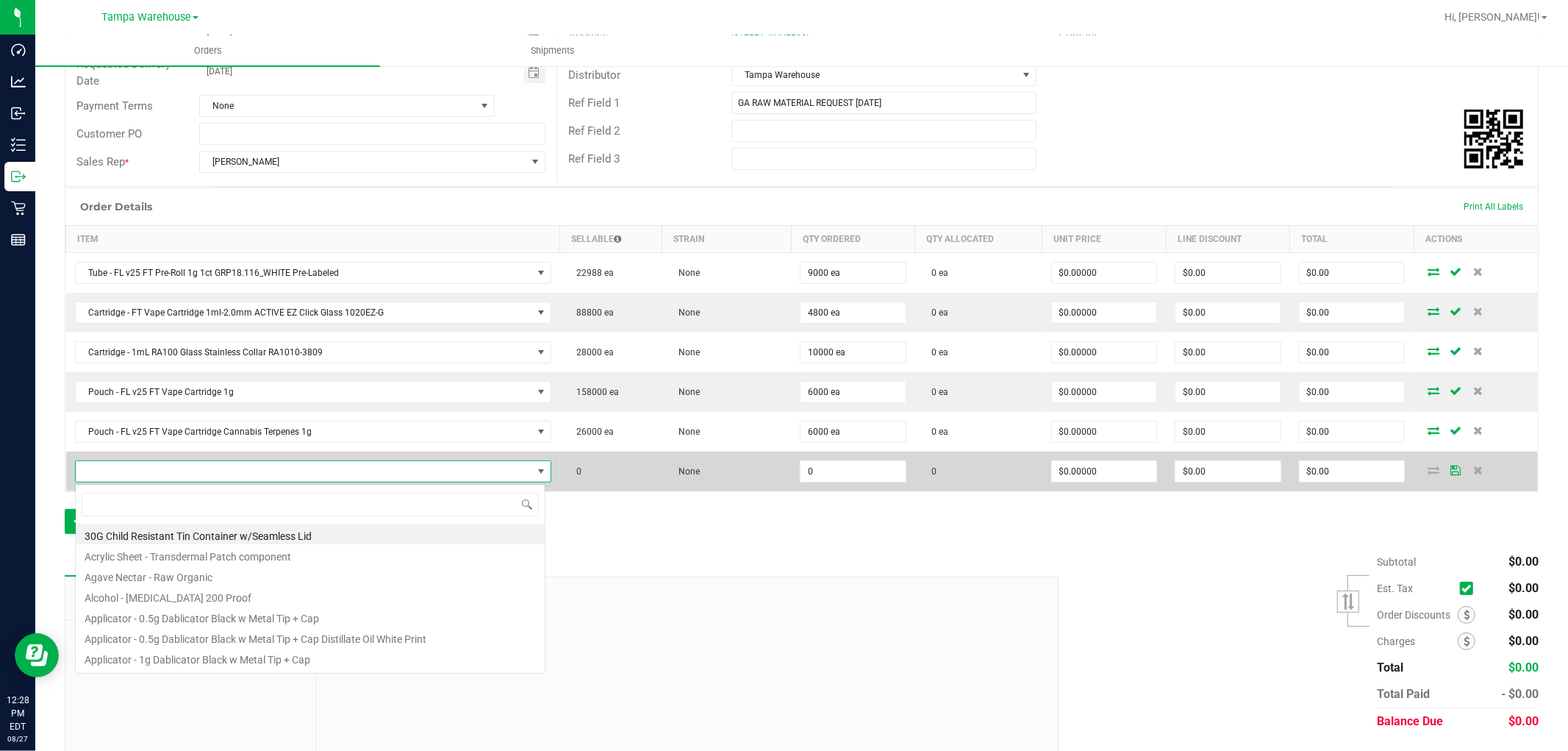
scroll to position [22, 464]
type input "3004378"
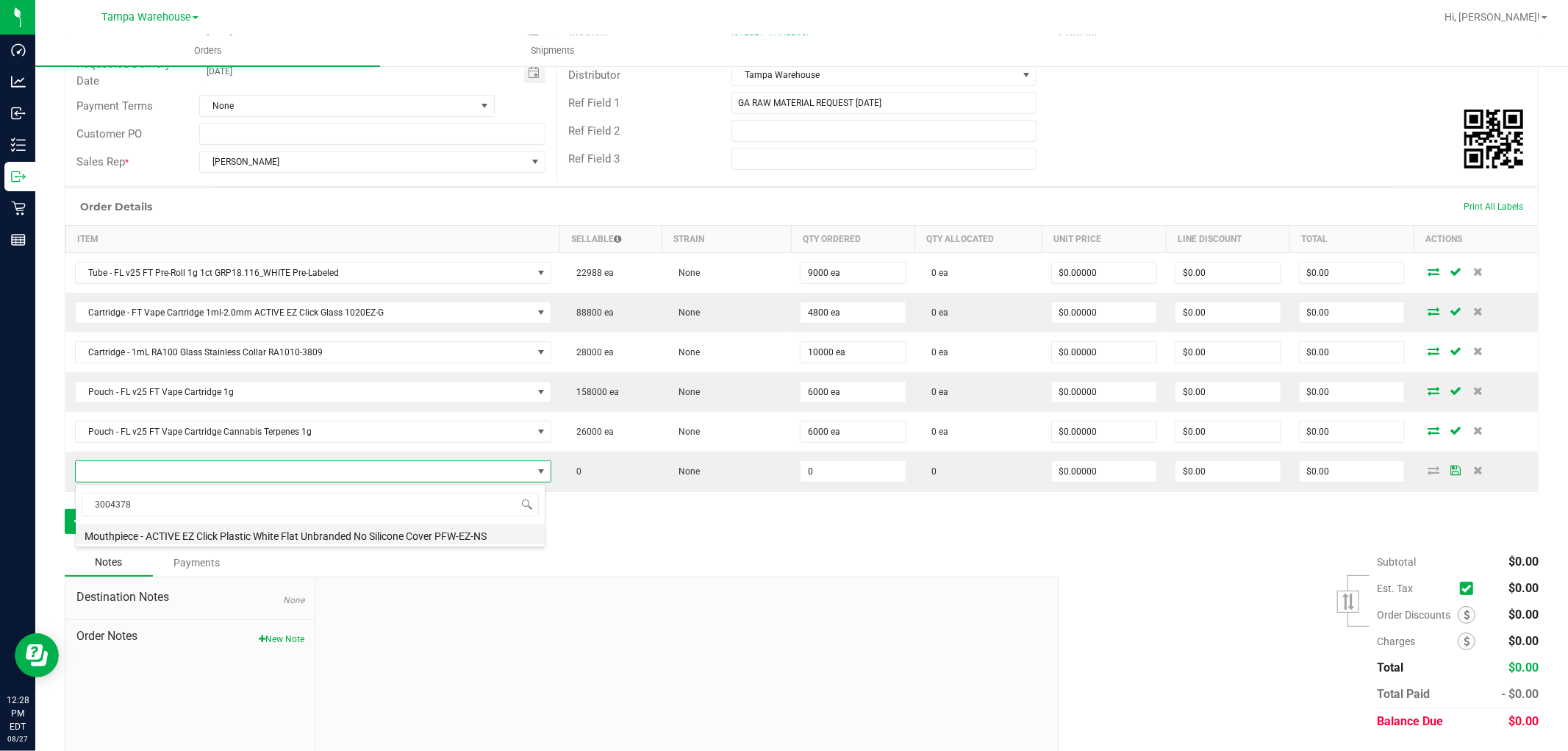
click at [266, 532] on li "Mouthpiece - ACTIVE EZ Click Plastic White Flat Unbranded No Silicone Cover PFW…" at bounding box center [310, 534] width 469 height 21
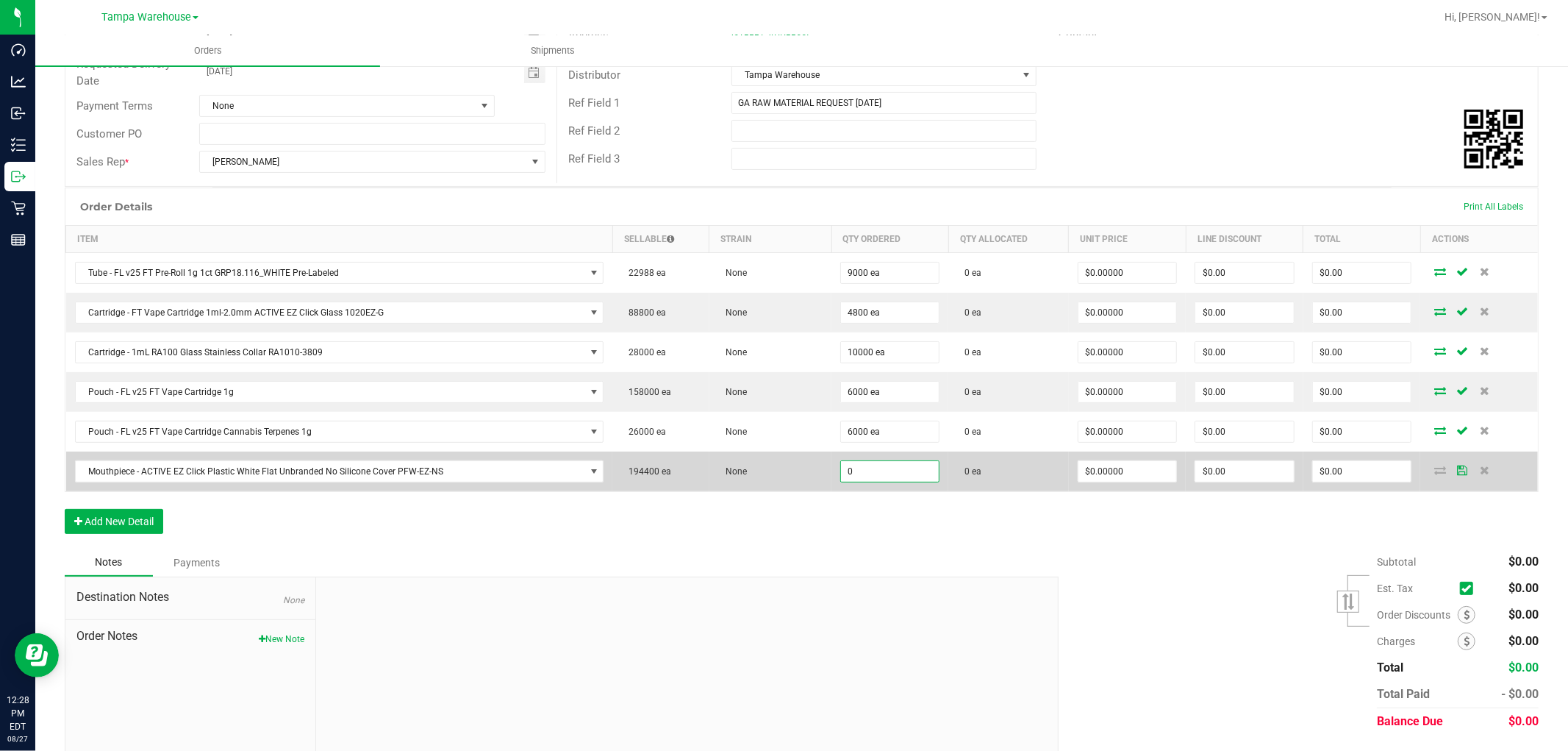
click at [855, 474] on input "0" at bounding box center [890, 471] width 98 height 21
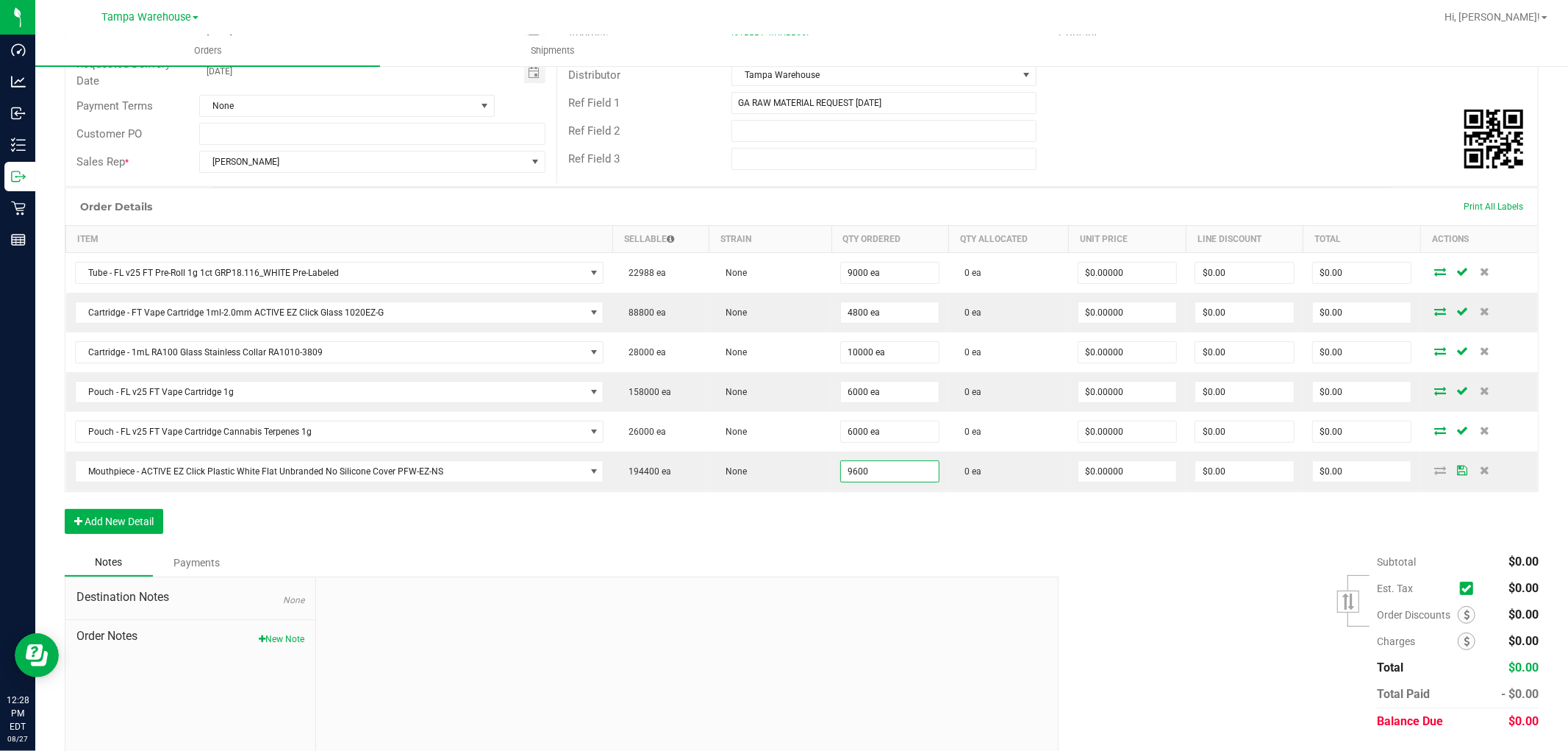
type input "9600 ea"
click at [841, 513] on div "Order Details Print All Labels Item Sellable Strain Qty Ordered Qty Allocated U…" at bounding box center [801, 368] width 1473 height 362
click at [130, 519] on button "Add New Detail" at bounding box center [113, 521] width 99 height 25
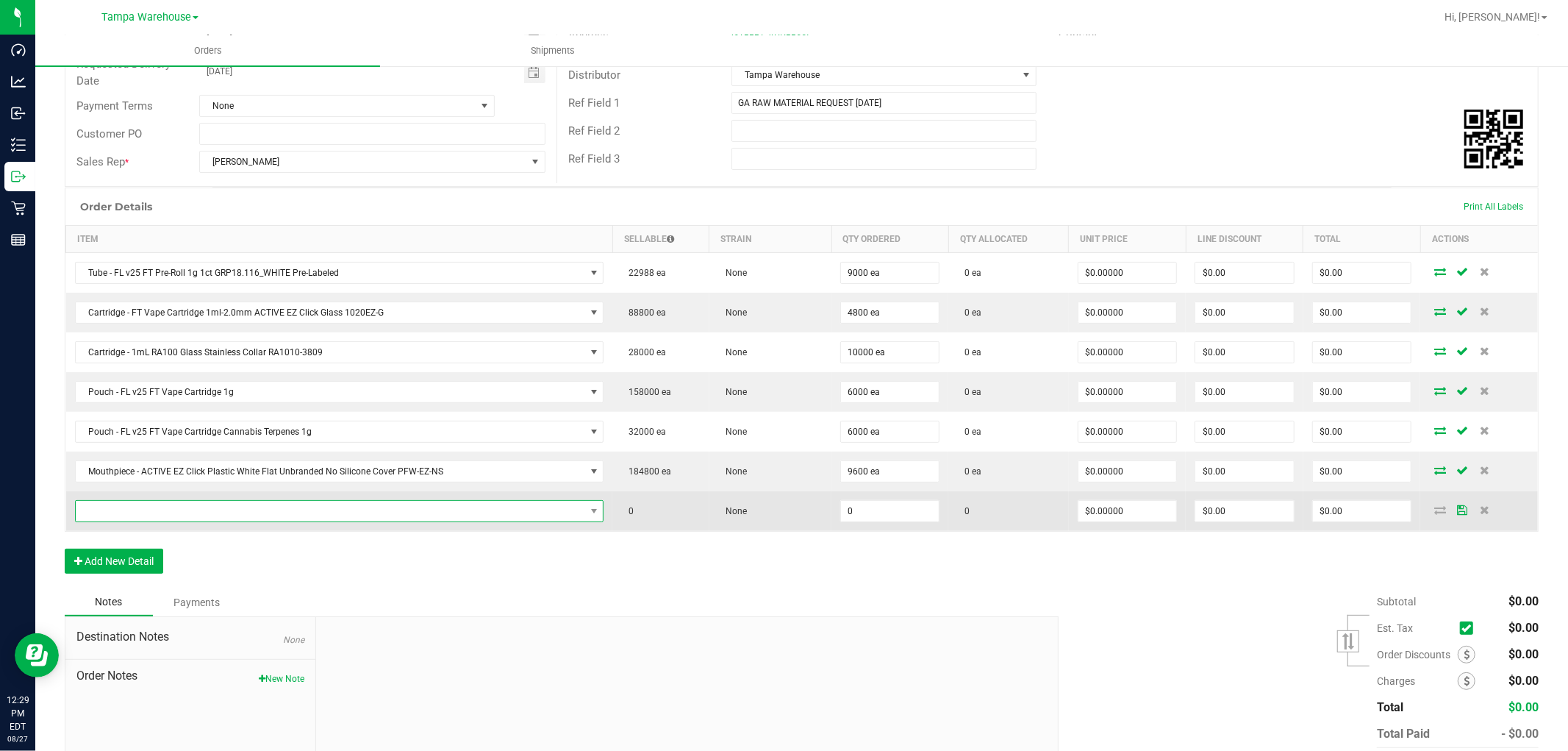
click at [195, 515] on span "NO DATA FOUND" at bounding box center [331, 511] width 510 height 21
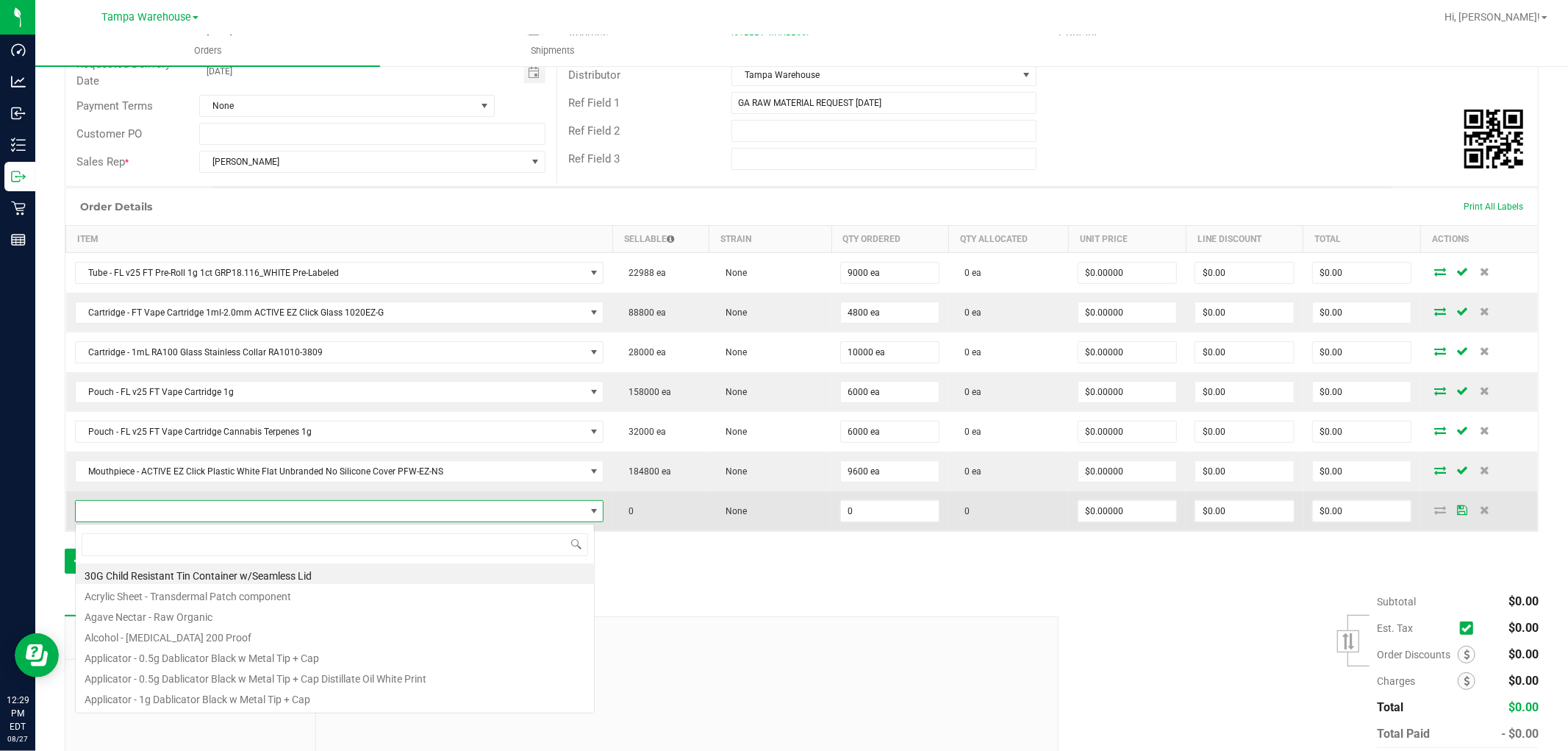
scroll to position [22, 516]
type input "3004372"
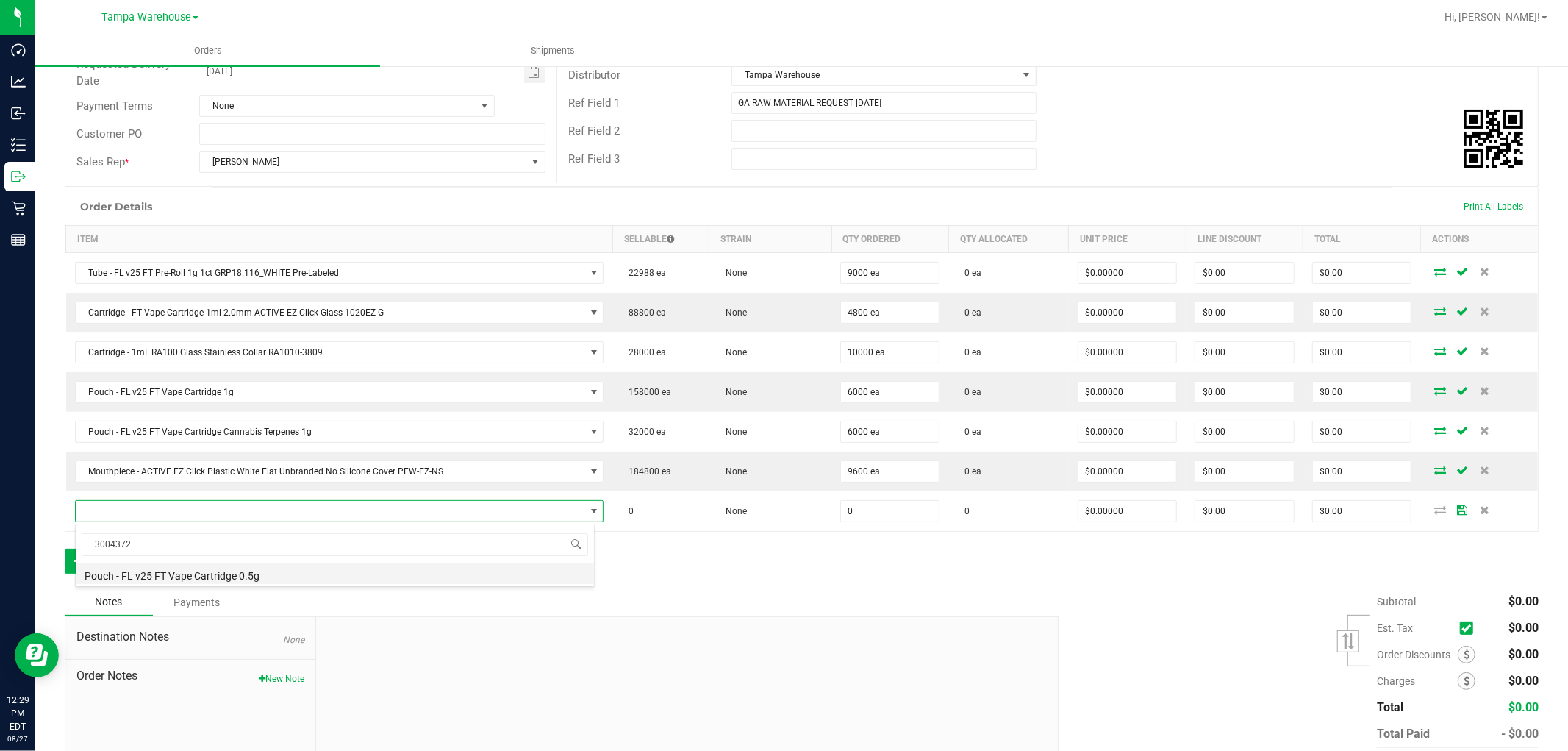
click at [229, 569] on li "Pouch - FL v25 FT Vape Cartridge 0.5g" at bounding box center [335, 574] width 519 height 21
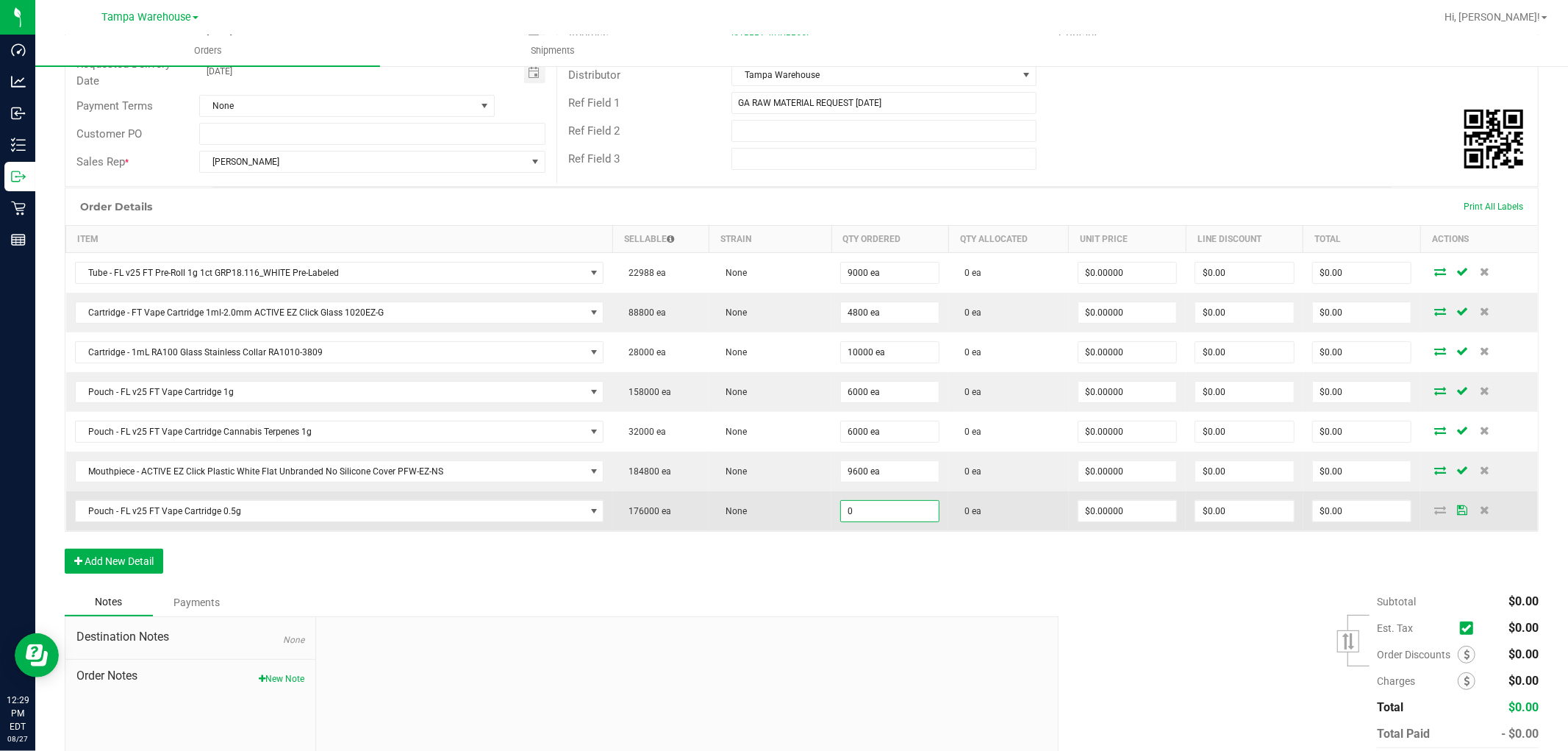
click at [899, 510] on input "0" at bounding box center [890, 511] width 98 height 21
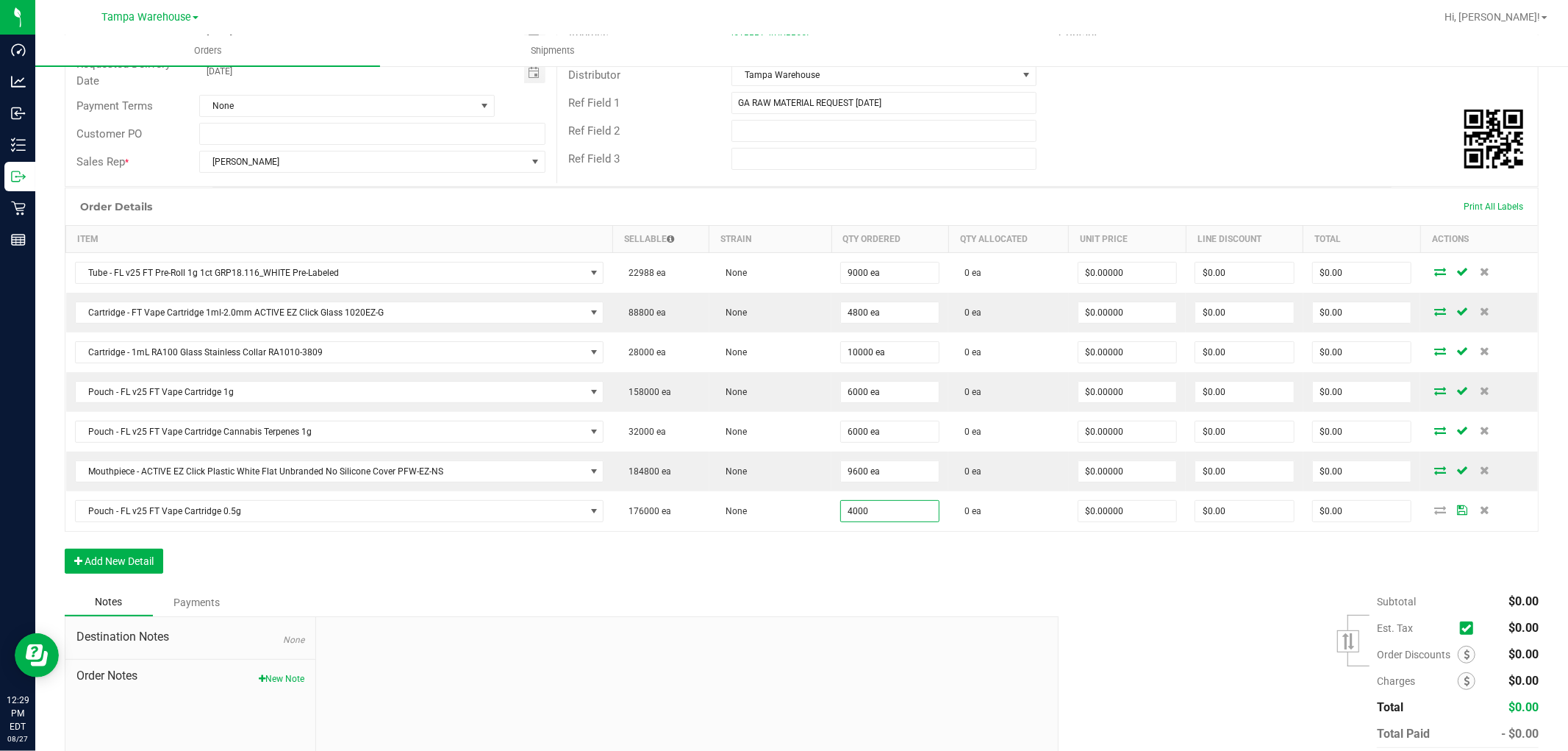
type input "4000 ea"
click at [904, 563] on div "Order Details Print All Labels Item Sellable Strain Qty Ordered Qty Allocated U…" at bounding box center [801, 387] width 1473 height 400
click at [127, 569] on button "Add New Detail" at bounding box center [113, 561] width 99 height 25
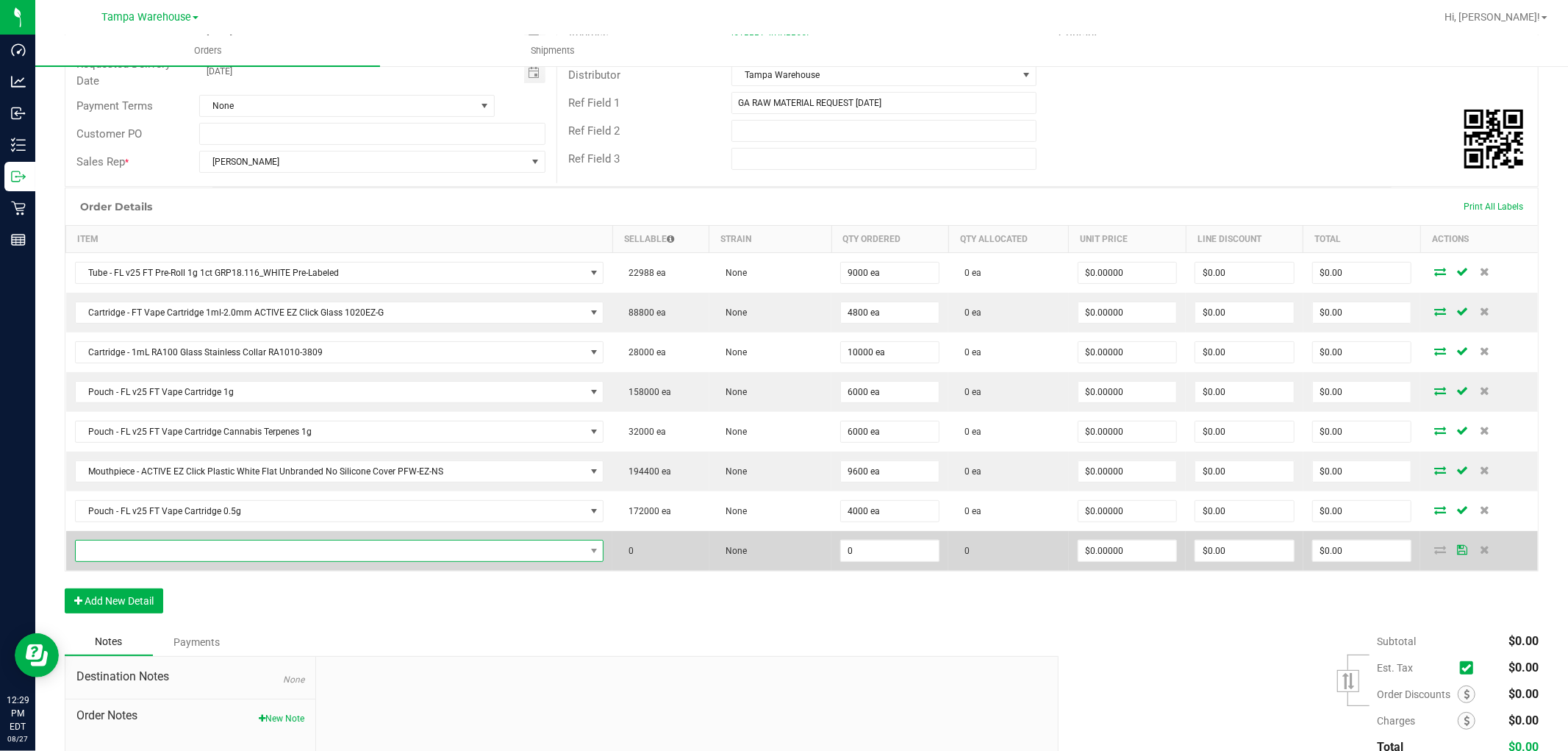
click at [191, 552] on span "NO DATA FOUND" at bounding box center [331, 551] width 510 height 21
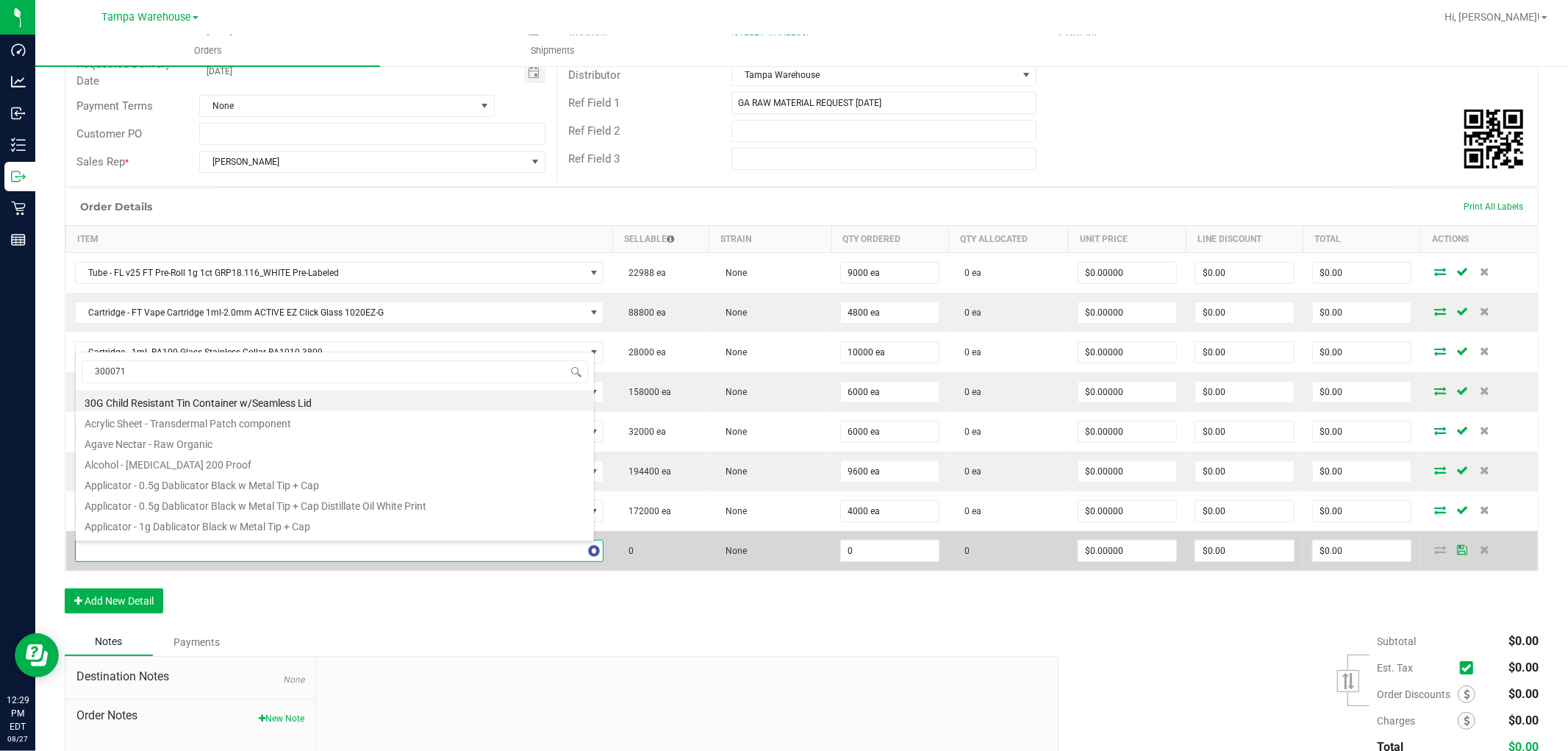
type input "3000712"
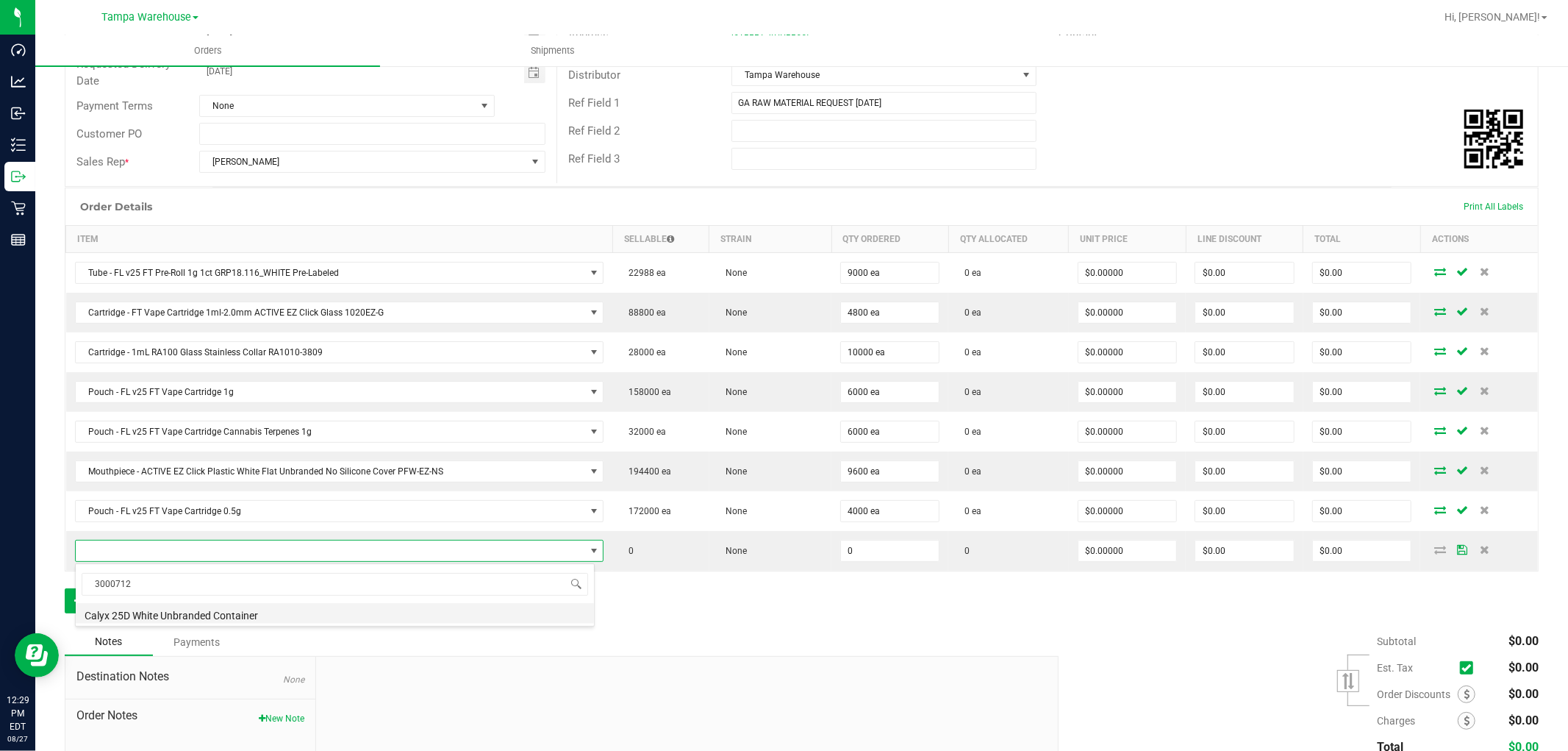
click at [315, 604] on li "Calyx 25D White Unbranded Container" at bounding box center [335, 613] width 519 height 21
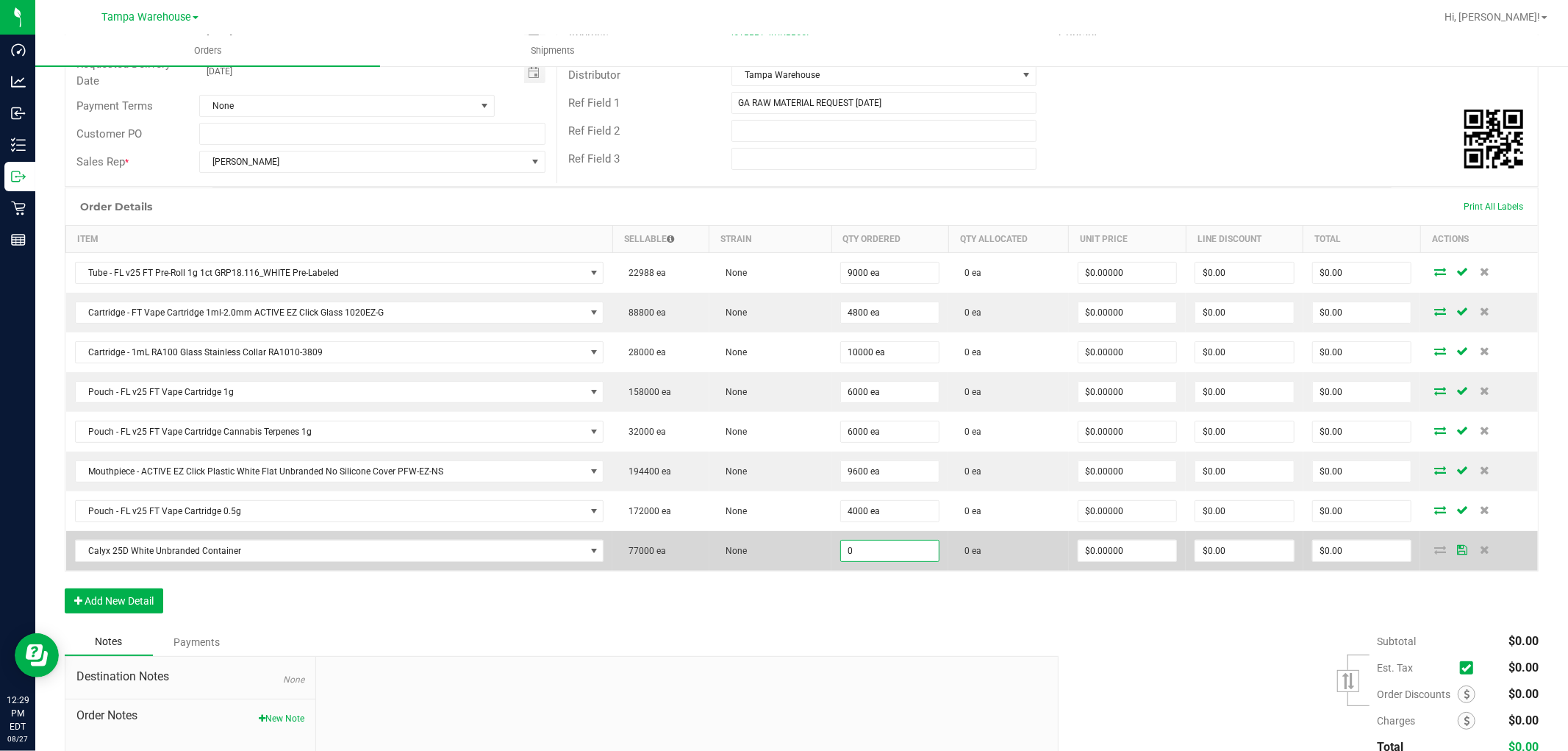
click at [872, 553] on input "0" at bounding box center [890, 551] width 98 height 21
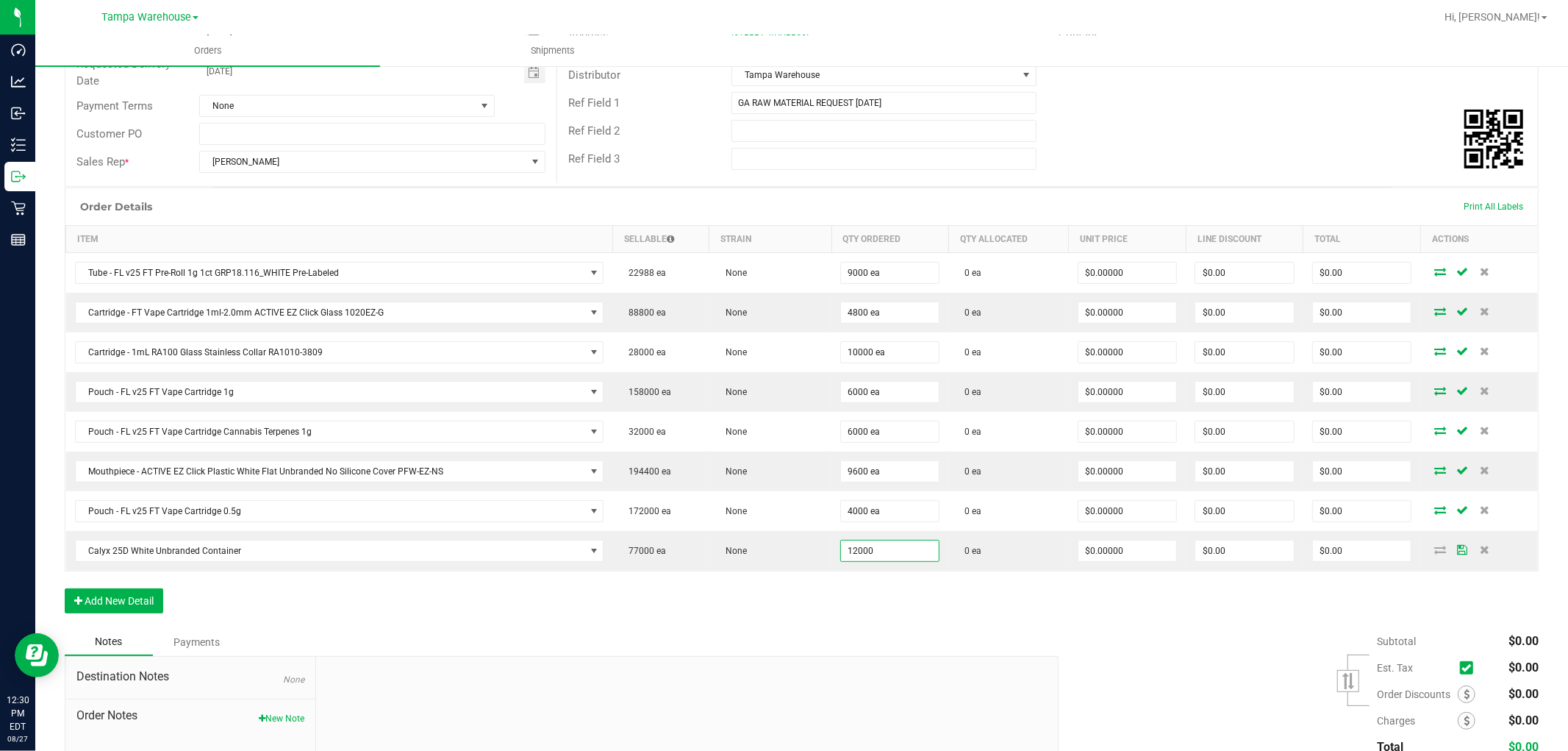
type input "12000 ea"
click at [843, 617] on div "Order Details Print All Labels Item Sellable Strain Qty Ordered Qty Allocated U…" at bounding box center [801, 407] width 1473 height 440
click at [133, 606] on button "Add New Detail" at bounding box center [113, 601] width 99 height 25
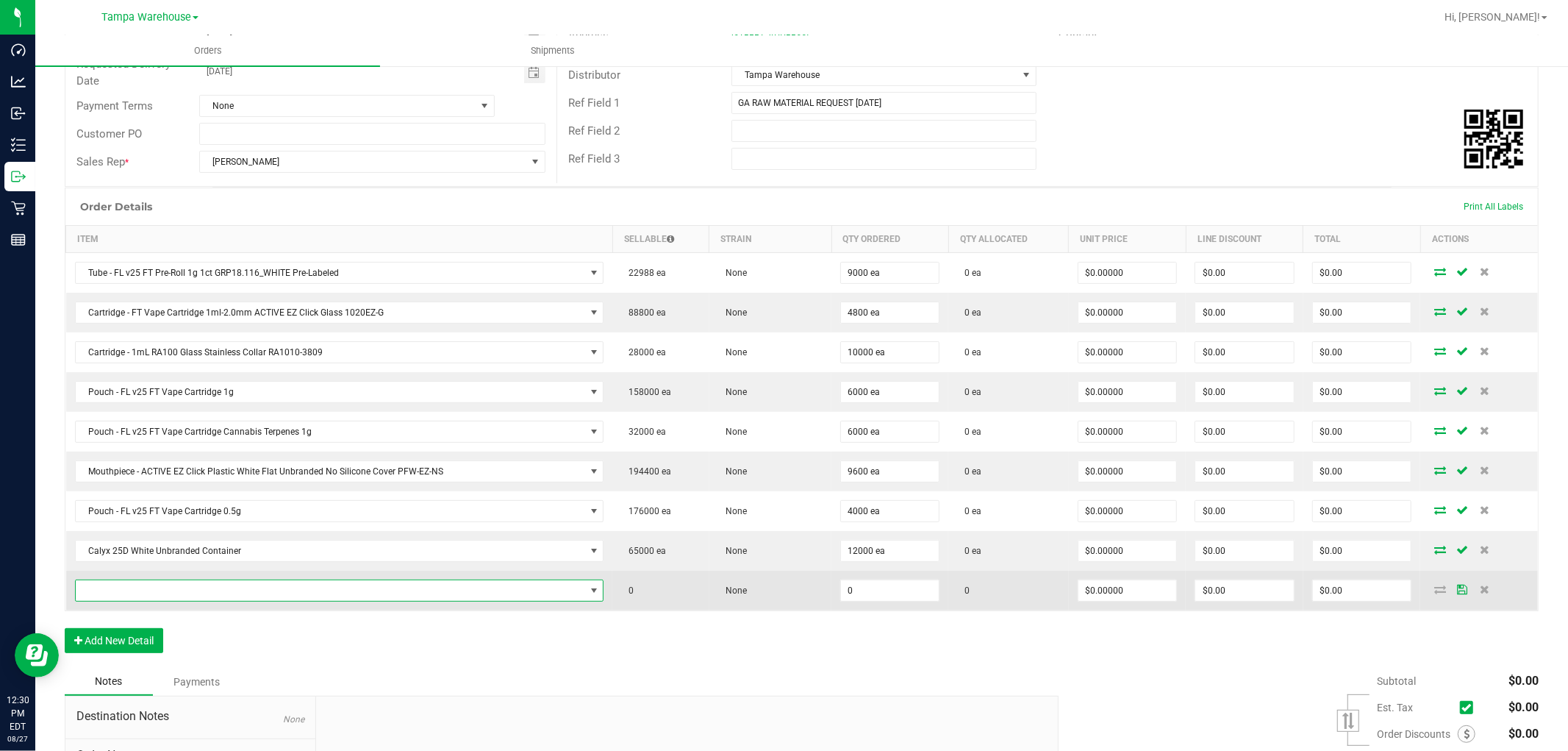
click at [189, 601] on span "NO DATA FOUND" at bounding box center [331, 591] width 510 height 21
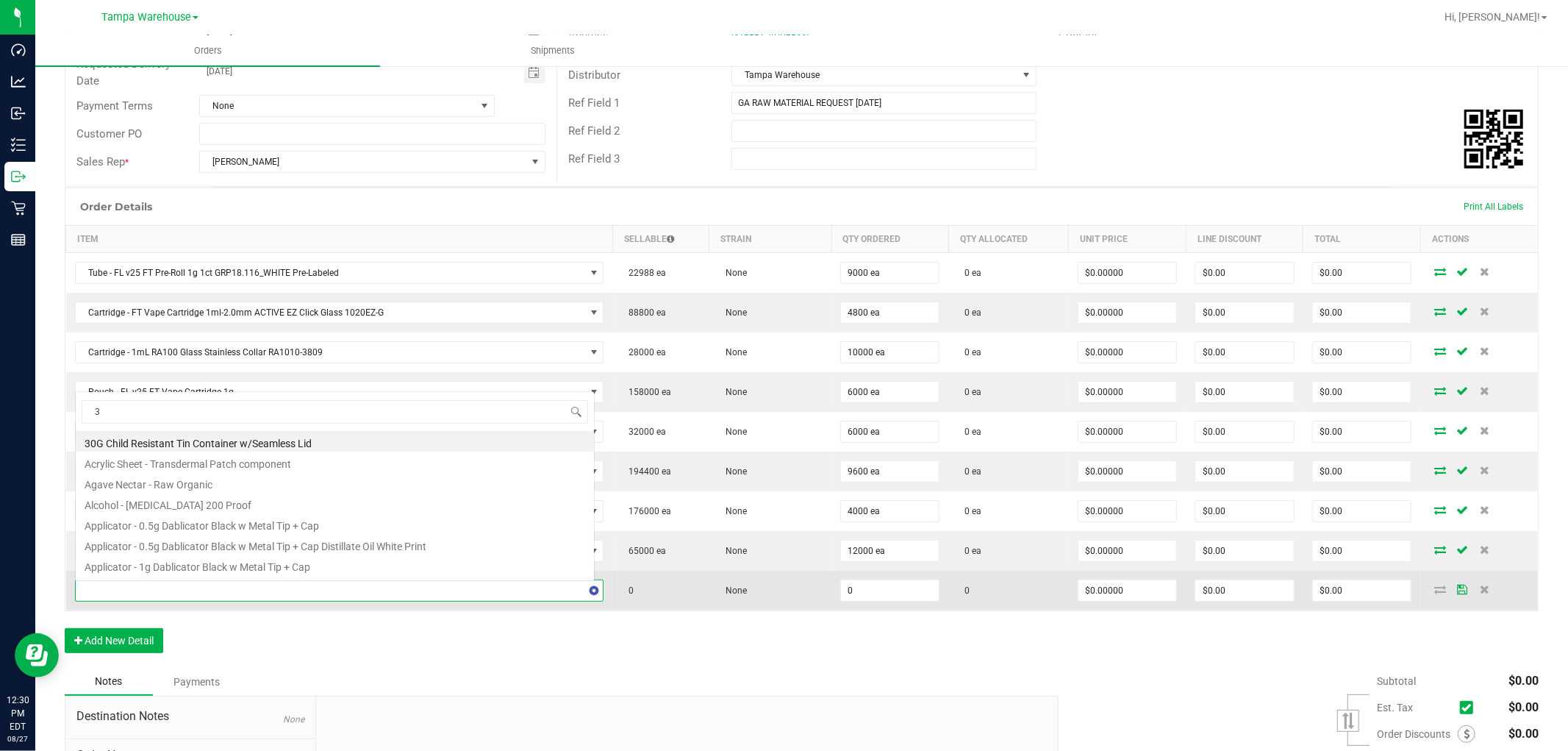
scroll to position [0, 0]
type input "3004294"
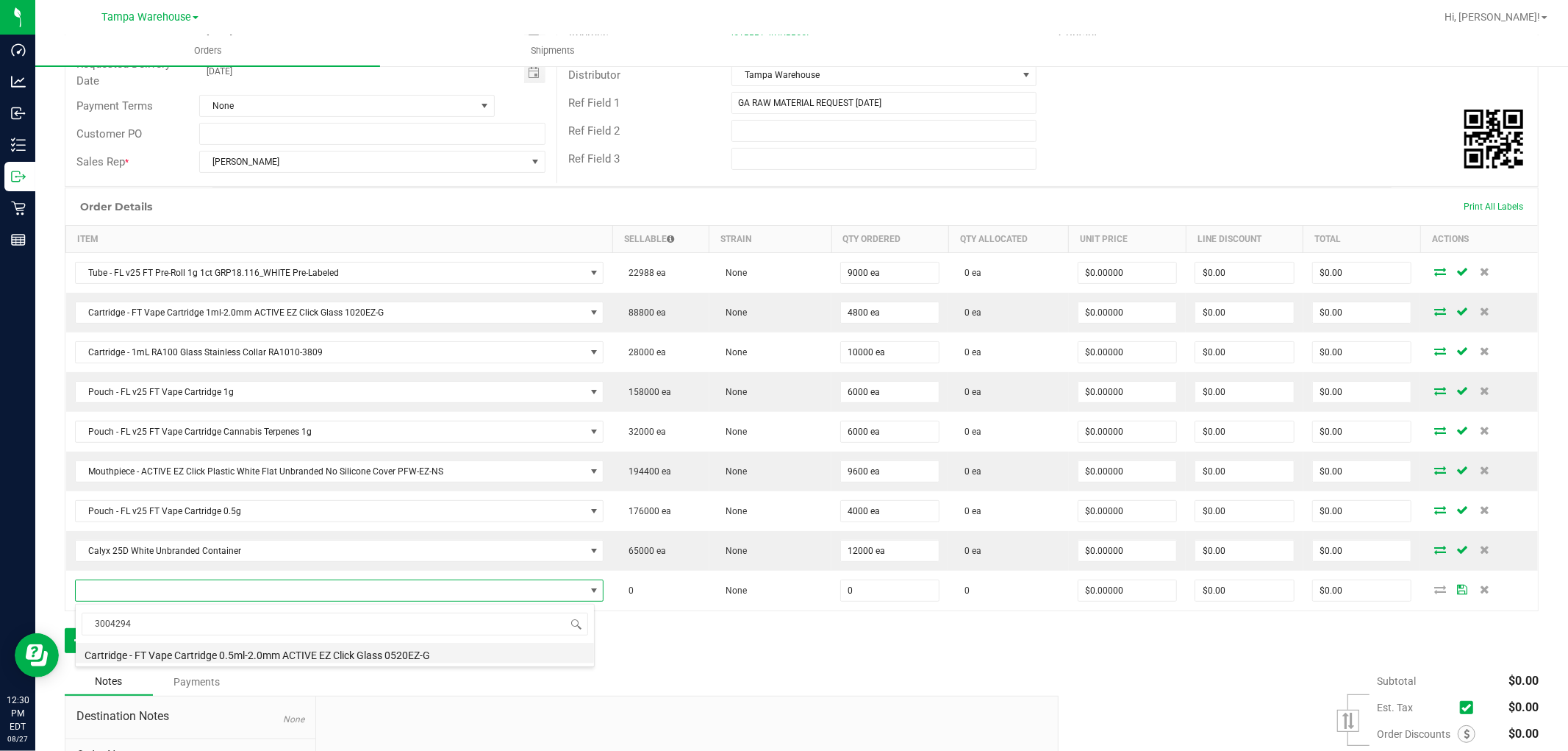
click at [262, 645] on li "Cartridge - FT Vape Cartridge 0.5ml-2.0mm ACTIVE EZ Click Glass 0520EZ-G" at bounding box center [335, 652] width 519 height 21
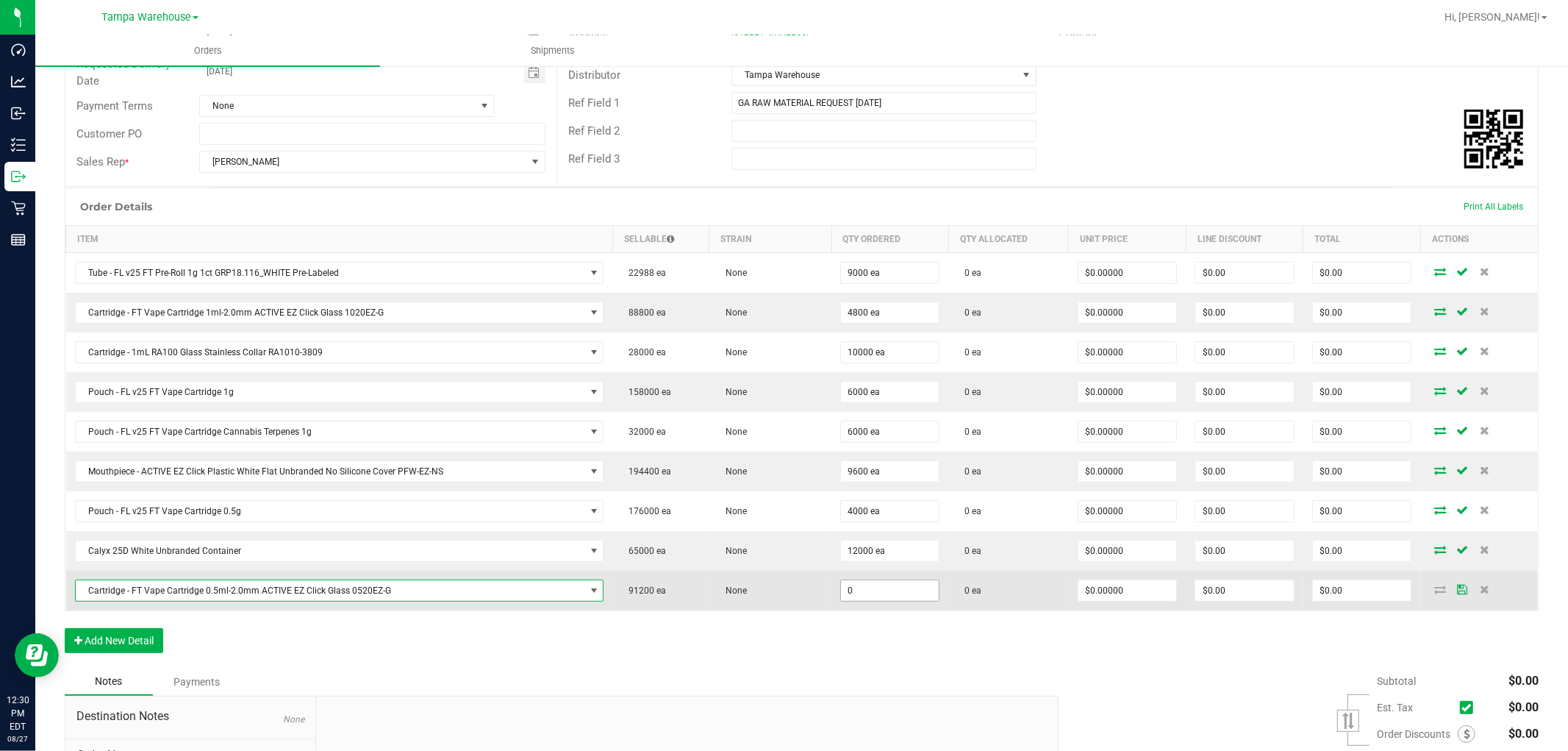
click at [858, 598] on input "0" at bounding box center [890, 591] width 98 height 21
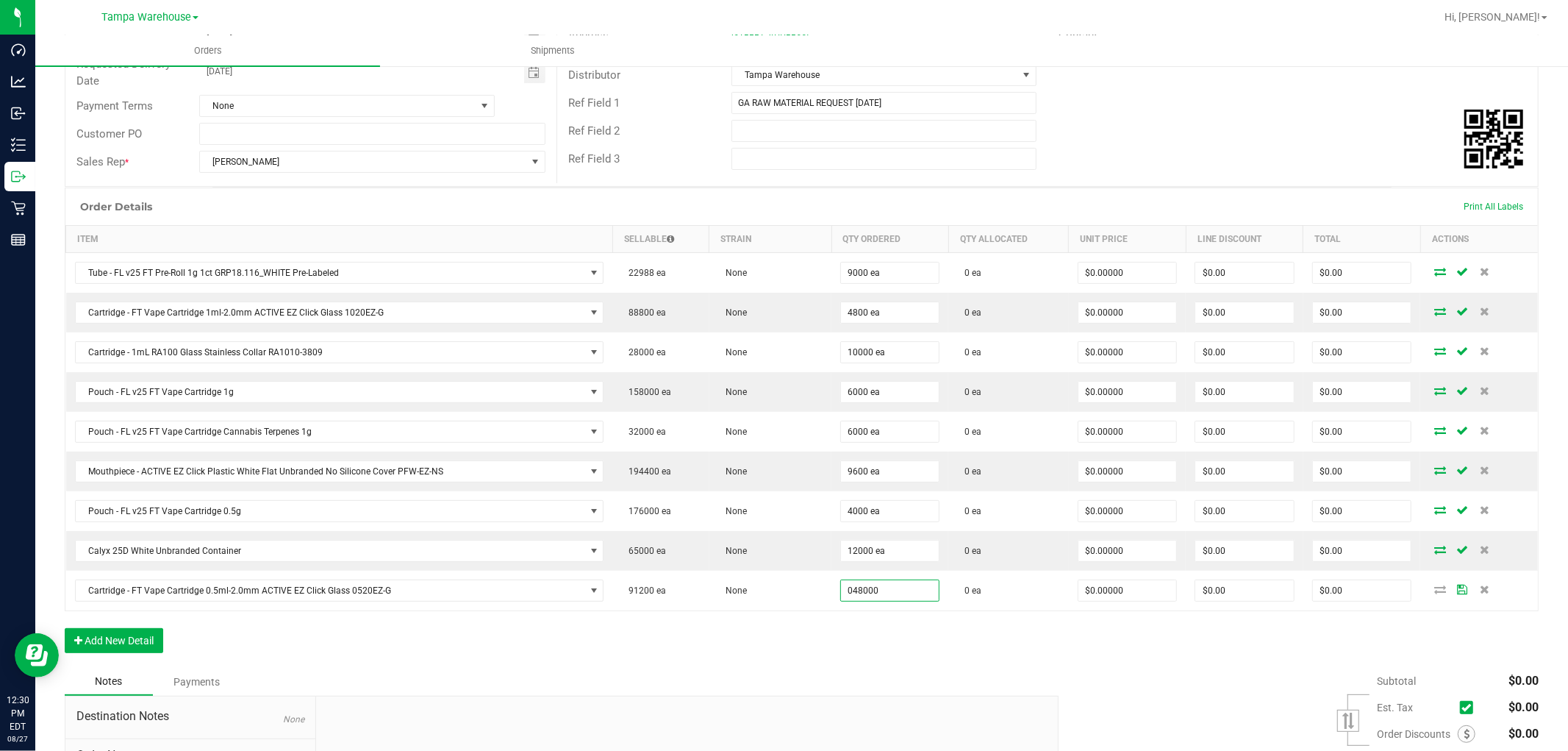
type input "48000 ea"
click at [866, 639] on div "Order Details Print All Labels Item Sellable Strain Qty Ordered Qty Allocated U…" at bounding box center [801, 427] width 1473 height 480
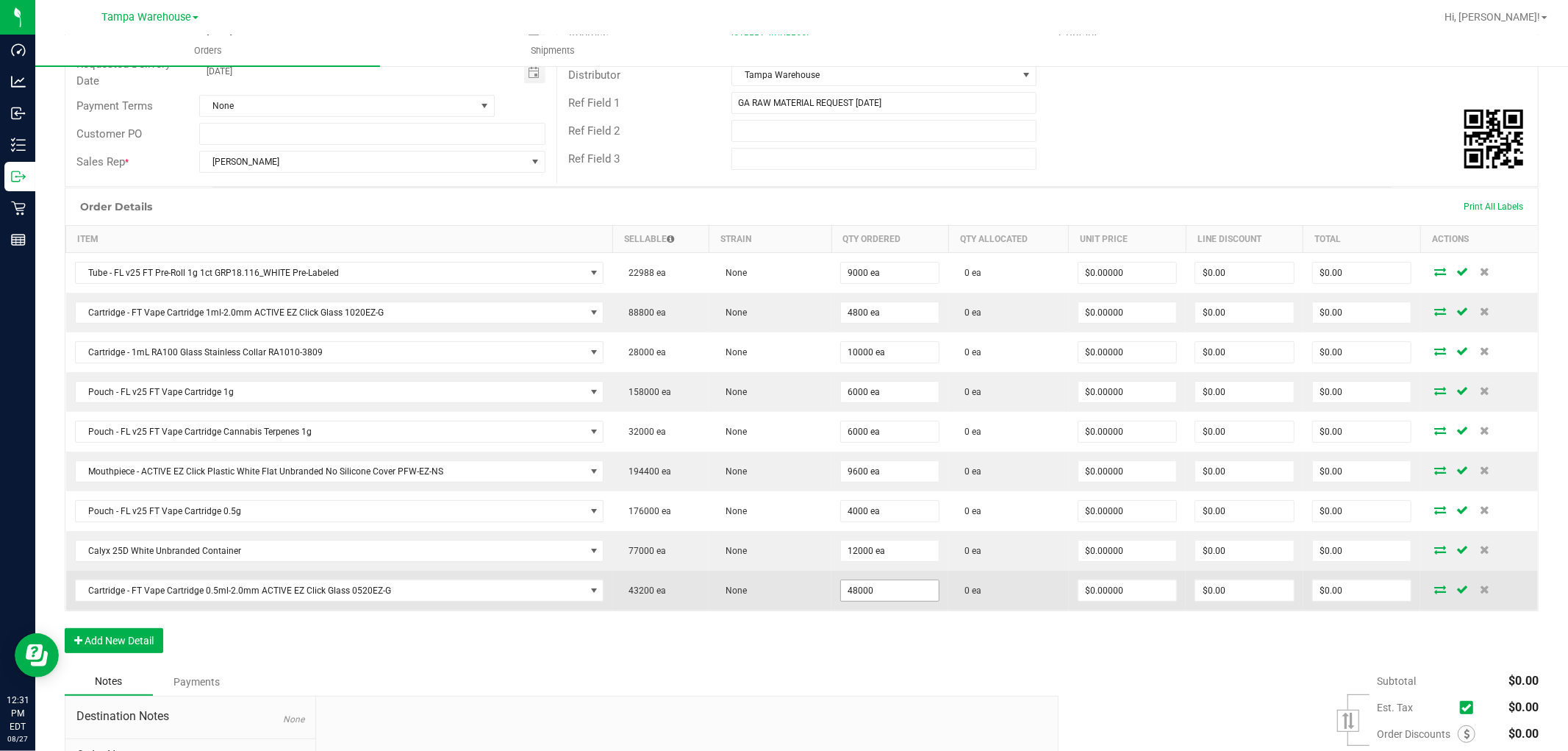
click at [883, 585] on input "48000" at bounding box center [890, 591] width 98 height 21
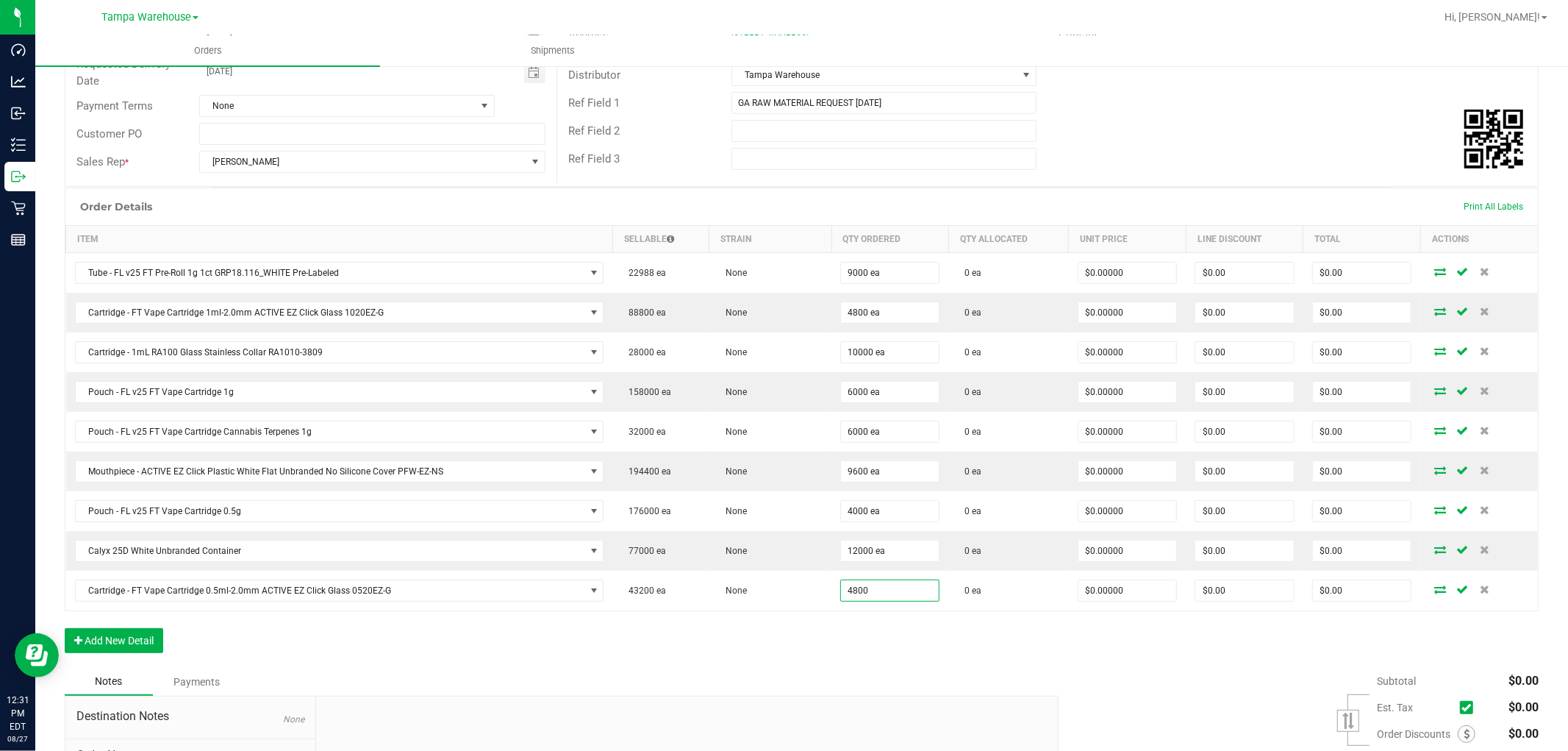
type input "4800 ea"
click at [816, 662] on div "Order Details Print All Labels Item Sellable Strain Qty Ordered Qty Allocated U…" at bounding box center [801, 427] width 1473 height 480
click at [129, 647] on button "Add New Detail" at bounding box center [113, 640] width 99 height 25
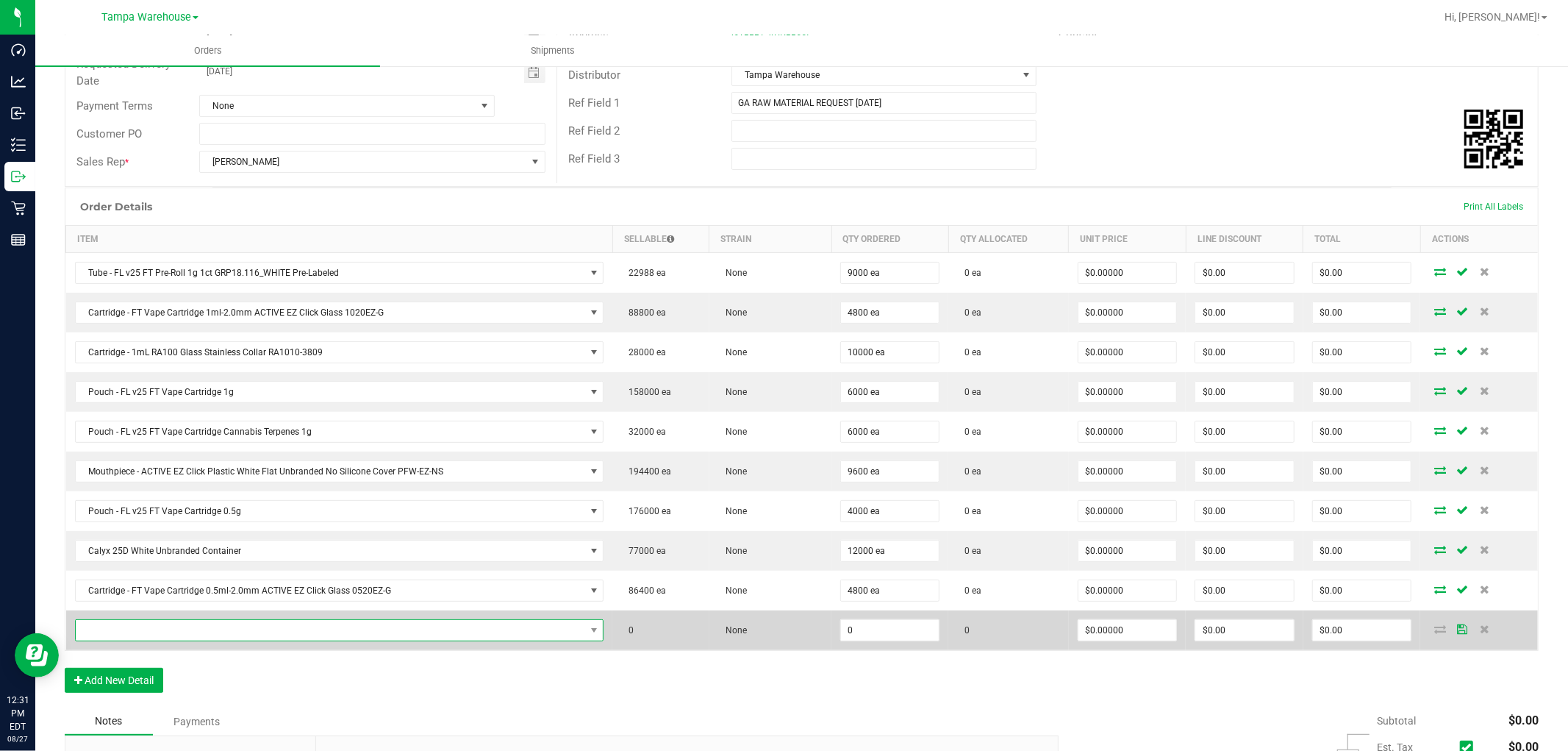
click at [157, 626] on span "NO DATA FOUND" at bounding box center [331, 629] width 510 height 21
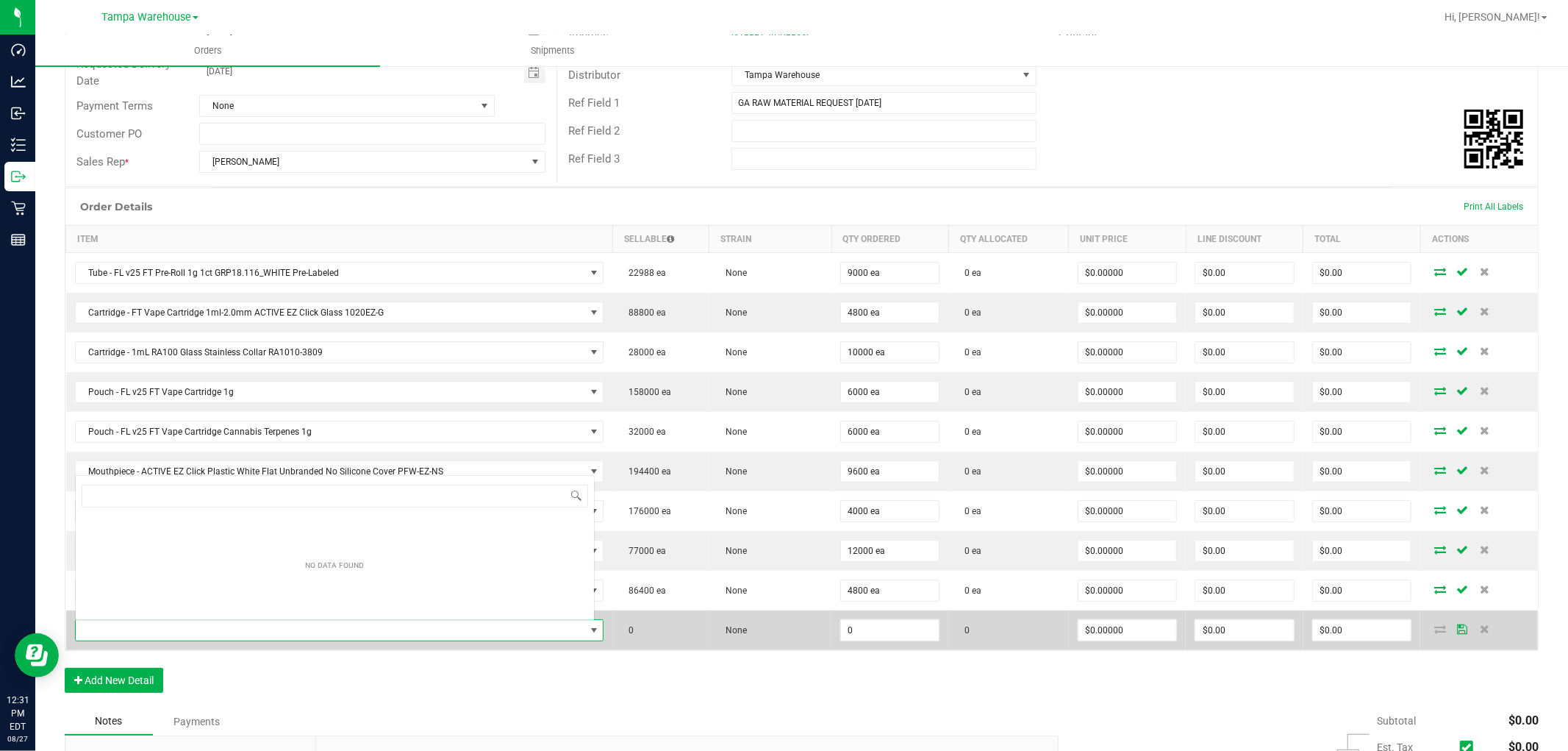
scroll to position [22, 516]
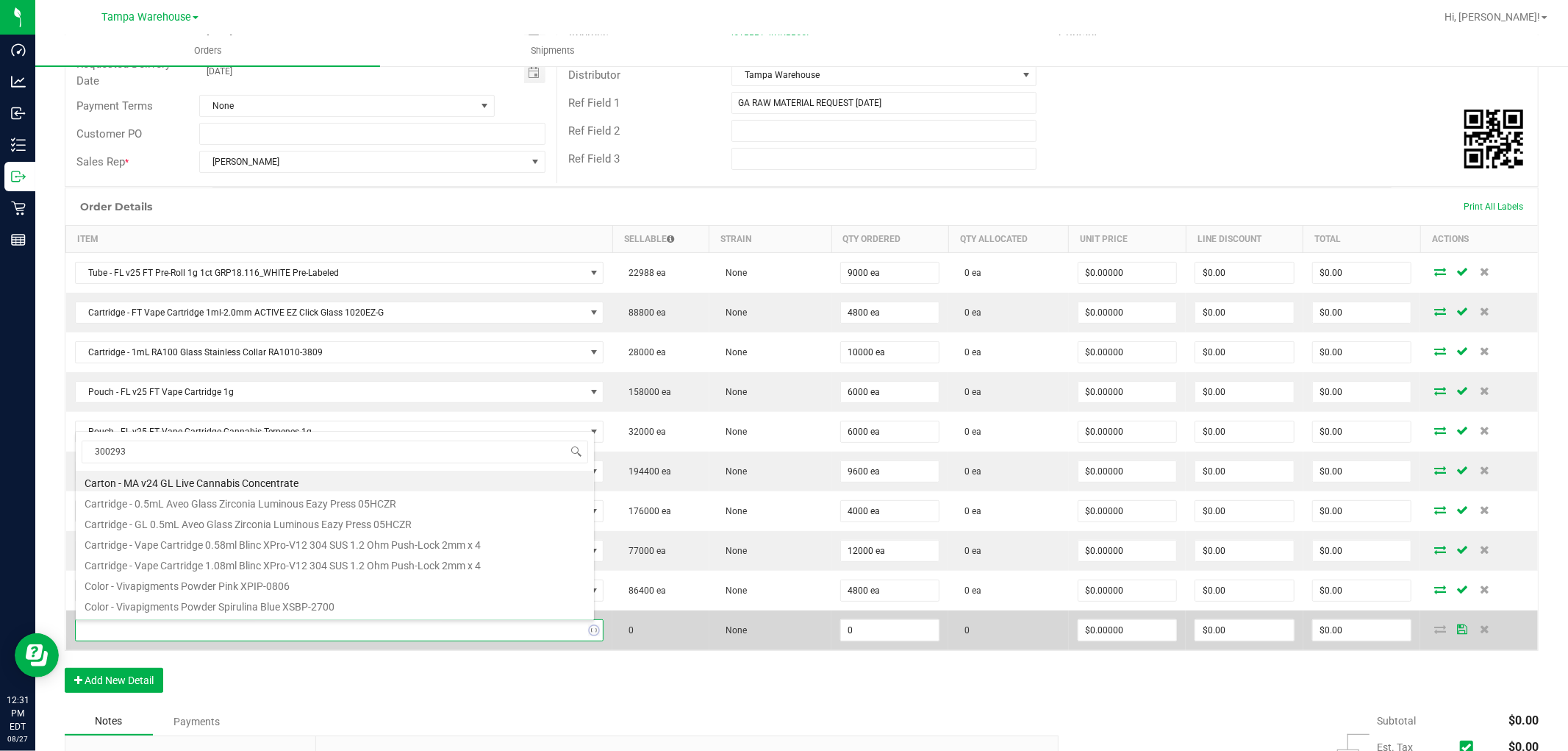
type input "3002933"
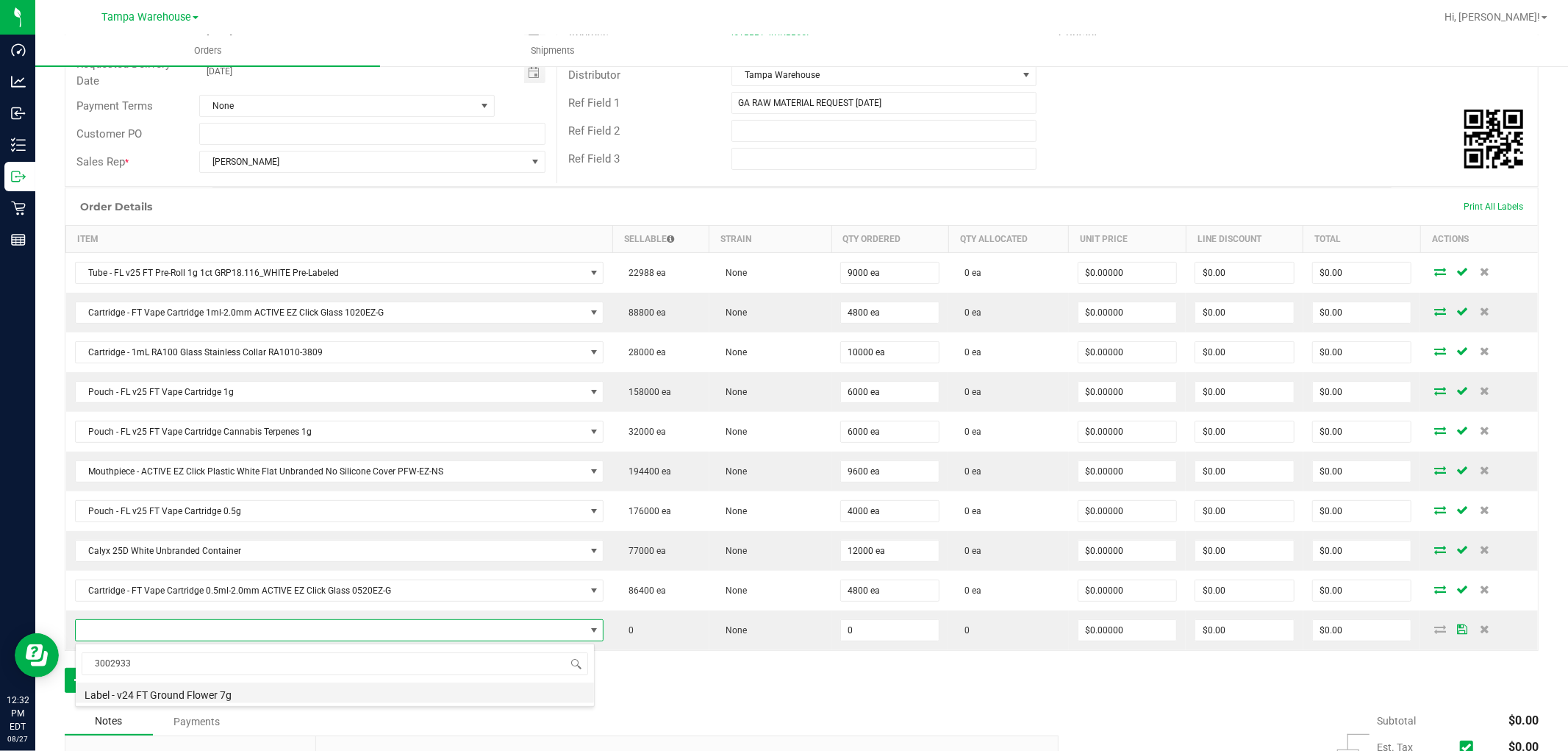
click at [219, 698] on li "Label - v24 FT Ground Flower 7g" at bounding box center [335, 692] width 519 height 21
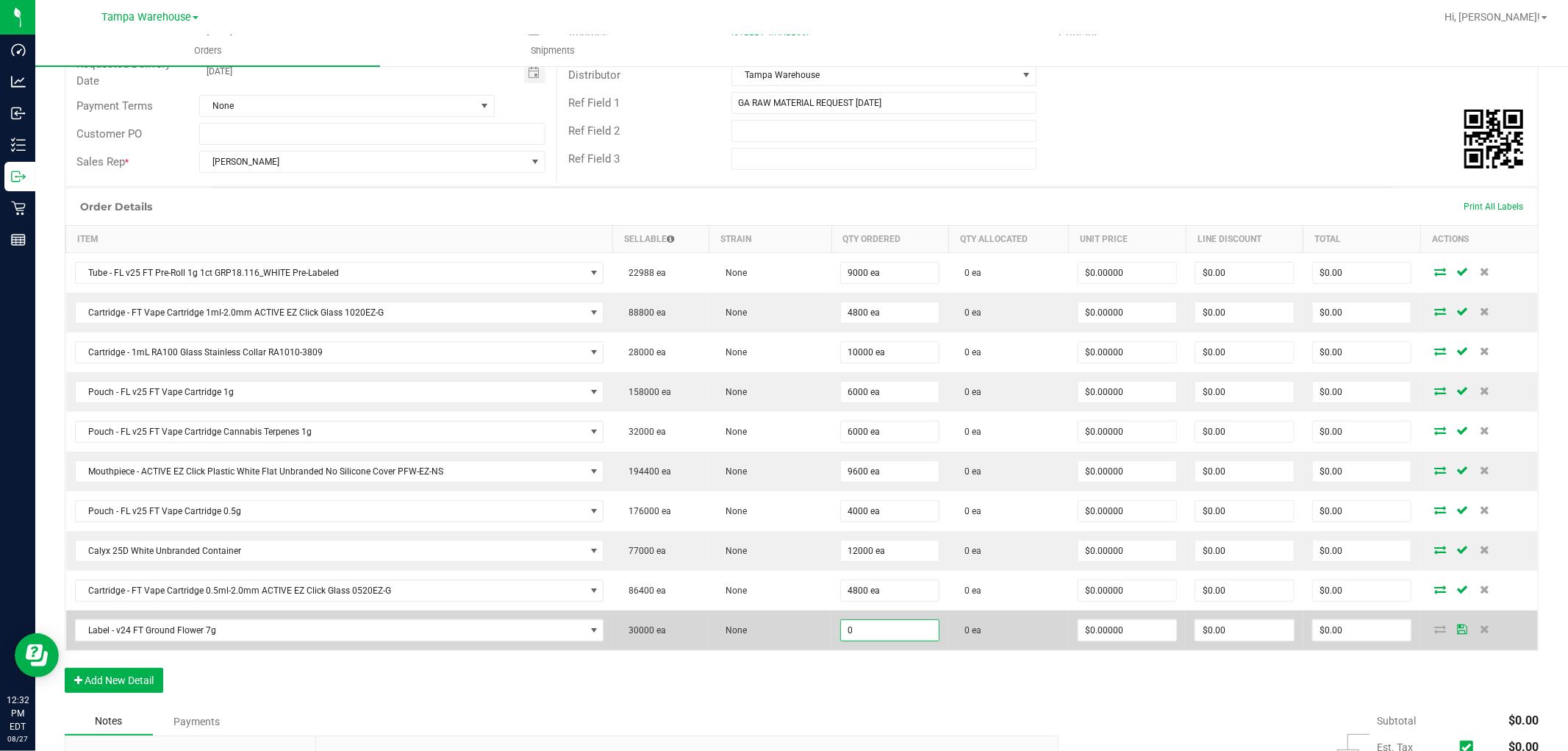
click at [863, 628] on input "0" at bounding box center [890, 629] width 98 height 21
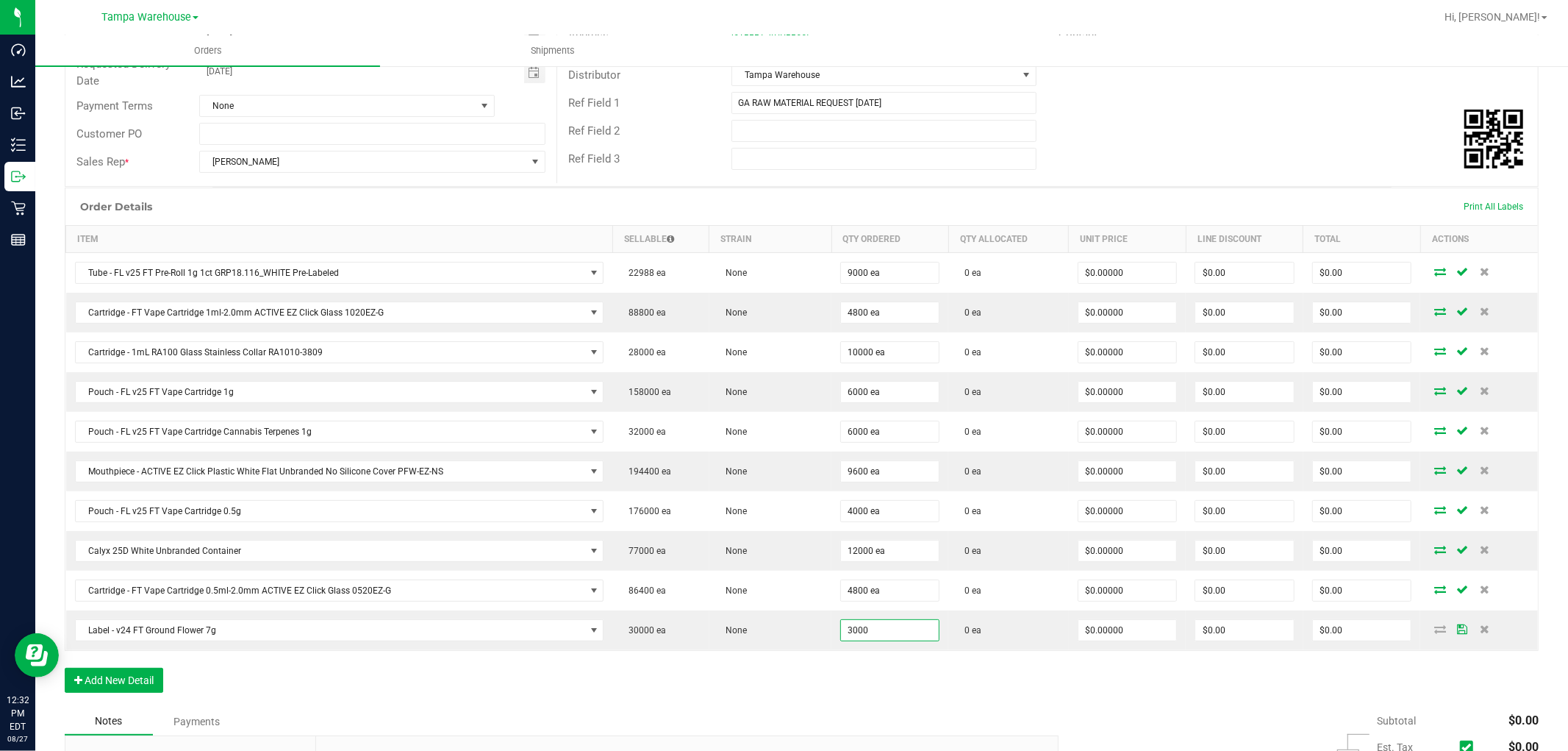
type input "3000 ea"
click at [817, 669] on div "Order Details Print All Labels Item Sellable Strain Qty Ordered Qty Allocated U…" at bounding box center [801, 447] width 1473 height 520
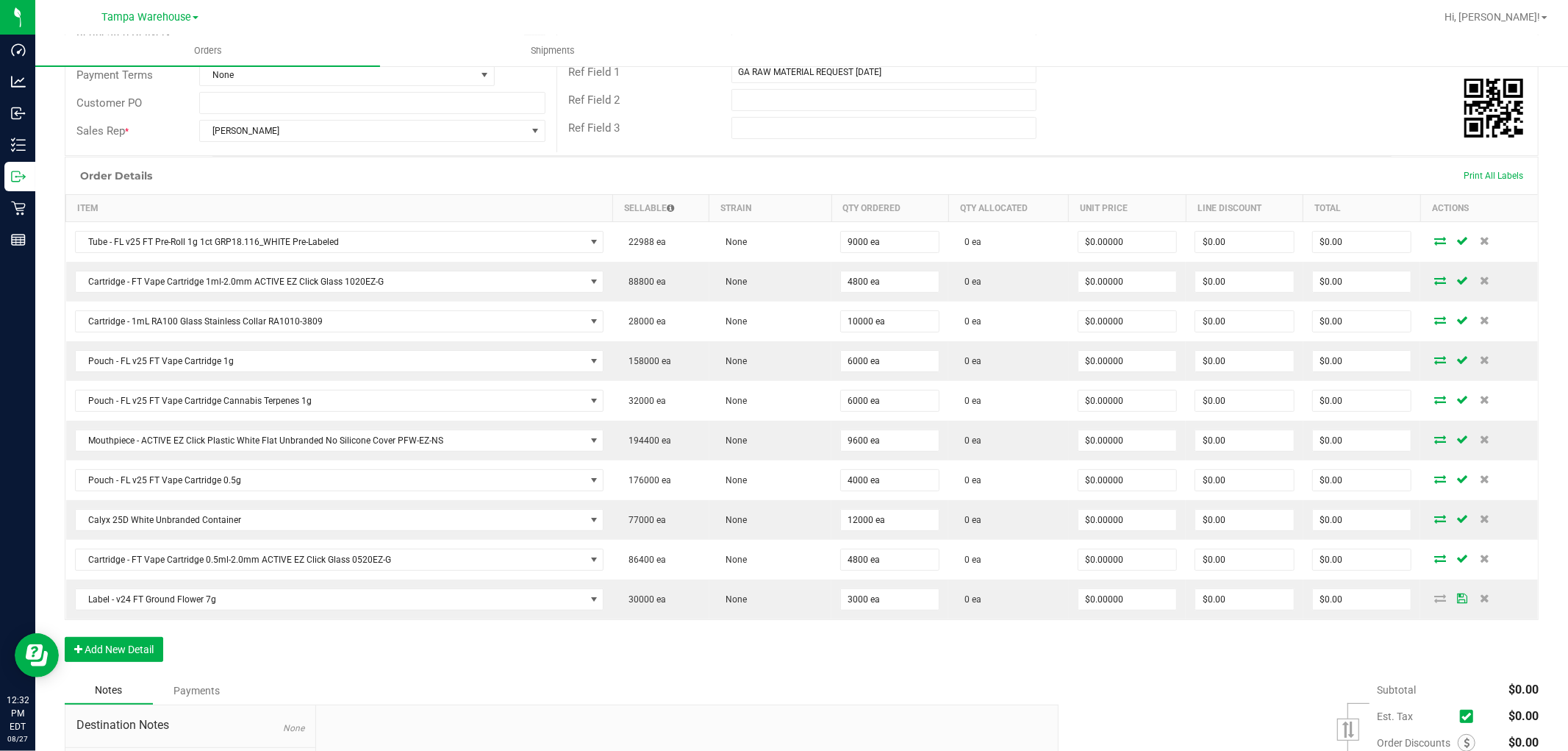
scroll to position [303, 0]
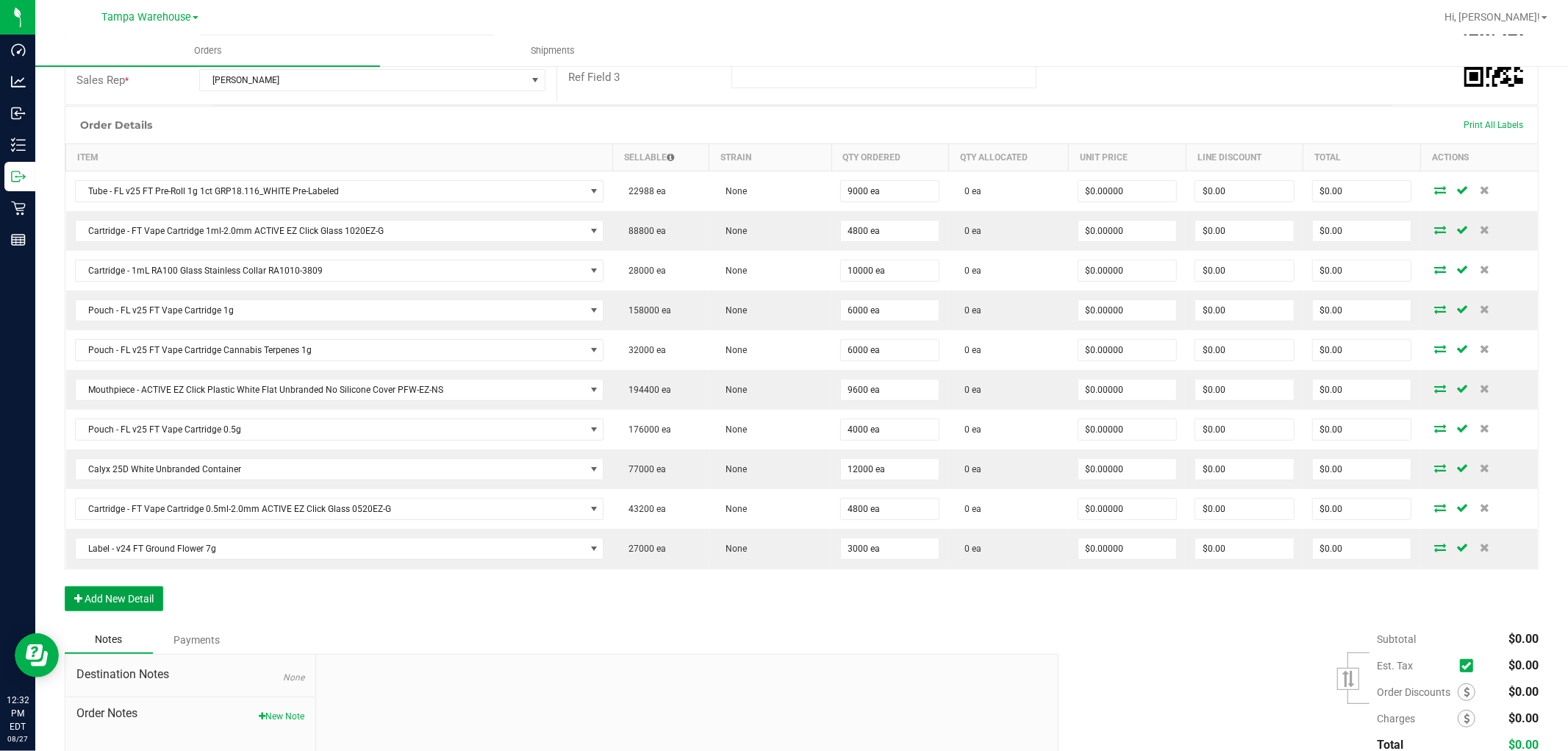
click at [137, 599] on button "Add New Detail" at bounding box center [113, 598] width 99 height 25
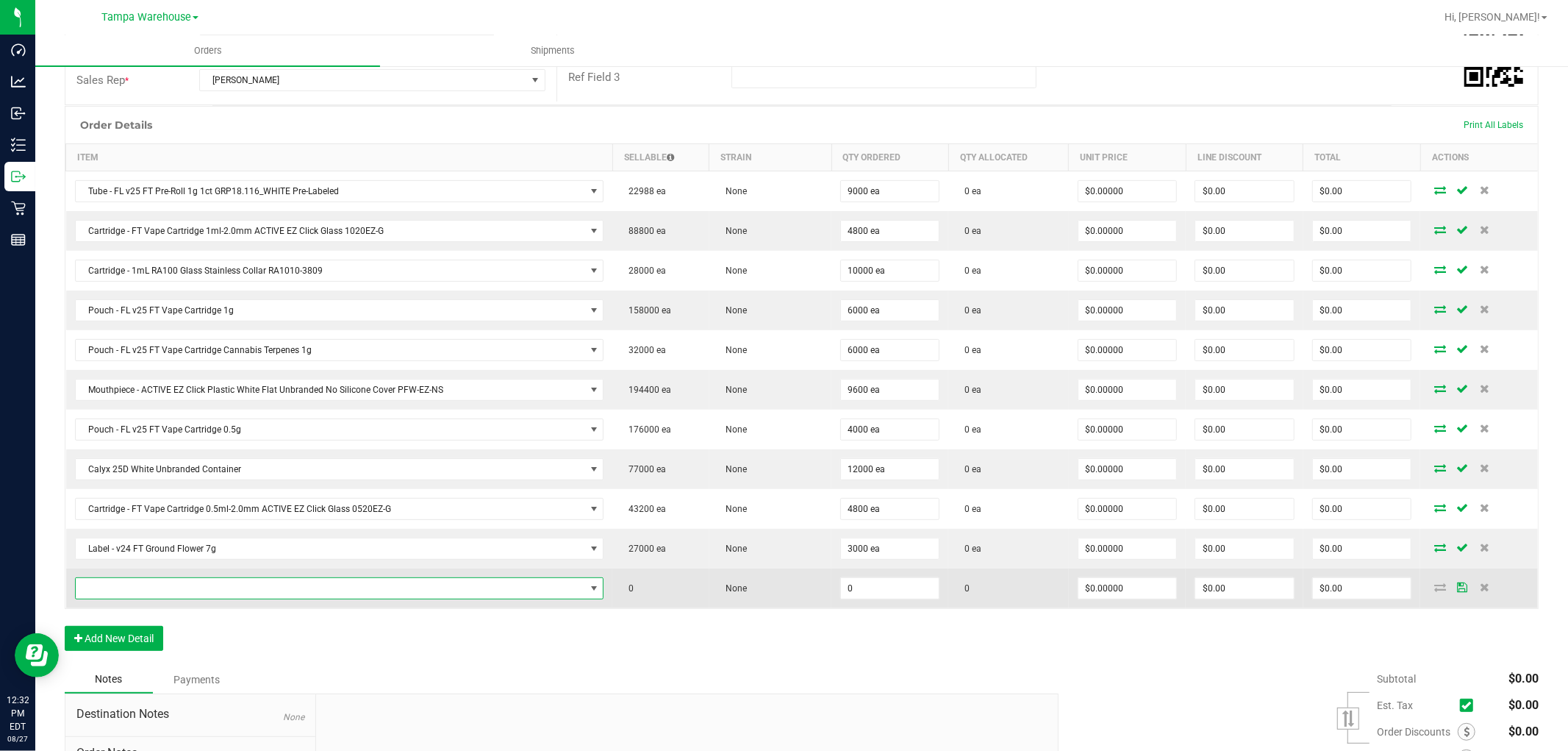
click at [164, 585] on span "NO DATA FOUND" at bounding box center [331, 588] width 510 height 21
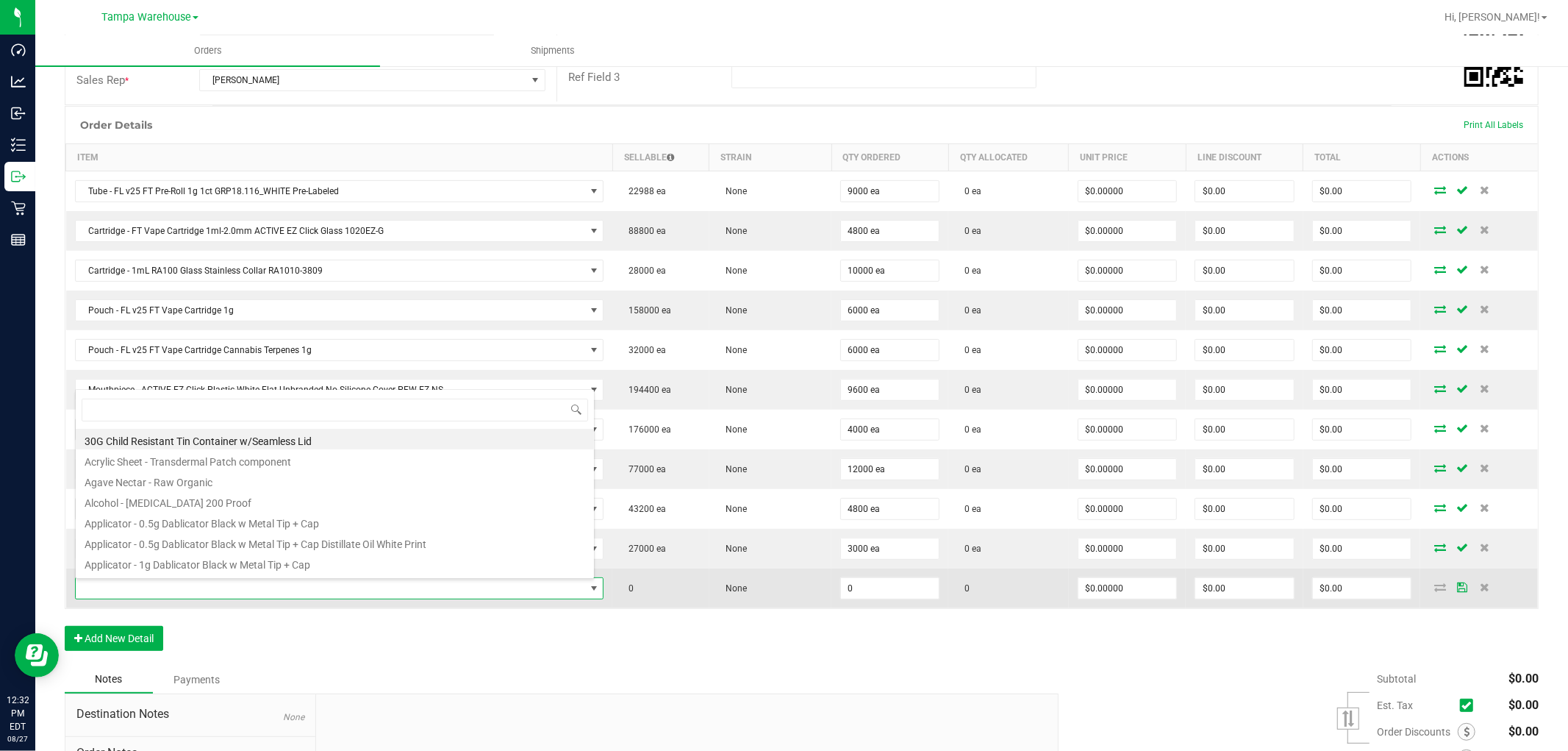
scroll to position [22, 516]
type input "3000673"
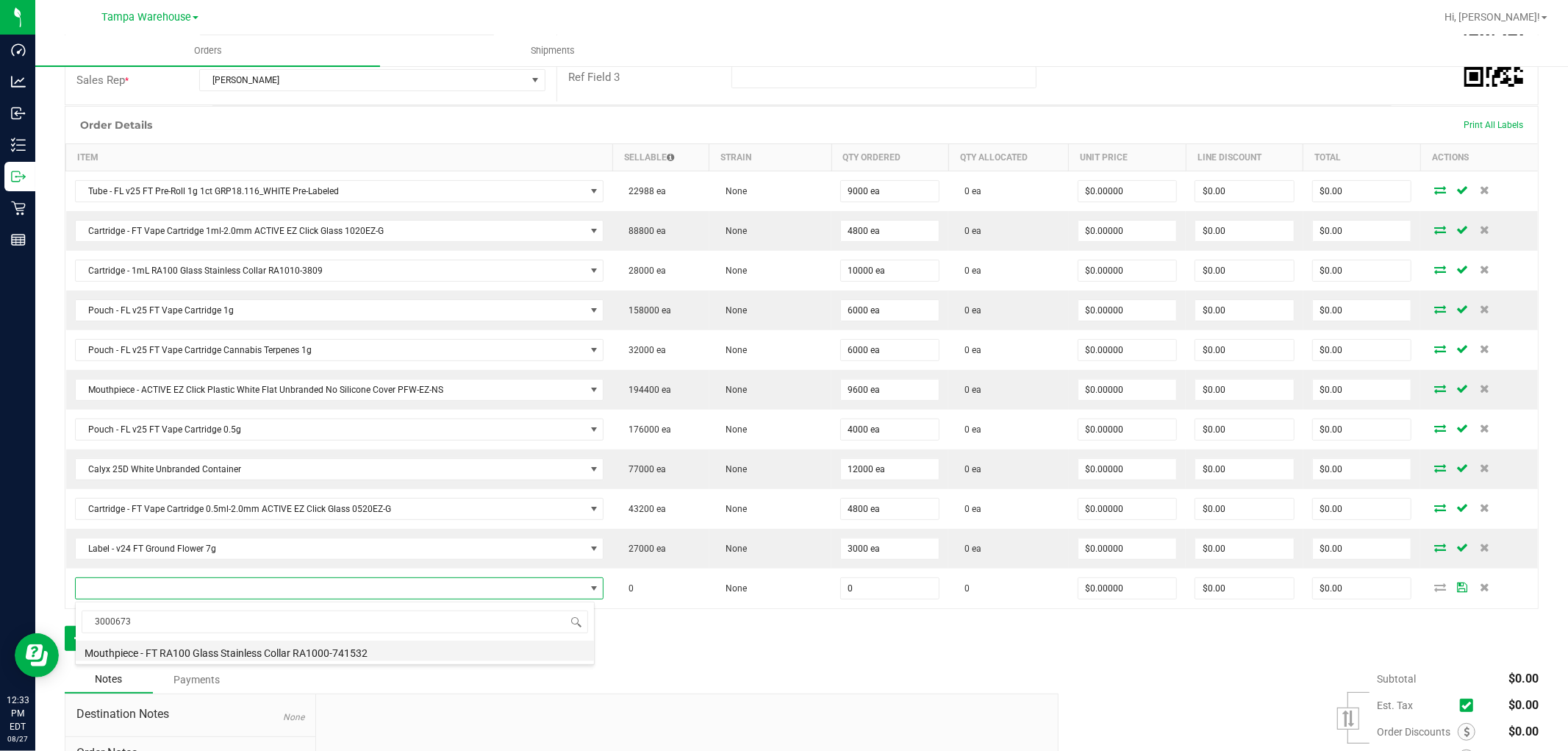
click at [280, 653] on li "Mouthpiece - FT RA100 Glass Stainless Collar RA1000-741532" at bounding box center [335, 650] width 519 height 21
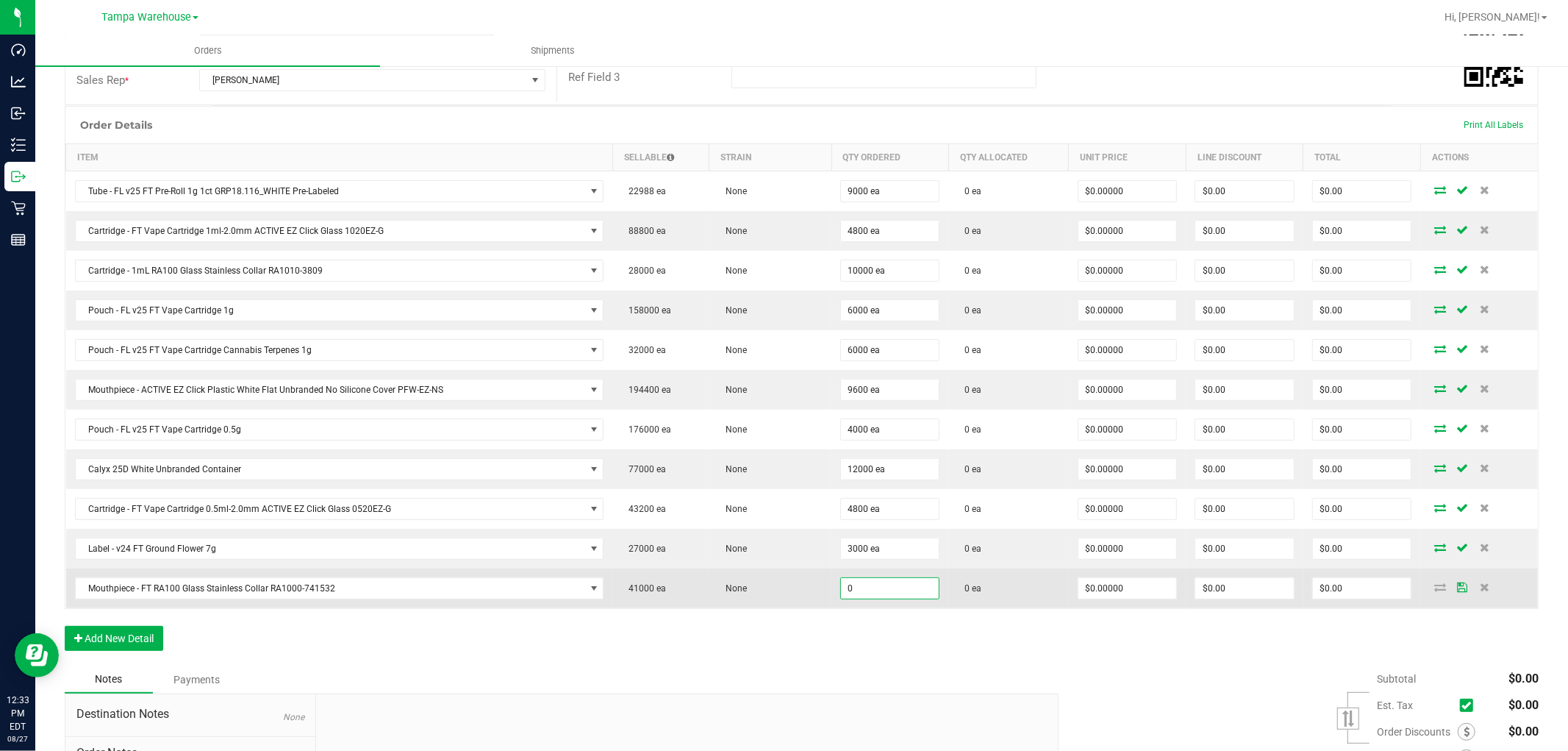
click at [868, 589] on input "0" at bounding box center [890, 588] width 98 height 21
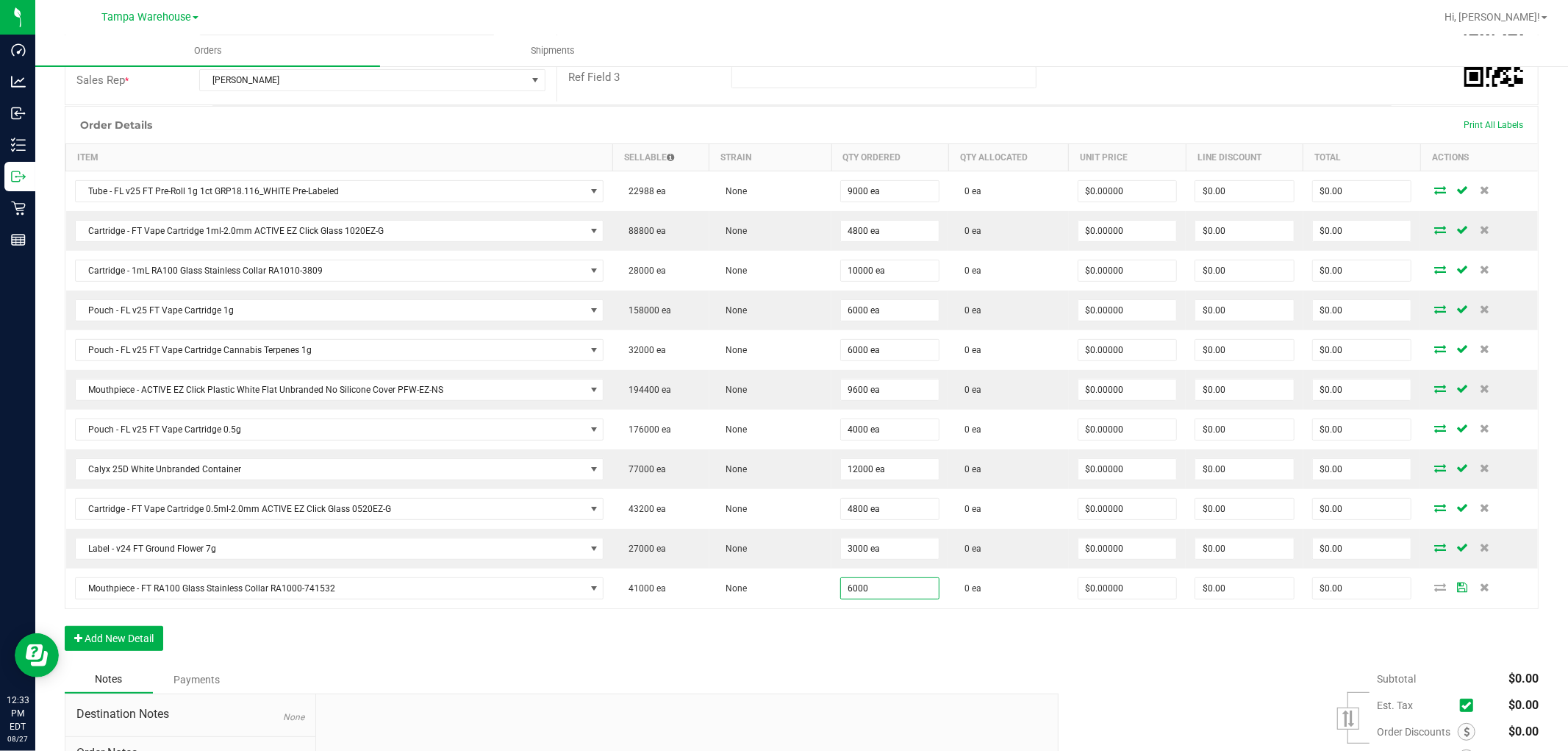
type input "6000 ea"
click at [865, 635] on div "Order Details Print All Labels Item Sellable Strain Qty Ordered Qty Allocated U…" at bounding box center [801, 385] width 1473 height 560
click at [147, 634] on button "Add New Detail" at bounding box center [113, 637] width 99 height 25
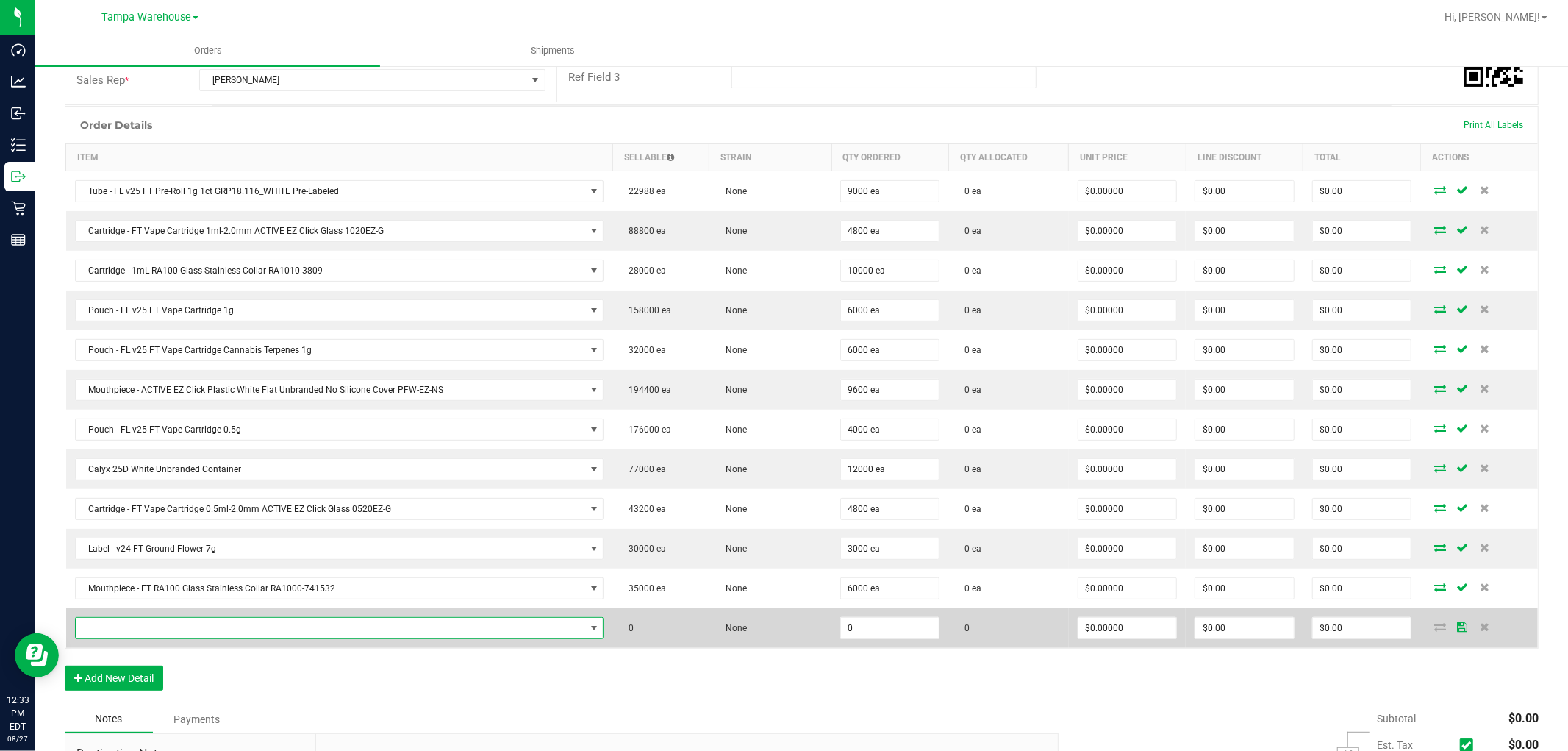
click at [164, 632] on span "NO DATA FOUND" at bounding box center [331, 627] width 510 height 21
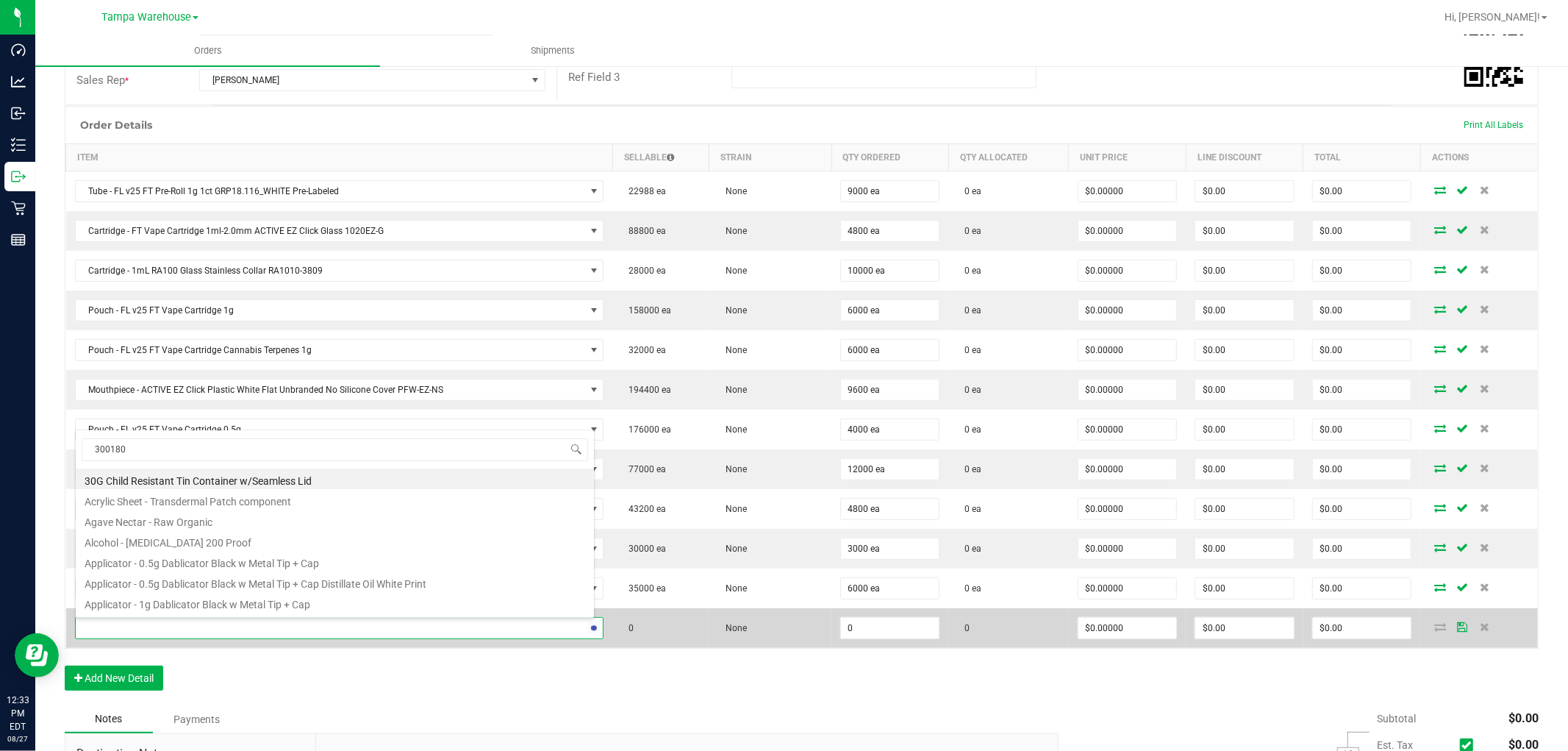
type input "3001809"
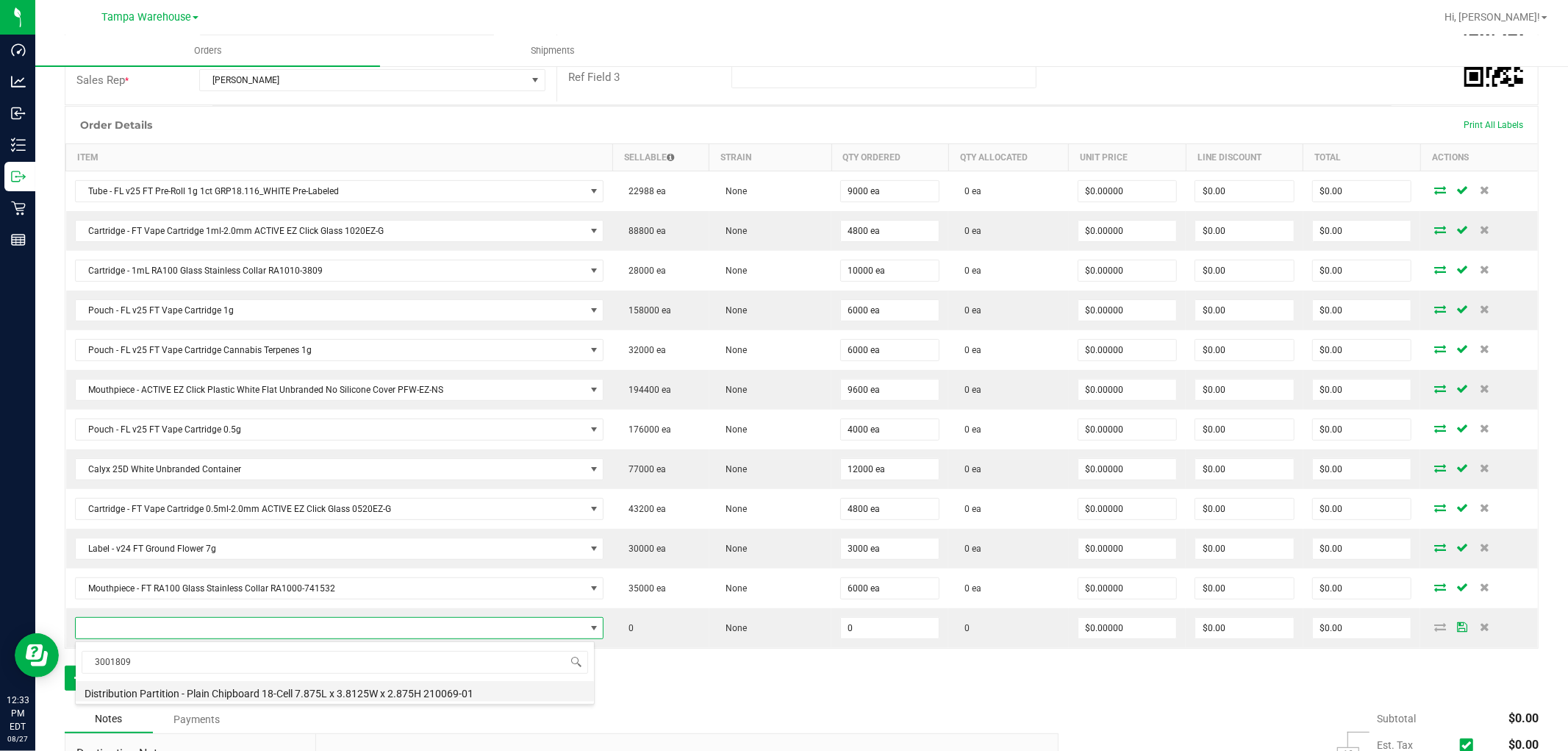
click at [293, 692] on li "Distribution Partition - Plain Chipboard 18-Cell 7.875L x 3.8125W x 2.875H 2100…" at bounding box center [335, 691] width 519 height 21
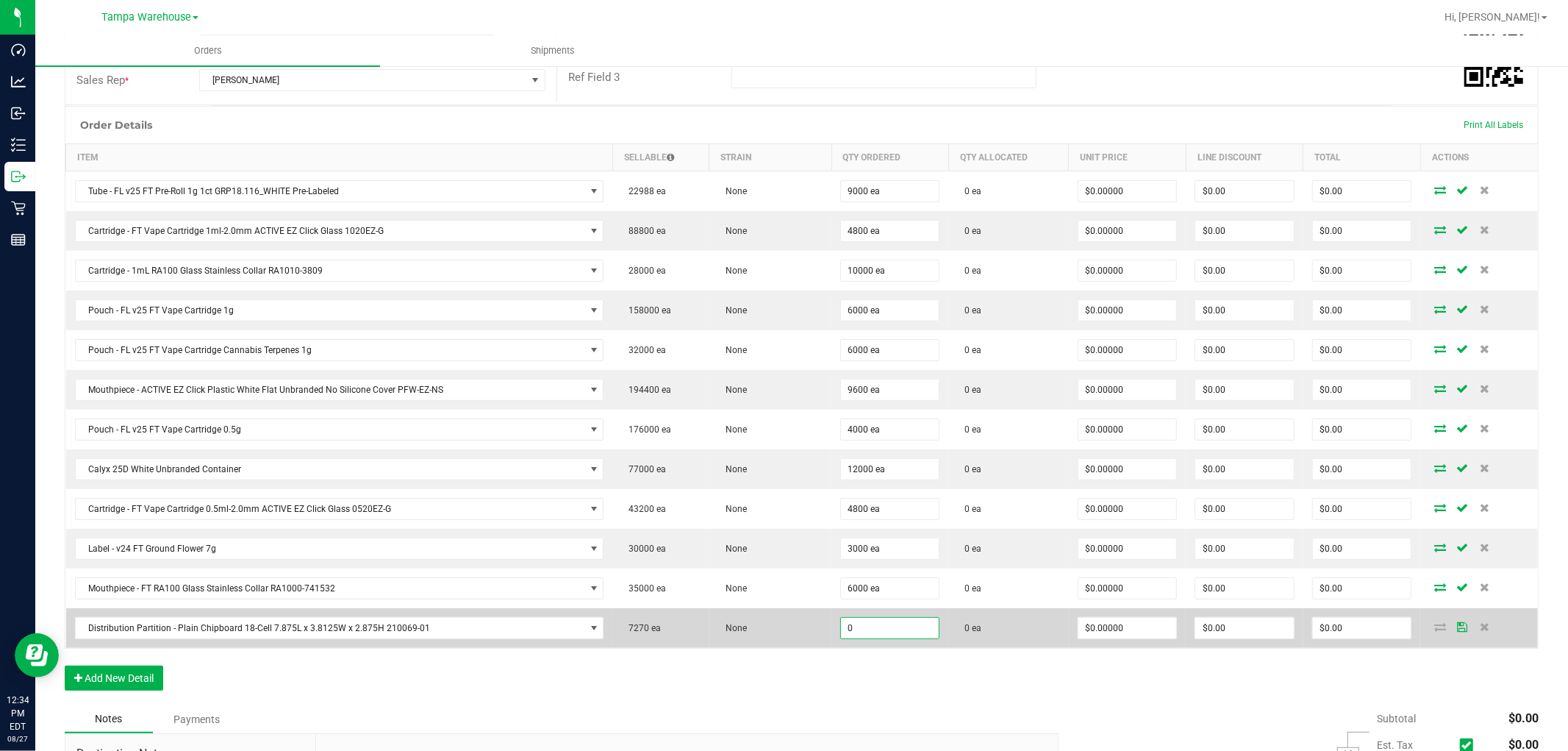
click at [861, 631] on input "0" at bounding box center [890, 627] width 98 height 21
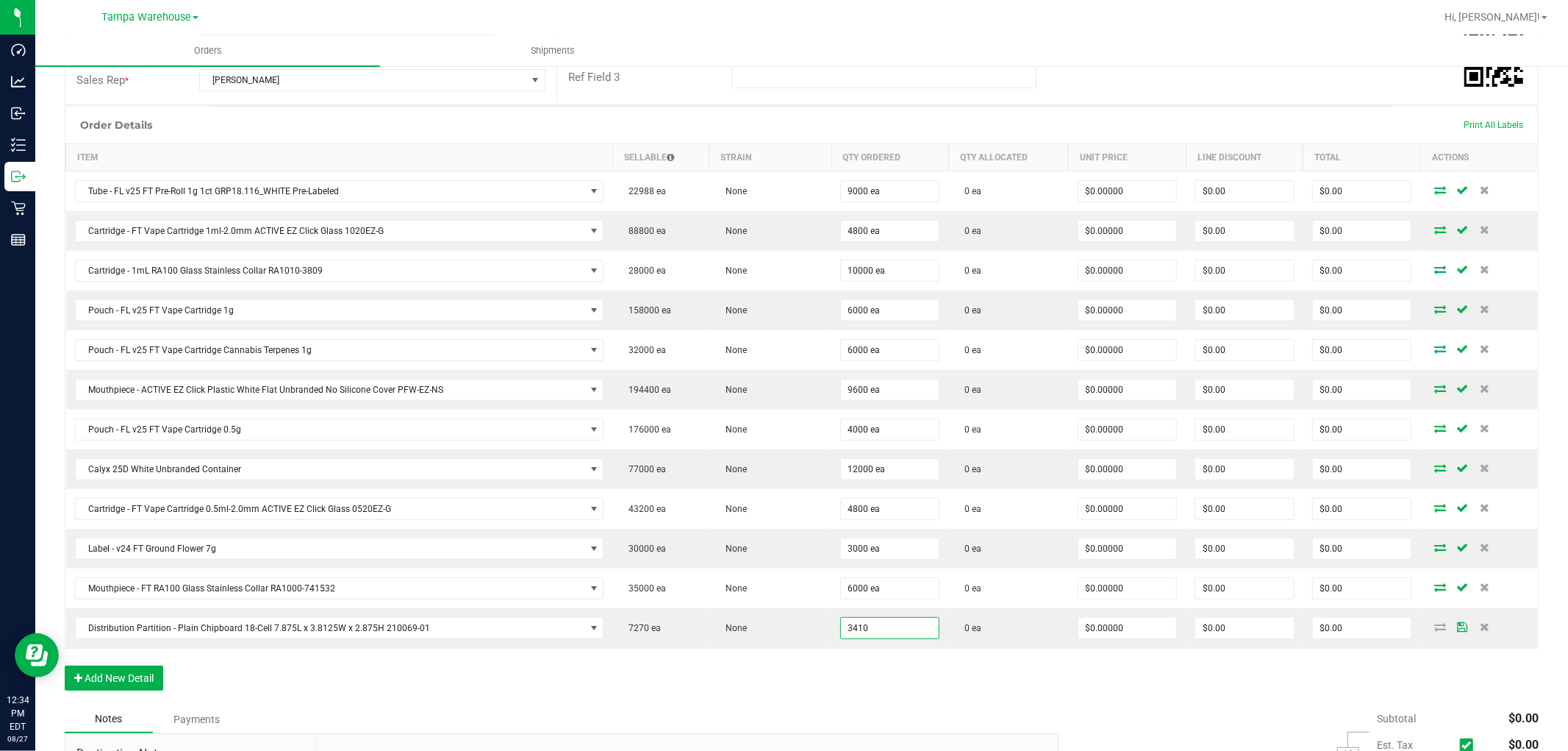
type input "3410 ea"
click at [878, 670] on div "Order Details Print All Labels Item Sellable Strain Qty Ordered Qty Allocated U…" at bounding box center [801, 405] width 1473 height 600
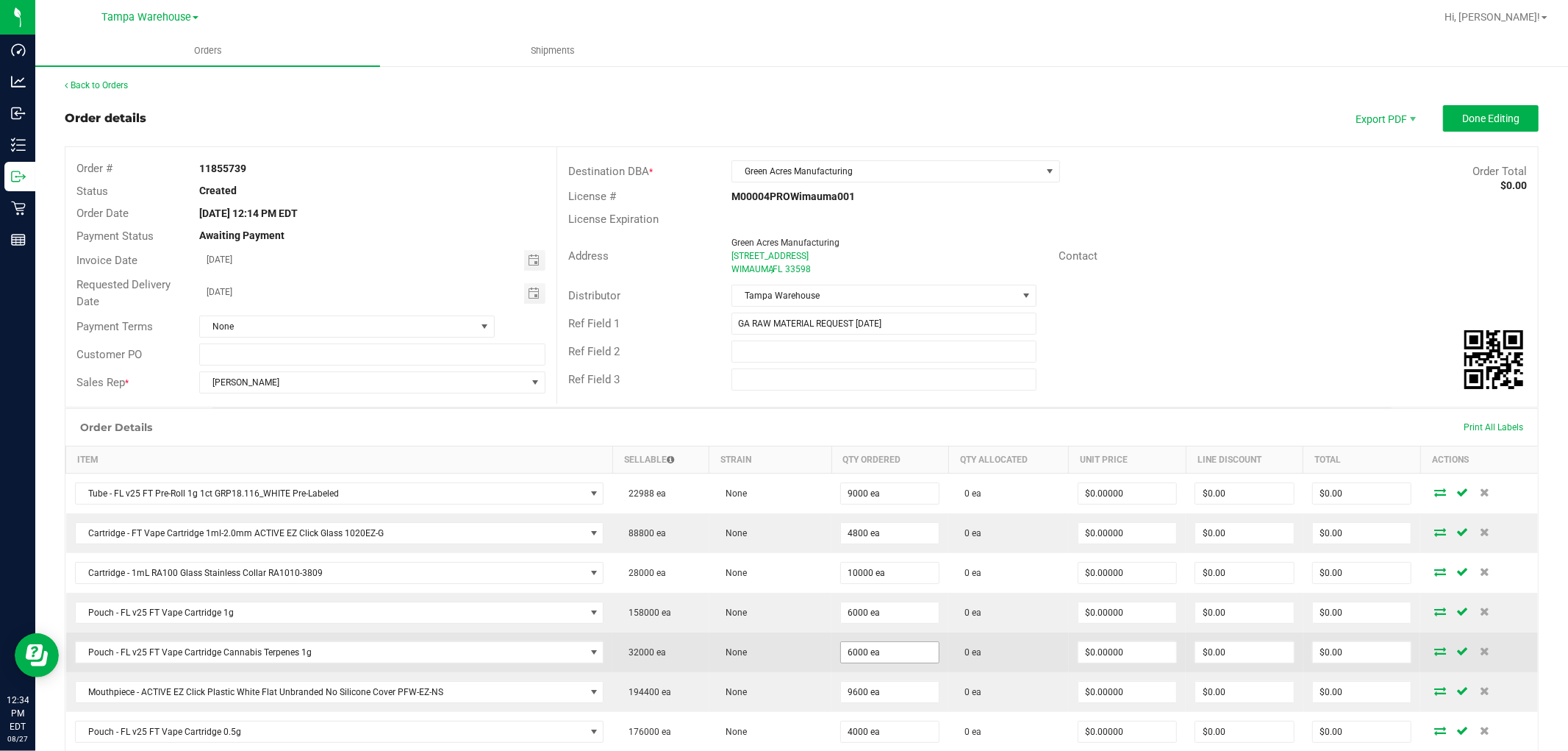
scroll to position [0, 0]
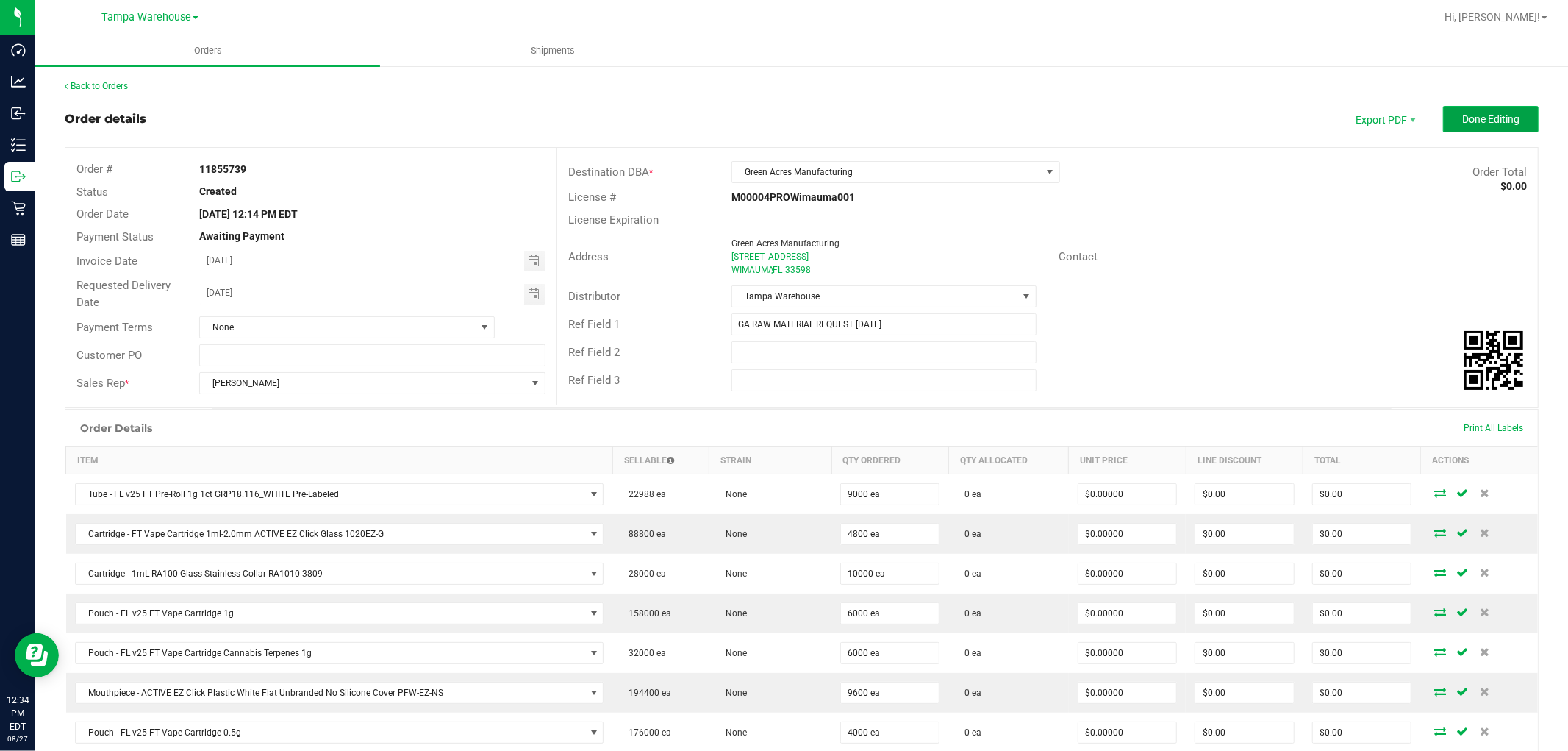
click at [1477, 125] on button "Done Editing" at bounding box center [1490, 119] width 96 height 27
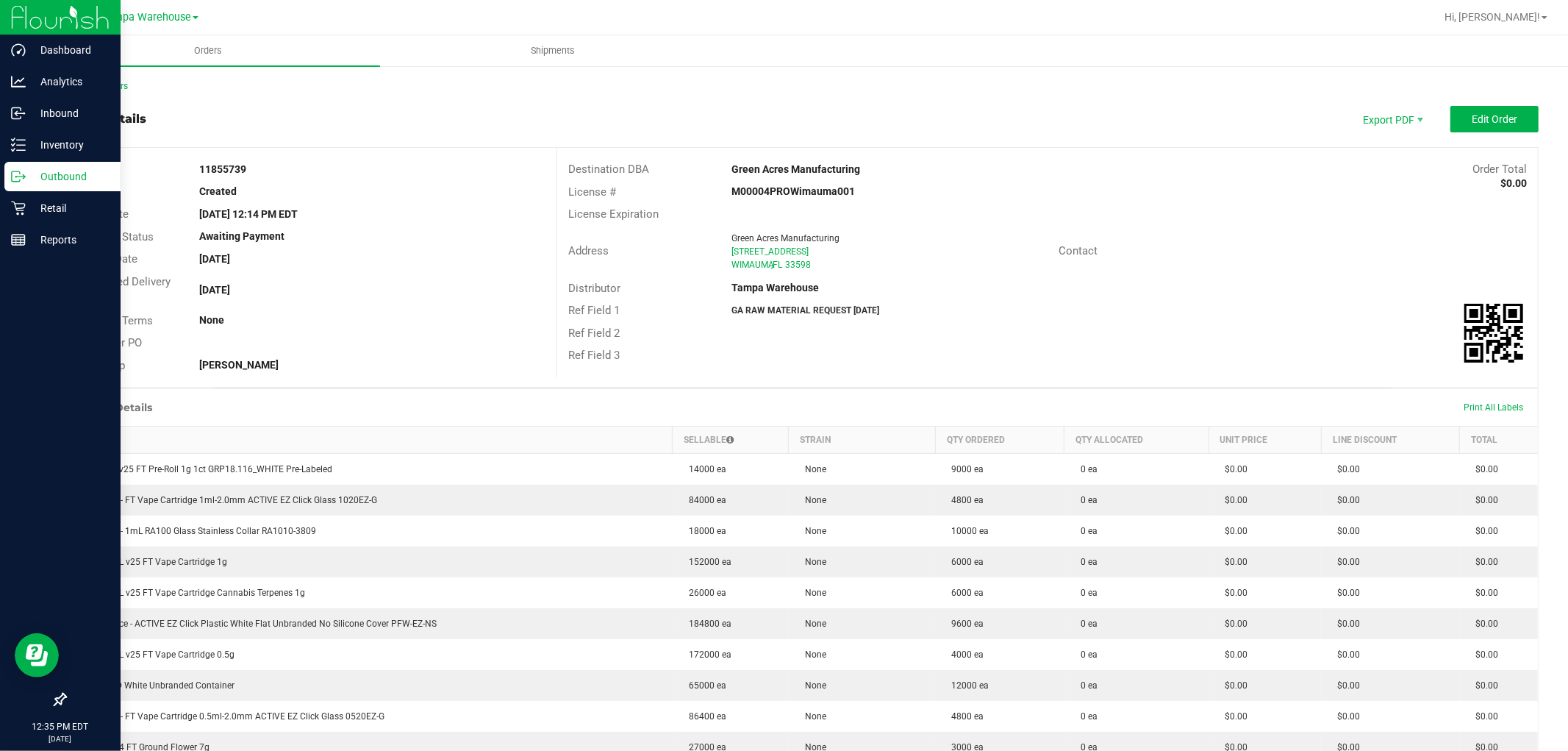
click at [97, 173] on p "Outbound" at bounding box center [70, 176] width 89 height 18
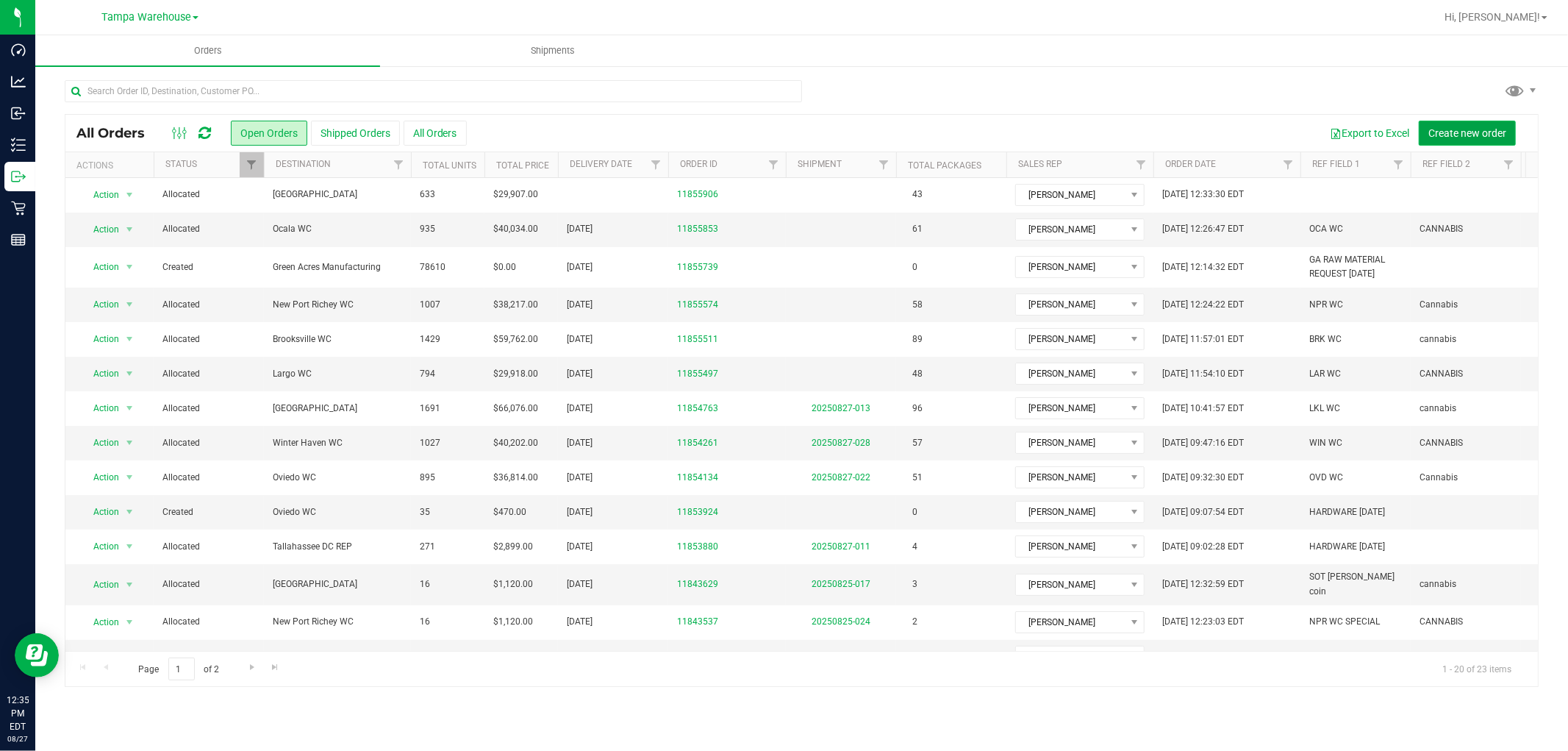
click at [1470, 135] on span "Create new order" at bounding box center [1467, 133] width 78 height 12
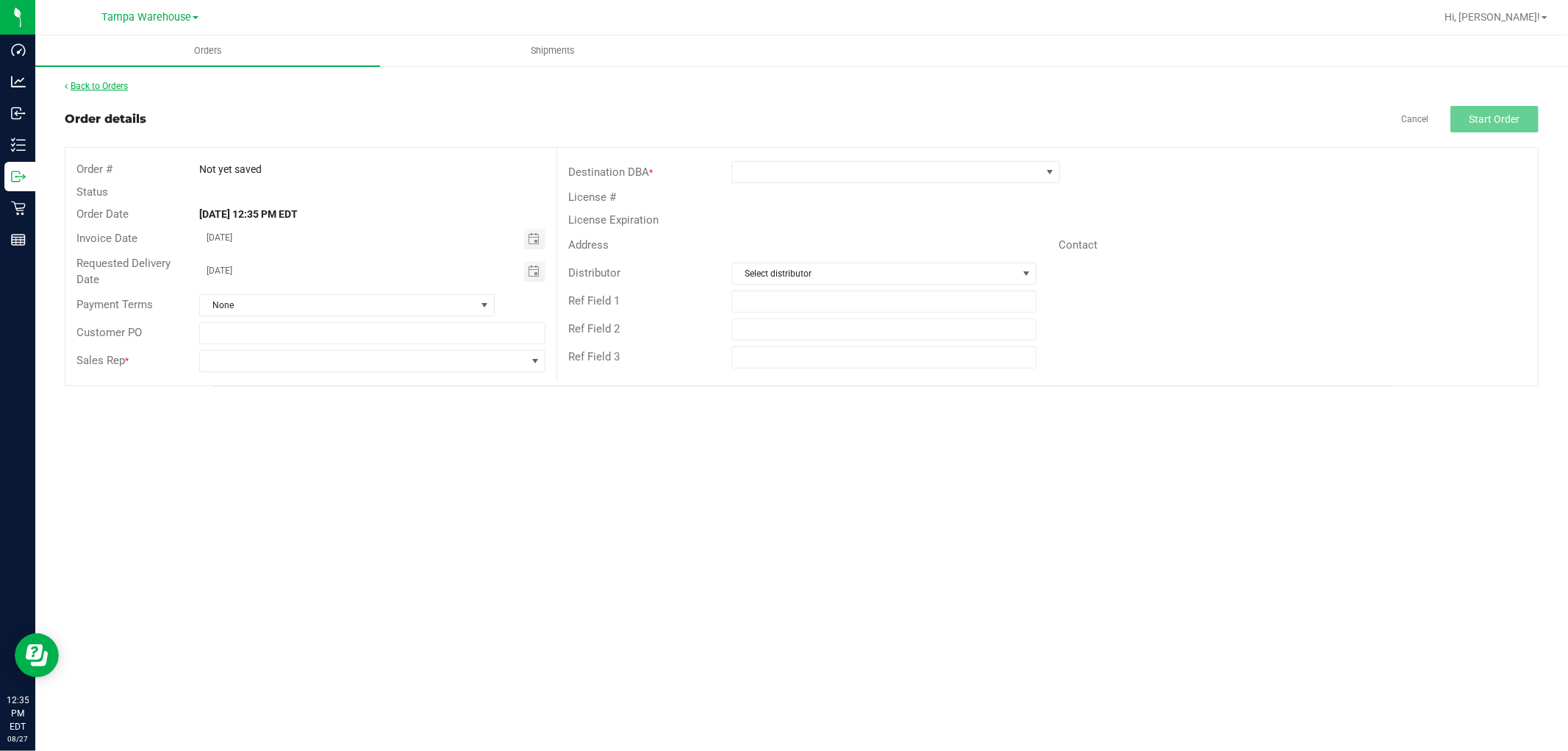
click at [98, 89] on link "Back to Orders" at bounding box center [96, 86] width 63 height 10
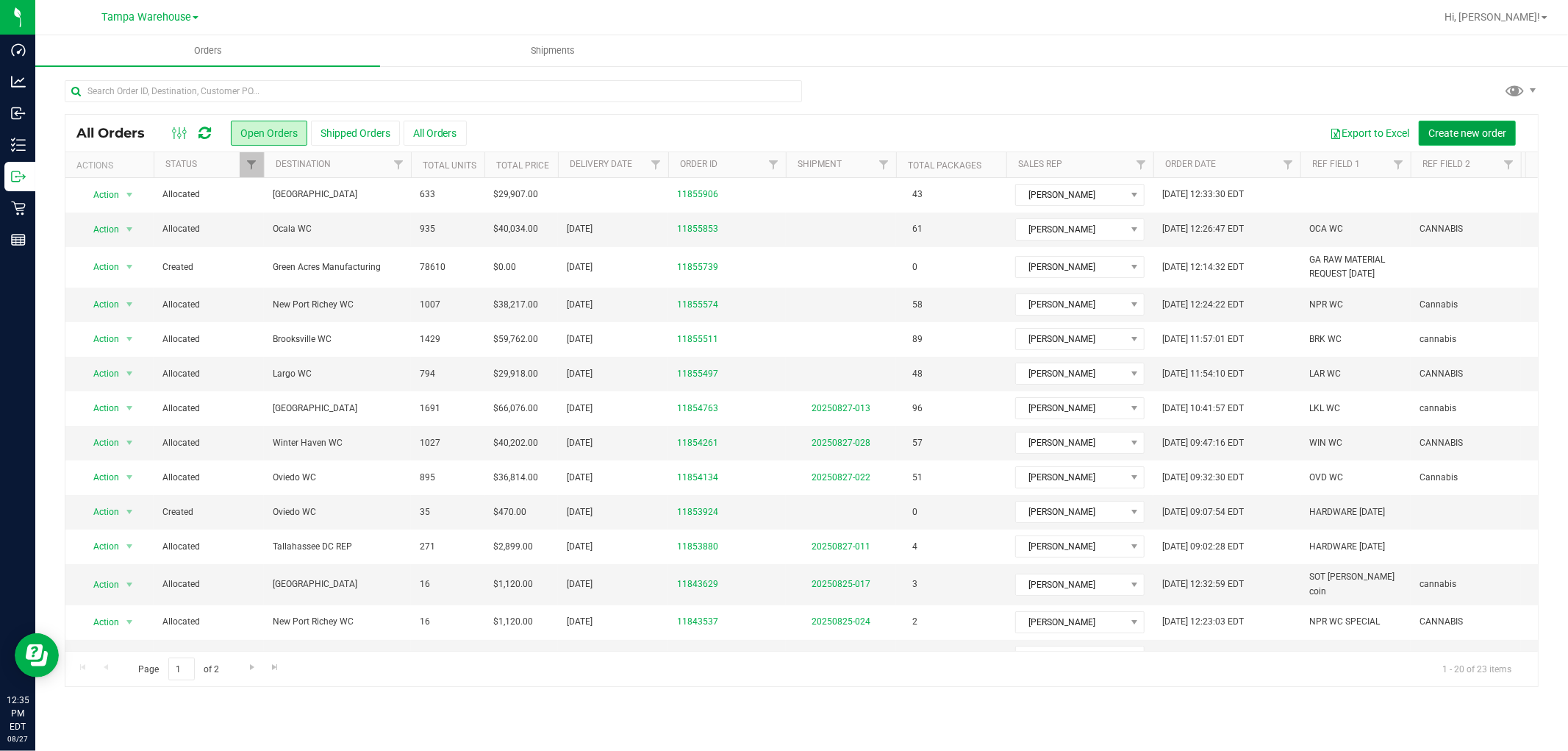
click at [1473, 127] on span "Create new order" at bounding box center [1467, 133] width 78 height 12
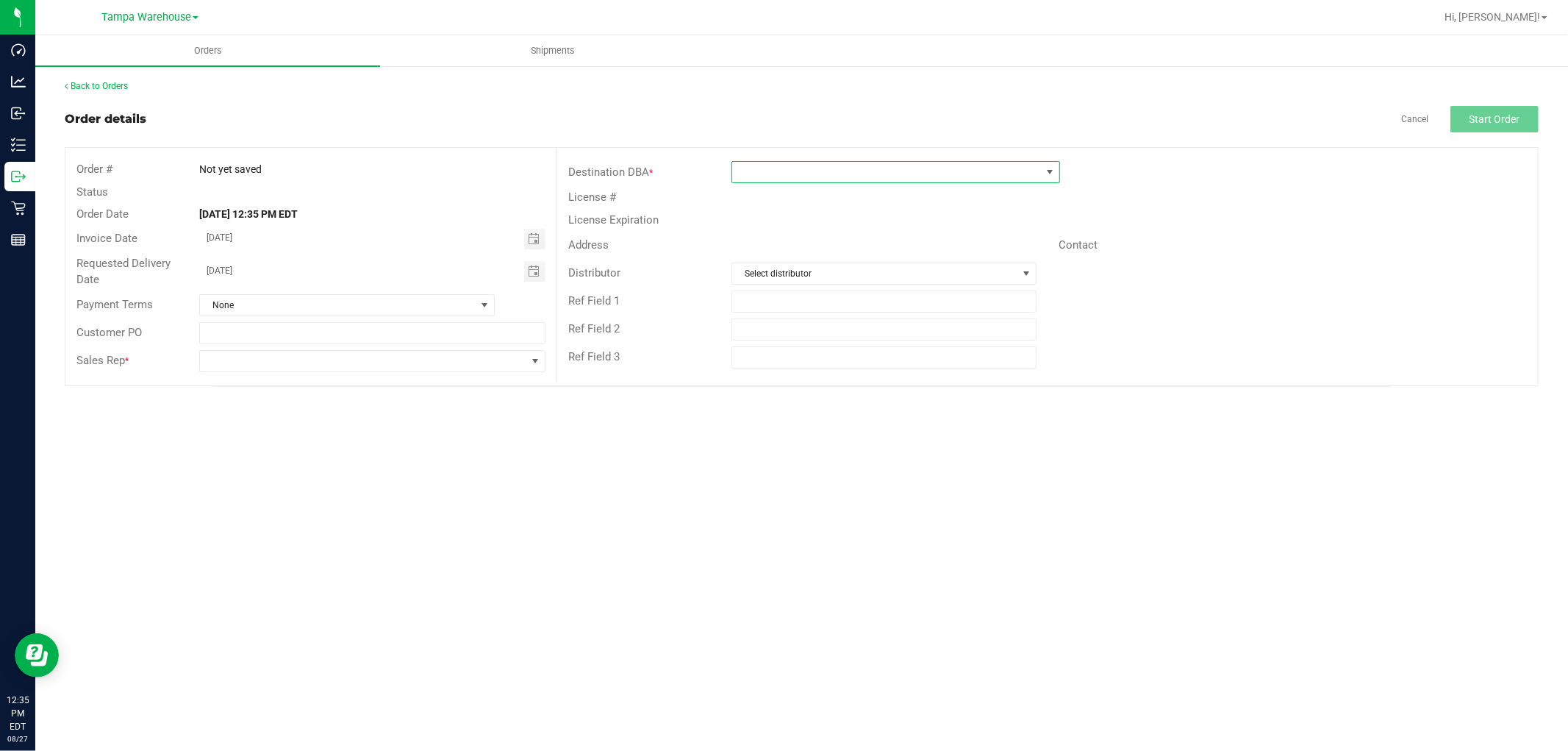
click at [827, 173] on span at bounding box center [886, 171] width 309 height 21
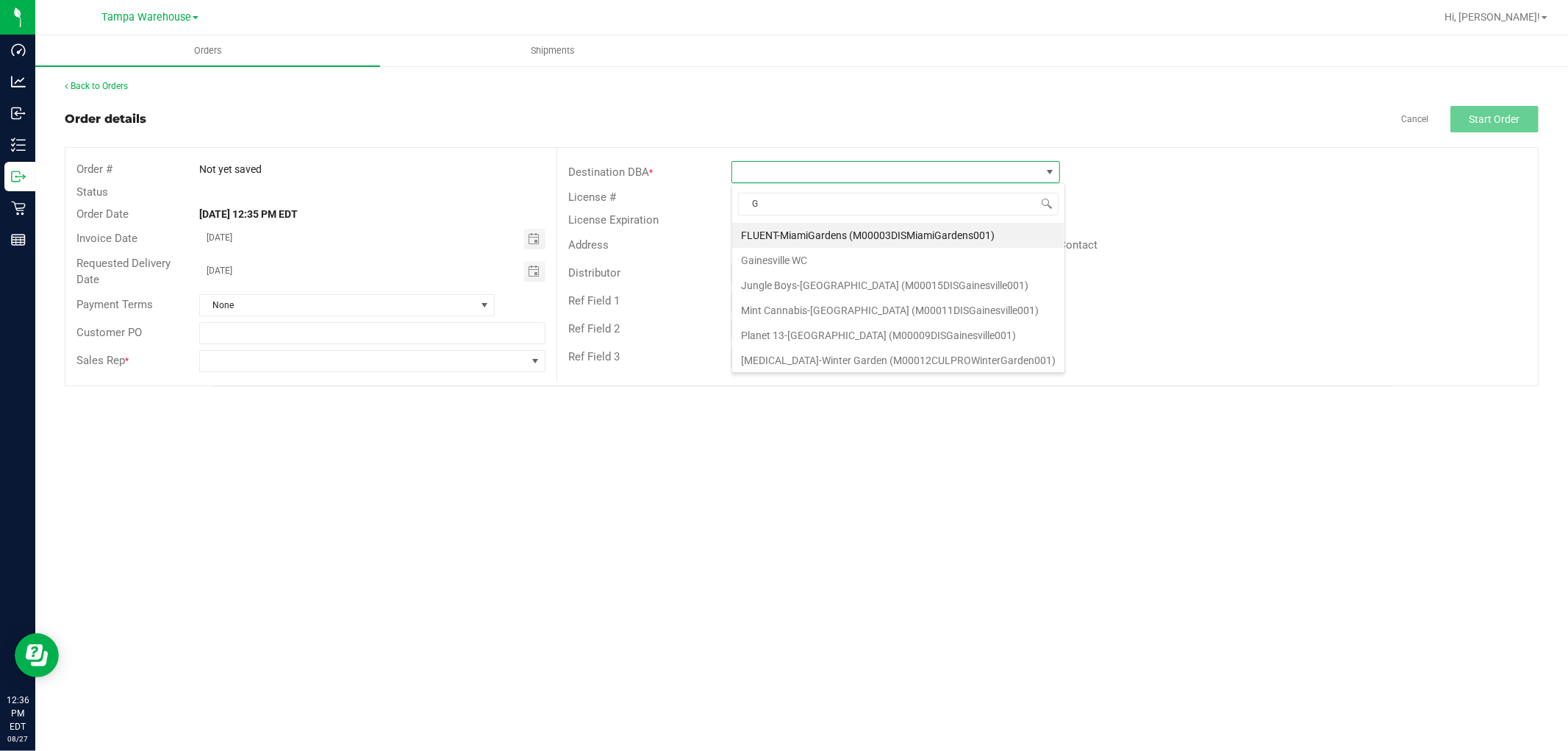
type input "GR"
click at [834, 313] on li "Green Acres Manufacturing" at bounding box center [930, 310] width 396 height 25
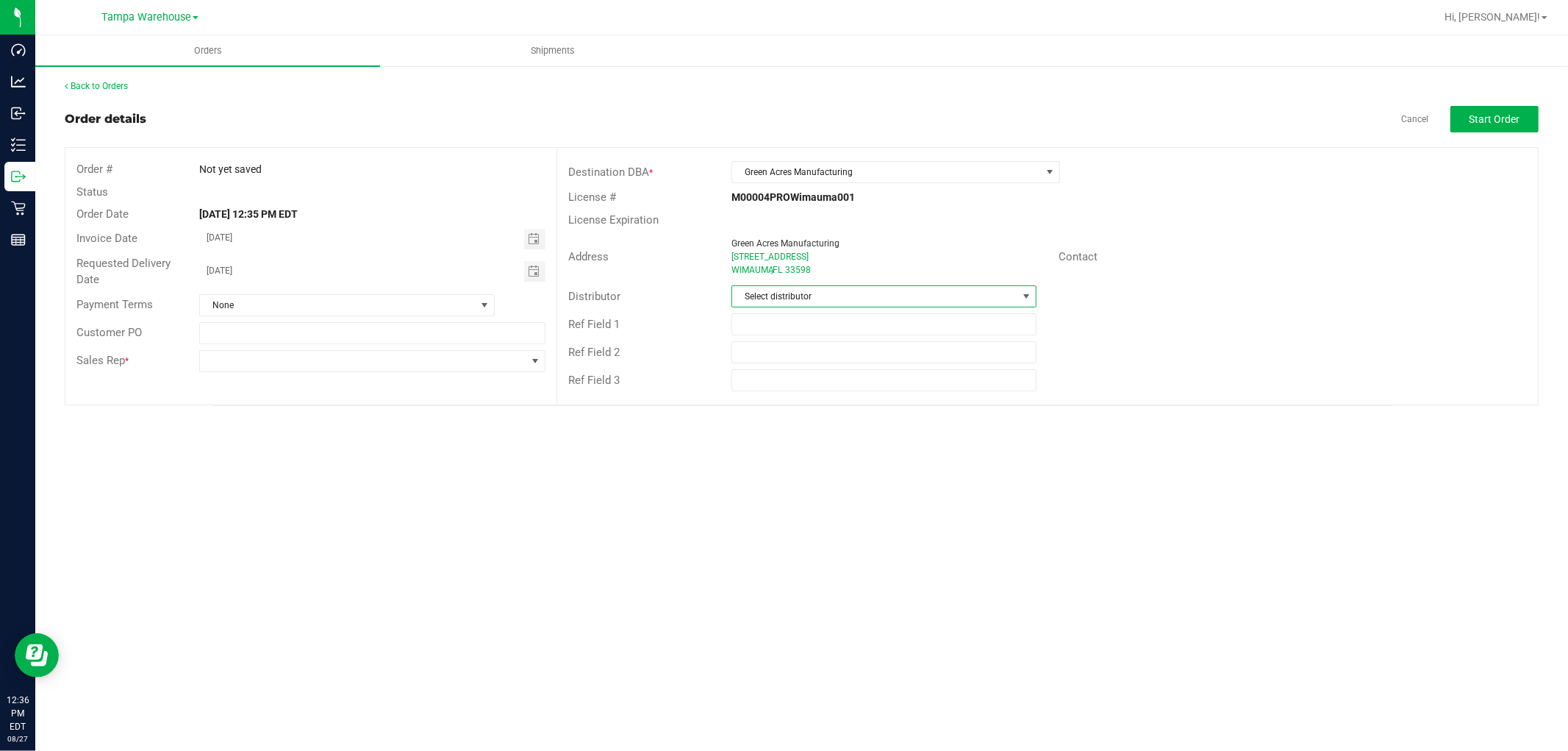
click at [824, 302] on span "Select distributor" at bounding box center [874, 296] width 285 height 21
type input "TAM"
click at [798, 385] on li "Tampa Warehouse" at bounding box center [883, 384] width 304 height 25
click at [813, 325] on input "text" at bounding box center [884, 325] width 305 height 22
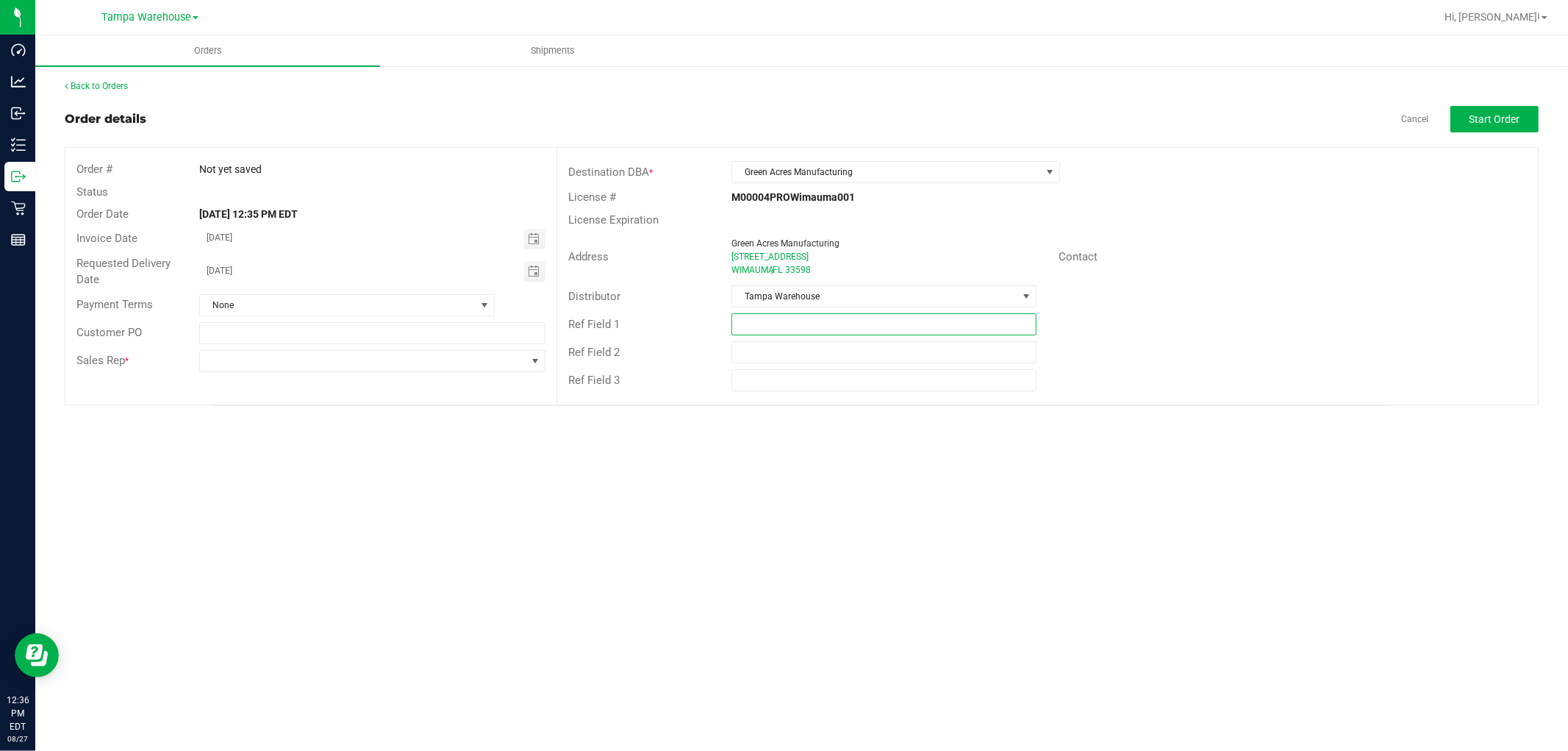
click at [844, 327] on input "text" at bounding box center [884, 325] width 305 height 22
type input "GA EDIBLES REQUEST 08.27.25"
click at [1224, 307] on div "Distributor Tampa Warehouse" at bounding box center [1047, 297] width 981 height 28
click at [444, 365] on span at bounding box center [363, 361] width 327 height 21
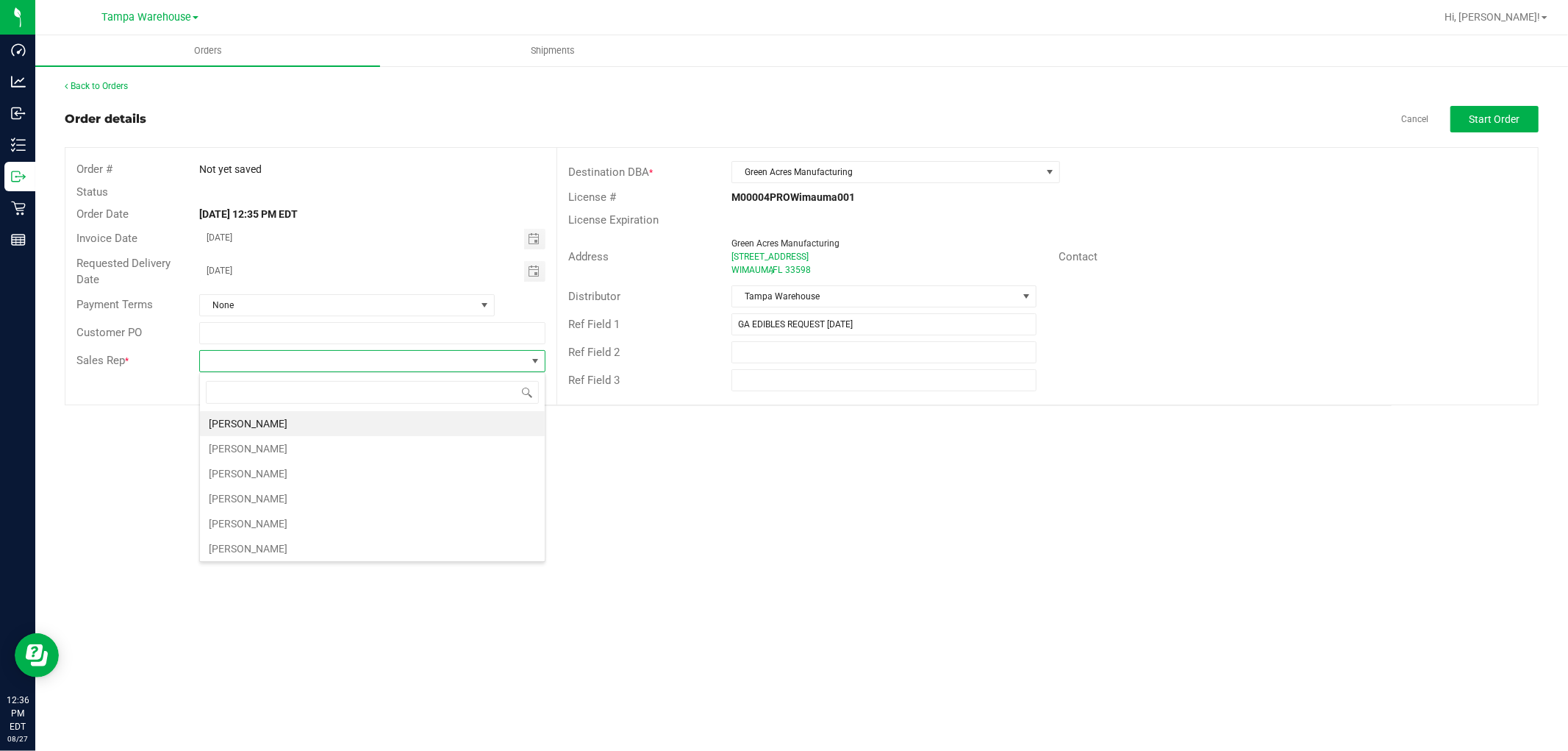
scroll to position [22, 345]
type input "ISAIA"
click at [328, 424] on li "Isaiah Mercado" at bounding box center [372, 423] width 344 height 25
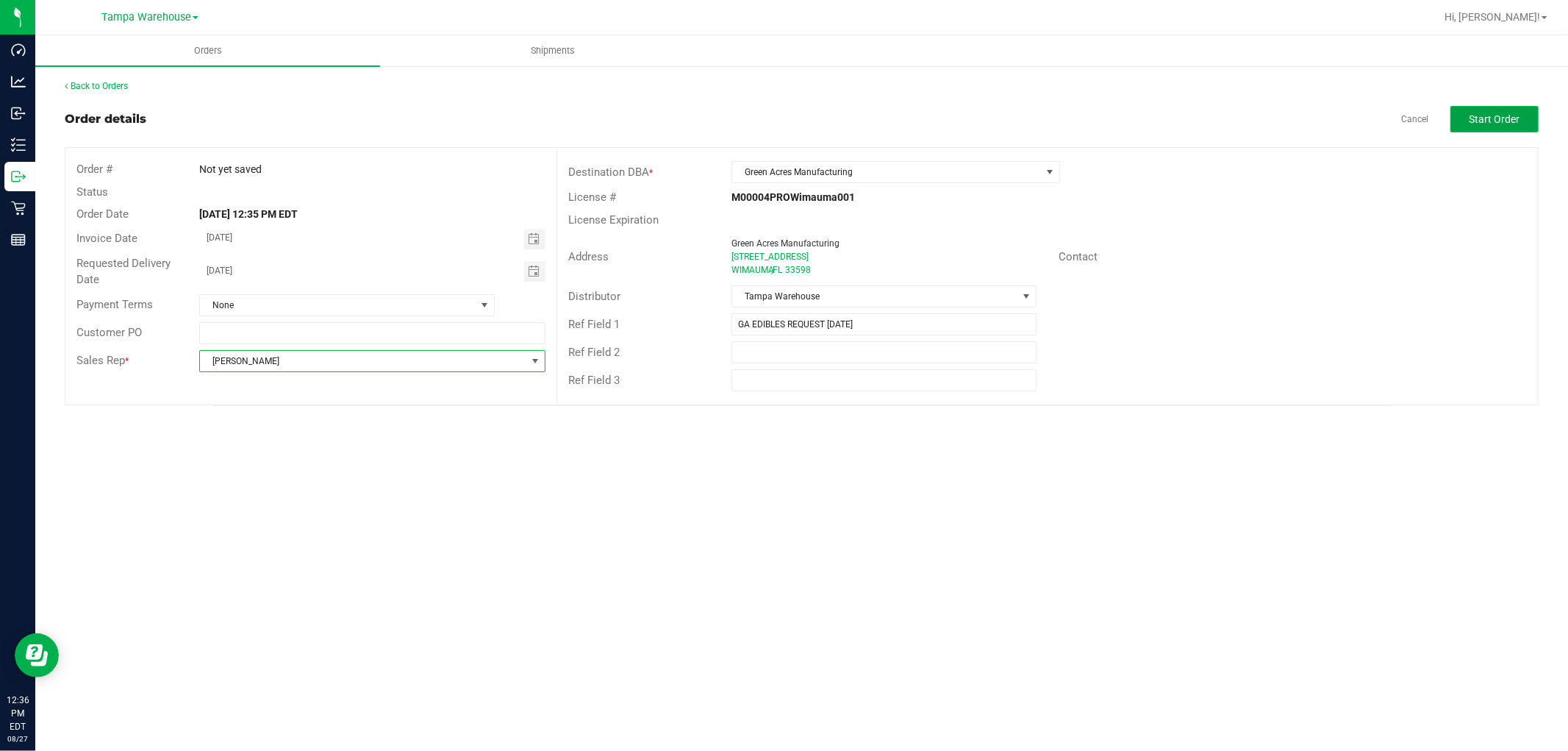
click at [1524, 113] on button "Start Order" at bounding box center [1494, 119] width 89 height 27
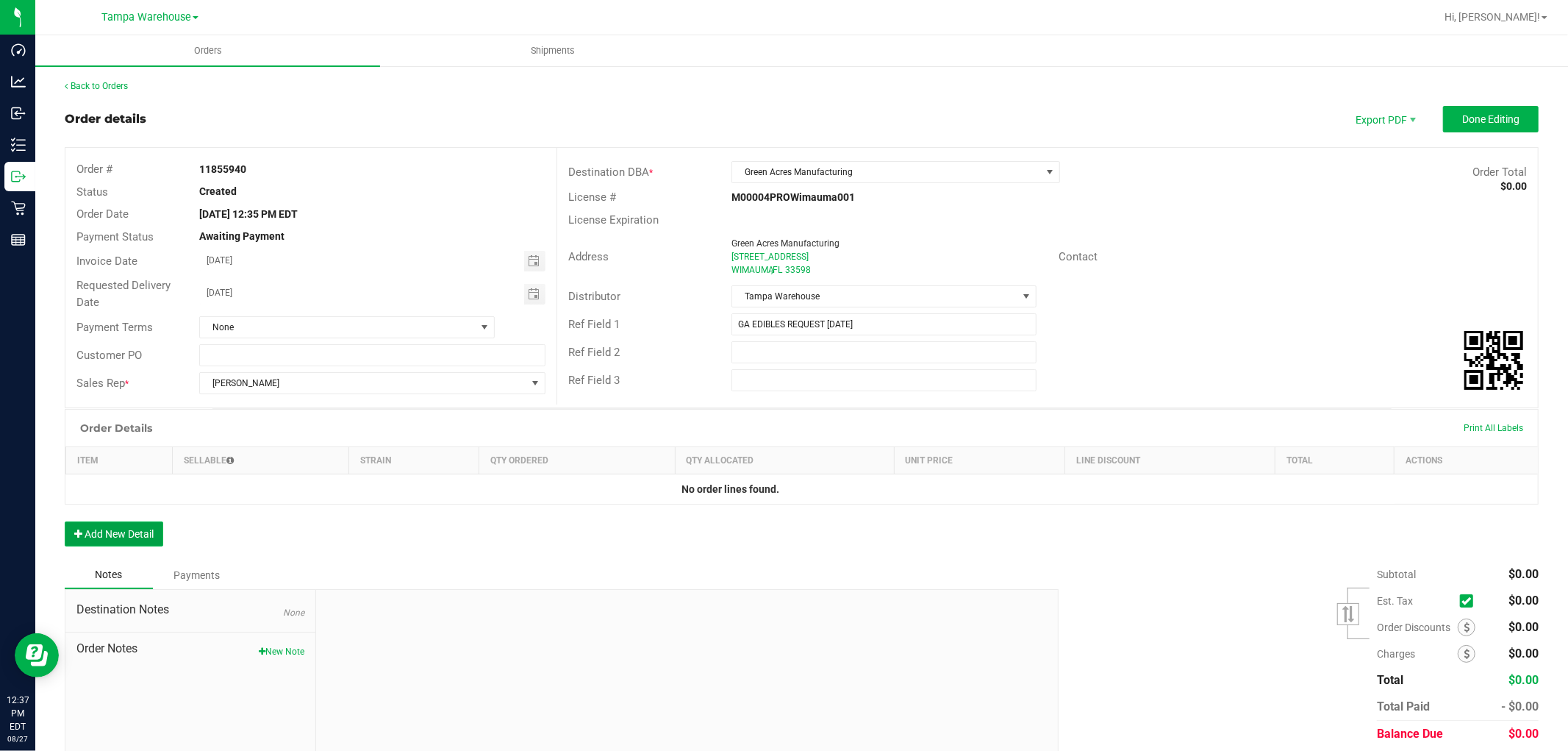
click at [144, 543] on button "Add New Detail" at bounding box center [113, 533] width 99 height 25
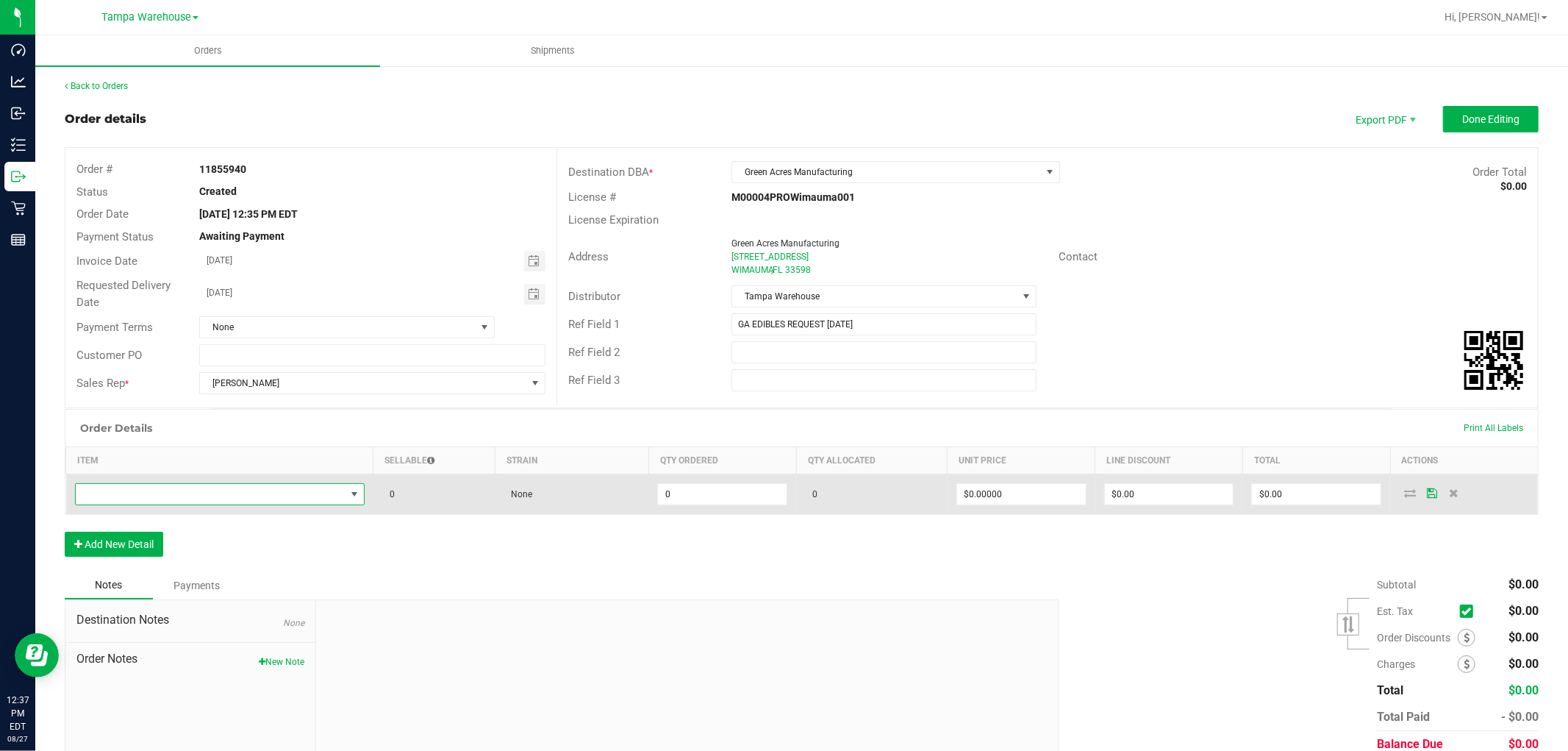
click at [185, 486] on span "NO DATA FOUND" at bounding box center [210, 494] width 270 height 21
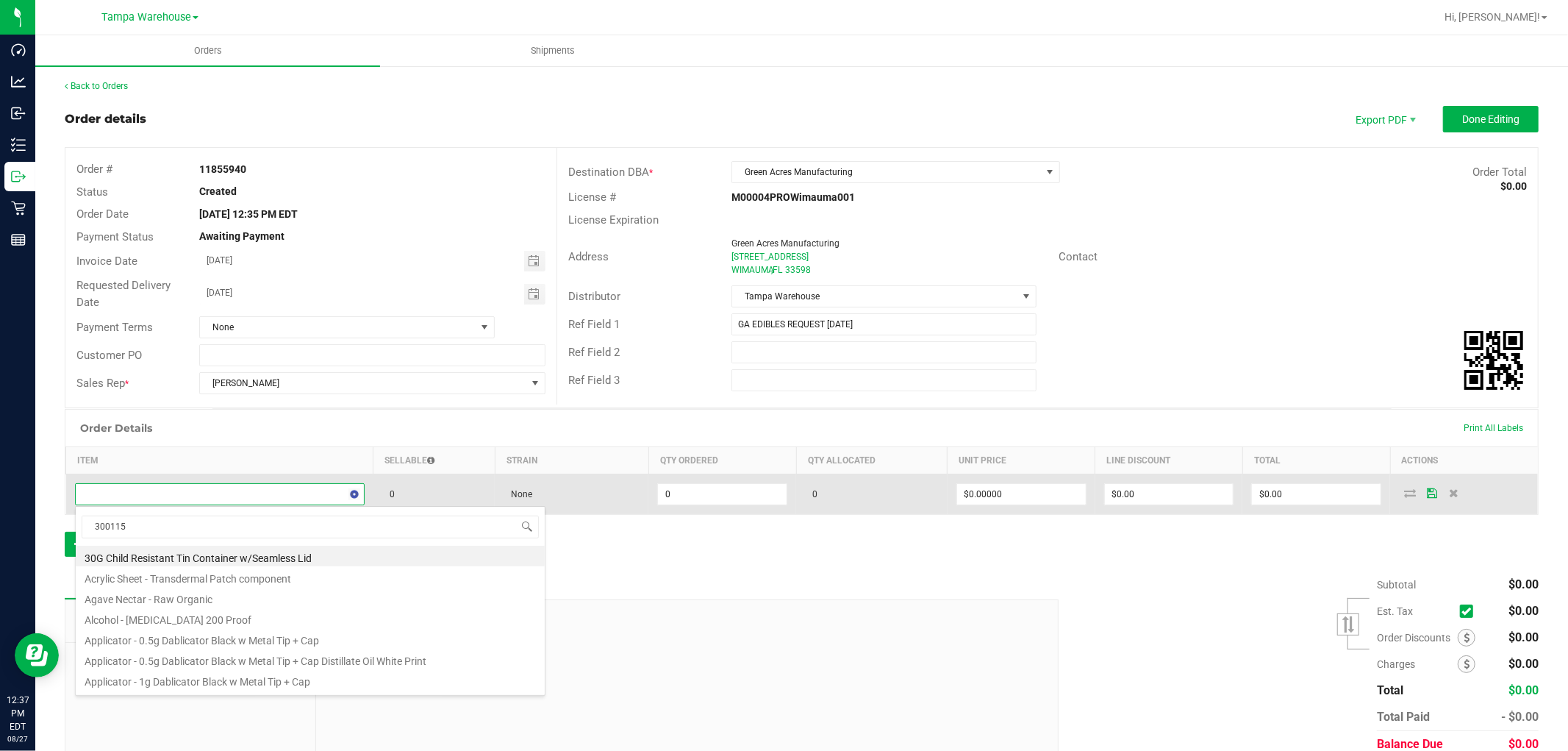
type input "3001158"
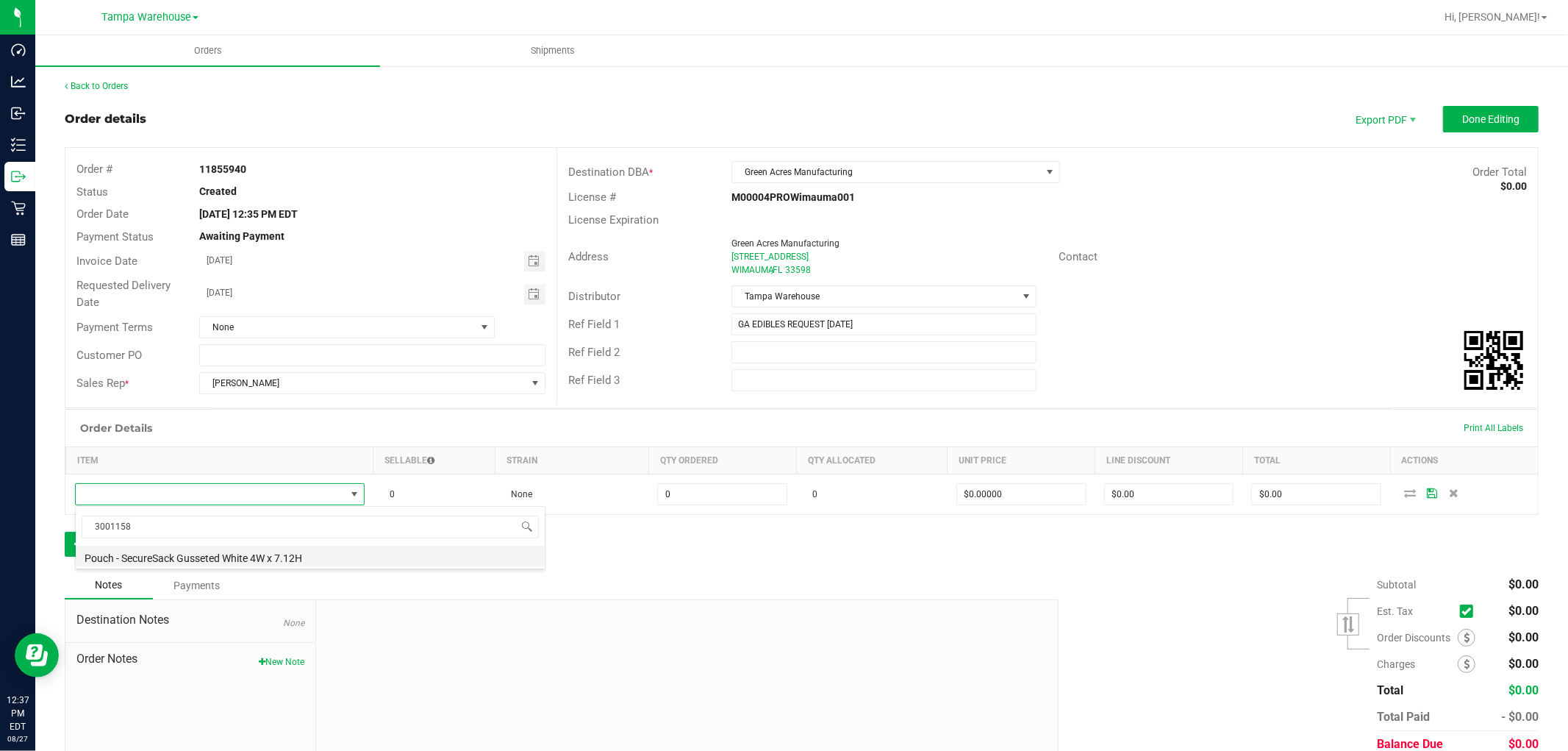
click at [277, 559] on li "Pouch - SecureSack Gusseted White 4W x 7.12H" at bounding box center [310, 556] width 469 height 21
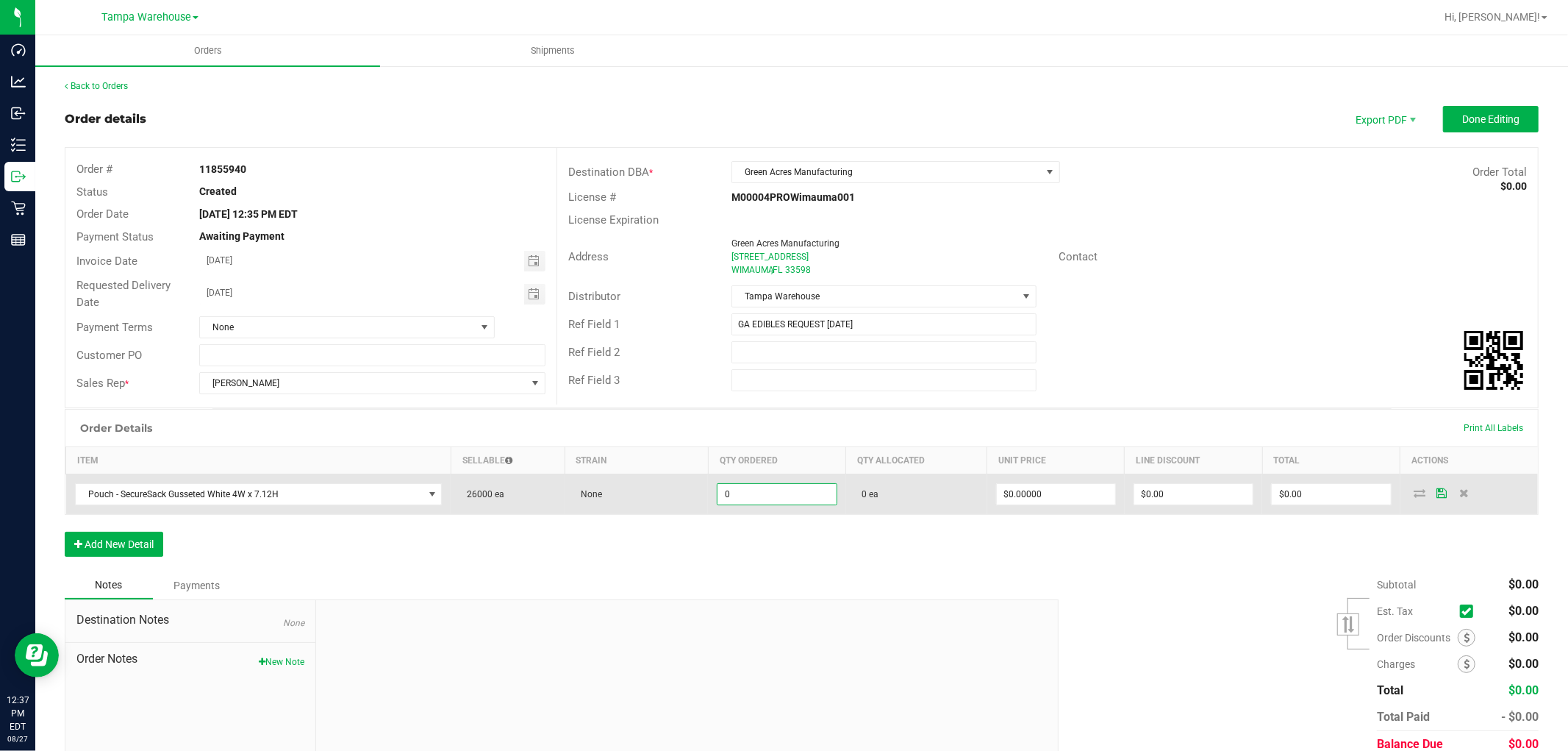
click at [741, 496] on input "0" at bounding box center [777, 494] width 118 height 21
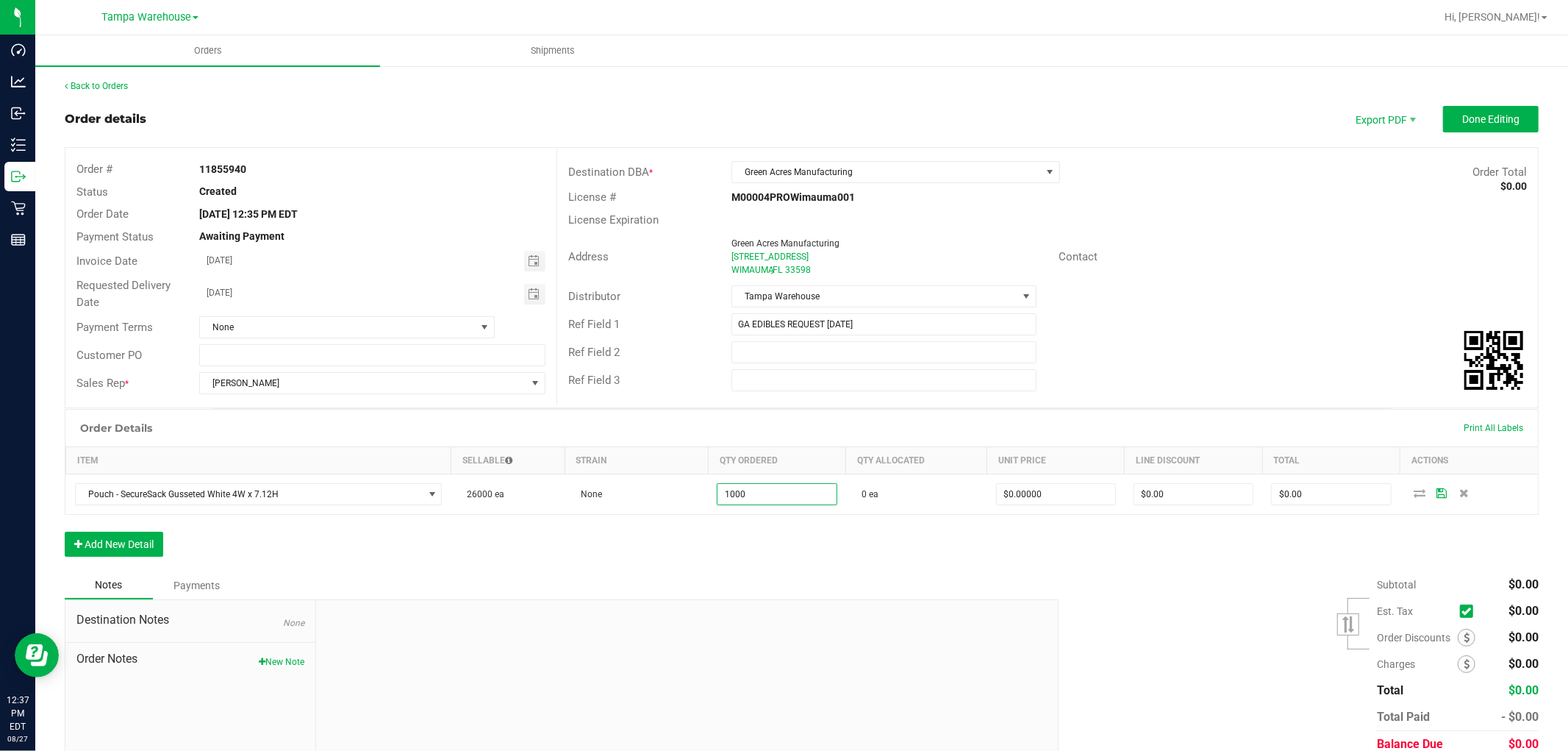
type input "1000 ea"
click at [752, 549] on div "Order Details Print All Labels Item Sellable Strain Qty Ordered Qty Allocated U…" at bounding box center [801, 490] width 1473 height 162
click at [141, 544] on button "Add New Detail" at bounding box center [113, 544] width 99 height 25
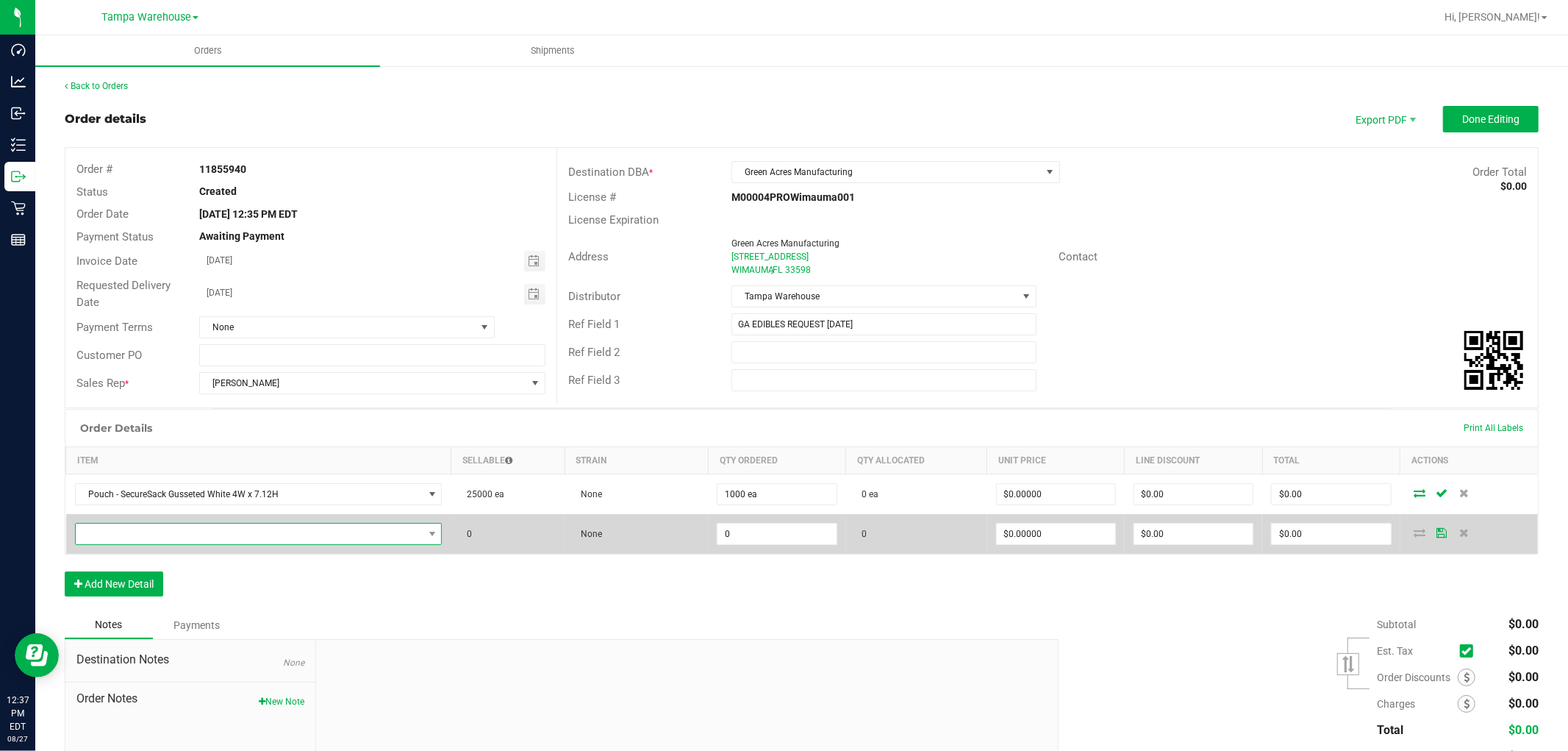
click at [167, 532] on span "NO DATA FOUND" at bounding box center [249, 534] width 347 height 21
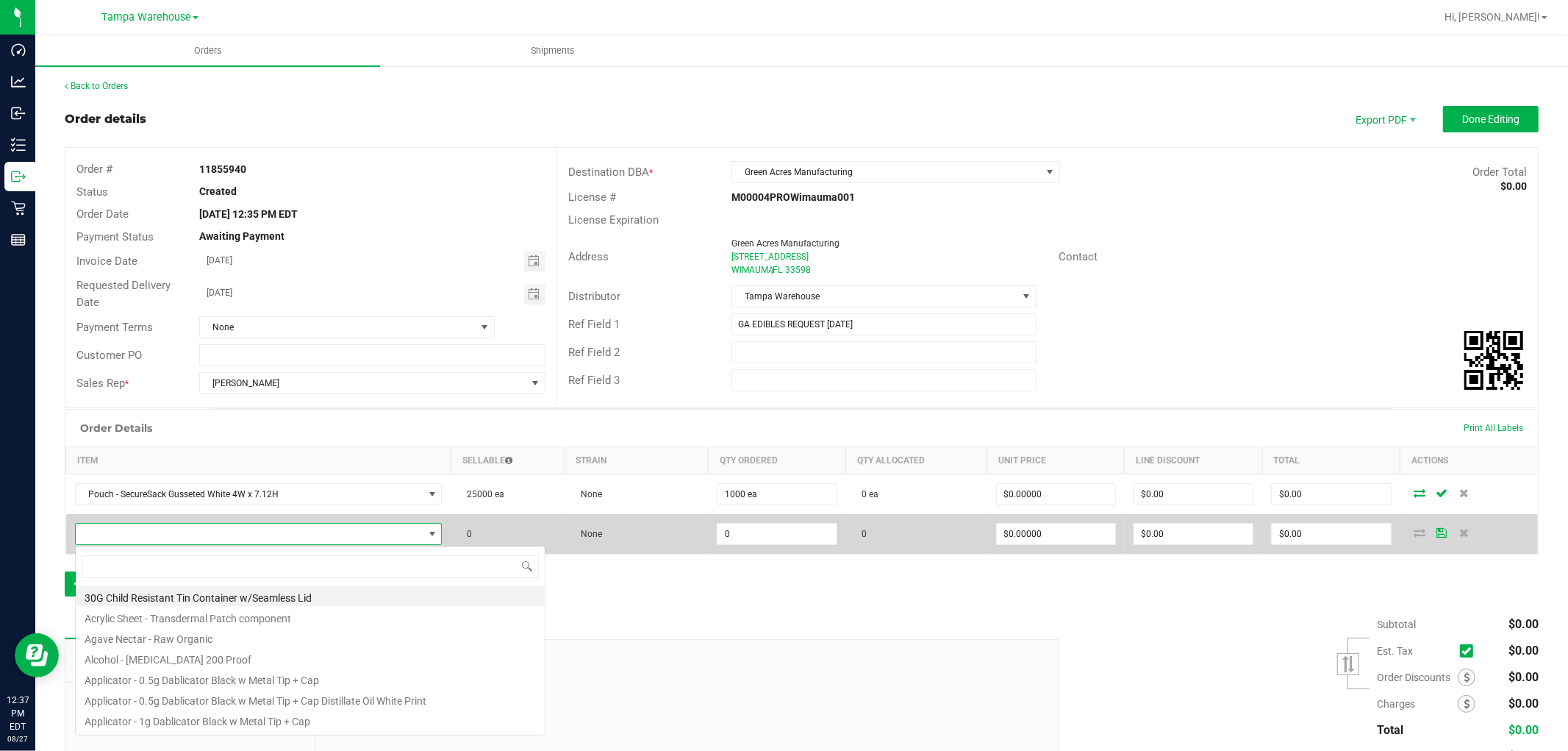
scroll to position [22, 358]
type input "3002939"
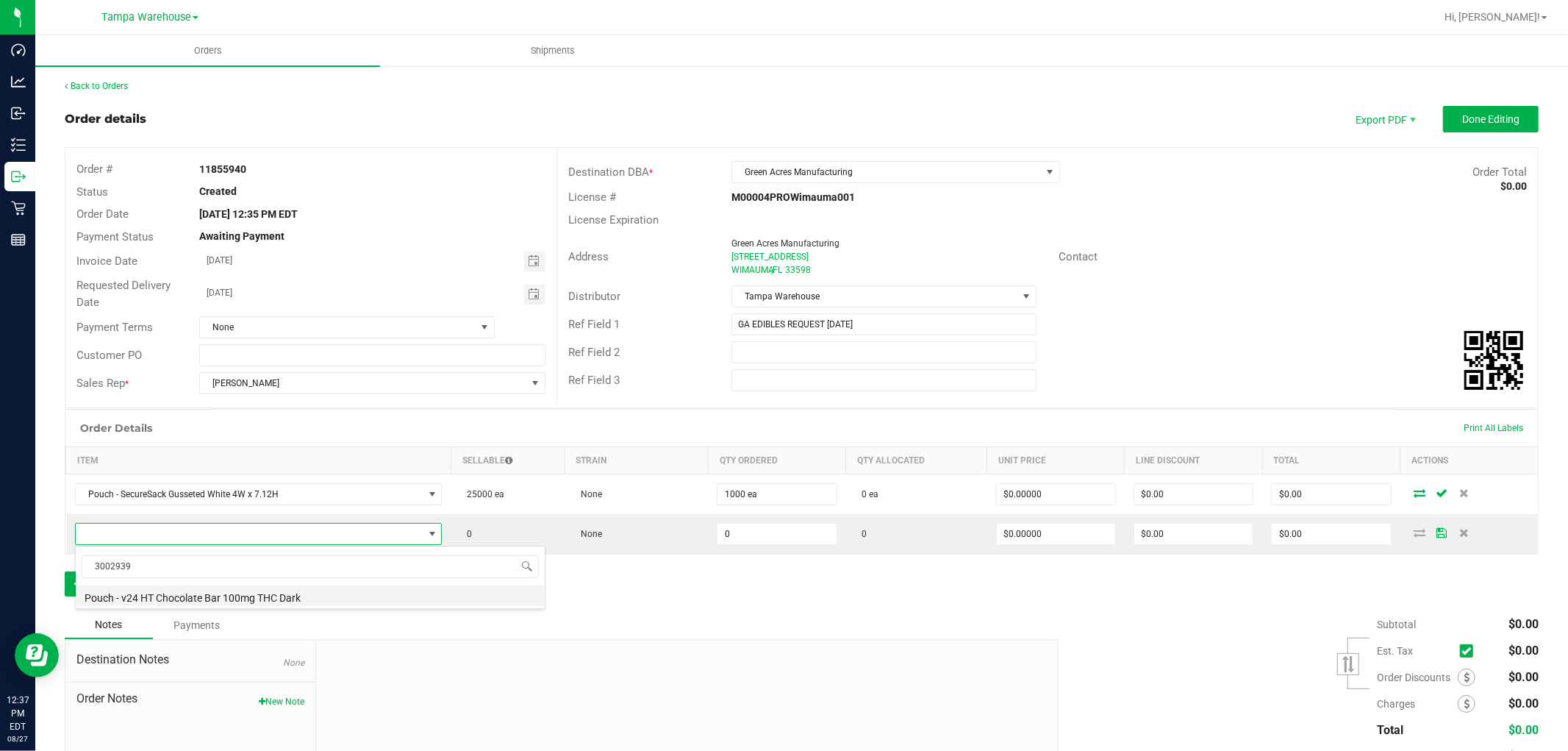
click at [260, 594] on li "Pouch - v24 HT Chocolate Bar 100mg THC Dark" at bounding box center [310, 596] width 469 height 21
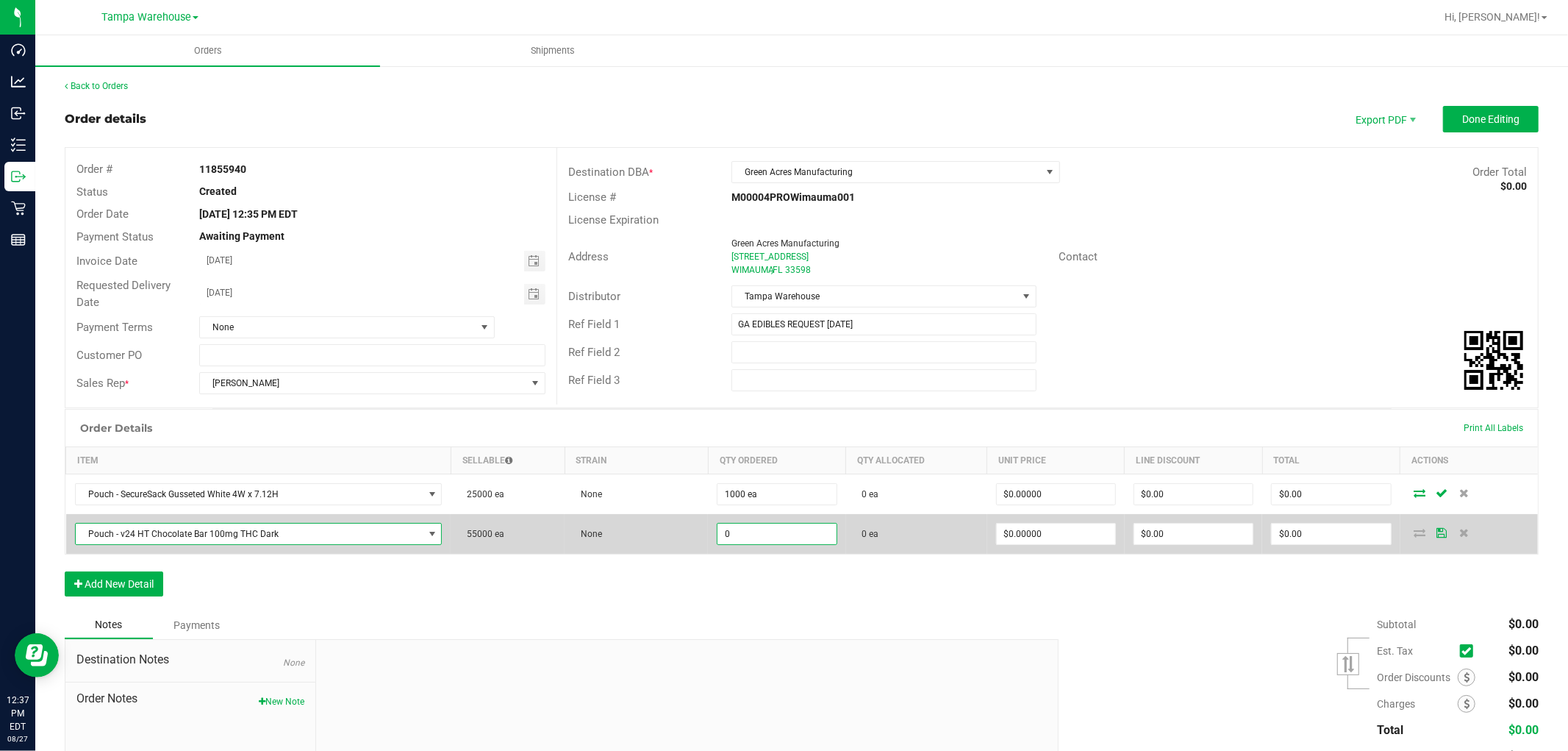
click at [743, 537] on input "0" at bounding box center [777, 534] width 118 height 21
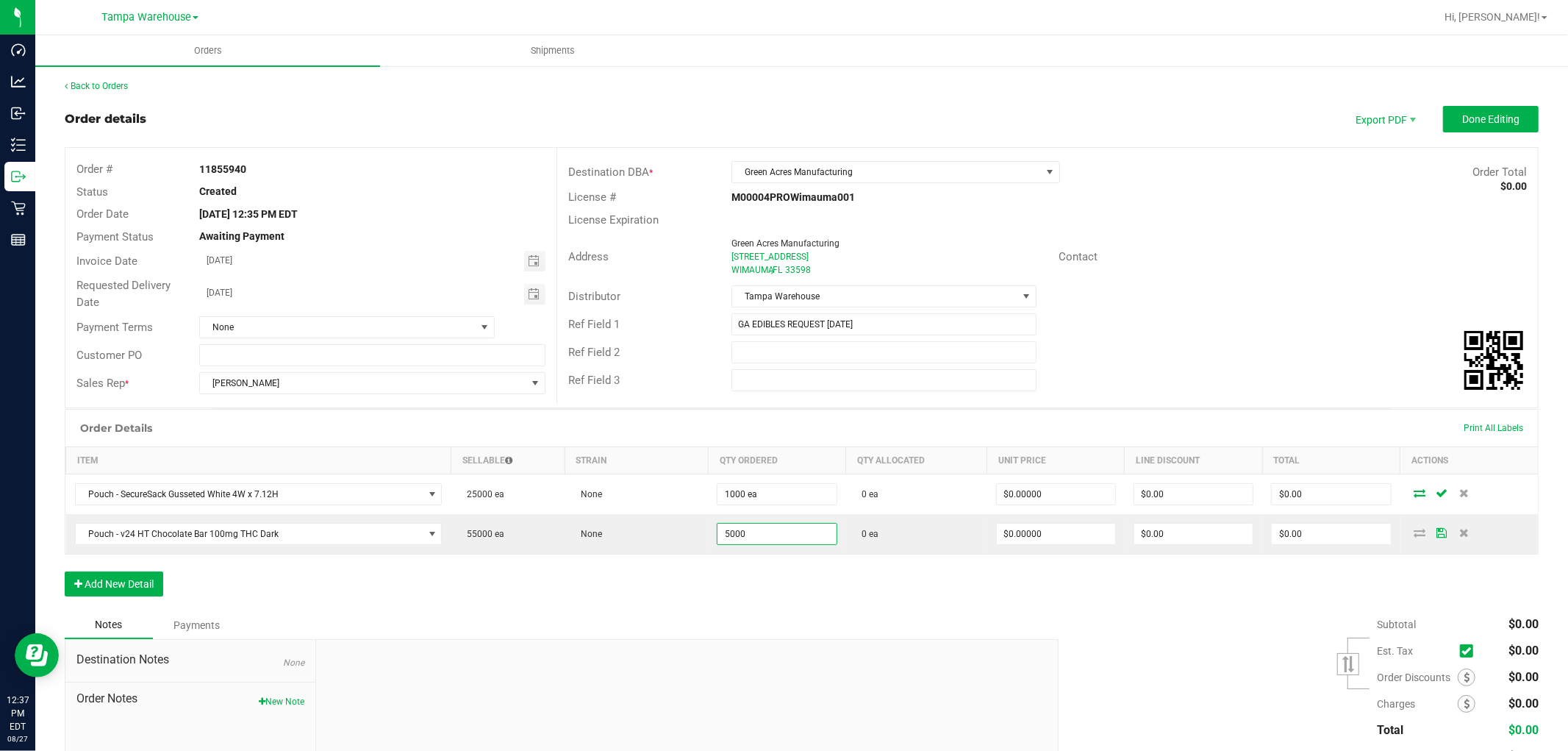
type input "5000 ea"
click at [735, 584] on div "Order Details Print All Labels Item Sellable Strain Qty Ordered Qty Allocated U…" at bounding box center [801, 510] width 1473 height 202
click at [134, 594] on button "Add New Detail" at bounding box center [113, 584] width 99 height 25
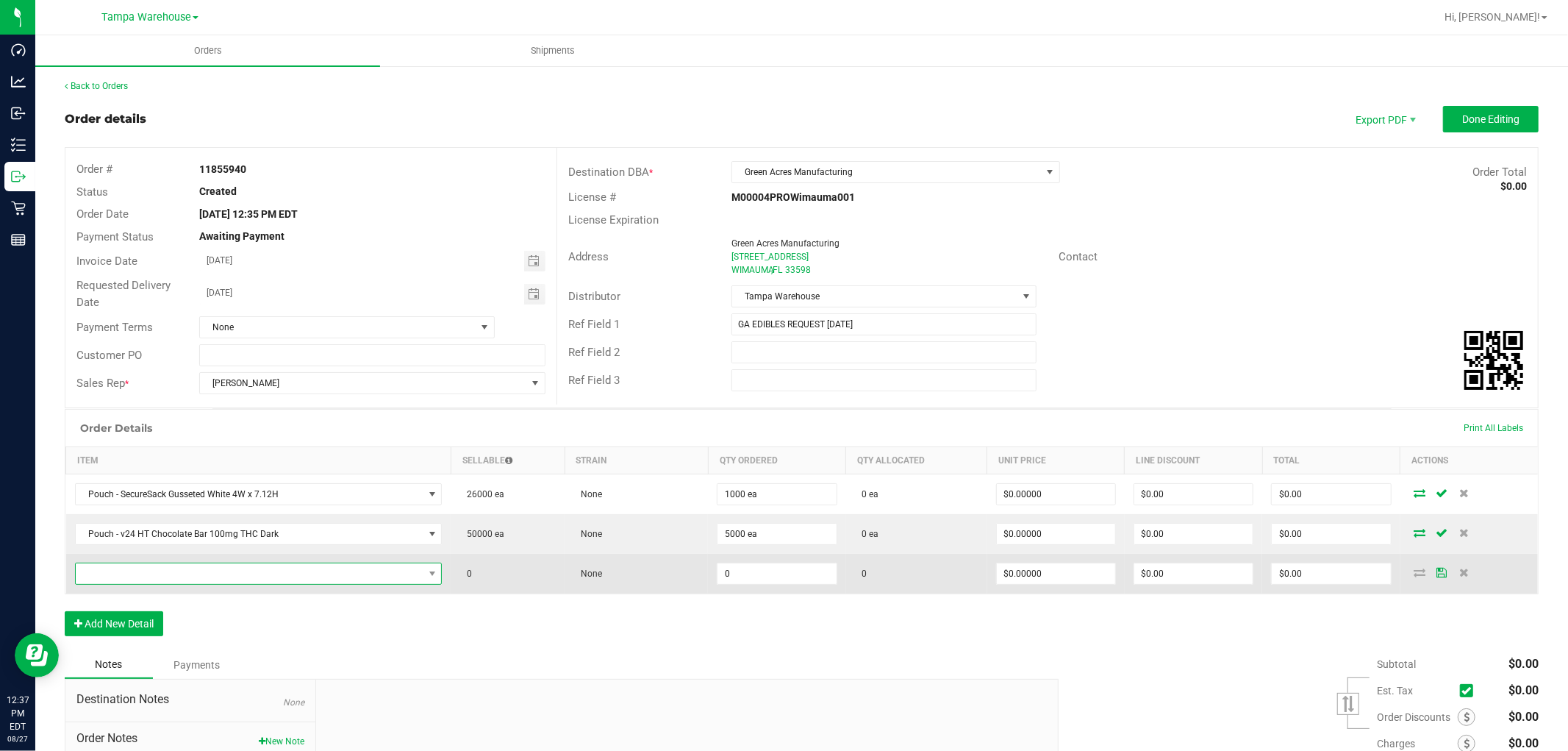
click at [188, 571] on span "NO DATA FOUND" at bounding box center [249, 574] width 347 height 21
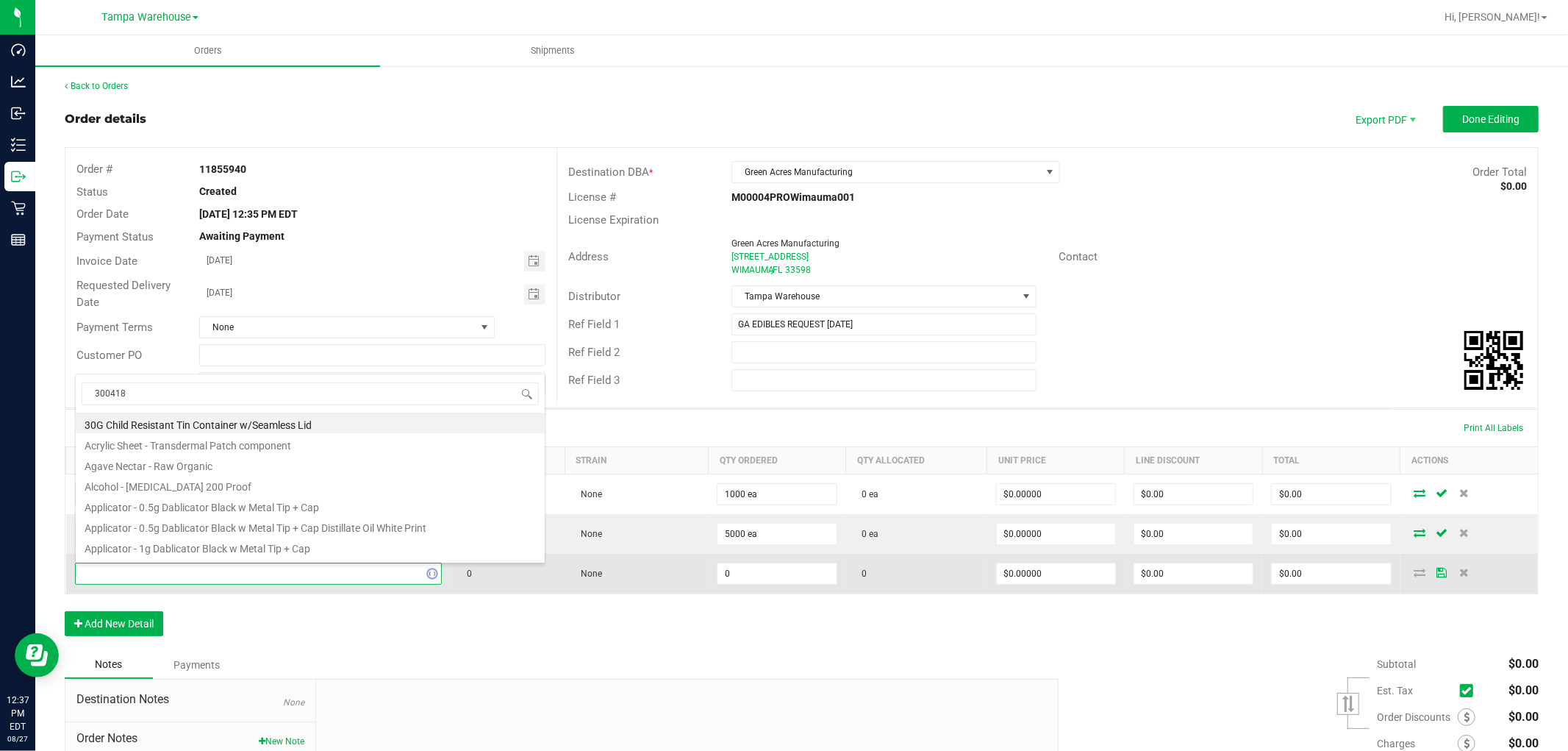
type input "3004180"
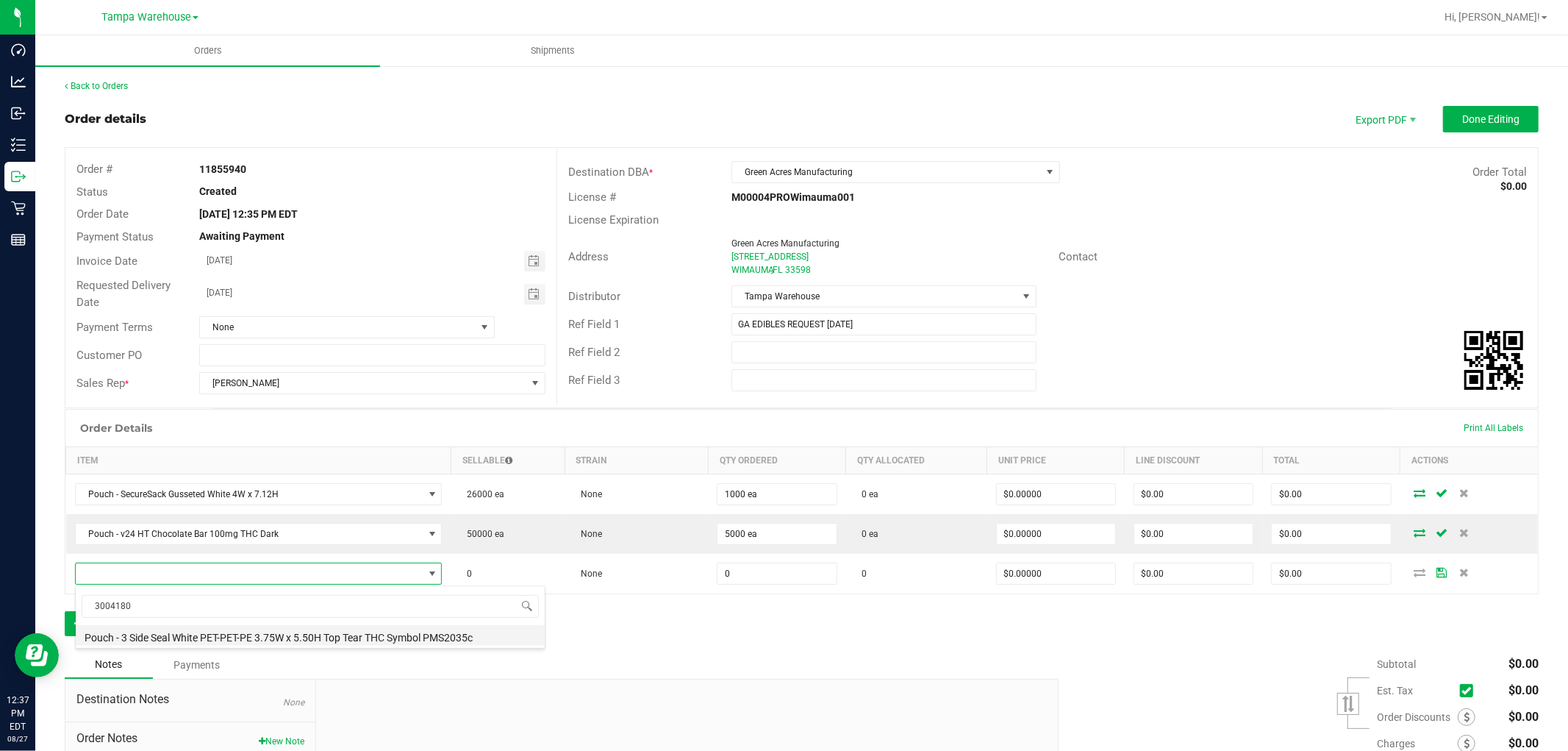
click at [290, 630] on li "Pouch - 3 Side Seal White PET-PET-PE 3.75W x 5.50H Top Tear THC Symbol PMS2035c" at bounding box center [310, 635] width 469 height 21
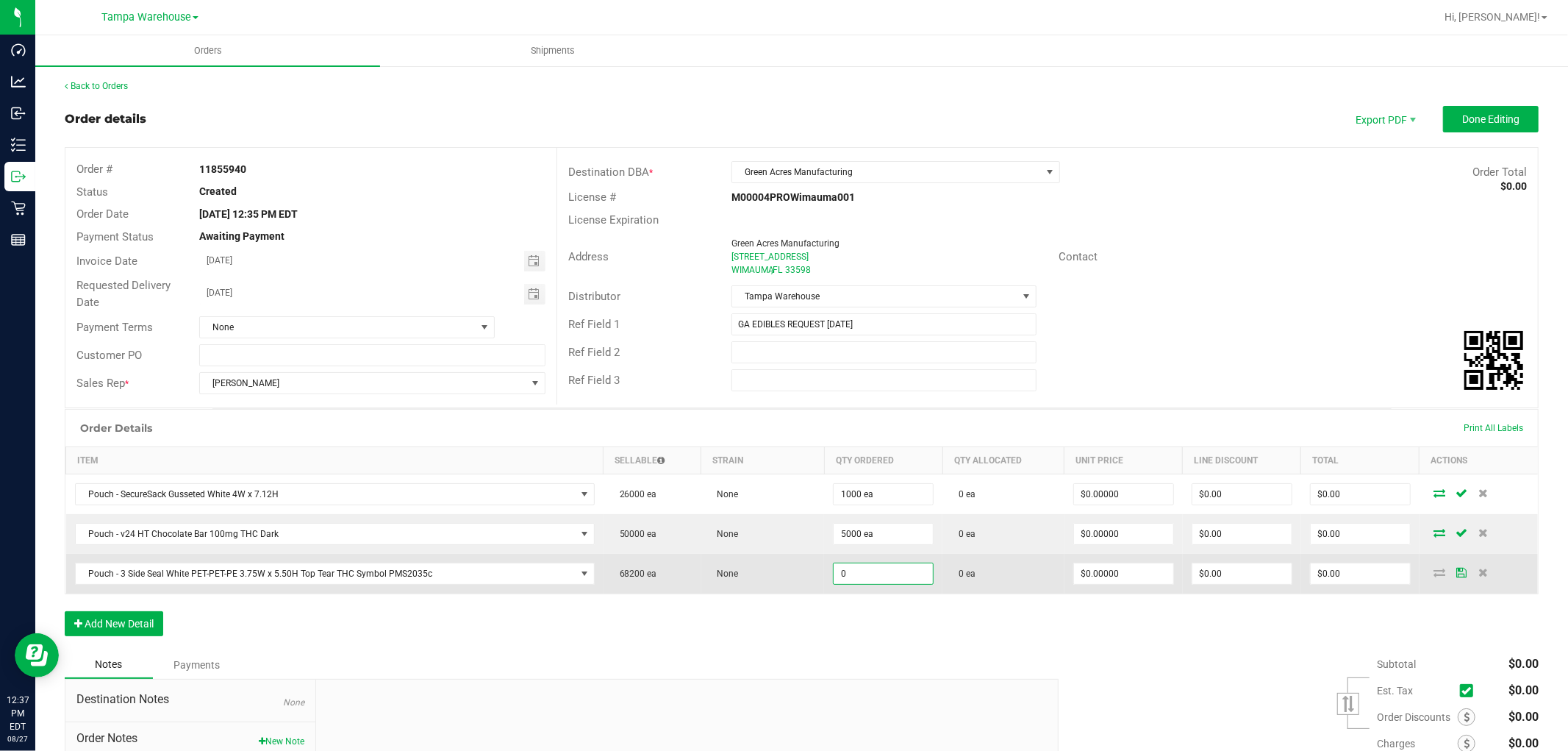
click at [857, 577] on input "0" at bounding box center [883, 574] width 100 height 21
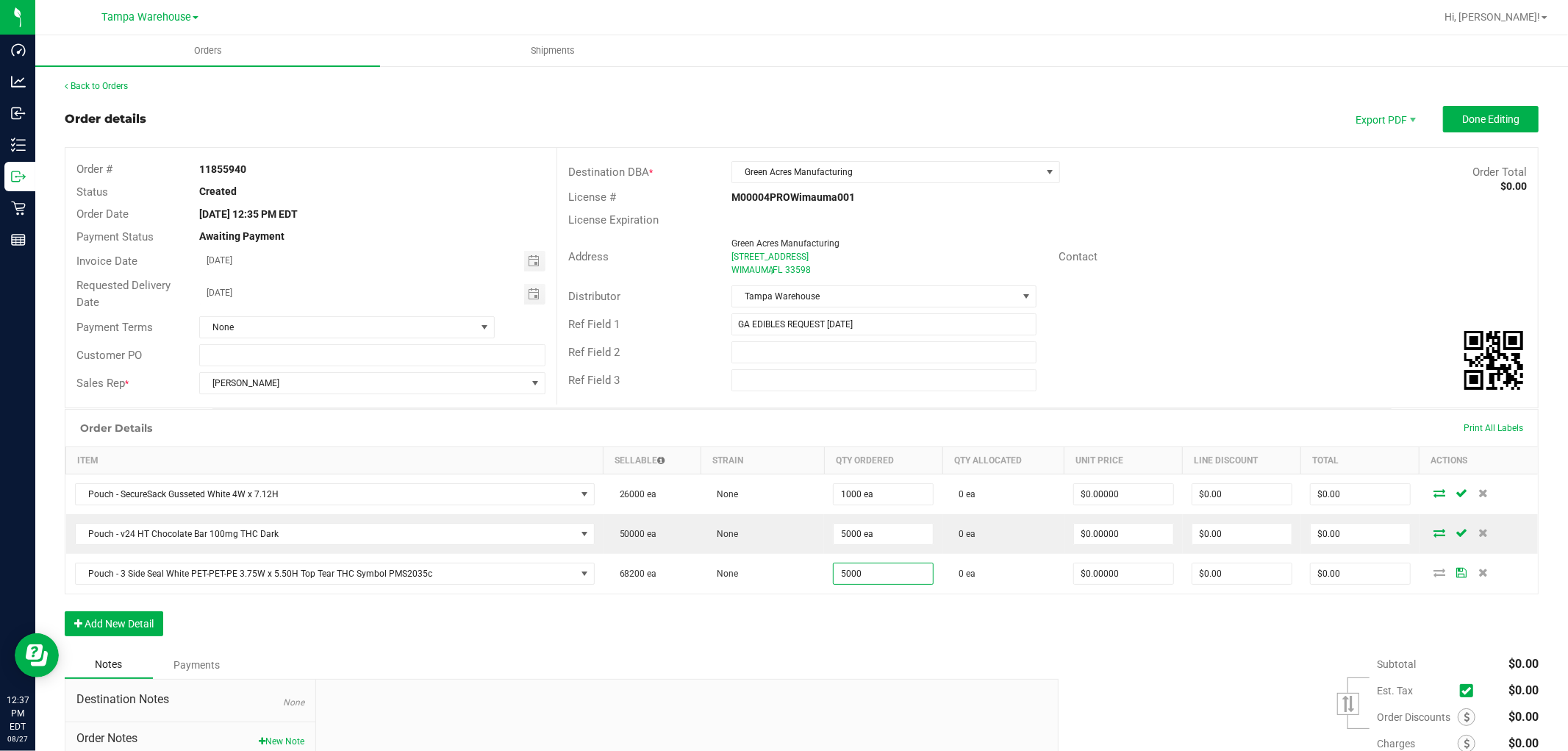
type input "5000 ea"
click at [831, 609] on div "Order Details Print All Labels Item Sellable Strain Qty Ordered Qty Allocated U…" at bounding box center [801, 530] width 1473 height 242
click at [563, 607] on div "Order Details Print All Labels Item Sellable Strain Qty Ordered Qty Allocated U…" at bounding box center [801, 530] width 1473 height 242
click at [150, 626] on button "Add New Detail" at bounding box center [113, 624] width 99 height 25
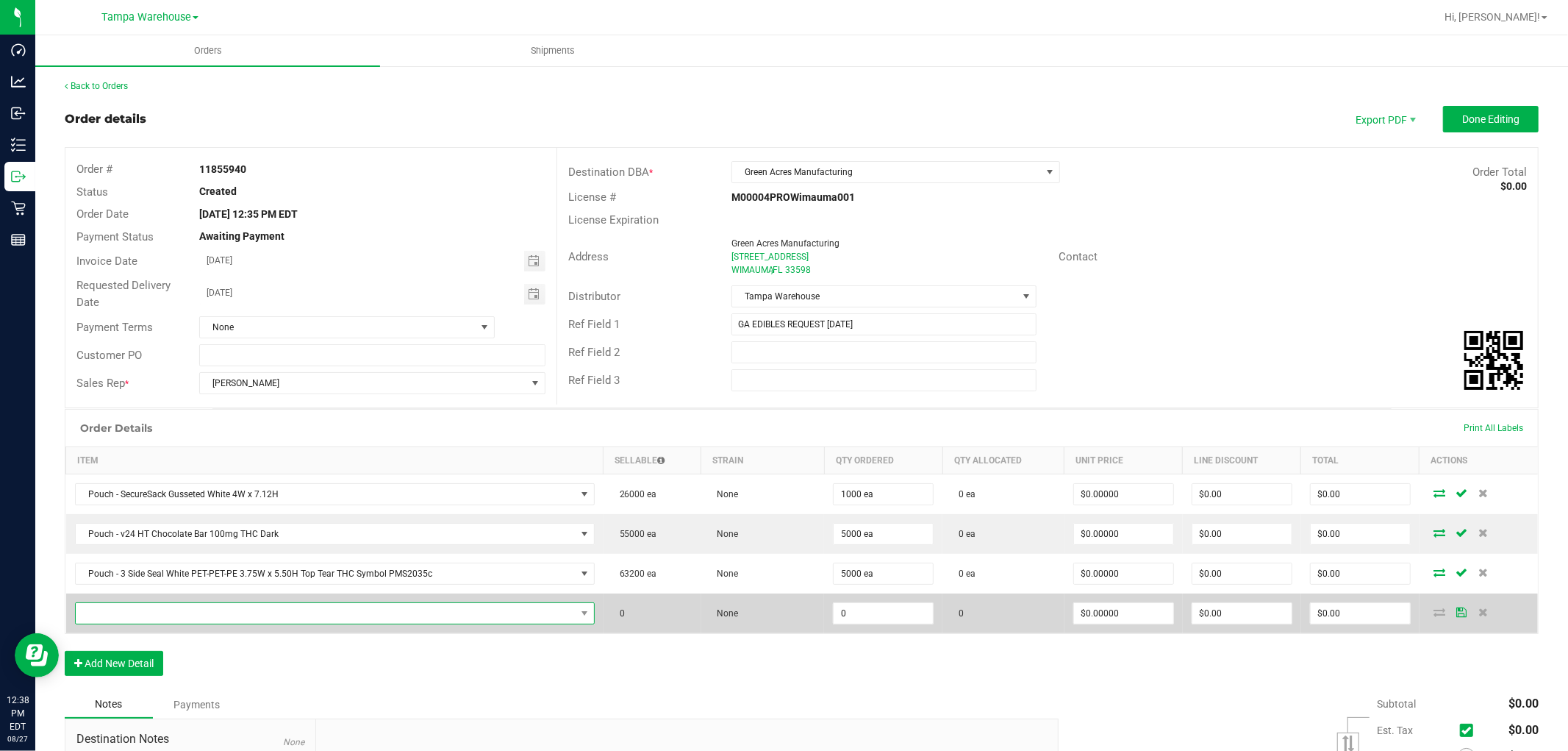
click at [177, 613] on span "NO DATA FOUND" at bounding box center [326, 613] width 500 height 21
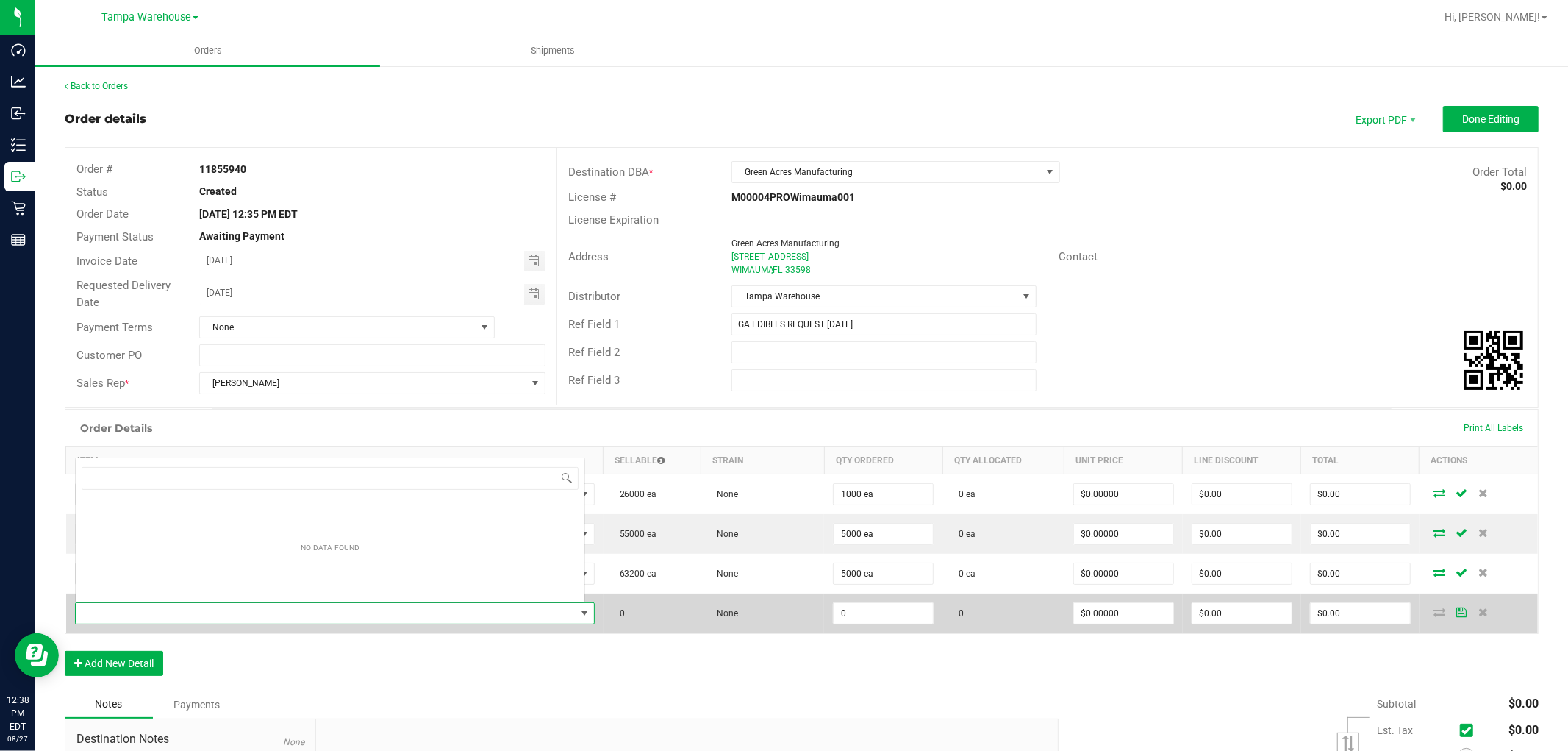
scroll to position [22, 505]
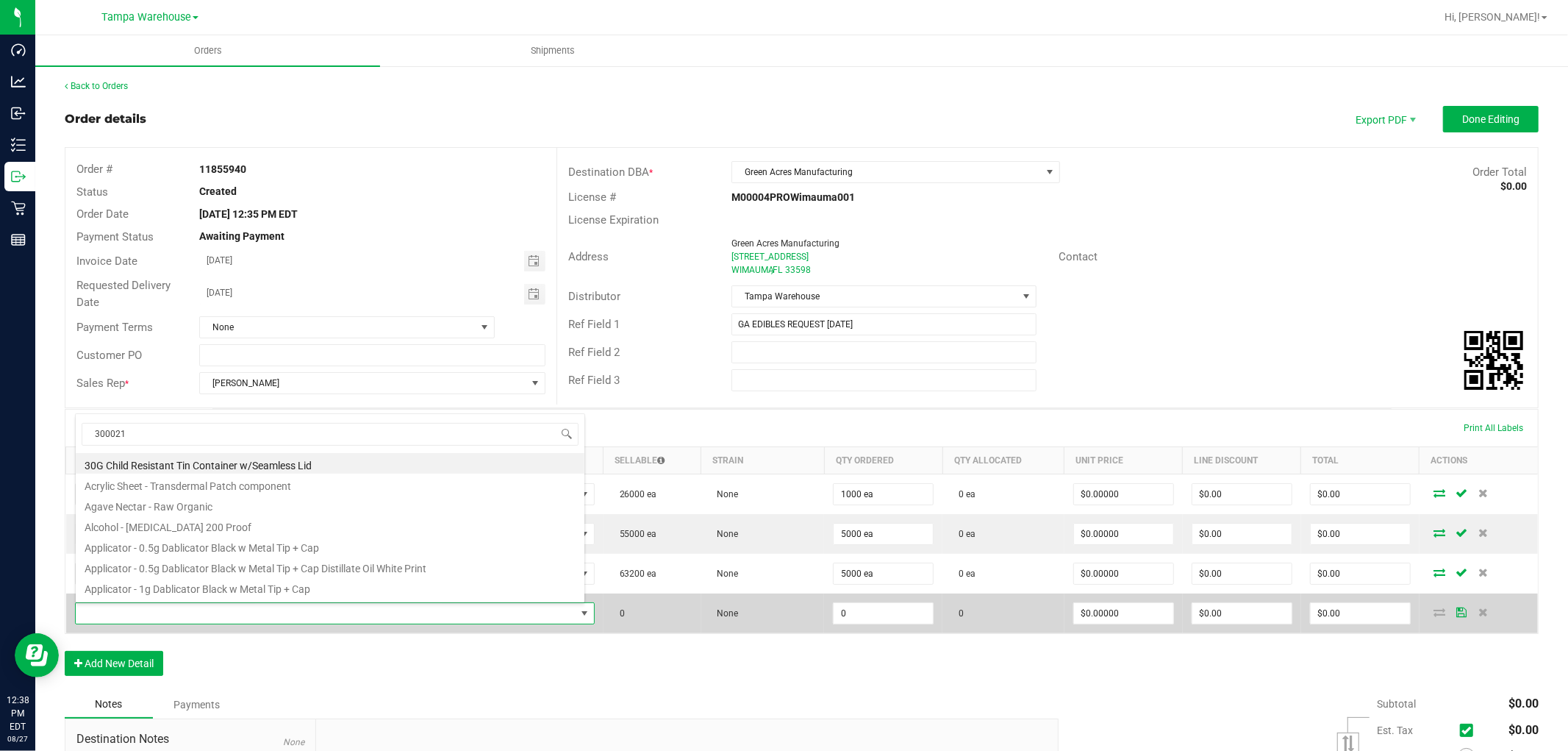
type input "3000210"
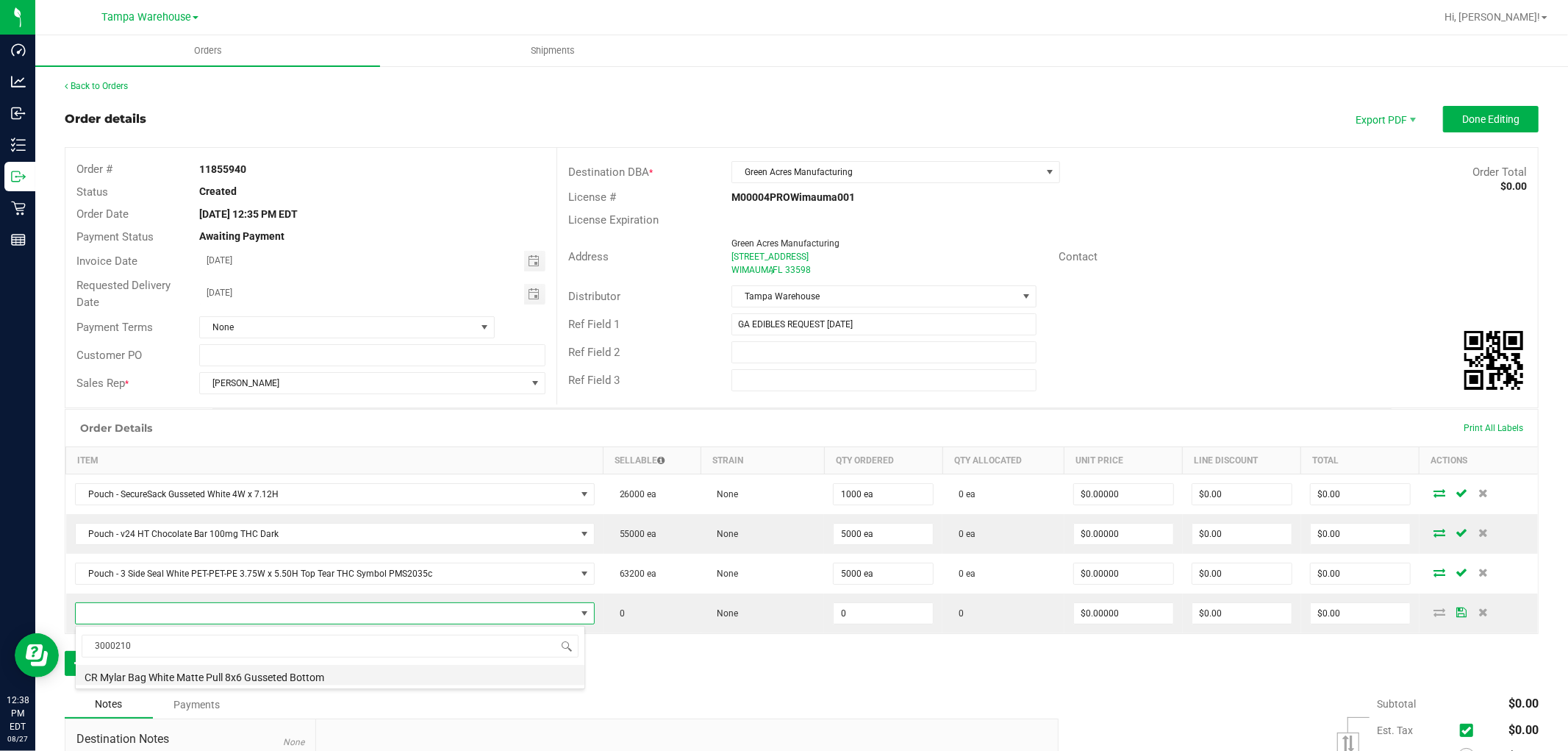
click at [300, 670] on li "CR Mylar Bag White Matte Pull 8x6 Gusseted Bottom" at bounding box center [330, 674] width 509 height 21
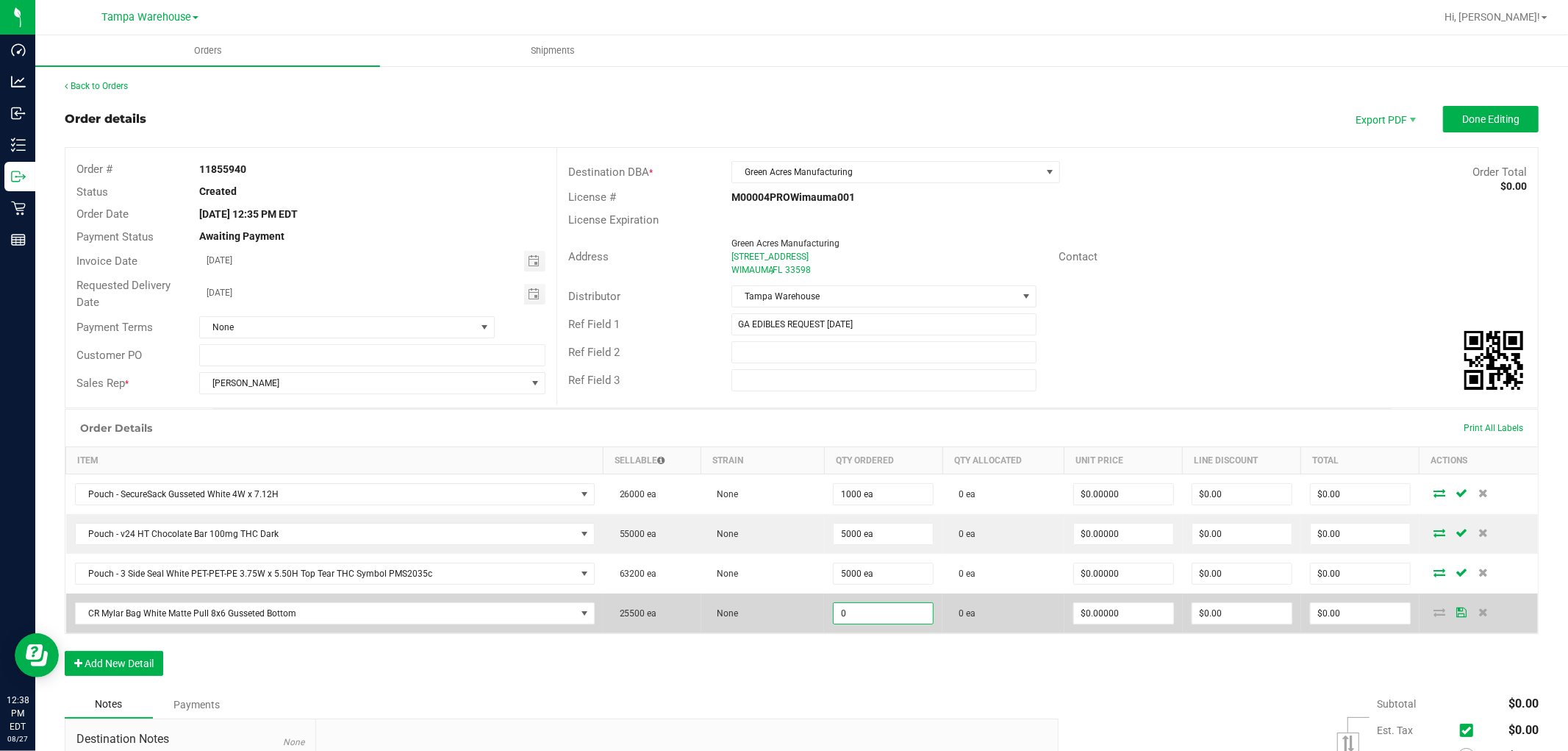
click at [863, 609] on input "0" at bounding box center [883, 613] width 100 height 21
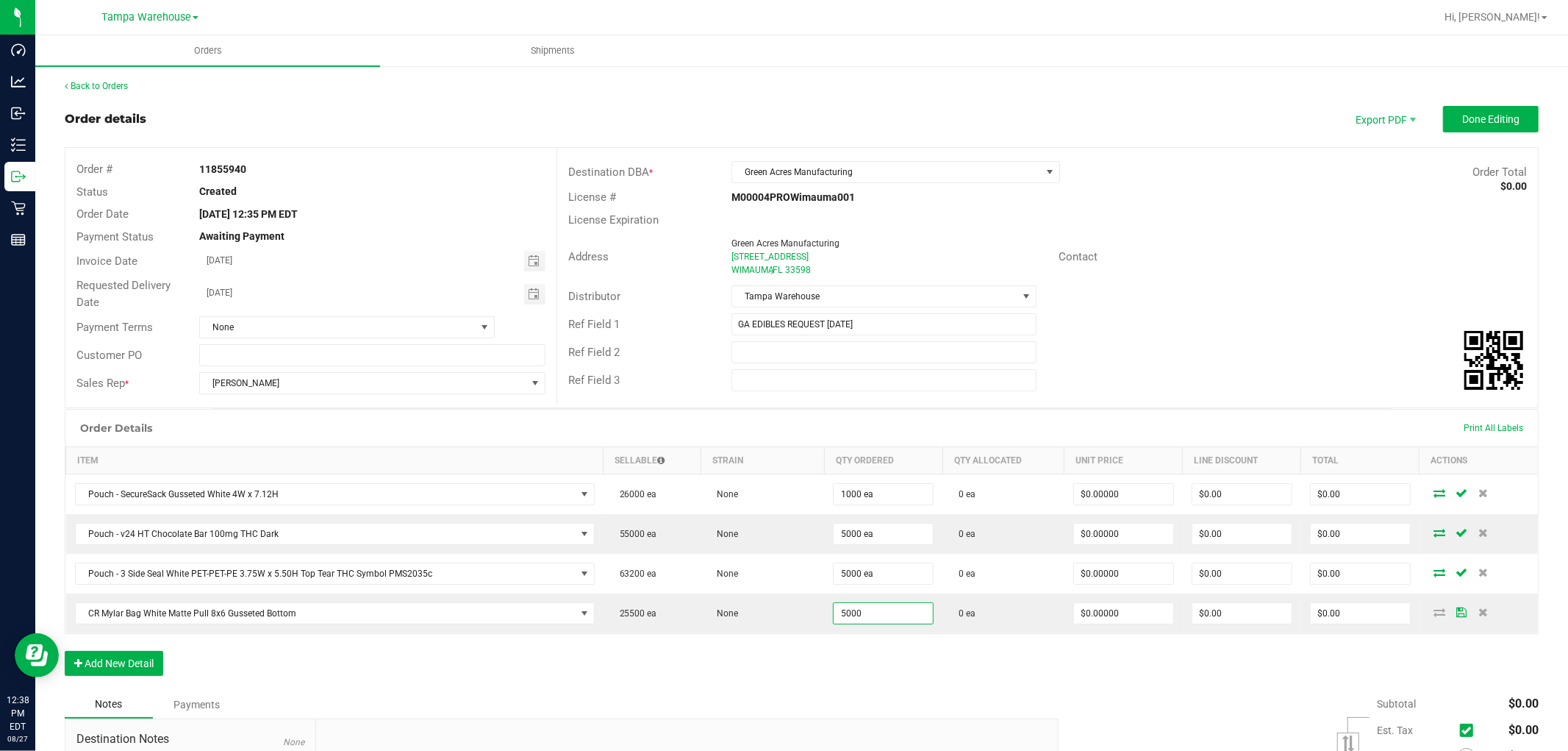
type input "5000 ea"
click at [923, 678] on div "Order Details Print All Labels Item Sellable Strain Qty Ordered Qty Allocated U…" at bounding box center [801, 550] width 1473 height 282
click at [949, 667] on div "Order Details Print All Labels Item Sellable Strain Qty Ordered Qty Allocated U…" at bounding box center [801, 550] width 1473 height 282
click at [1472, 123] on span "Done Editing" at bounding box center [1491, 120] width 58 height 12
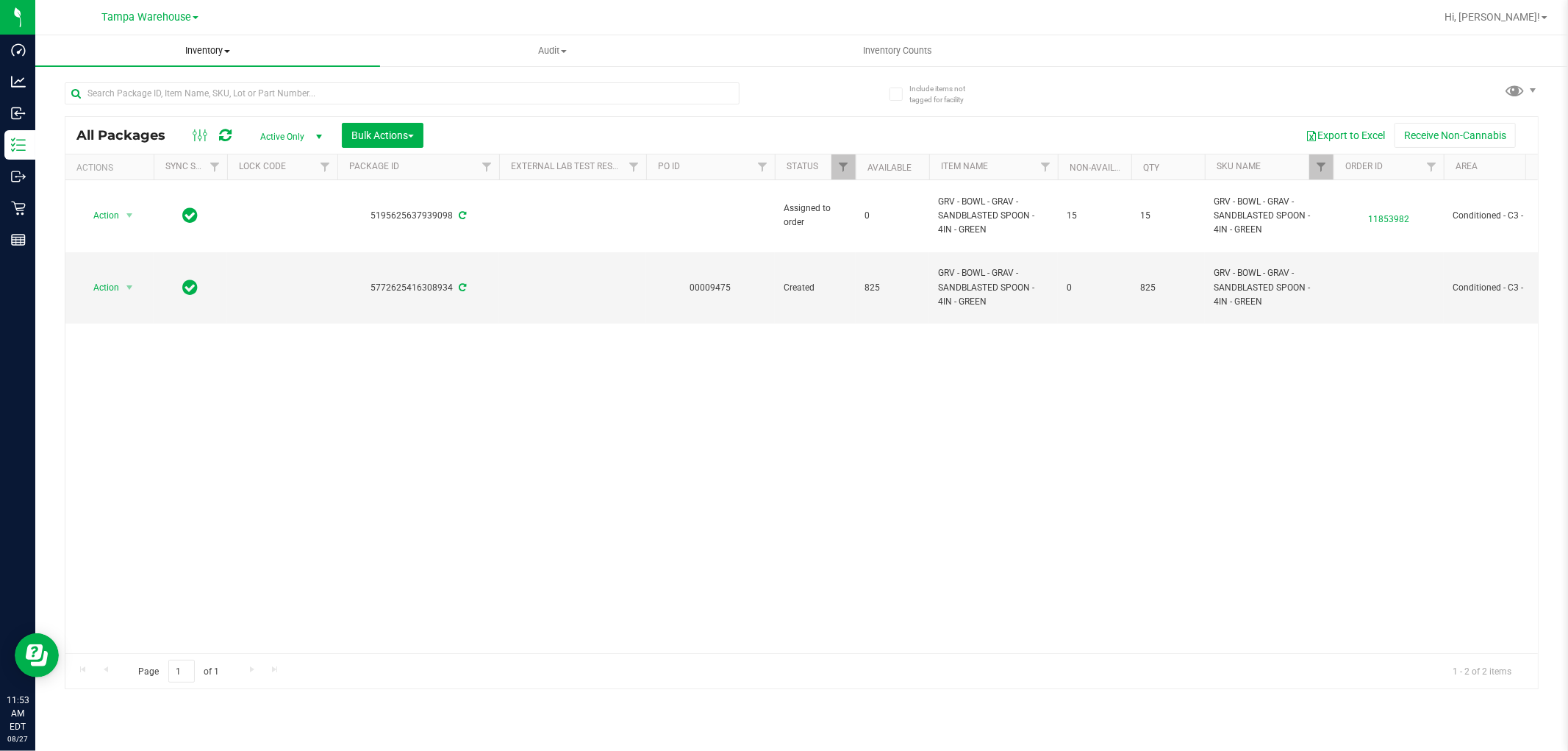
click at [206, 53] on span "Inventory" at bounding box center [207, 50] width 344 height 13
click at [122, 107] on span "All inventory" at bounding box center [85, 106] width 100 height 13
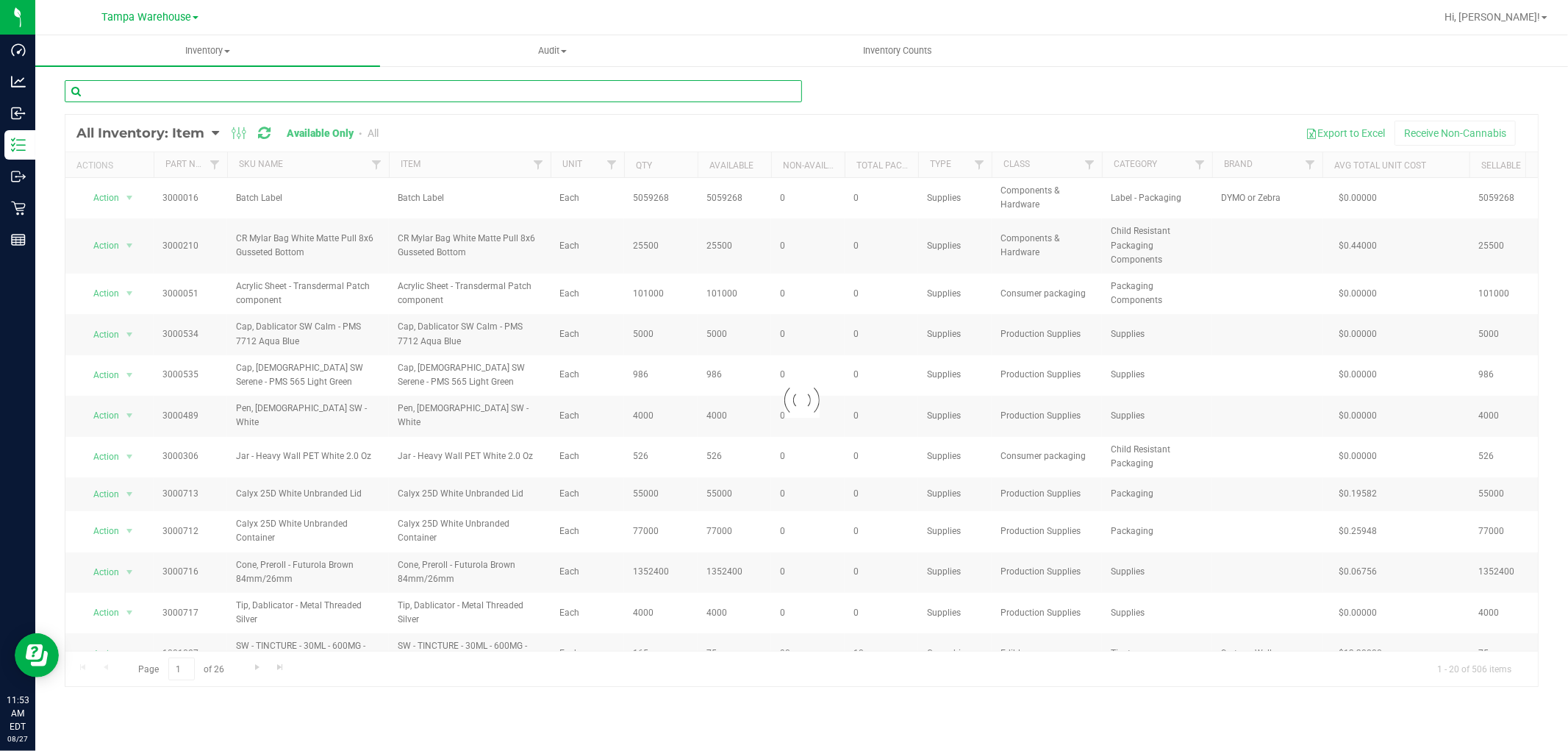
click at [144, 90] on input "text" at bounding box center [433, 91] width 738 height 22
paste input "3000210"
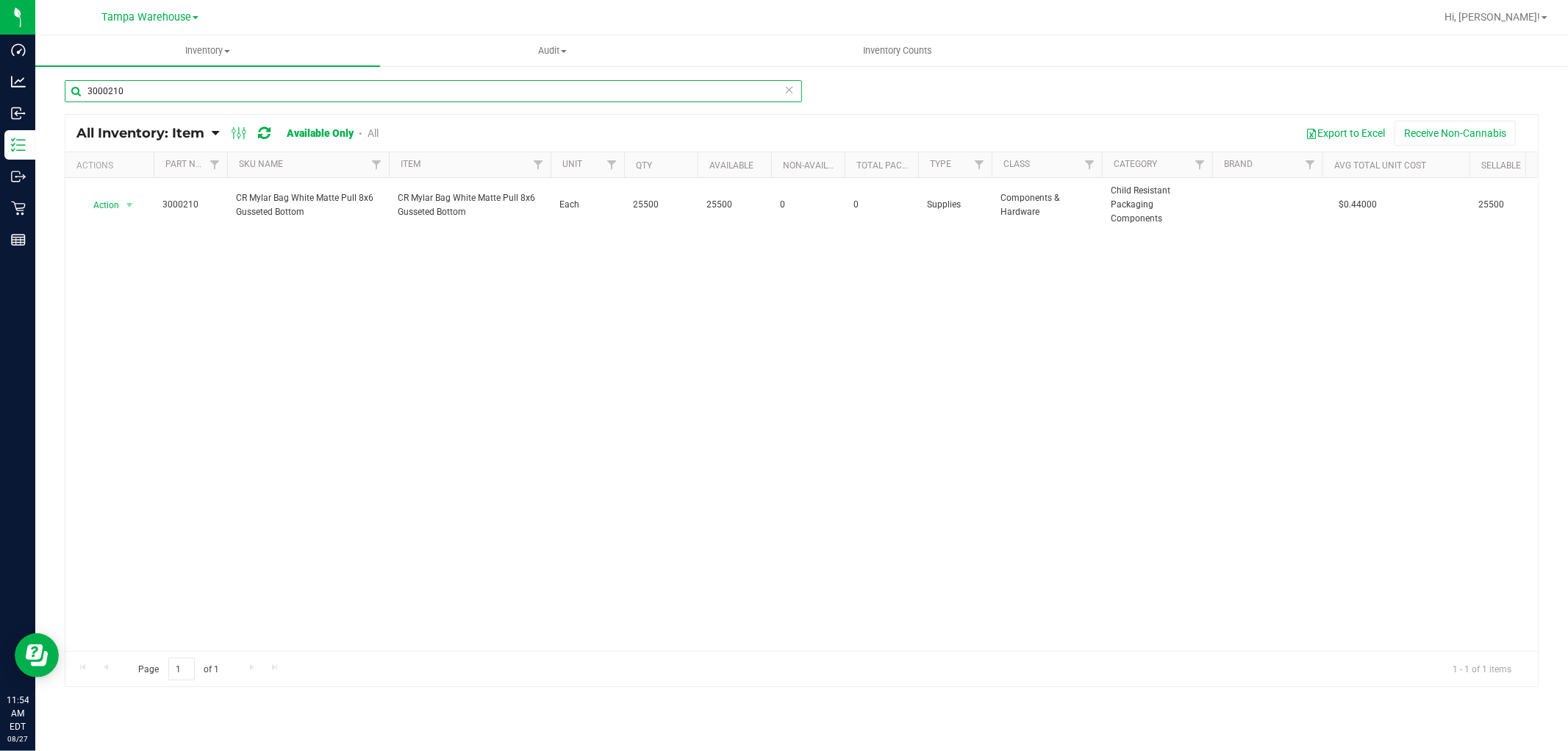
type input "3000210"
click at [215, 136] on icon at bounding box center [215, 132] width 7 height 13
click at [142, 244] on span "Item by Location" at bounding box center [110, 242] width 80 height 13
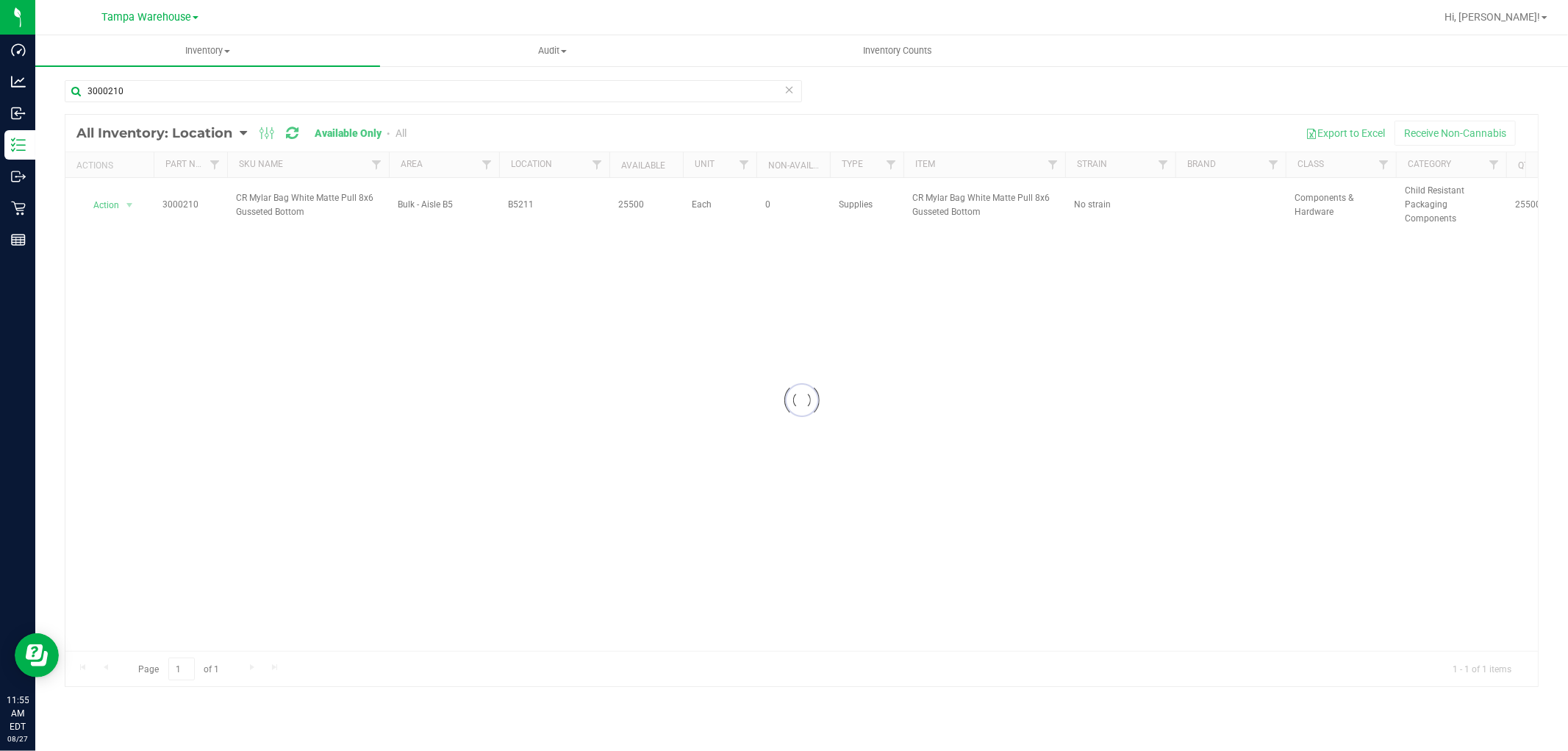
drag, startPoint x: 501, startPoint y: 206, endPoint x: 544, endPoint y: 204, distance: 43.0
click at [544, 204] on div at bounding box center [801, 400] width 1472 height 572
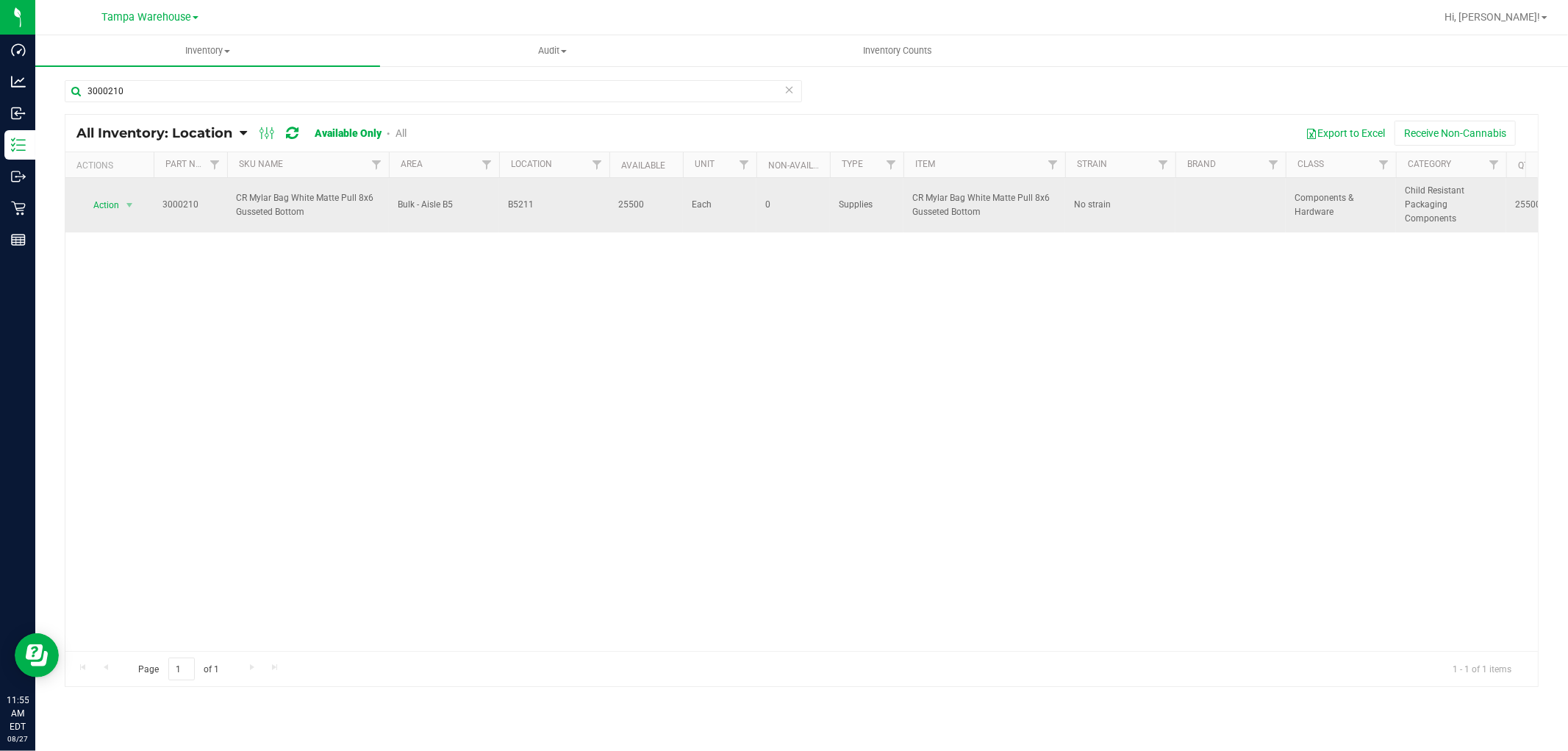
drag, startPoint x: 502, startPoint y: 200, endPoint x: 553, endPoint y: 204, distance: 51.2
click at [553, 204] on td "B5211" at bounding box center [554, 205] width 111 height 55
copy span "B5211"
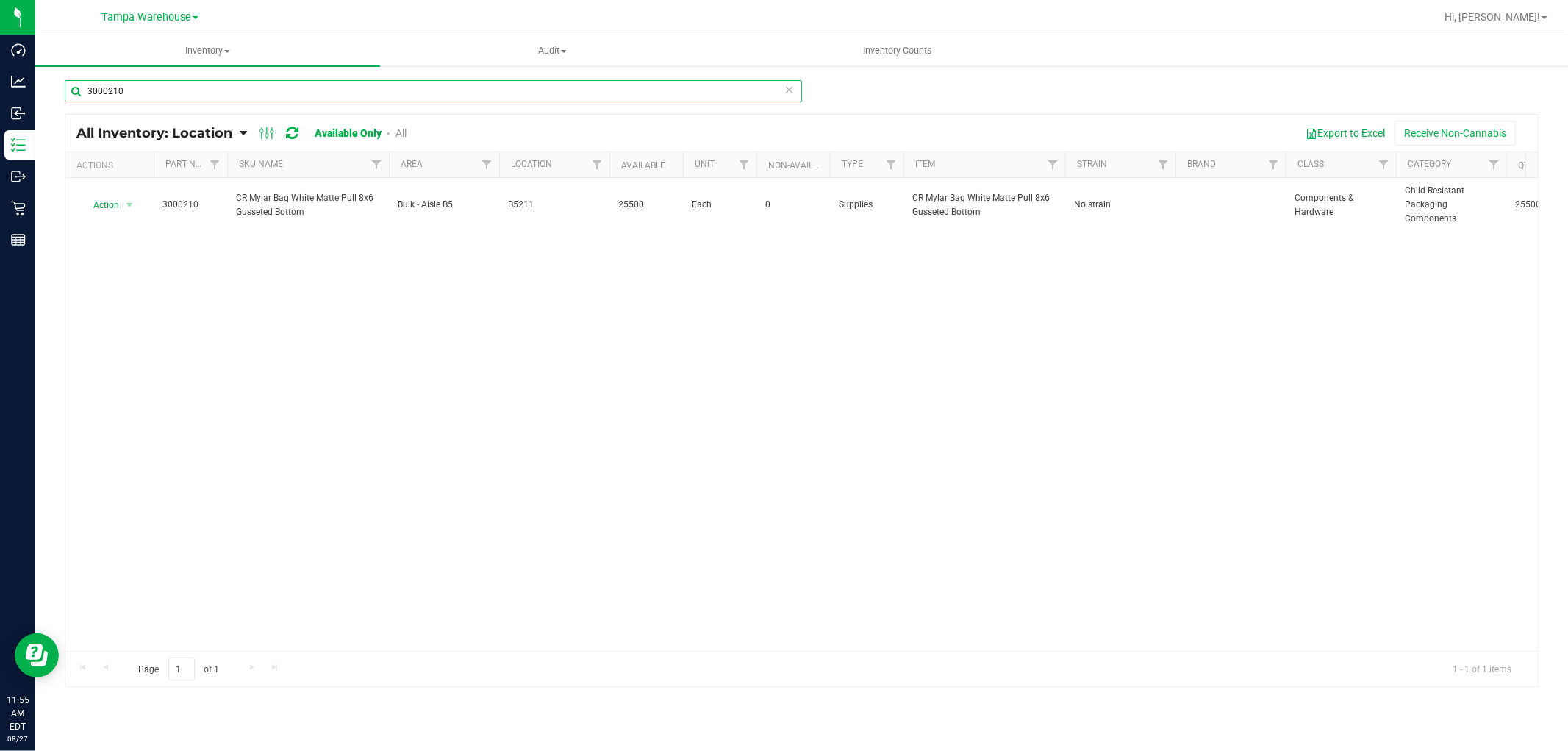
click at [162, 92] on input "3000210" at bounding box center [433, 91] width 738 height 22
paste input "1158"
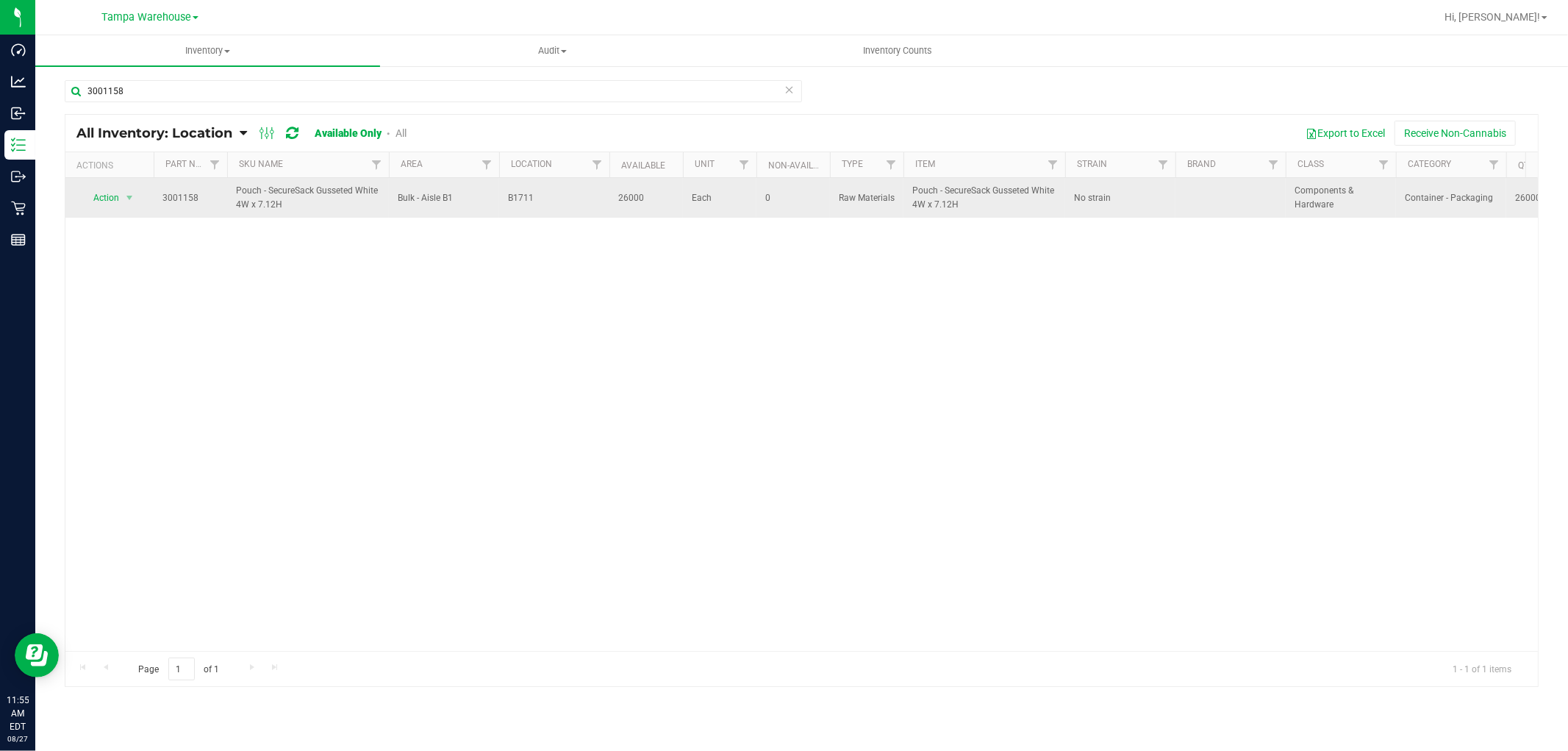
drag, startPoint x: 497, startPoint y: 203, endPoint x: 547, endPoint y: 204, distance: 50.0
click at [547, 204] on tr "Action Action Adjust qty Edit lot numbers Global inventory Locate inventory Pri…" at bounding box center [1010, 198] width 1890 height 40
copy tr "B1711"
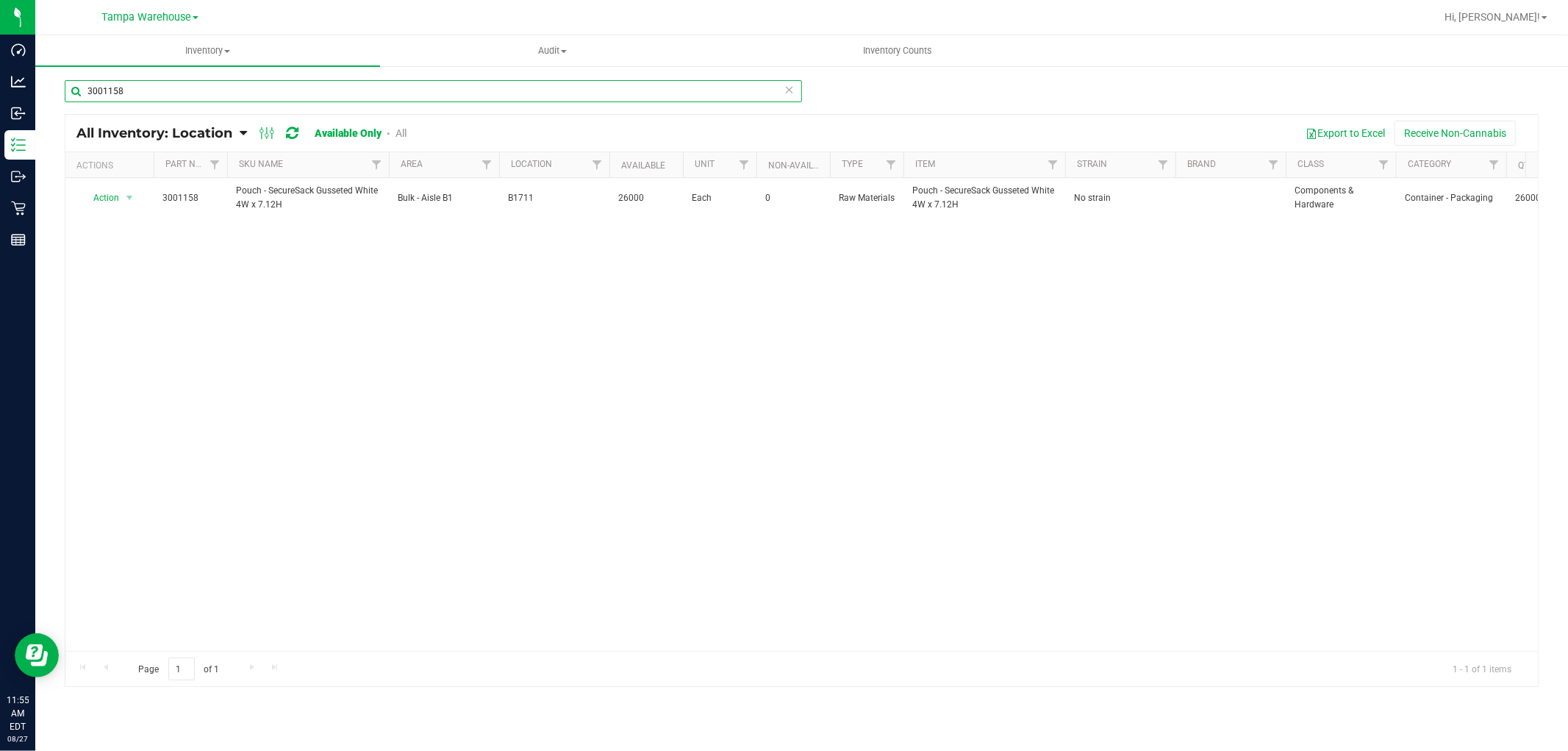
click at [140, 92] on input "3001158" at bounding box center [433, 91] width 738 height 22
paste input "2939"
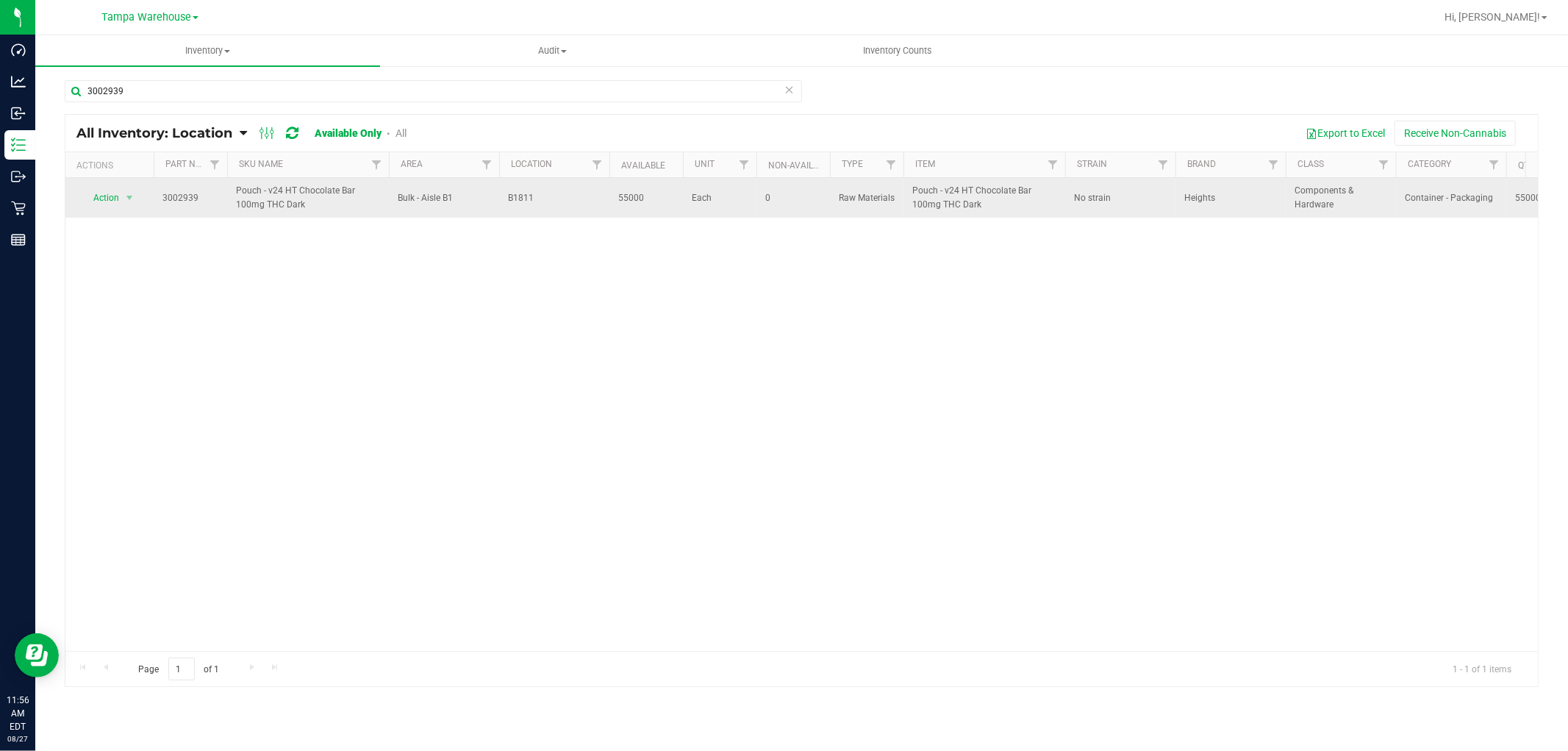
drag, startPoint x: 506, startPoint y: 193, endPoint x: 539, endPoint y: 195, distance: 33.1
click at [539, 195] on td "B1811" at bounding box center [554, 198] width 111 height 40
copy span "B1811"
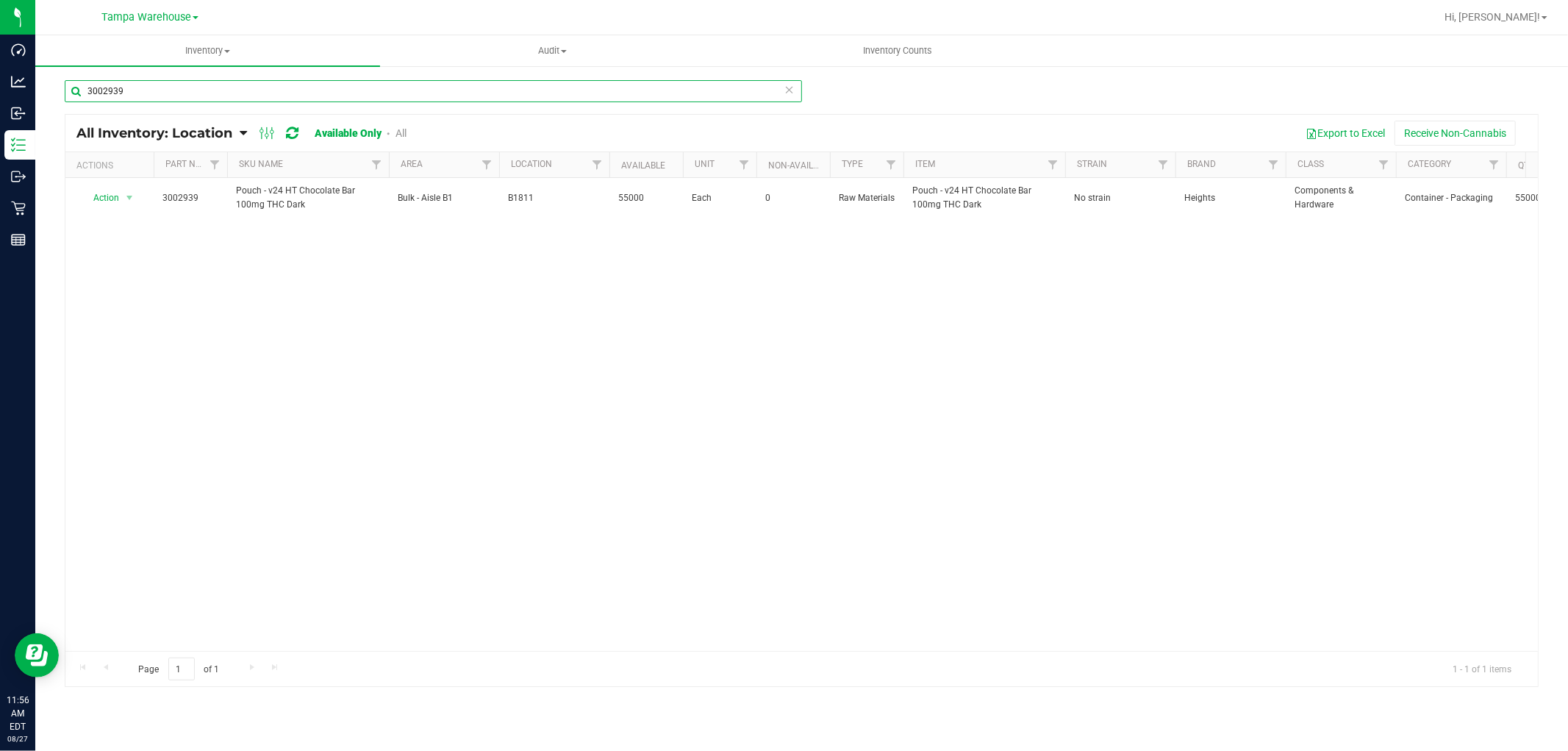
click at [133, 91] on input "3002939" at bounding box center [433, 91] width 738 height 22
paste input "4180"
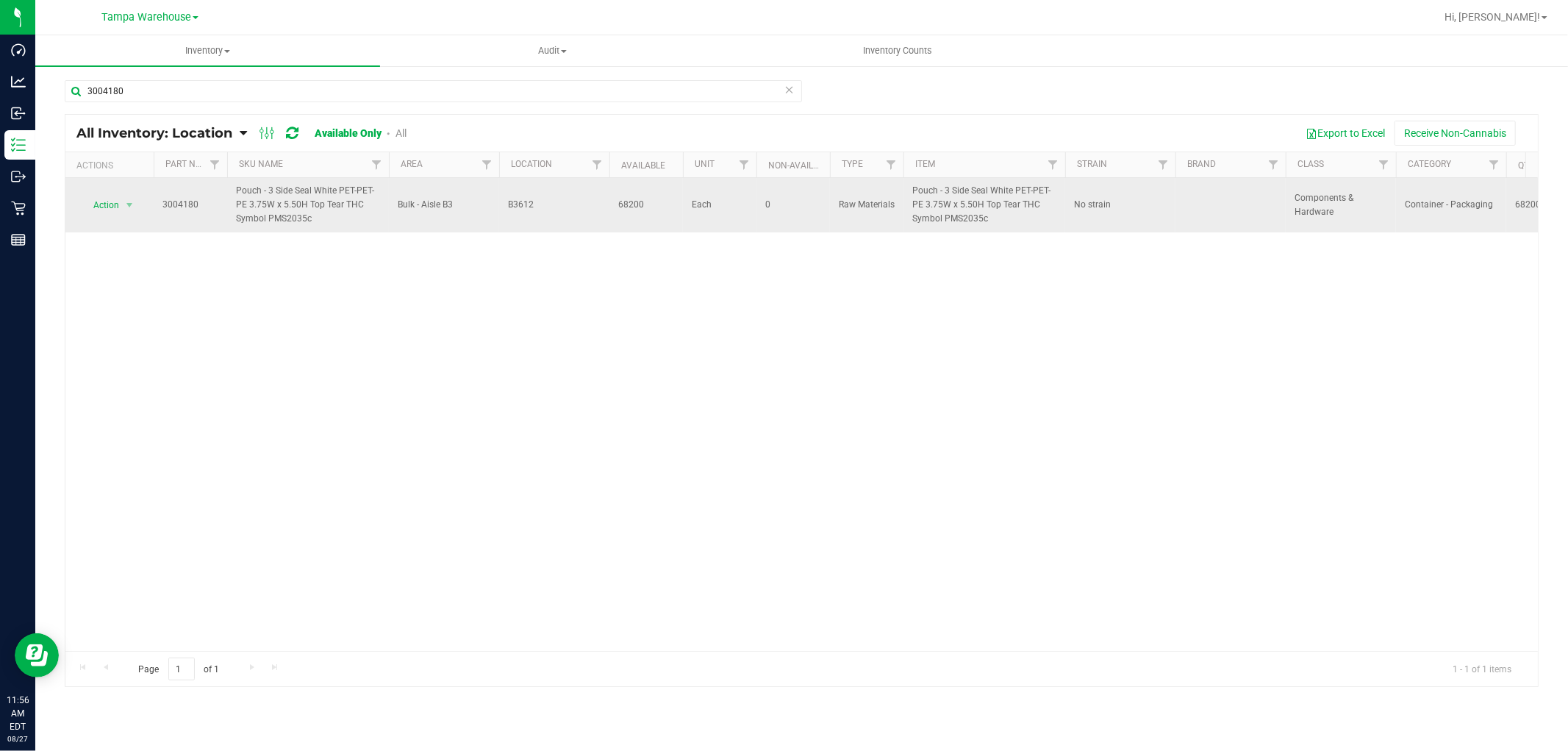
drag, startPoint x: 504, startPoint y: 209, endPoint x: 550, endPoint y: 201, distance: 46.7
click at [550, 201] on td "B3612" at bounding box center [554, 205] width 111 height 55
copy span "B3612"
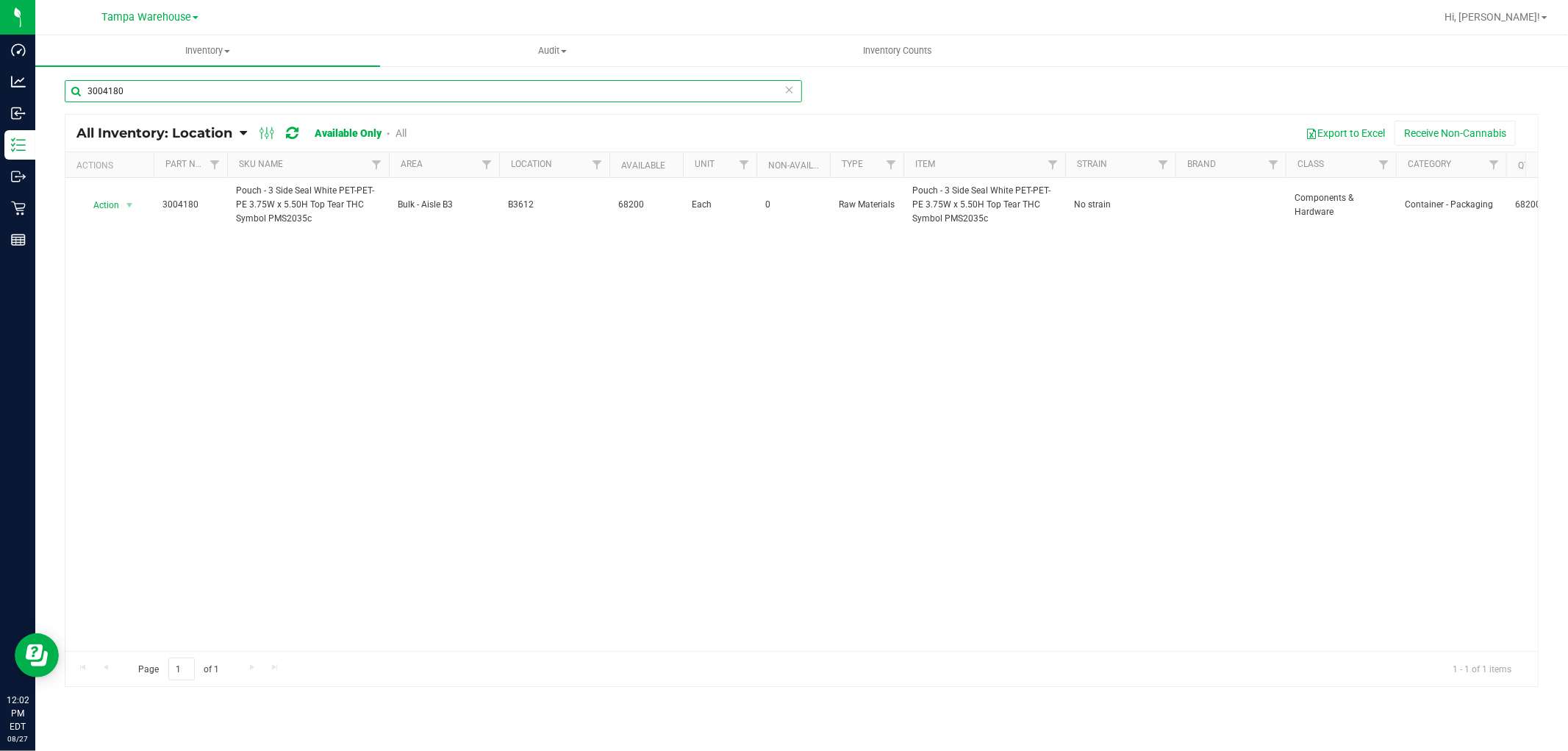
click at [145, 90] on input "3004180" at bounding box center [433, 91] width 738 height 22
paste input "0673"
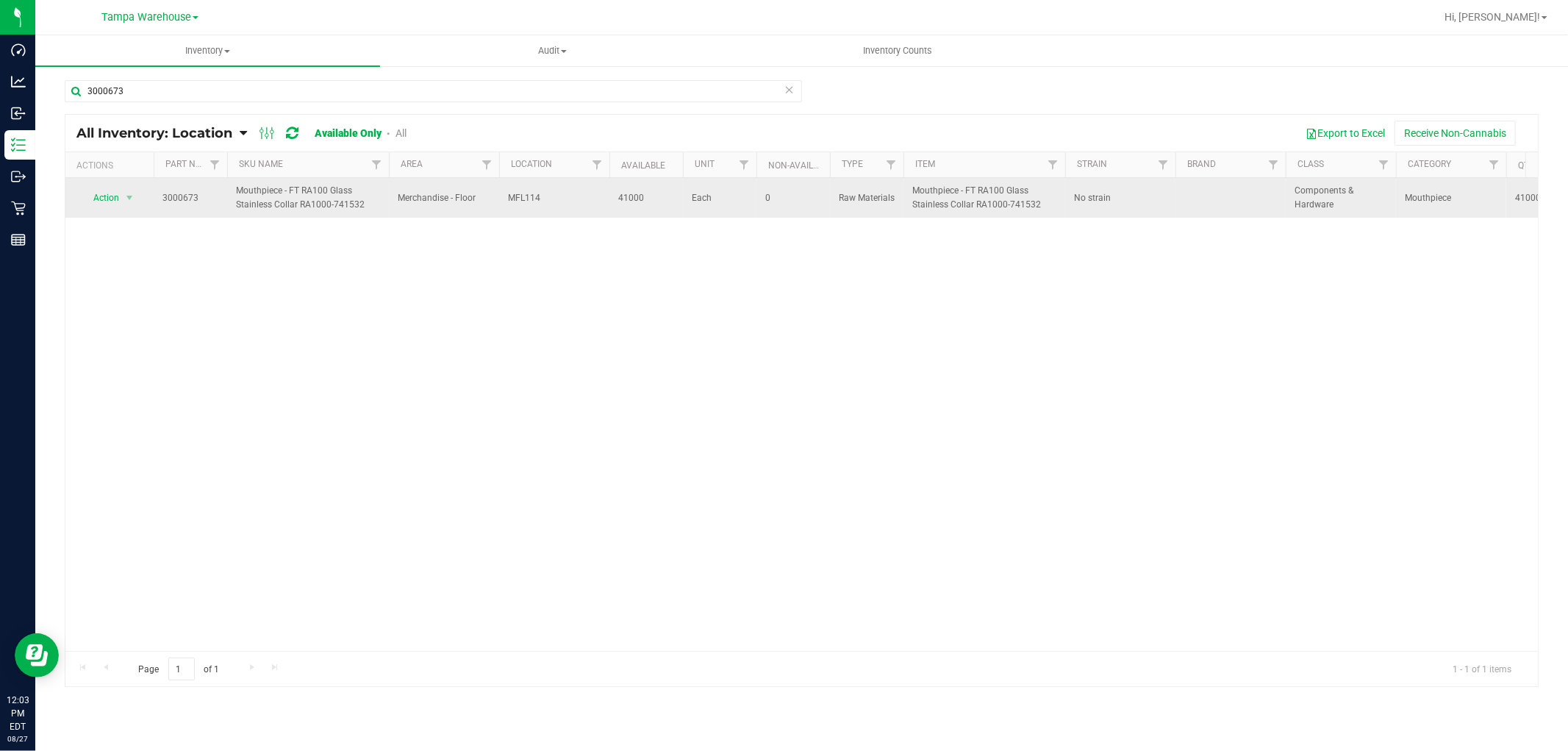
drag, startPoint x: 508, startPoint y: 199, endPoint x: 561, endPoint y: 201, distance: 53.0
click at [561, 201] on span "MFL114" at bounding box center [554, 198] width 93 height 14
copy span "MFL114"
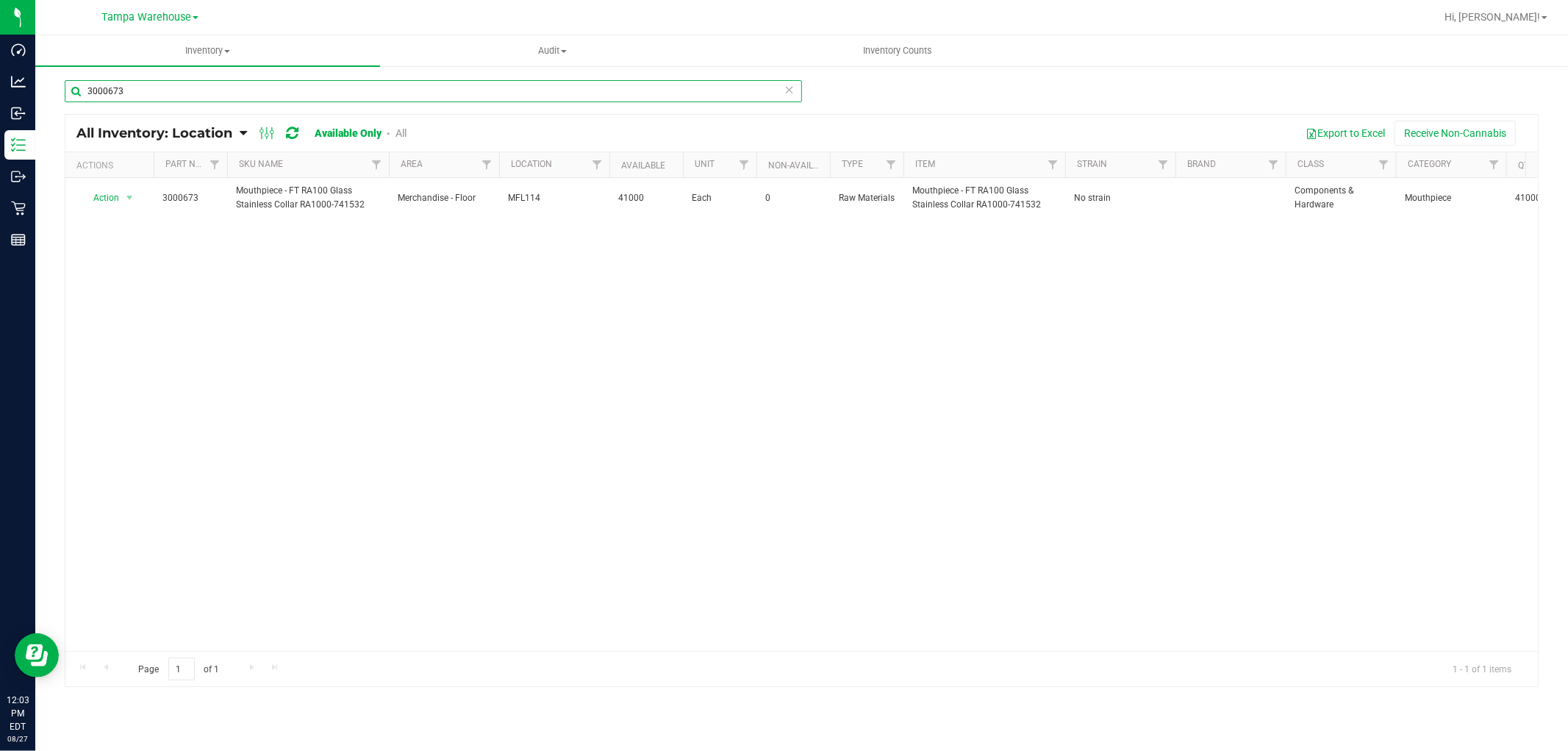
click at [142, 92] on input "3000673" at bounding box center [433, 91] width 738 height 22
paste input "251"
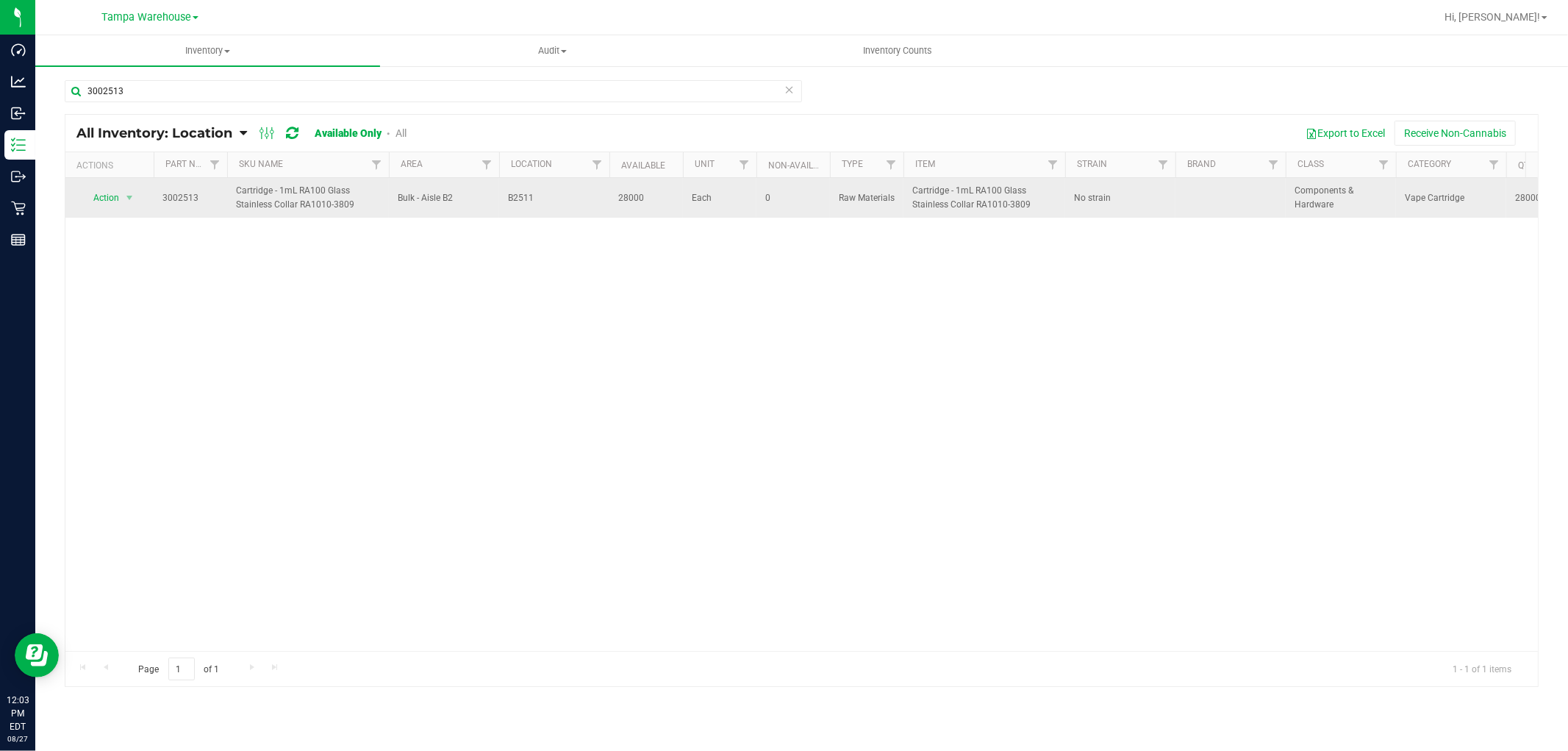
drag, startPoint x: 505, startPoint y: 197, endPoint x: 542, endPoint y: 197, distance: 37.0
click at [542, 197] on td "B2511" at bounding box center [554, 198] width 111 height 40
copy span "B2511"
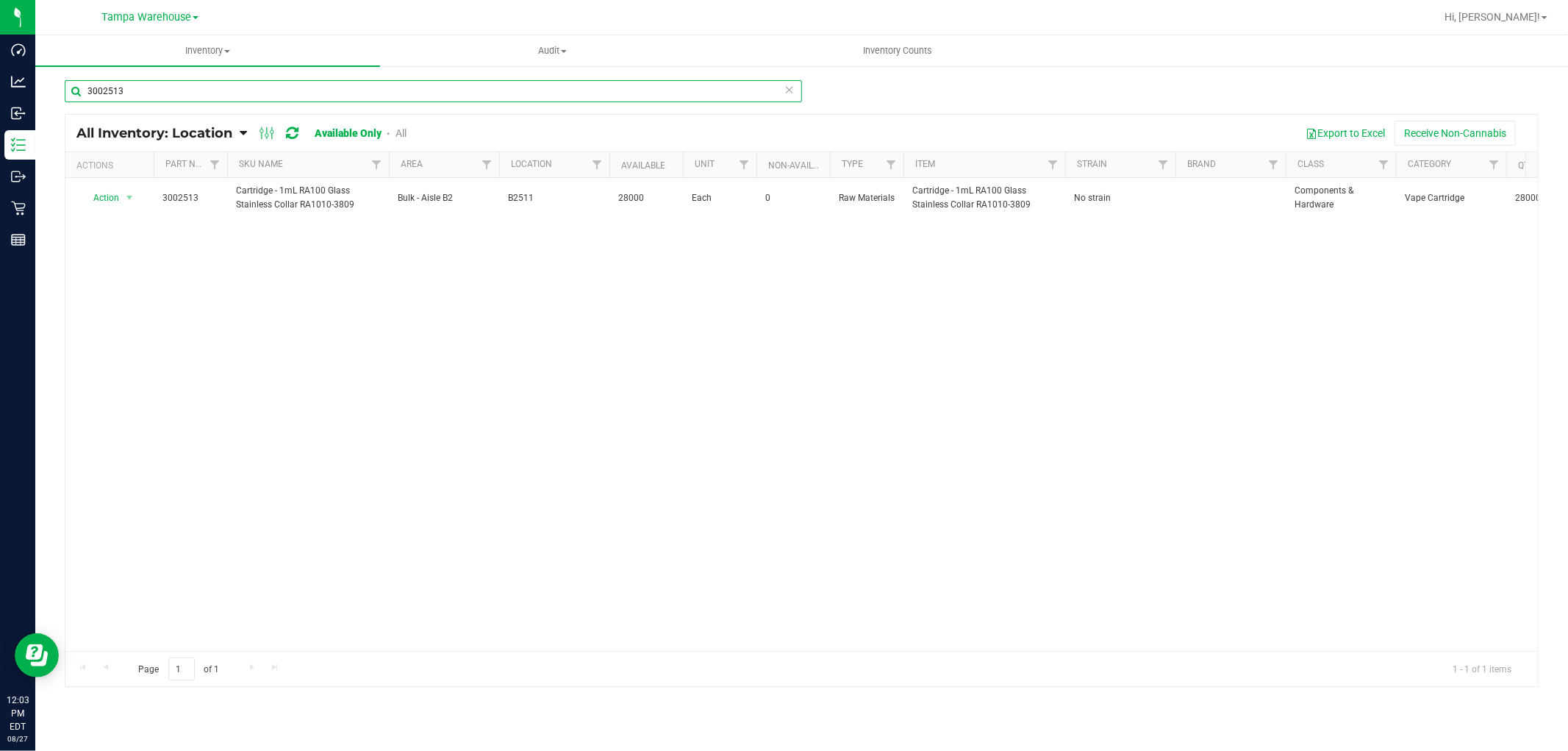
click at [167, 82] on input "3002513" at bounding box center [433, 91] width 738 height 22
paste input "4270"
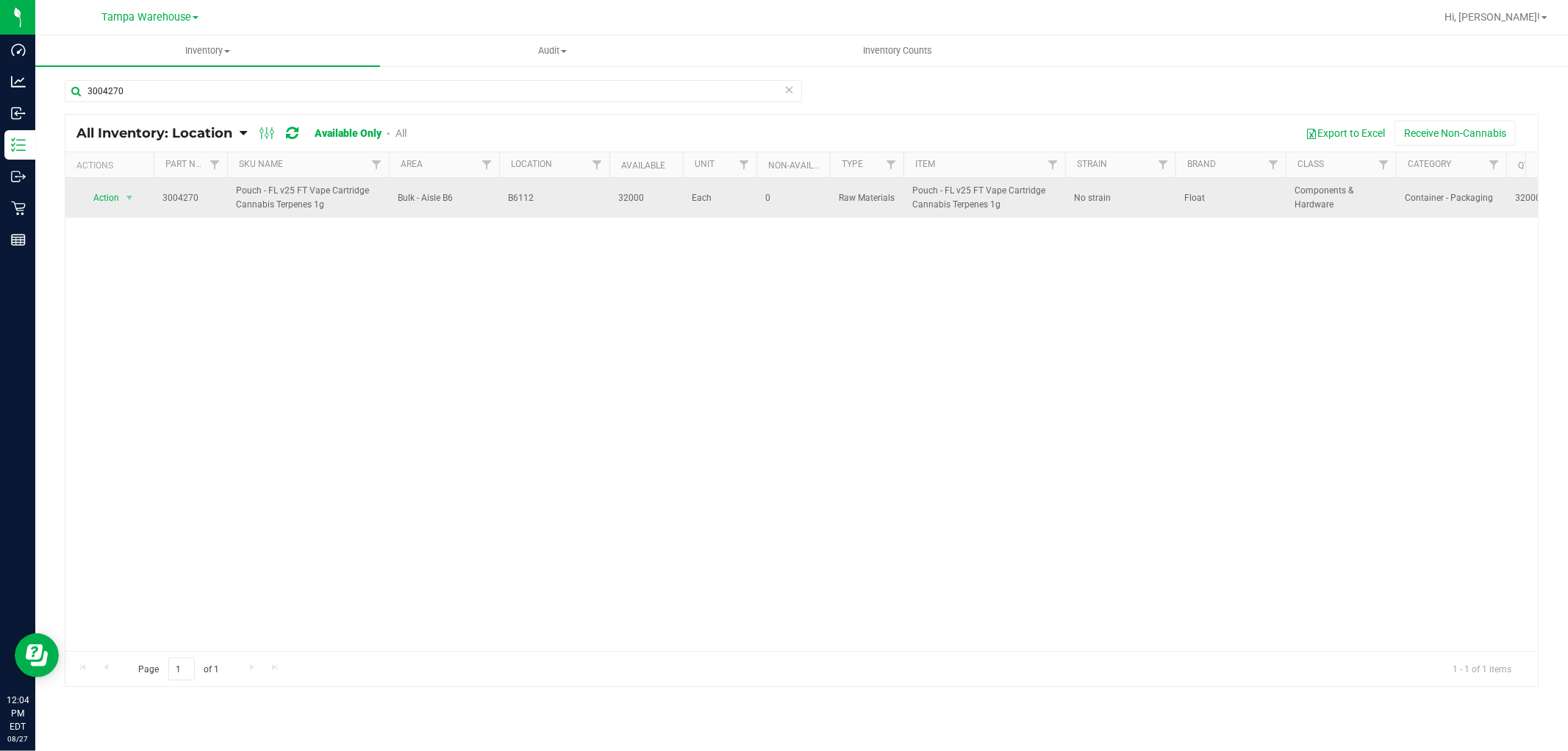
drag, startPoint x: 509, startPoint y: 193, endPoint x: 544, endPoint y: 196, distance: 35.1
click at [544, 196] on span "B6112" at bounding box center [554, 198] width 93 height 14
copy span "B6112"
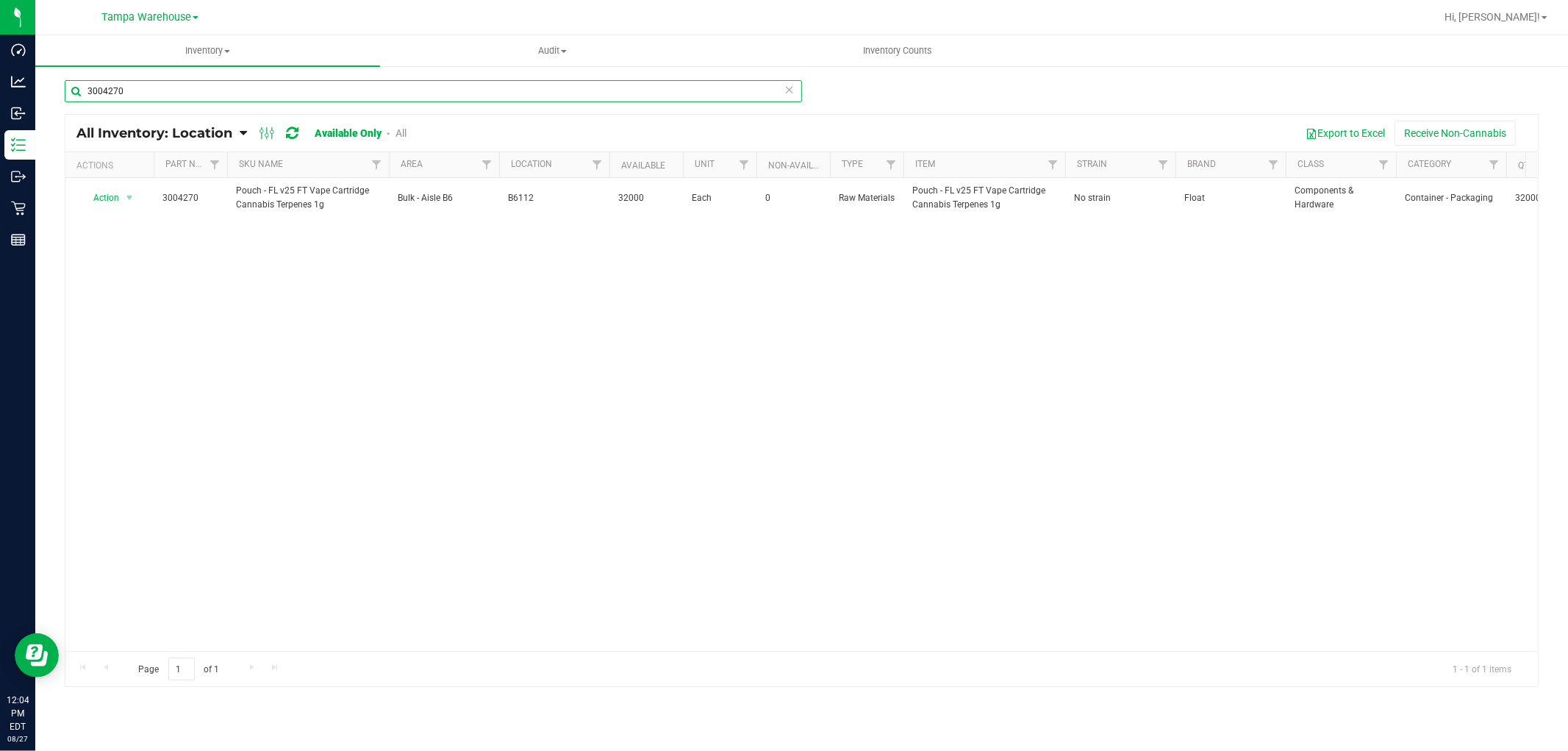
click at [197, 89] on input "3004270" at bounding box center [433, 91] width 738 height 22
paste input "94"
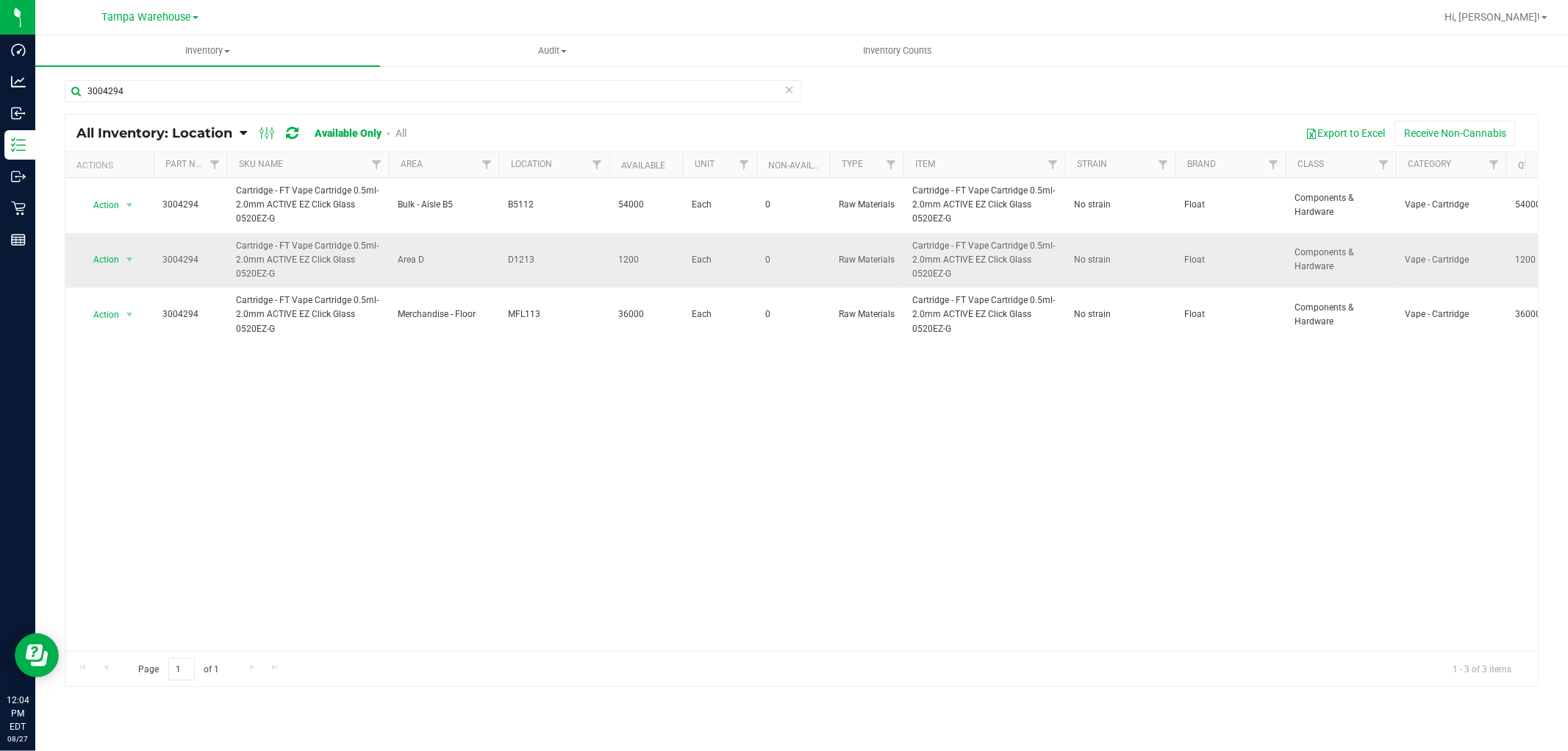
drag, startPoint x: 505, startPoint y: 263, endPoint x: 549, endPoint y: 259, distance: 44.2
click at [549, 259] on td "D1213" at bounding box center [554, 260] width 111 height 55
copy span "D1213"
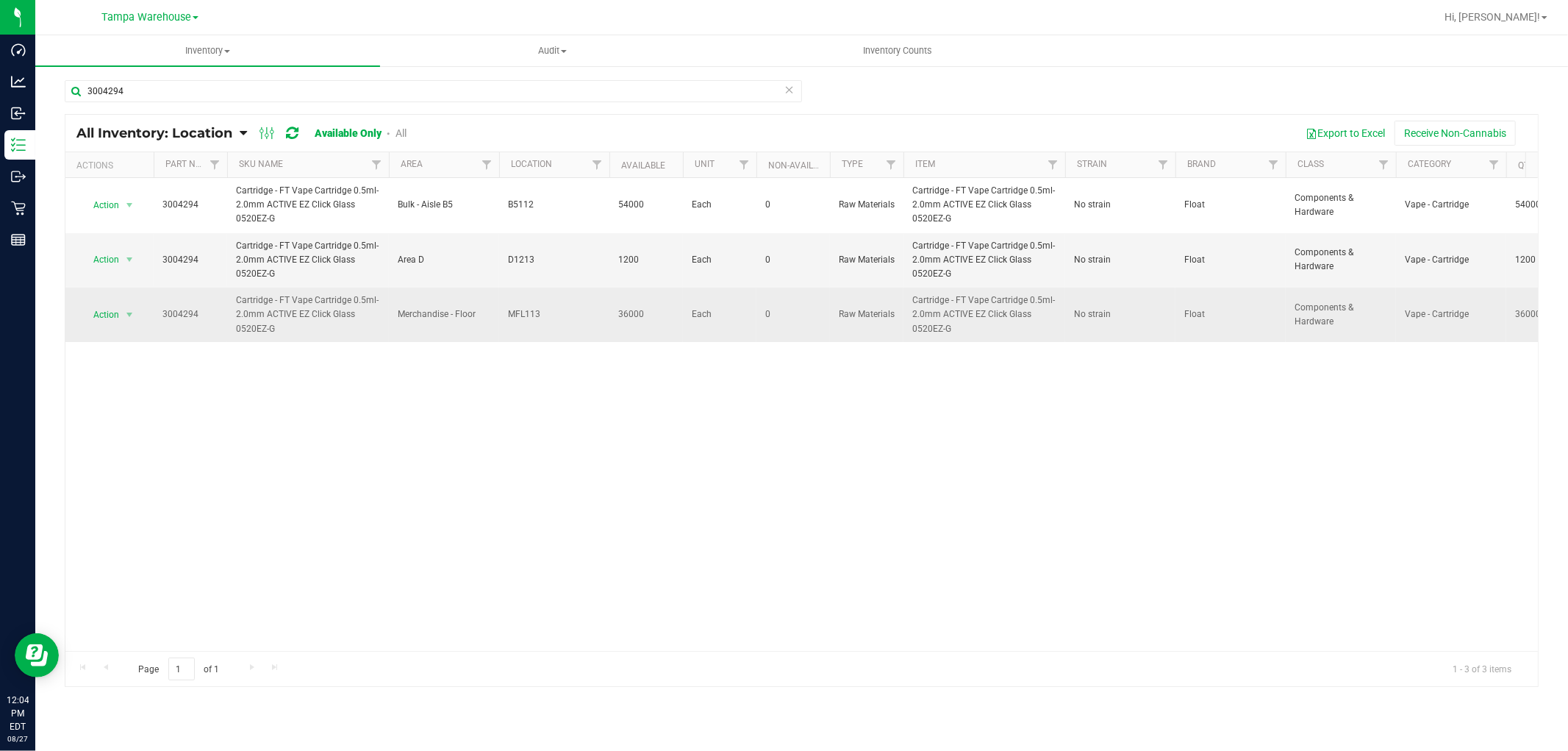
drag, startPoint x: 510, startPoint y: 319, endPoint x: 541, endPoint y: 319, distance: 31.0
click at [541, 319] on span "MFL113" at bounding box center [554, 315] width 93 height 14
copy span "MFL113"
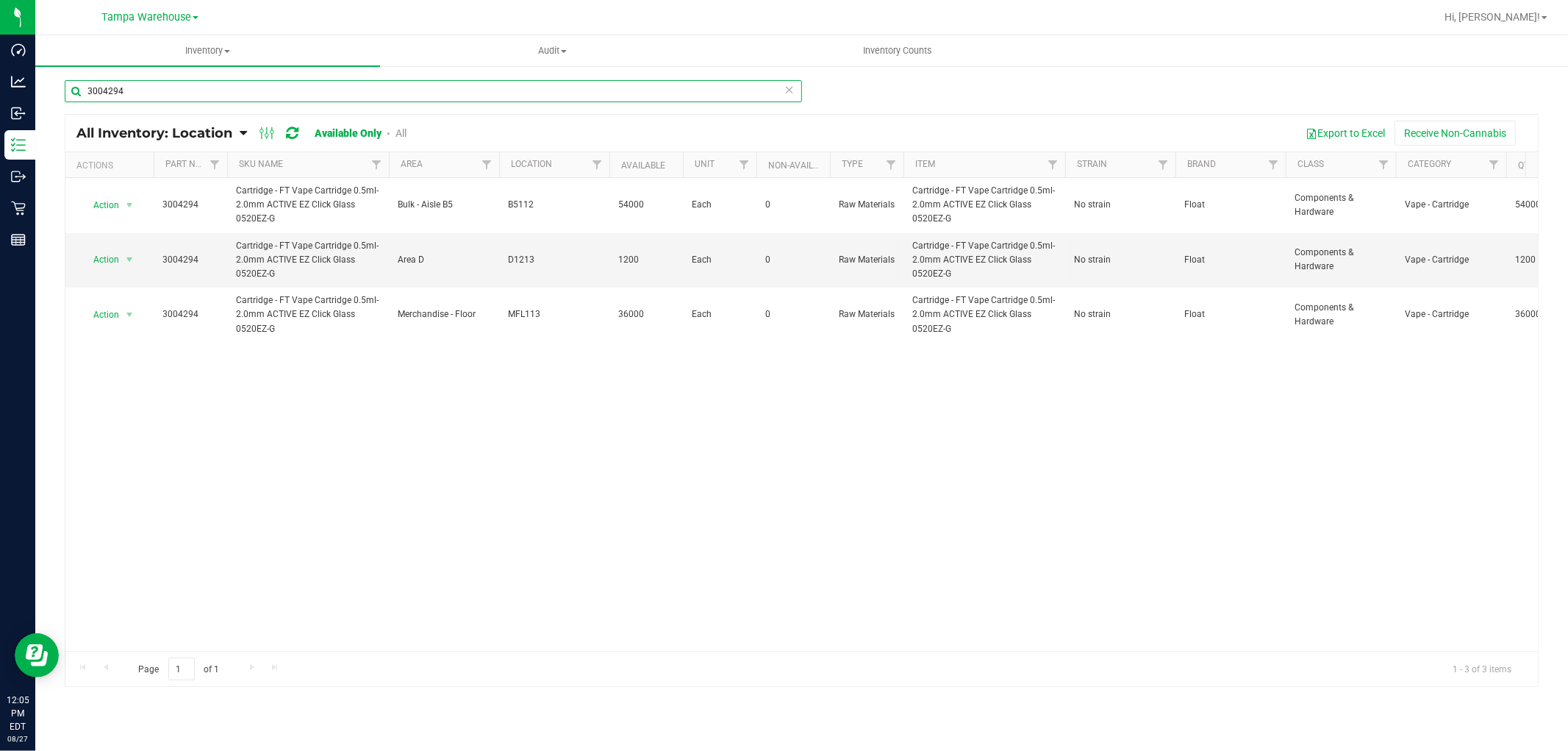
click at [251, 95] on input "3004294" at bounding box center [433, 91] width 738 height 22
paste input "5"
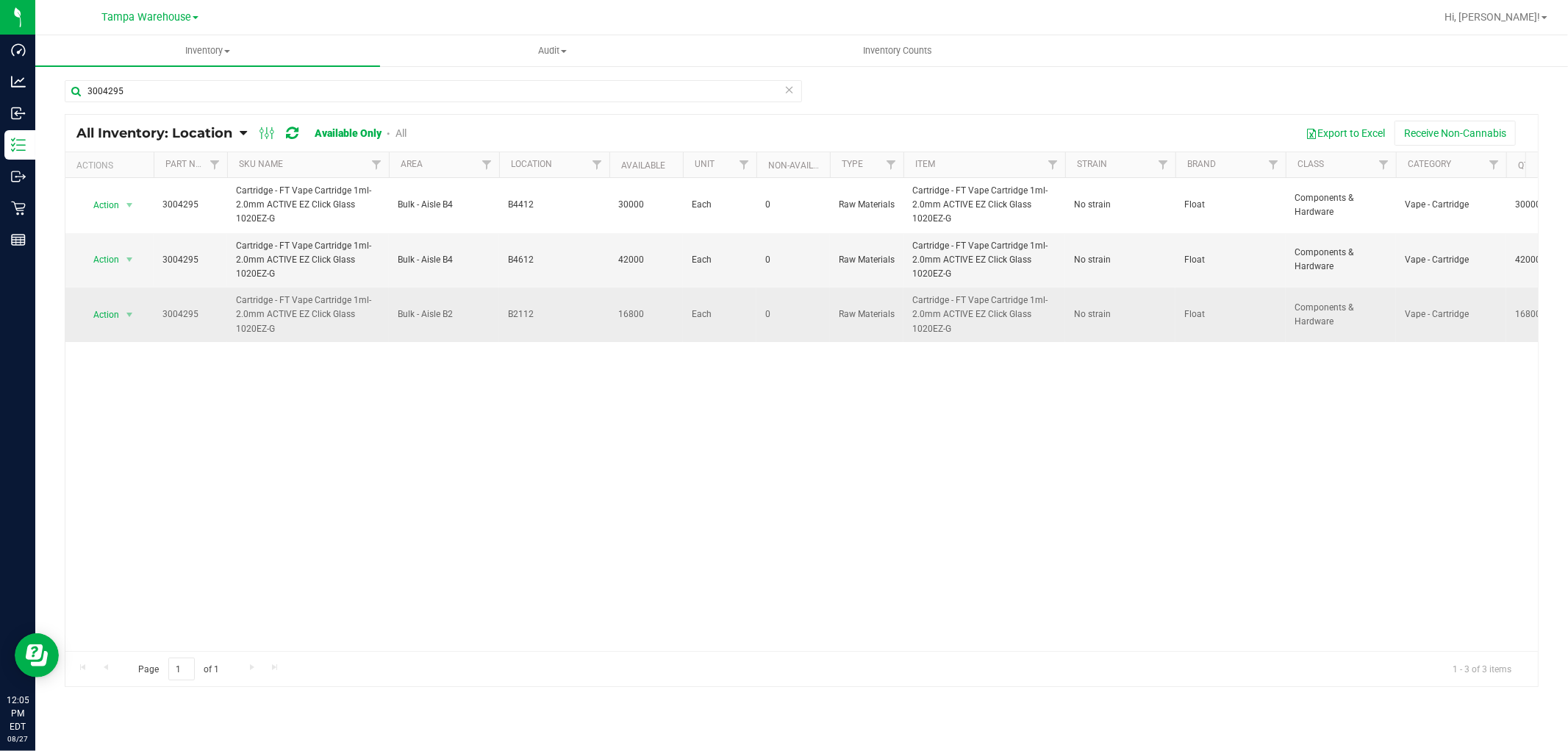
drag, startPoint x: 505, startPoint y: 314, endPoint x: 540, endPoint y: 314, distance: 35.0
click at [540, 314] on td "B2112" at bounding box center [554, 315] width 111 height 55
copy span "B2112"
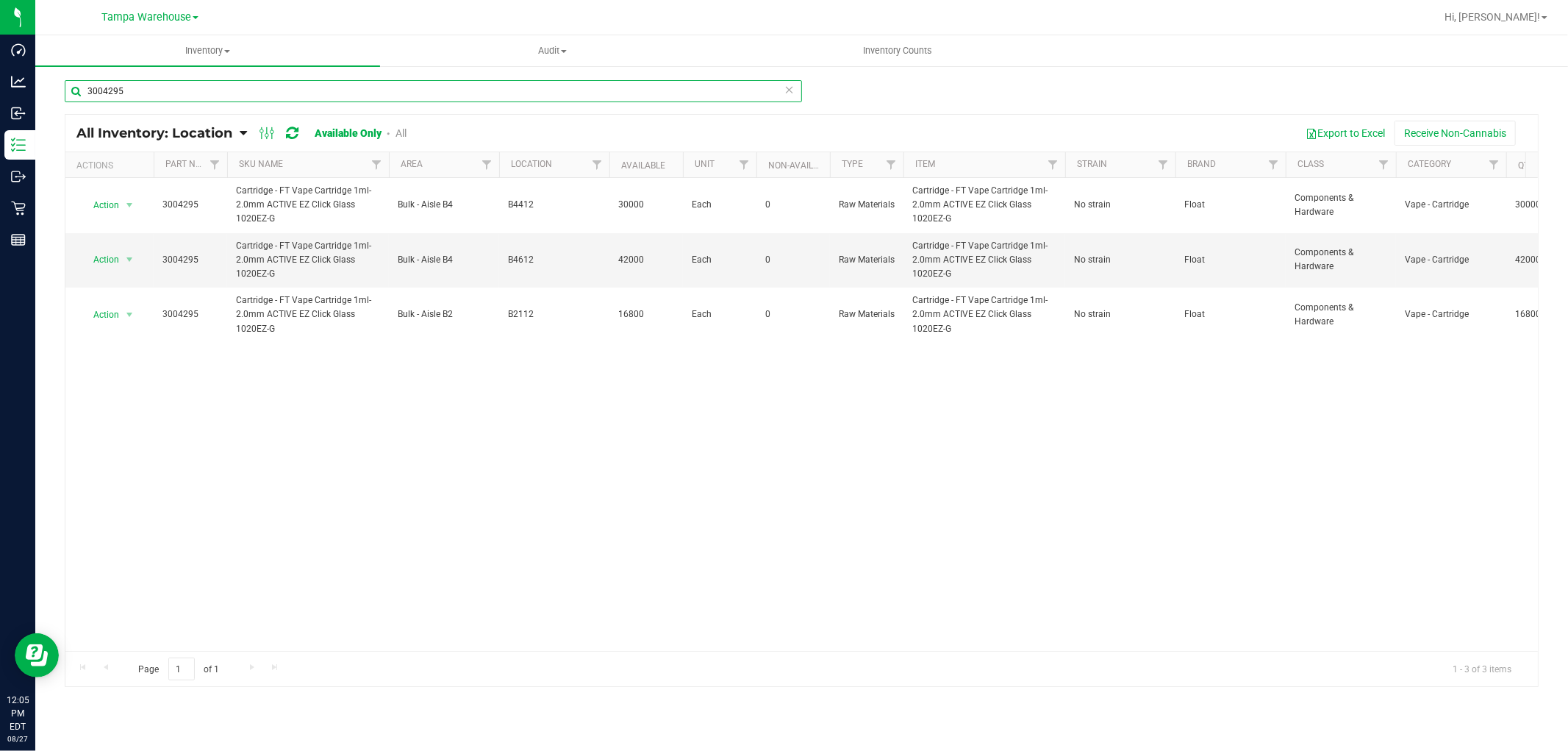
click at [213, 95] on input "3004295" at bounding box center [433, 91] width 738 height 22
paste input "378"
drag, startPoint x: 502, startPoint y: 260, endPoint x: 549, endPoint y: 254, distance: 47.4
click at [549, 254] on td "B6411" at bounding box center [554, 260] width 111 height 55
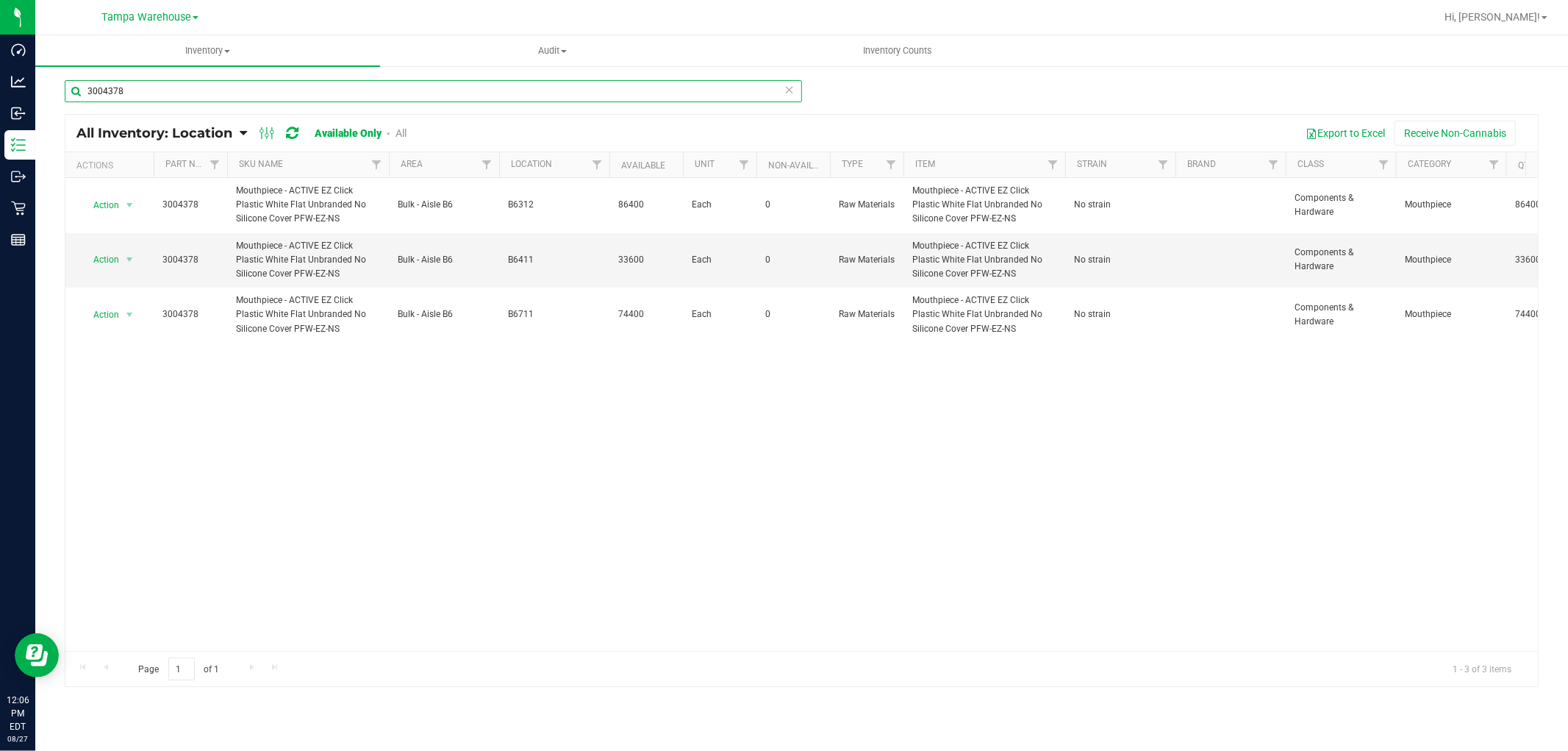
click at [169, 83] on input "3004378" at bounding box center [433, 91] width 738 height 22
paste input "2"
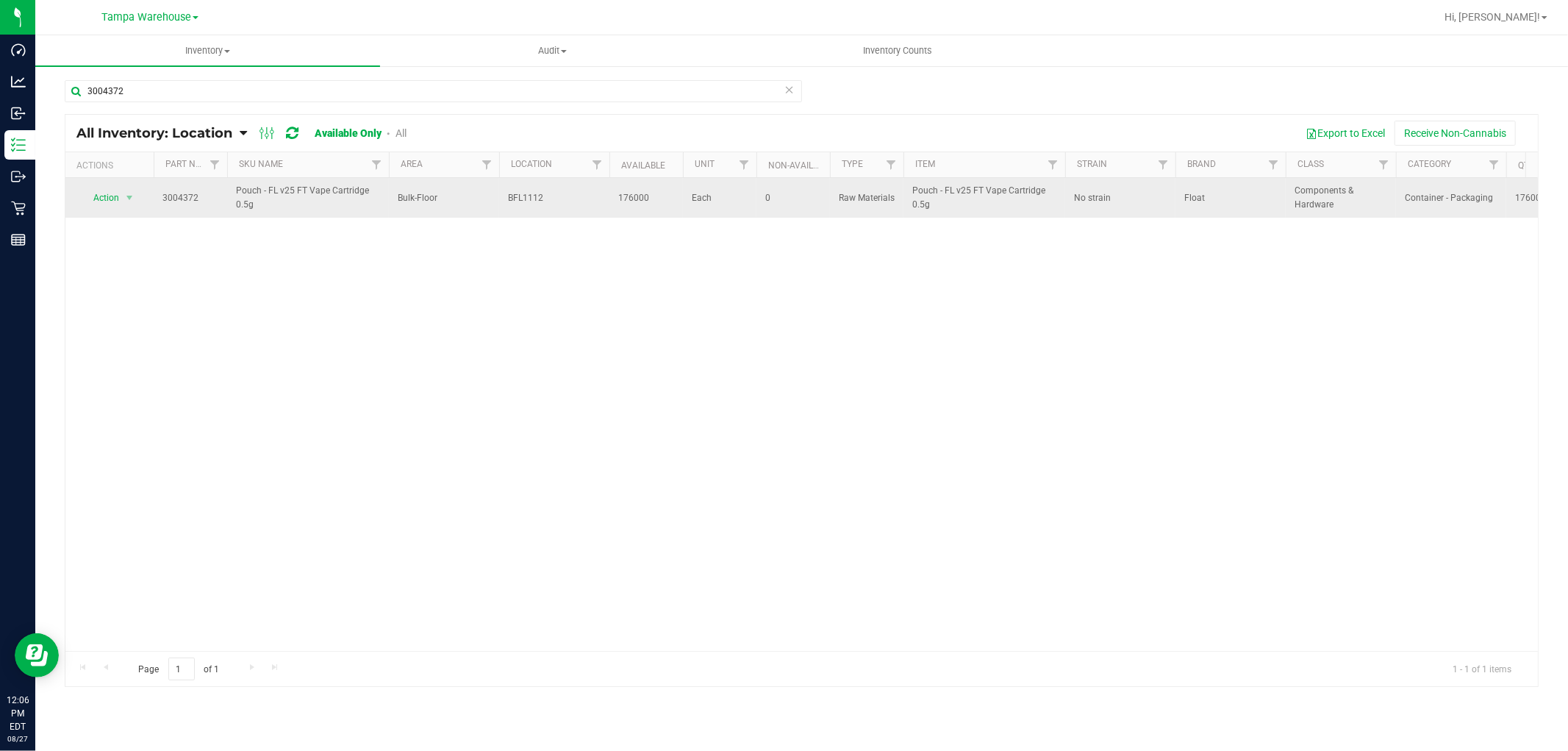
drag, startPoint x: 506, startPoint y: 198, endPoint x: 554, endPoint y: 198, distance: 48.0
click at [554, 198] on td "BFL1112" at bounding box center [554, 198] width 111 height 40
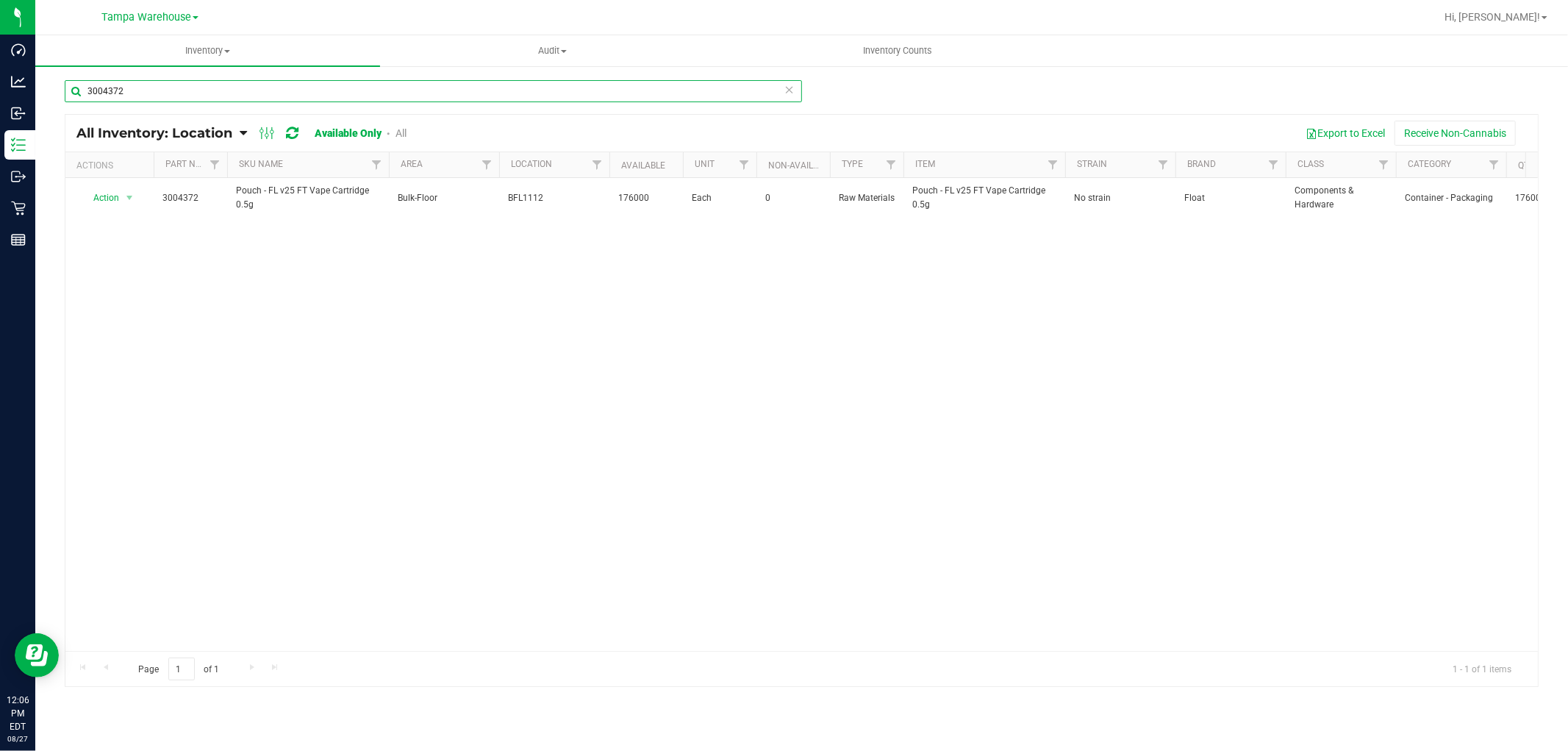
click at [452, 95] on input "3004372" at bounding box center [433, 91] width 738 height 22
paste input "3"
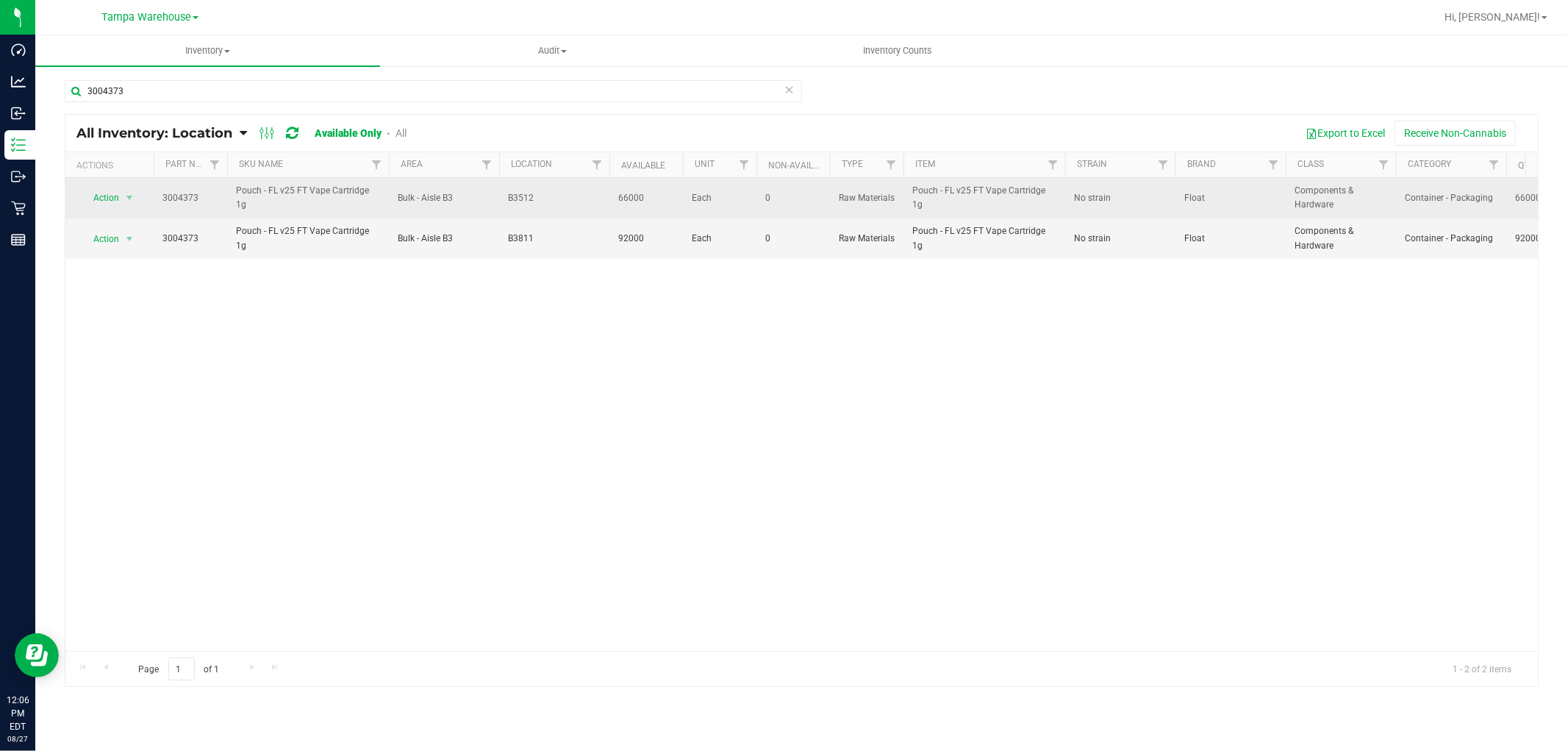
drag, startPoint x: 505, startPoint y: 198, endPoint x: 540, endPoint y: 202, distance: 35.2
click at [540, 202] on td "B3512" at bounding box center [554, 198] width 111 height 41
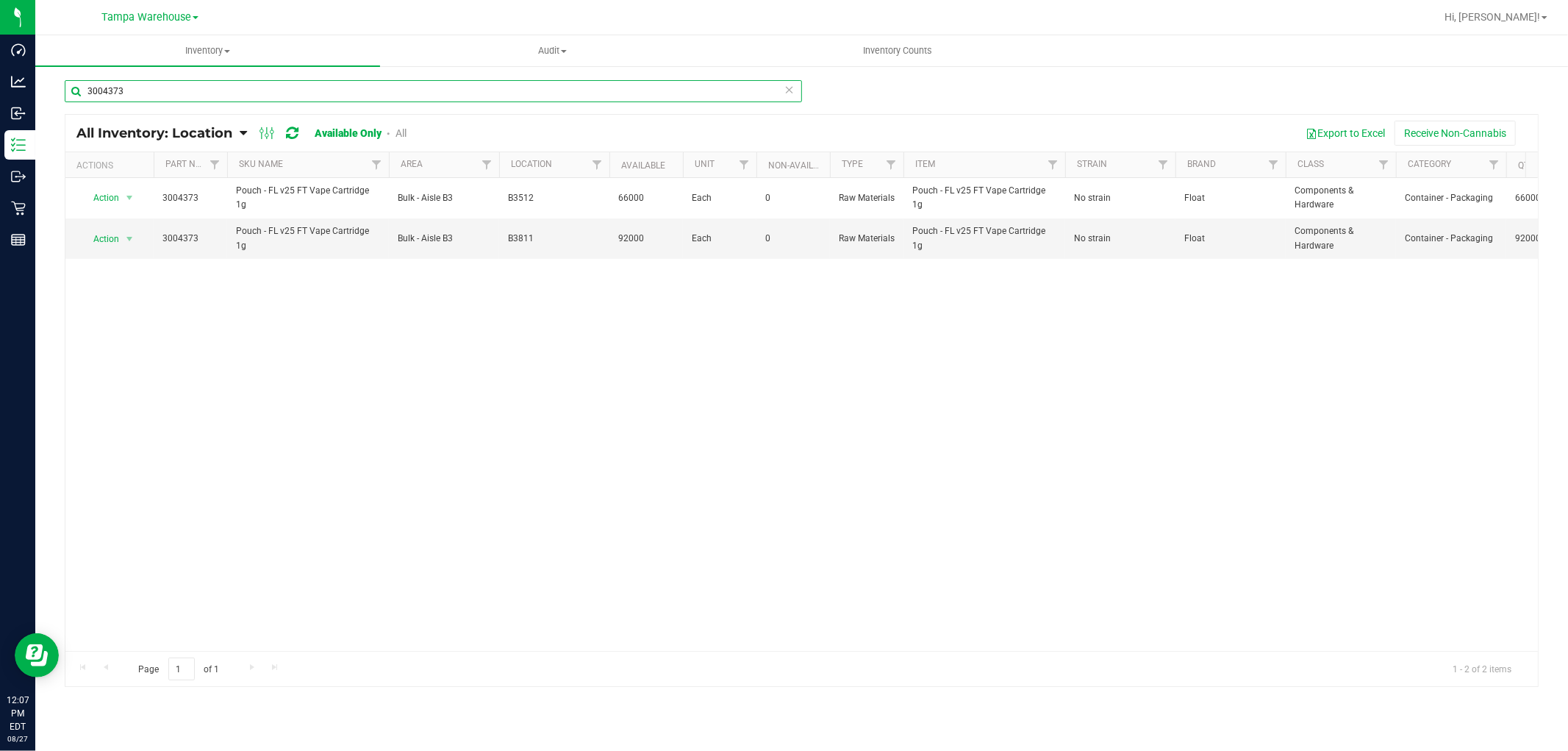
click at [136, 97] on input "3004373" at bounding box center [433, 91] width 738 height 22
paste input "293"
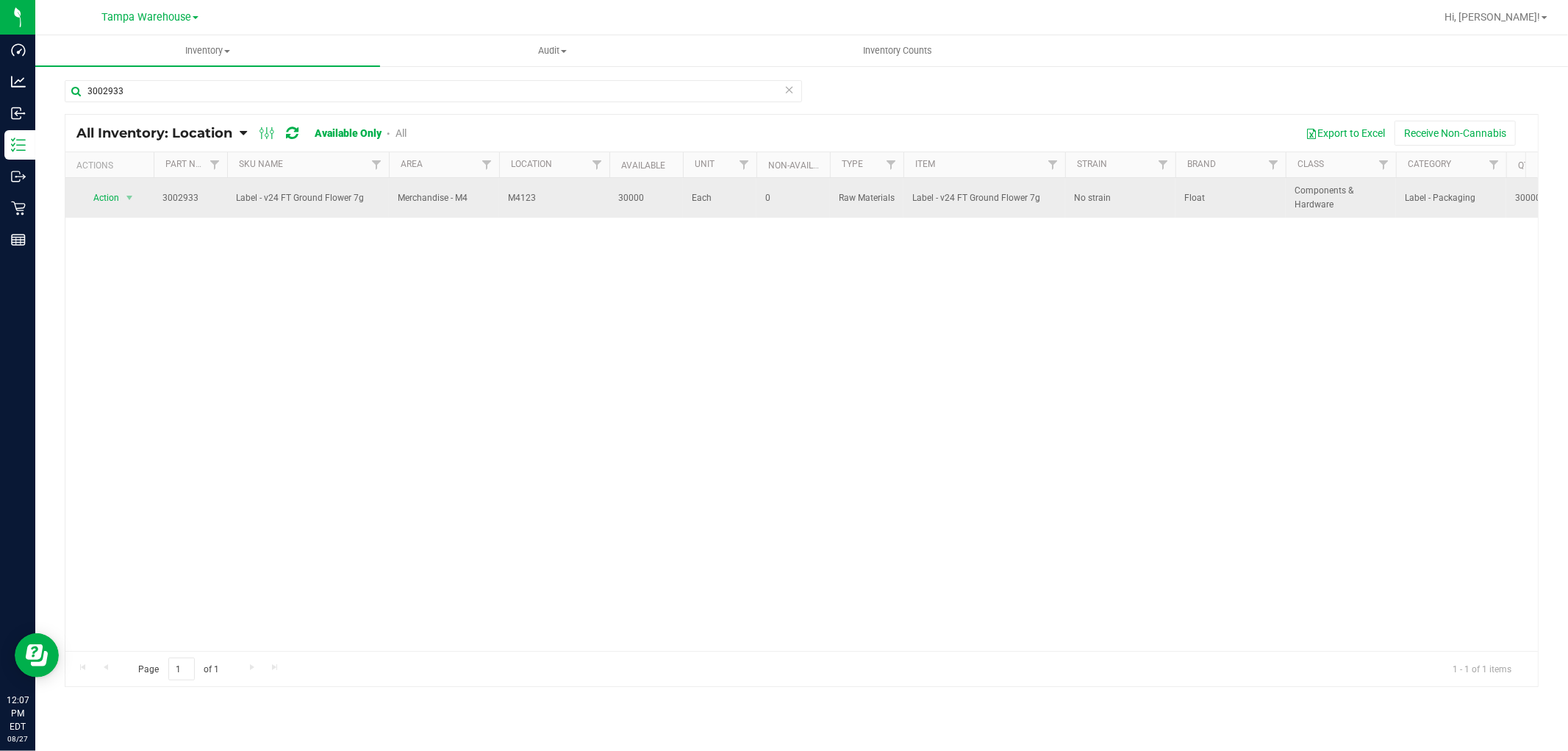
drag, startPoint x: 502, startPoint y: 196, endPoint x: 552, endPoint y: 196, distance: 50.0
click at [552, 196] on td "M4123" at bounding box center [554, 198] width 111 height 40
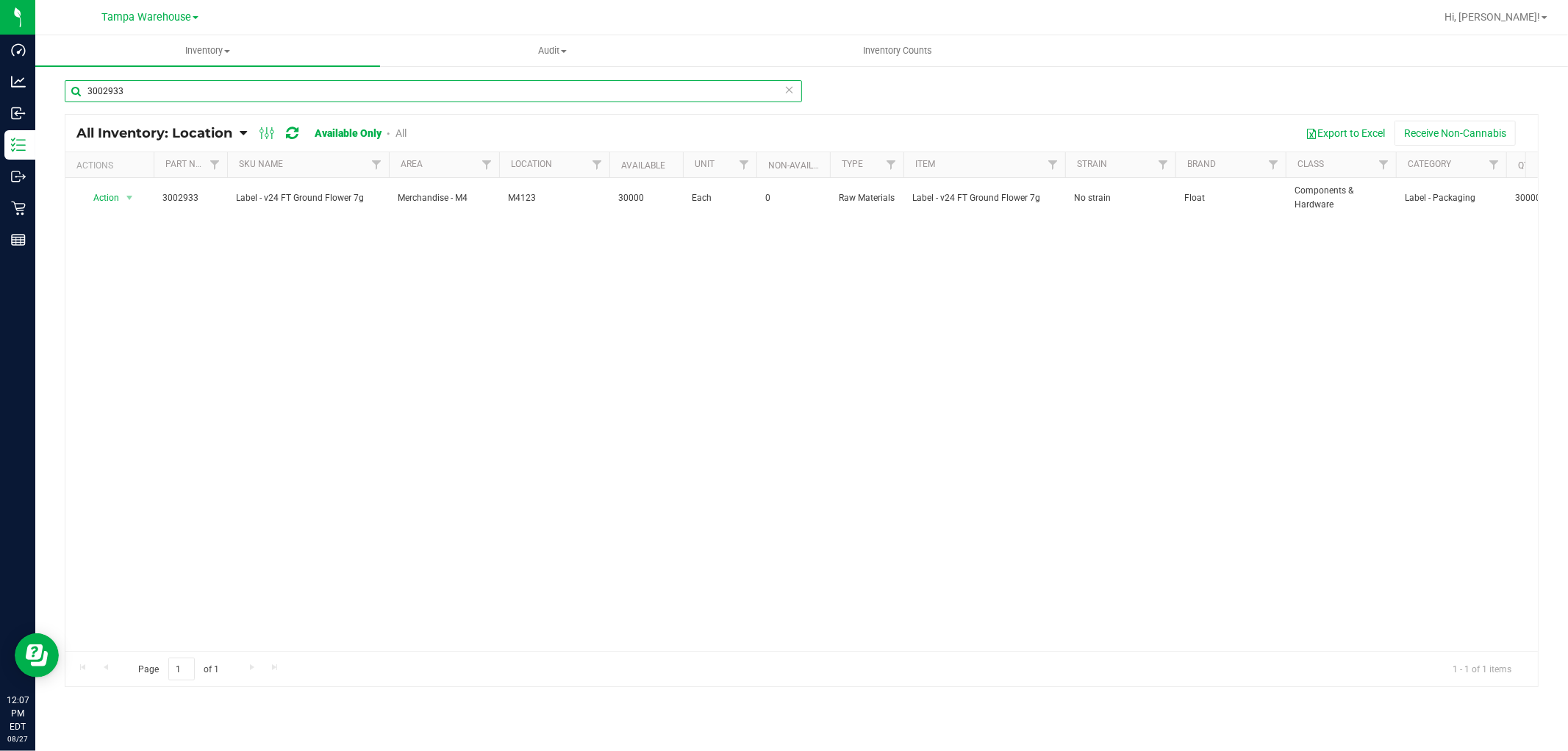
click at [415, 92] on input "3002933" at bounding box center [433, 91] width 738 height 22
paste input "4470"
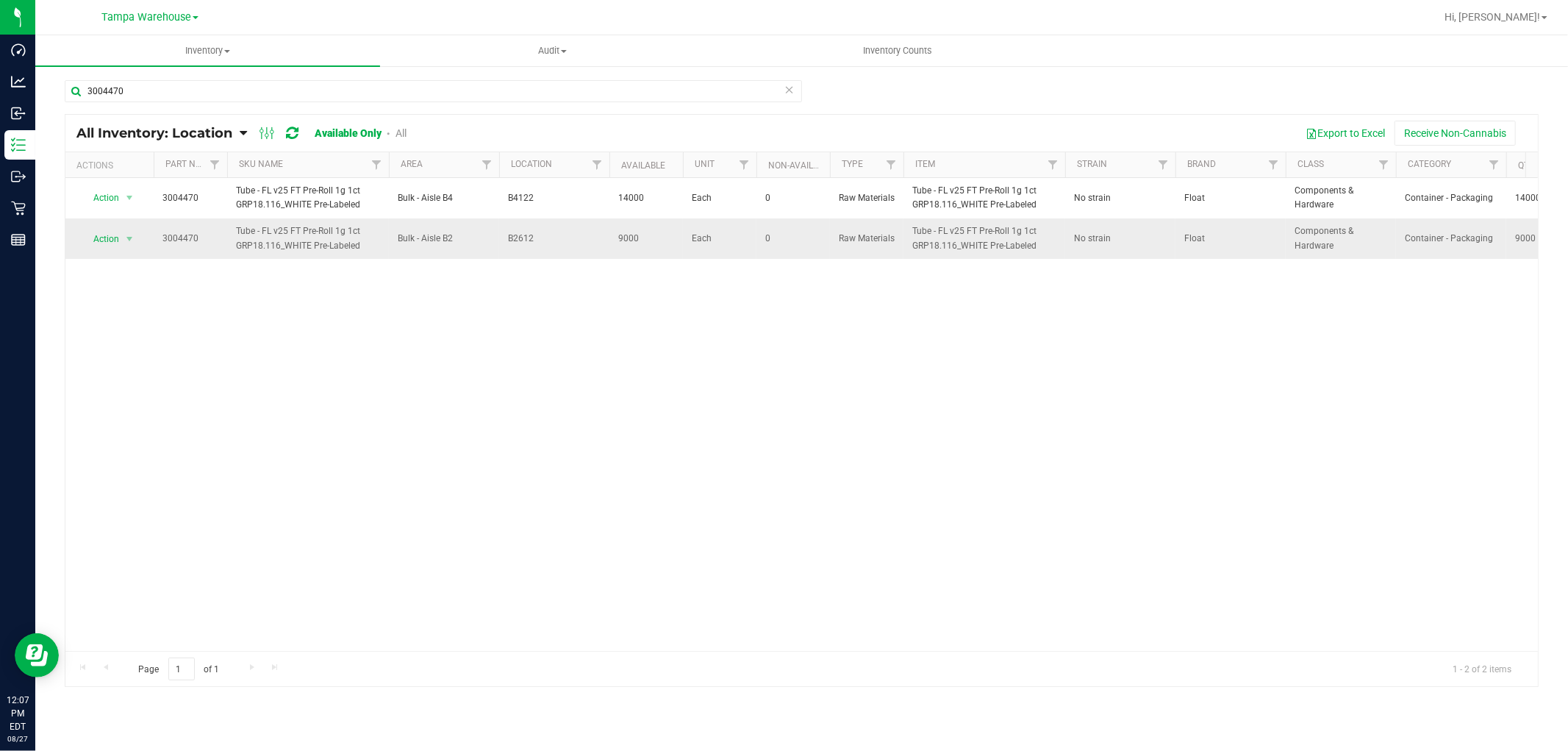
drag, startPoint x: 519, startPoint y: 239, endPoint x: 562, endPoint y: 239, distance: 43.0
click at [562, 239] on tr "Action Action Adjust qty Edit lot numbers Global inventory Locate inventory Pri…" at bounding box center [1010, 238] width 1890 height 40
click at [161, 80] on input "3004470" at bounding box center [433, 91] width 738 height 22
click at [159, 83] on input "3004470" at bounding box center [433, 91] width 738 height 22
click at [158, 89] on input "3004470" at bounding box center [433, 91] width 738 height 22
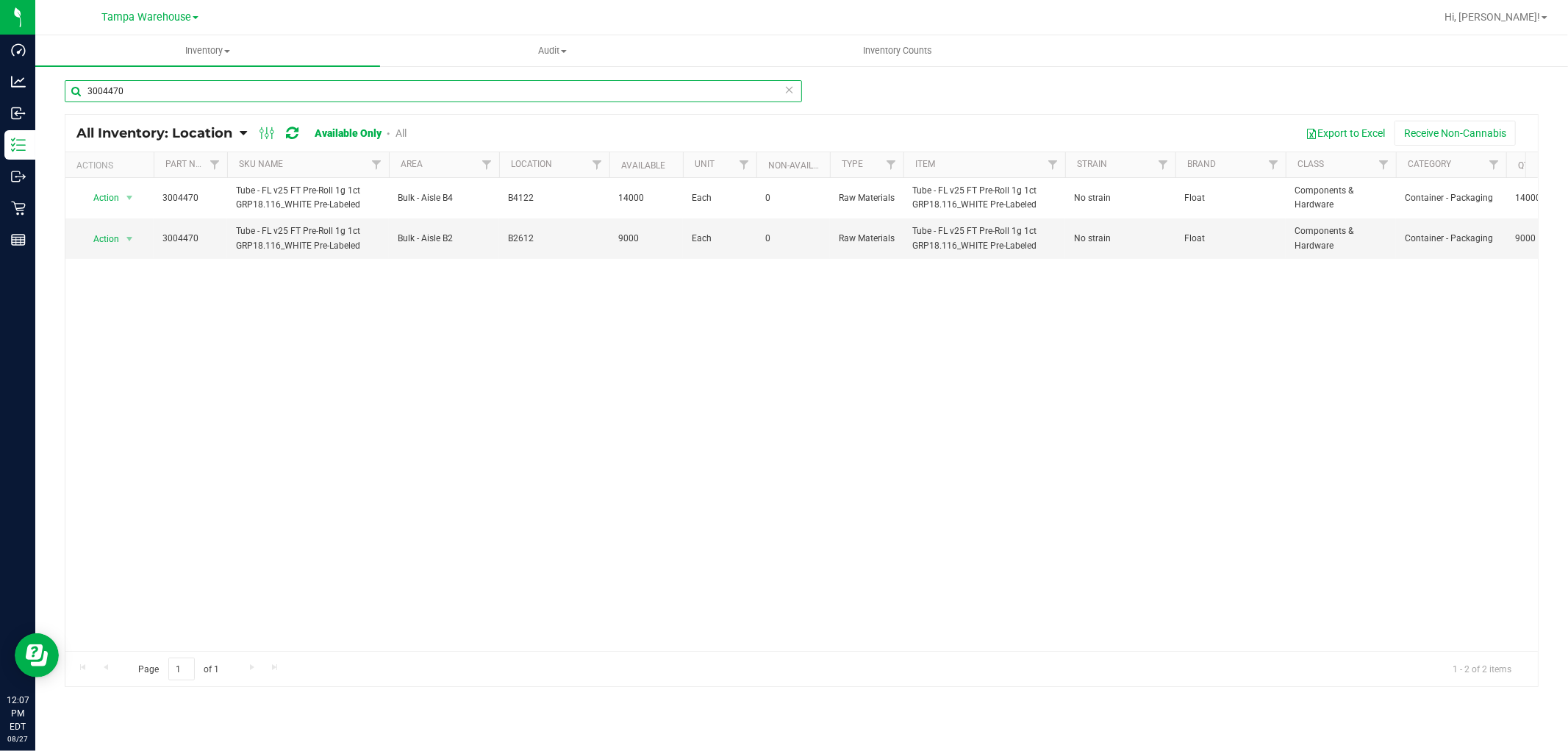
paste input "0712"
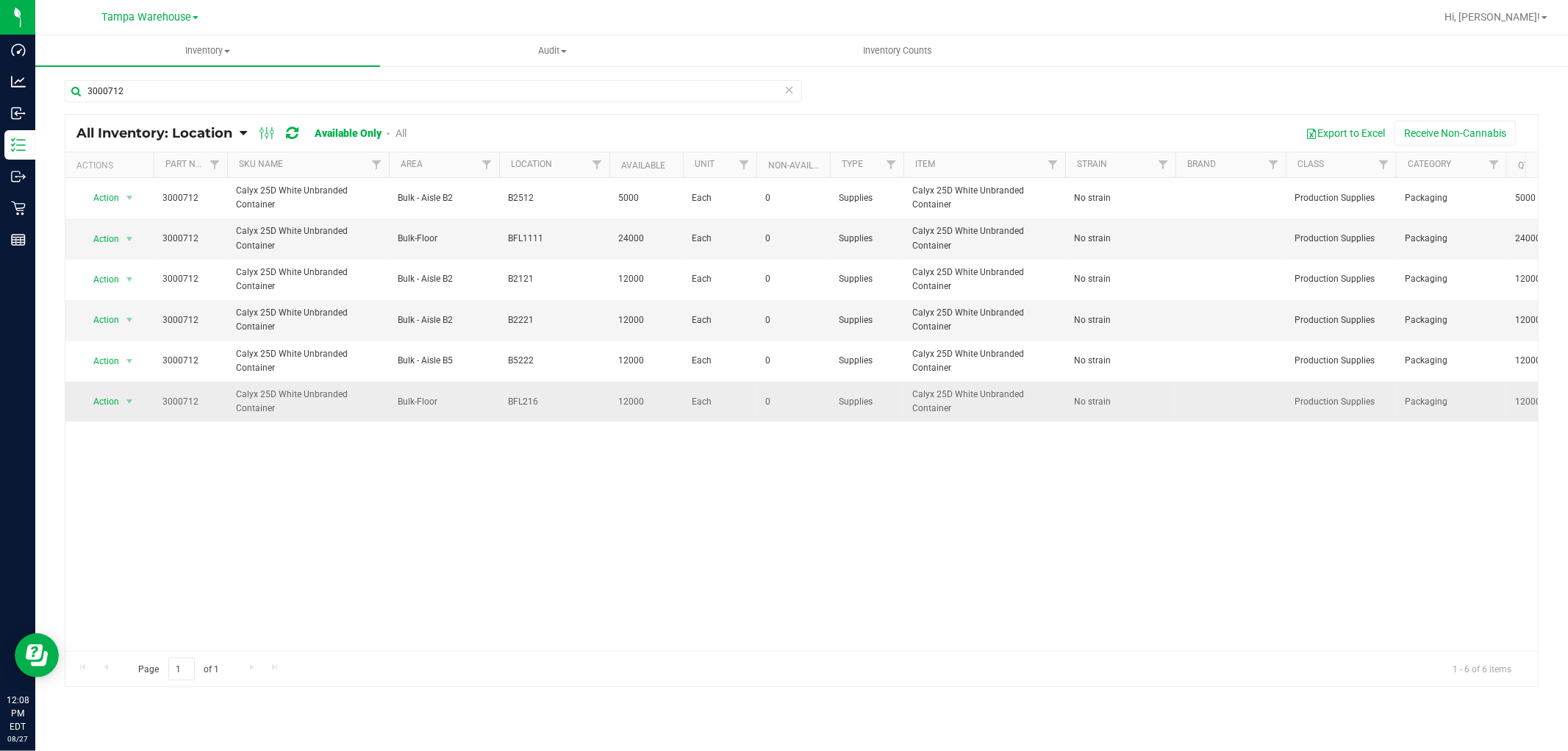
drag, startPoint x: 505, startPoint y: 406, endPoint x: 562, endPoint y: 406, distance: 57.0
click at [562, 406] on td "BFL216" at bounding box center [554, 401] width 111 height 40
click at [144, 86] on input "3000712" at bounding box center [433, 91] width 738 height 22
type input "3"
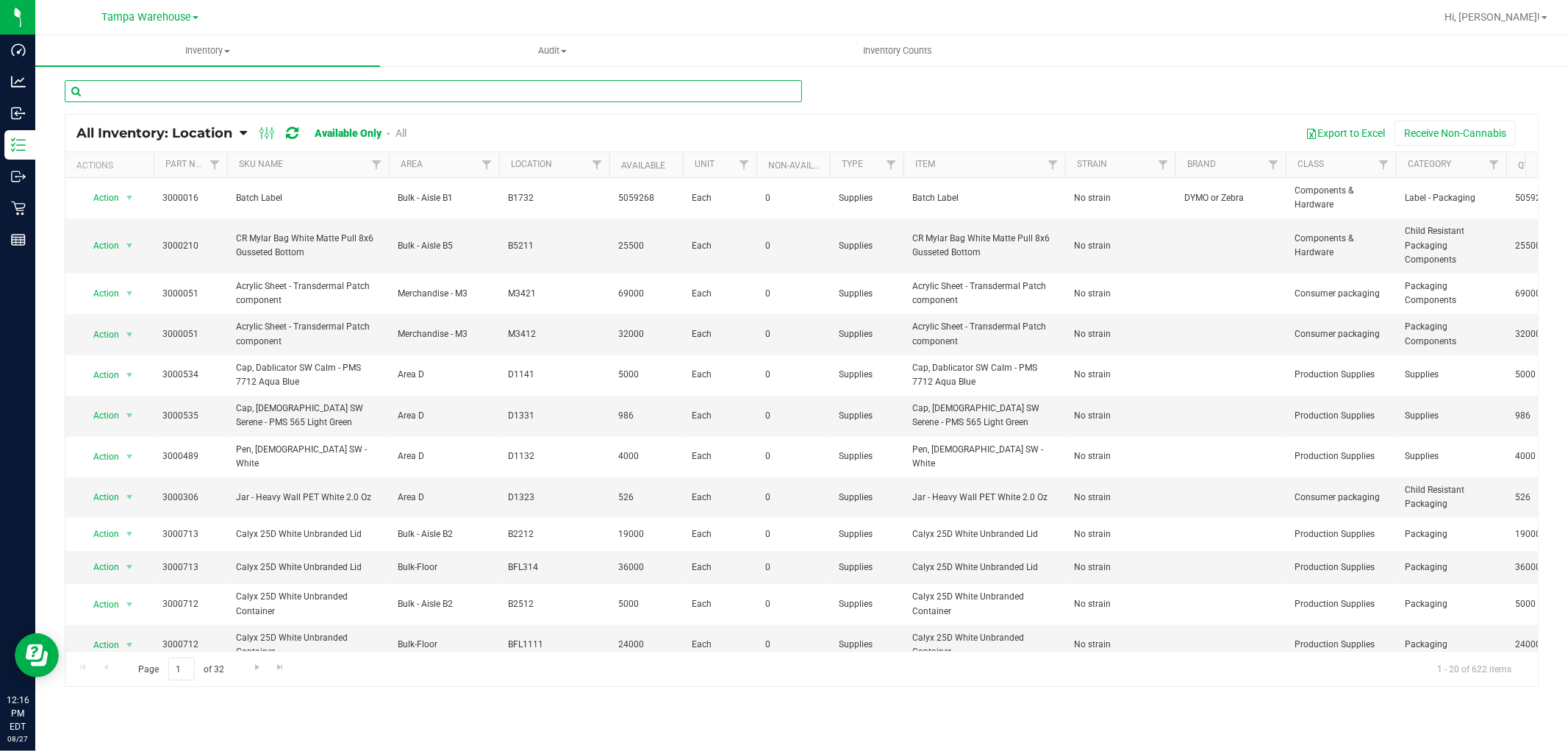
click at [217, 89] on input "text" at bounding box center [433, 91] width 738 height 22
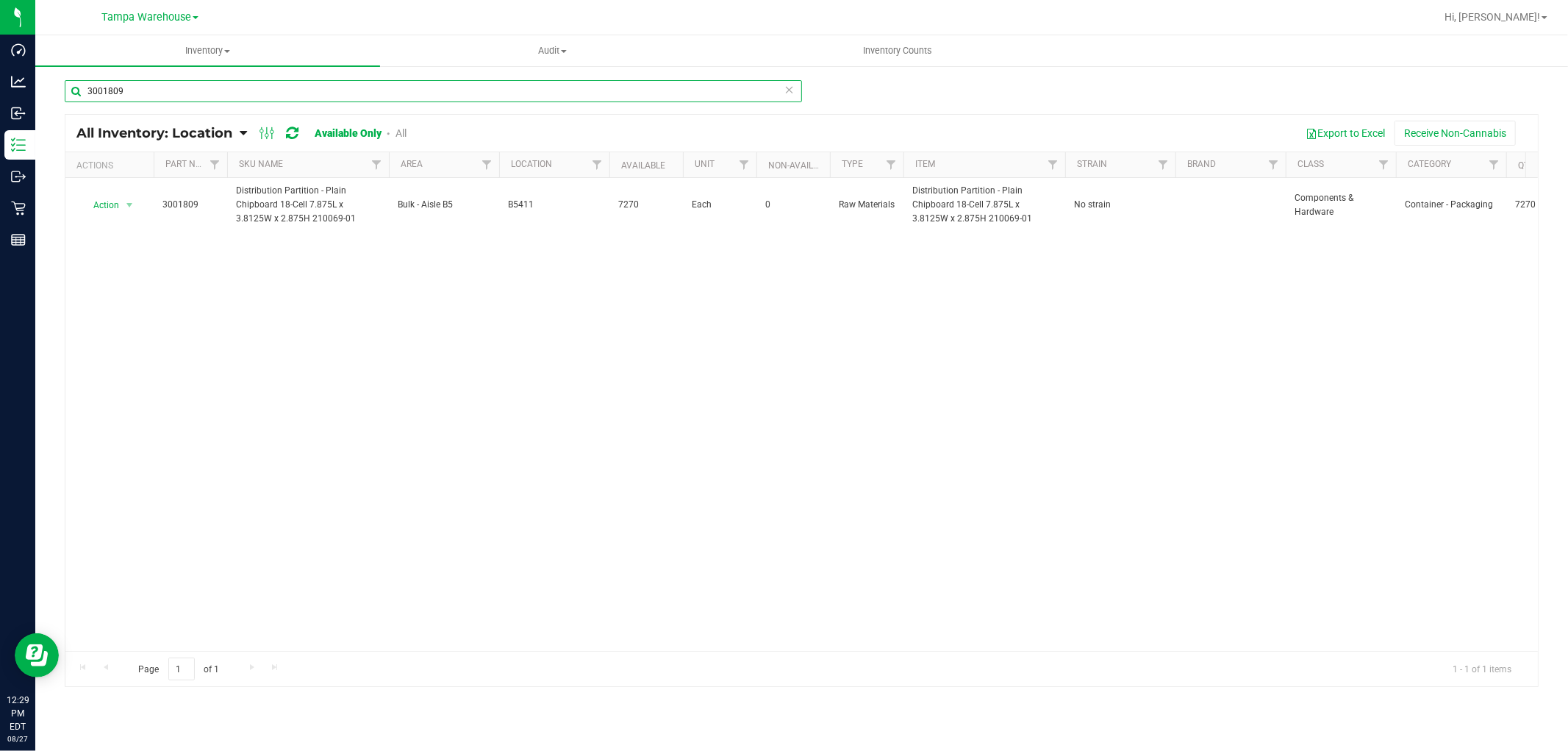
click at [305, 95] on input "3001809" at bounding box center [433, 91] width 738 height 22
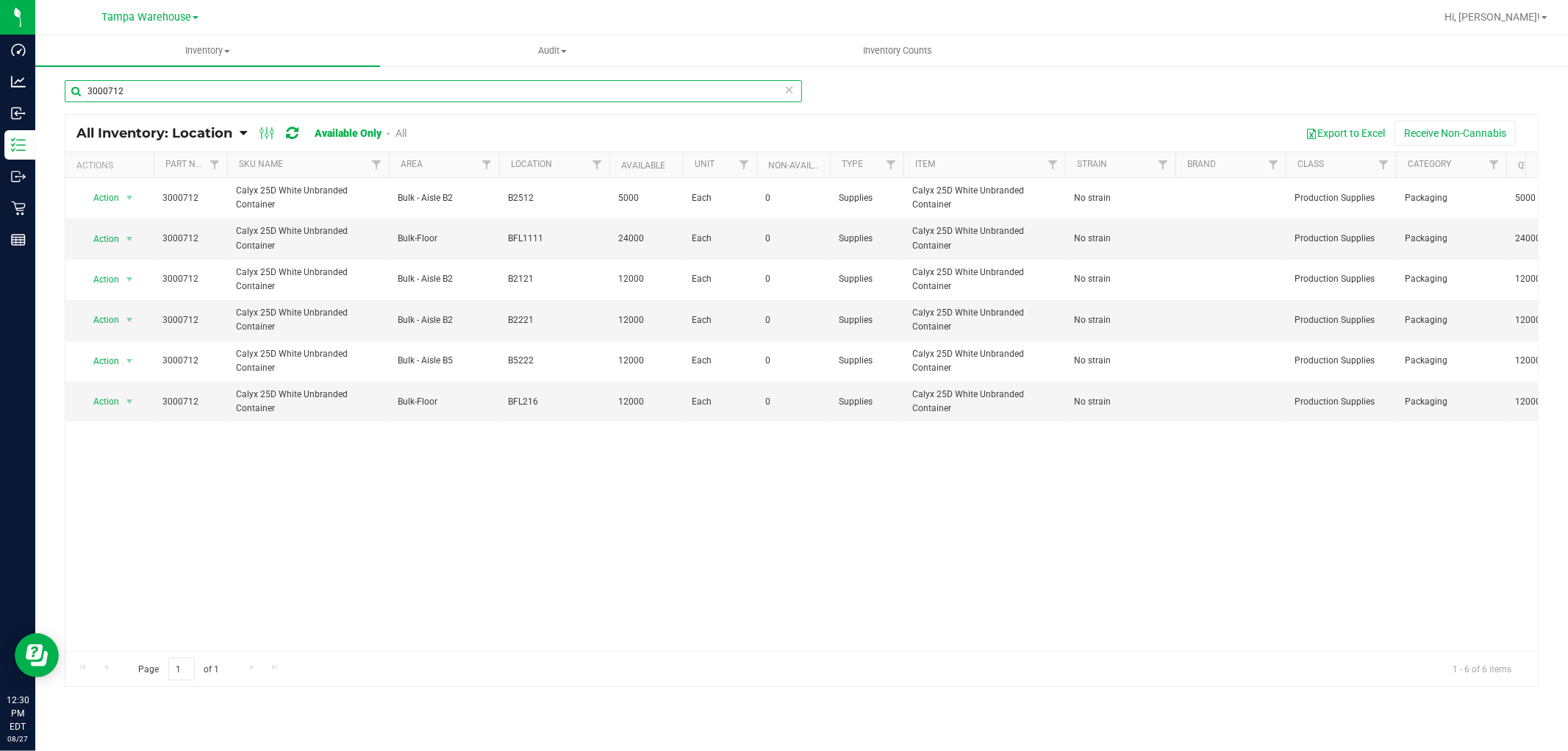
type input "3000712"
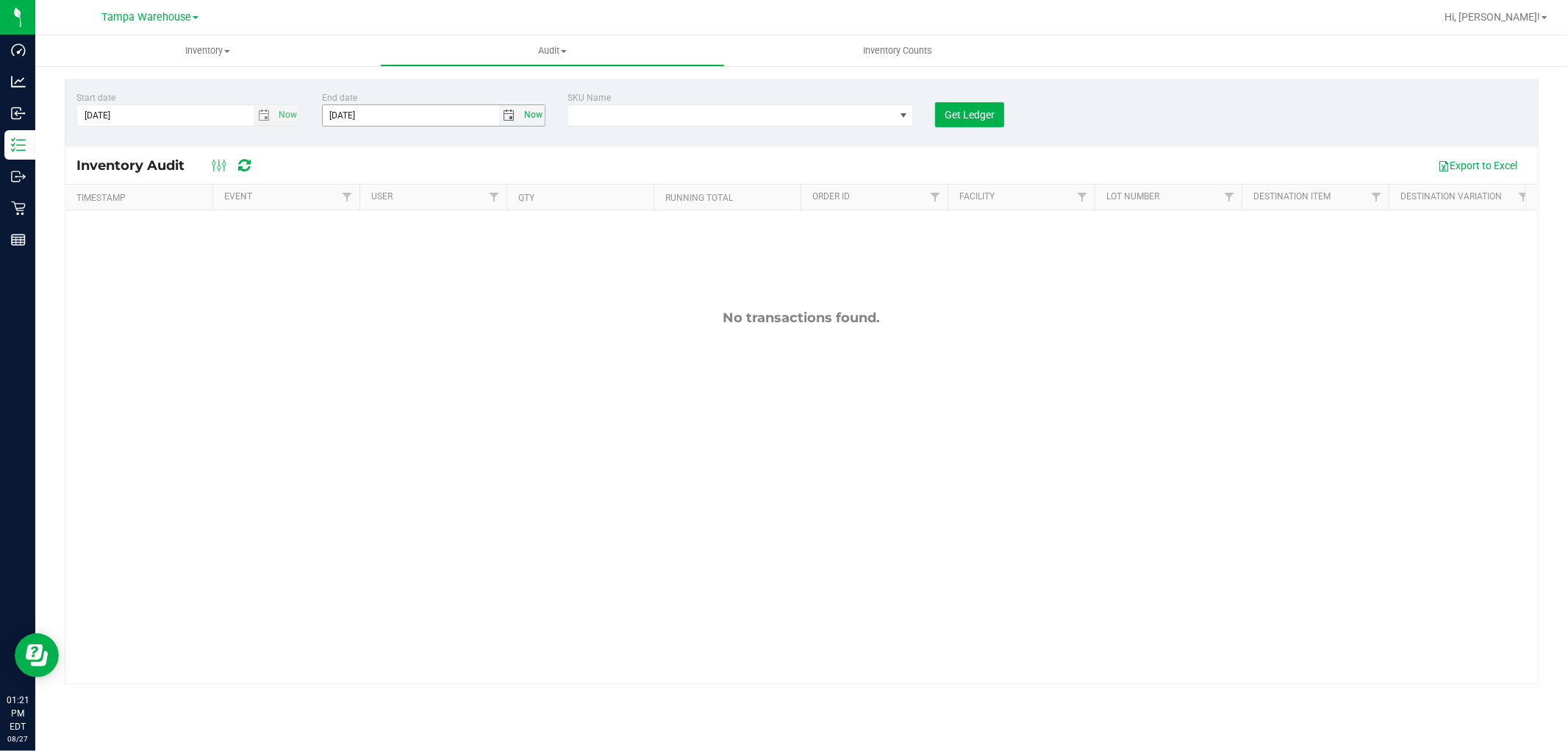
click at [530, 113] on span "Now" at bounding box center [533, 115] width 25 height 21
type input "8/27/2025"
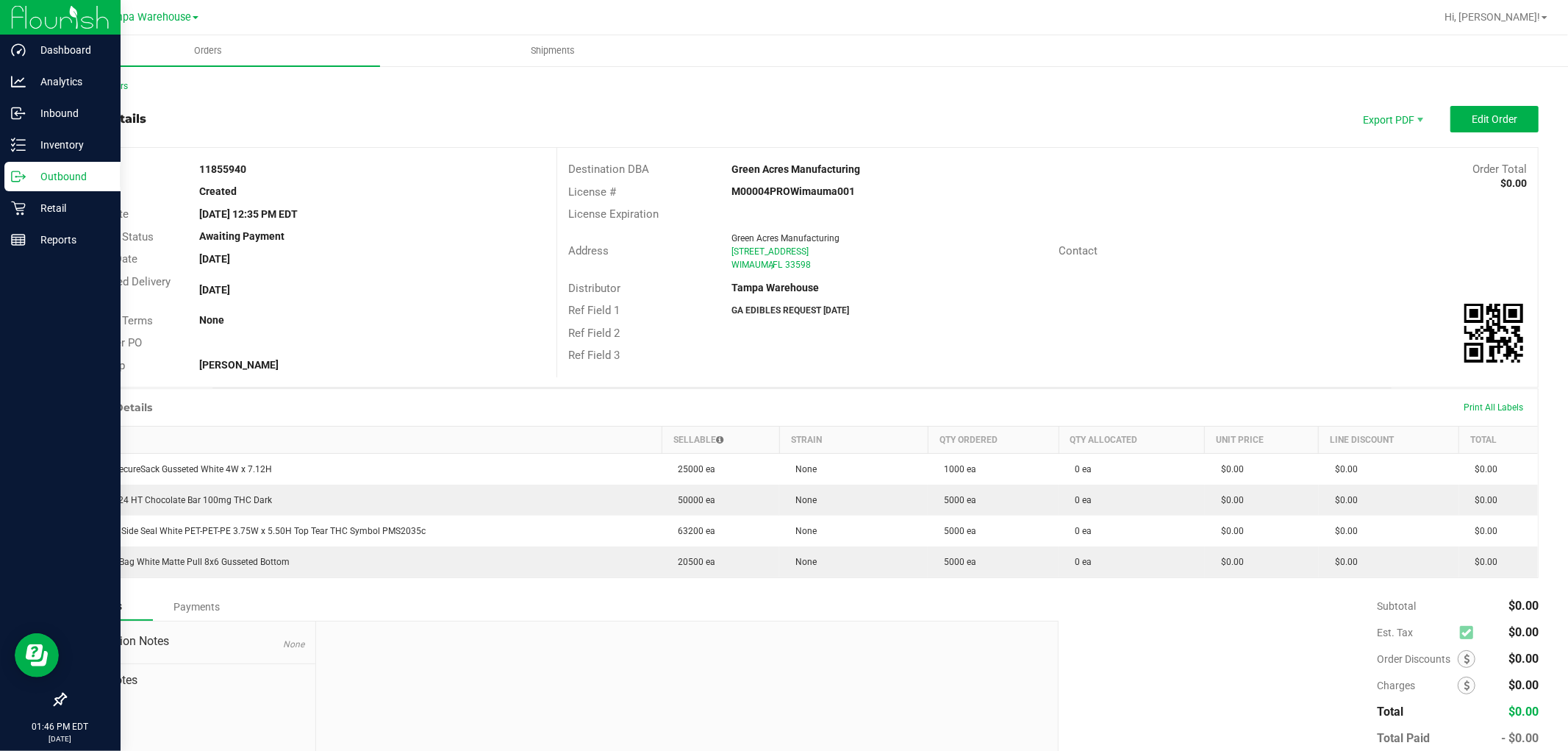
click at [86, 173] on p "Outbound" at bounding box center [70, 176] width 89 height 18
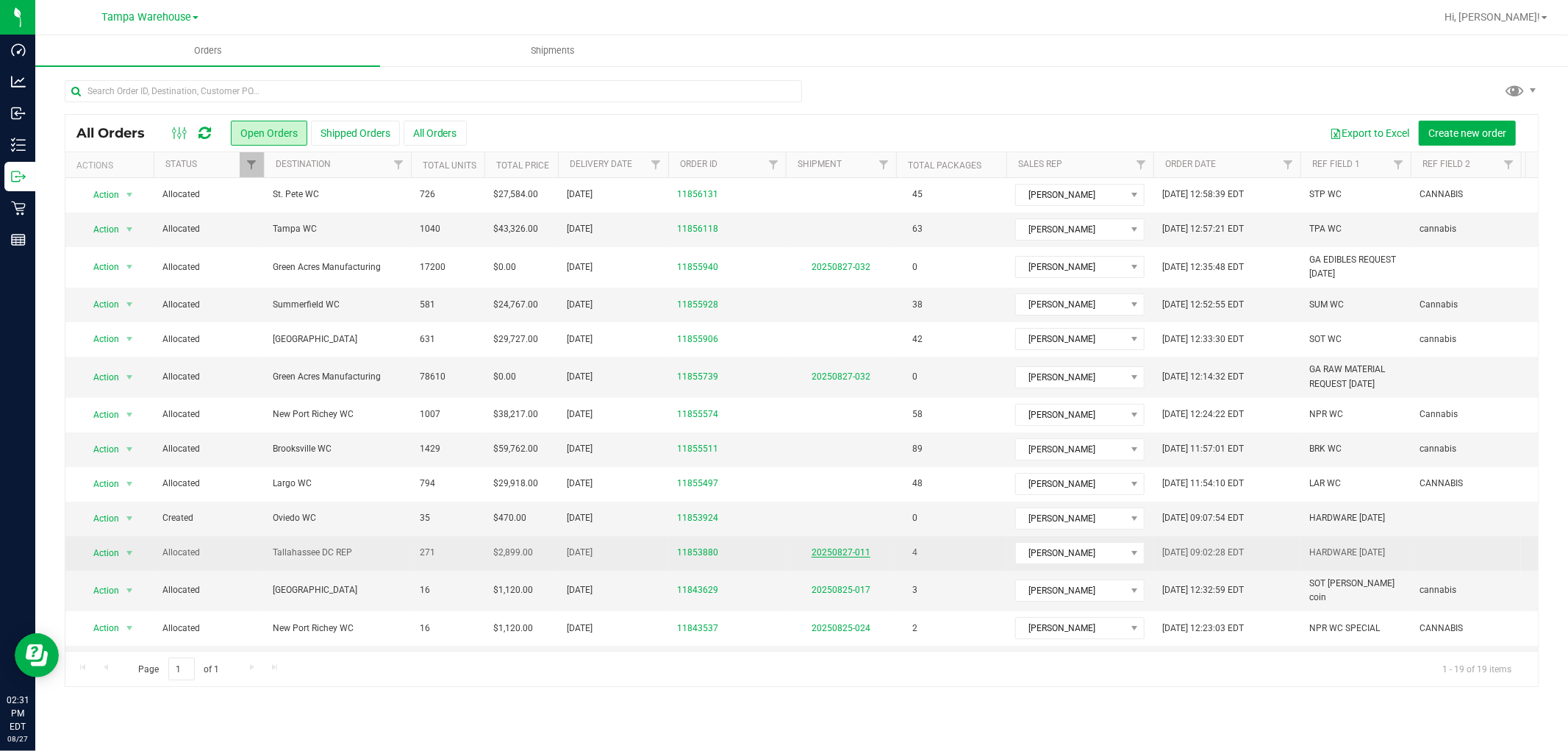
click at [850, 553] on link "20250827-011" at bounding box center [840, 552] width 59 height 10
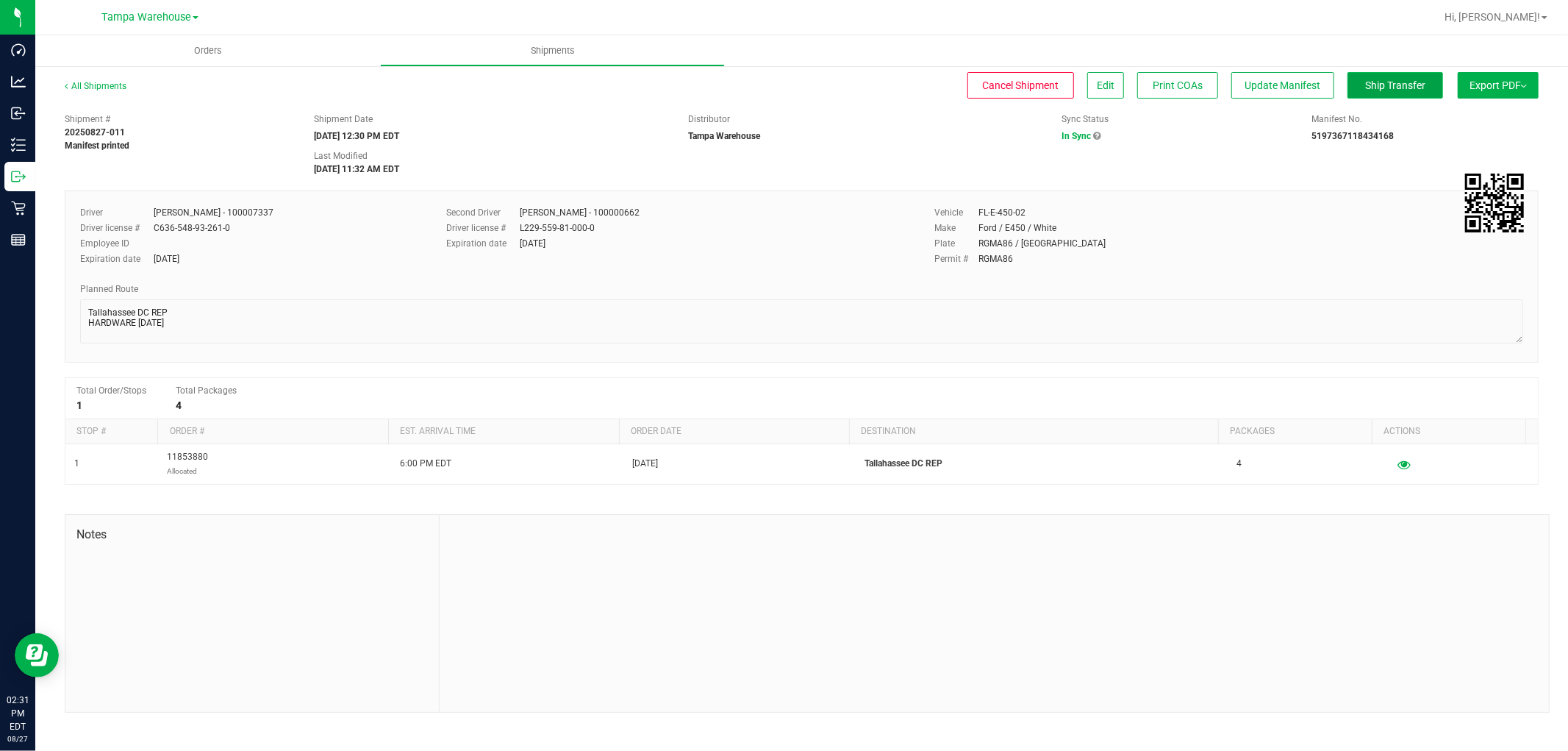
click at [1384, 80] on span "Ship Transfer" at bounding box center [1395, 86] width 61 height 12
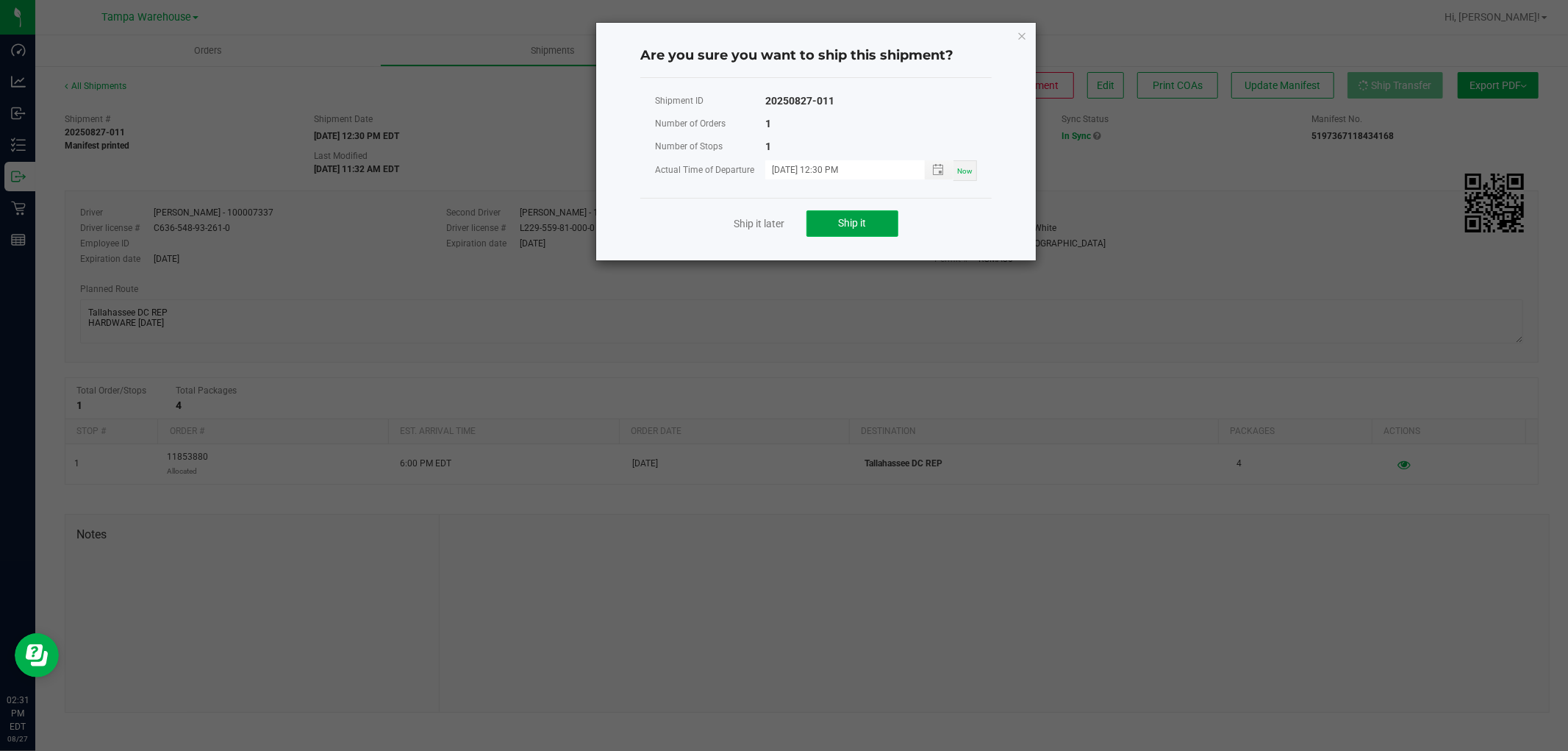
click at [872, 217] on button "Ship it" at bounding box center [852, 223] width 92 height 27
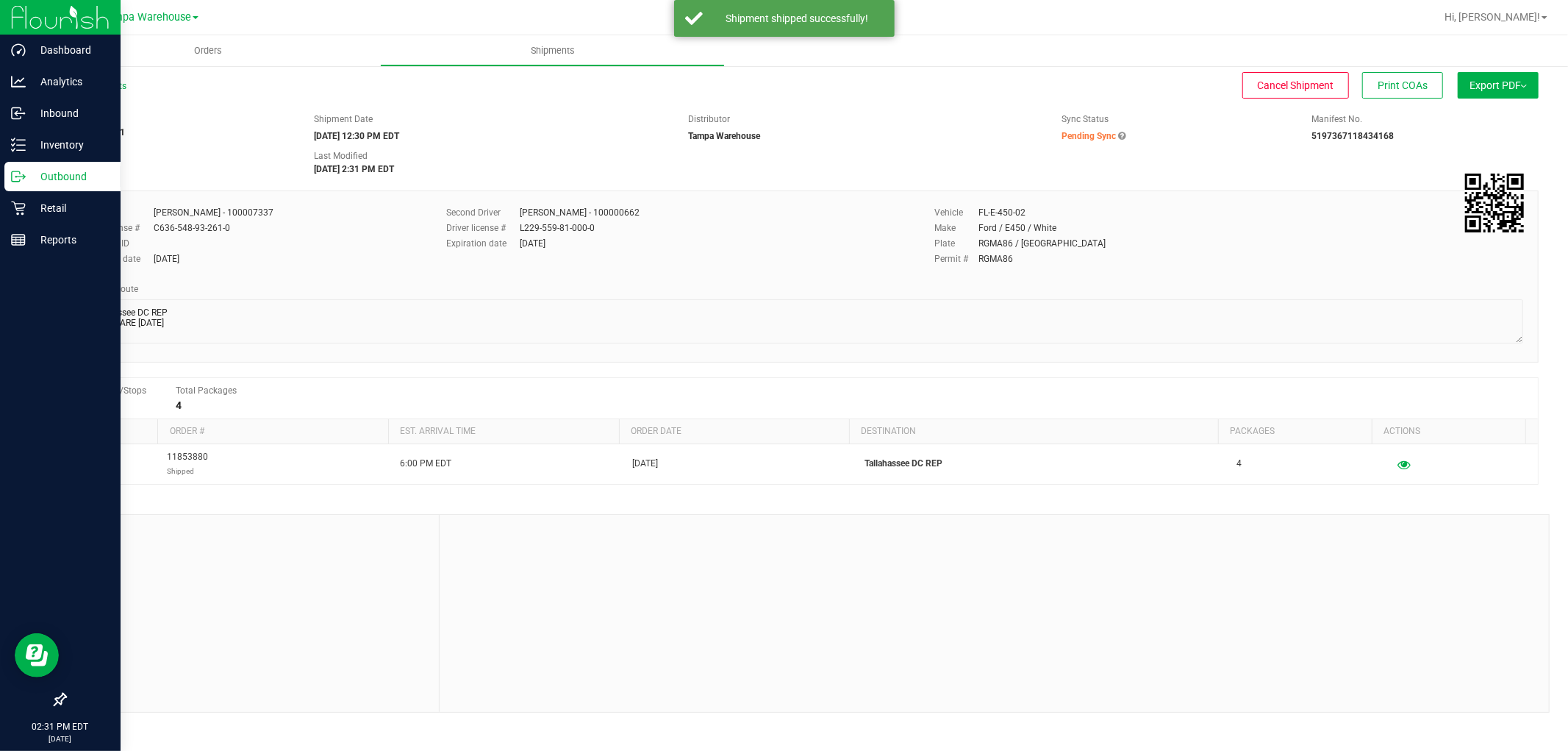
click at [56, 175] on p "Outbound" at bounding box center [70, 176] width 89 height 18
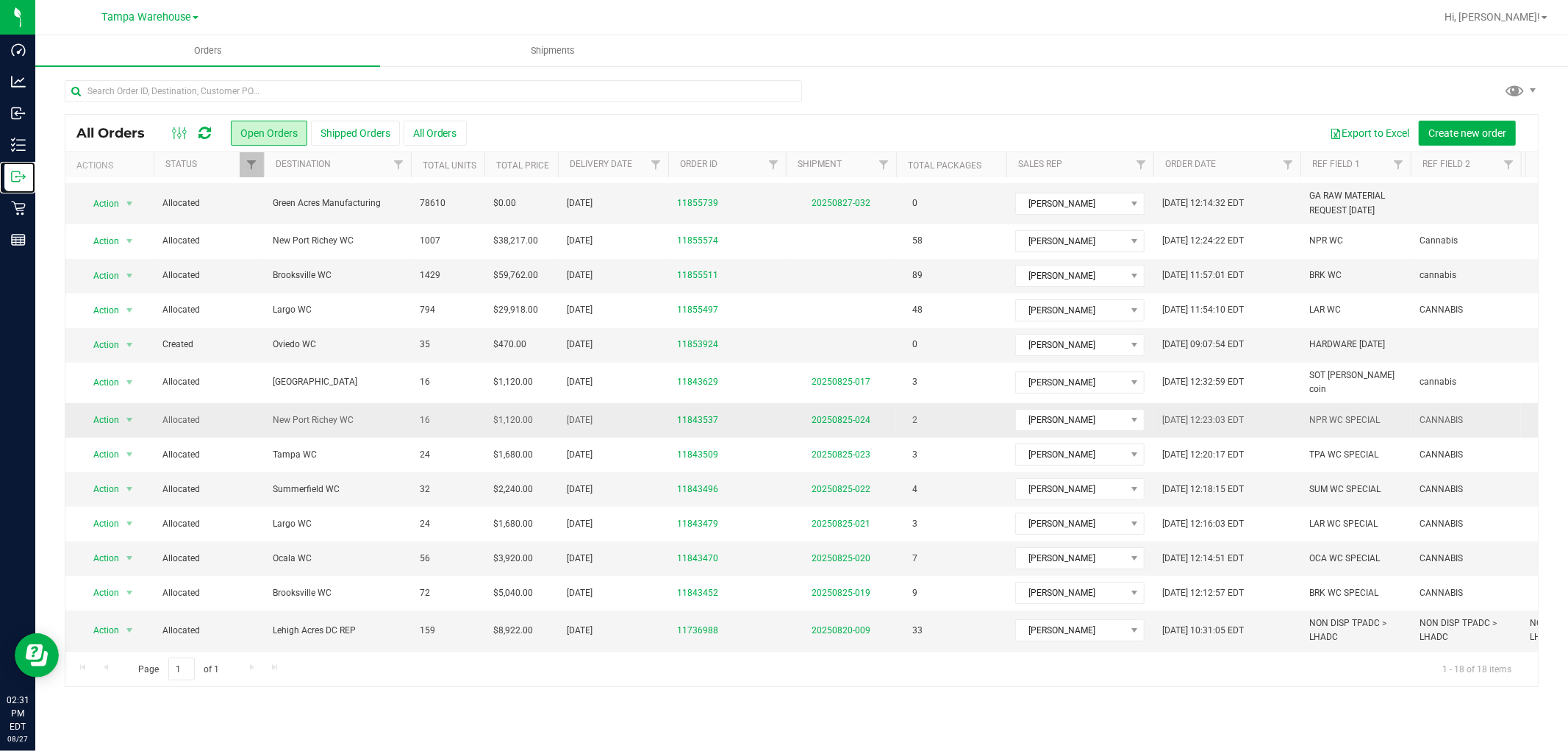
scroll to position [181, 0]
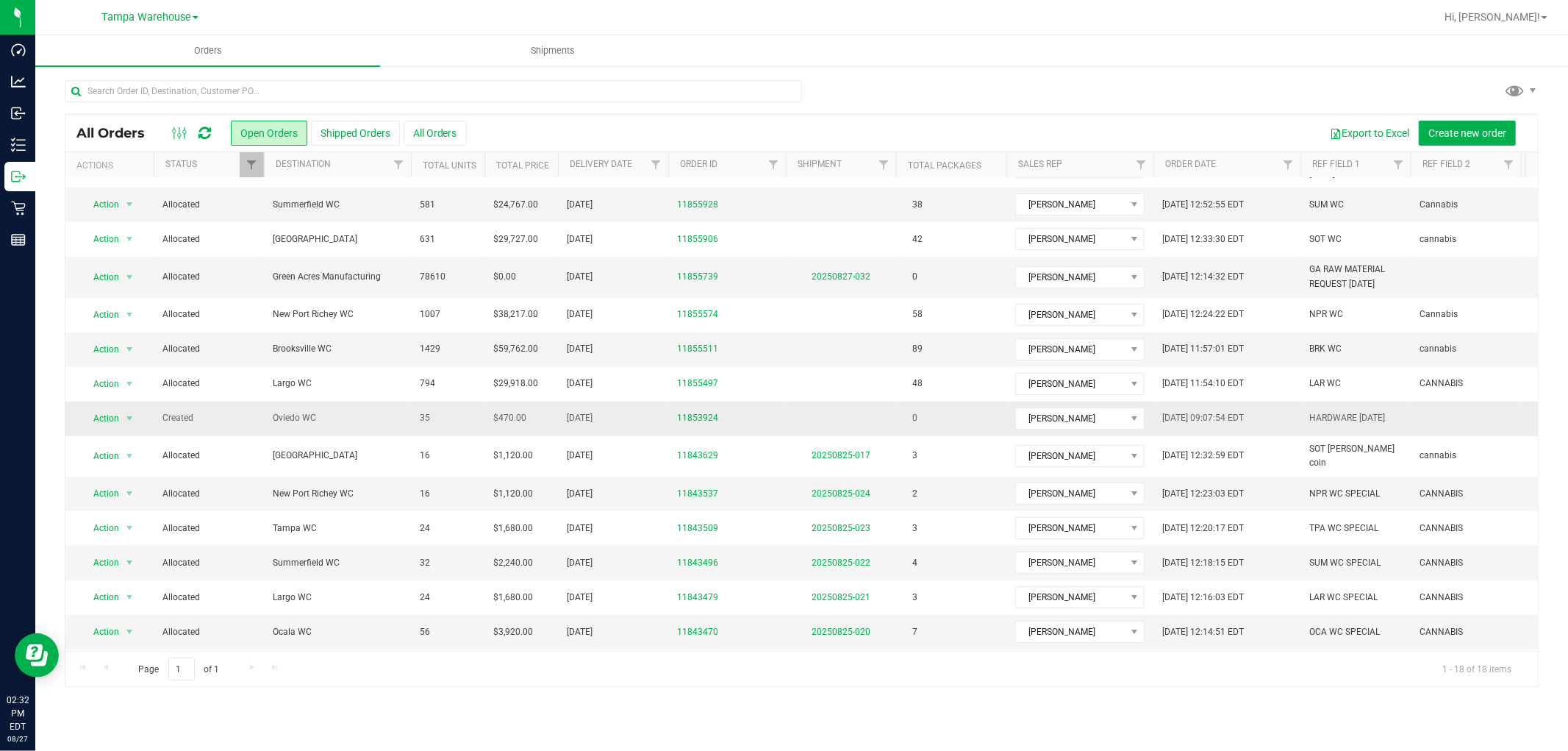
scroll to position [18, 0]
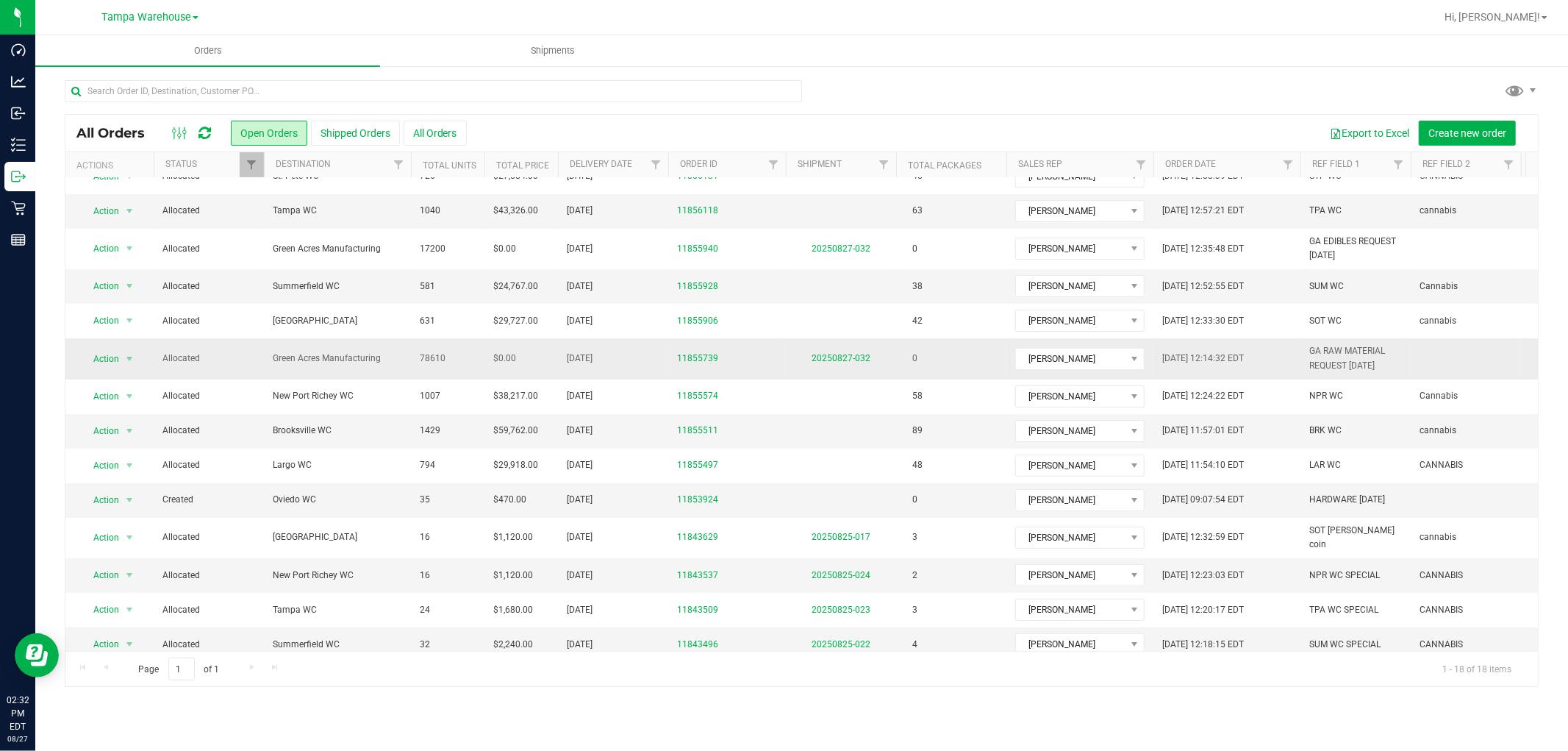
click at [850, 348] on td "20250827-032" at bounding box center [840, 359] width 111 height 41
click at [855, 361] on link "20250827-032" at bounding box center [840, 358] width 59 height 10
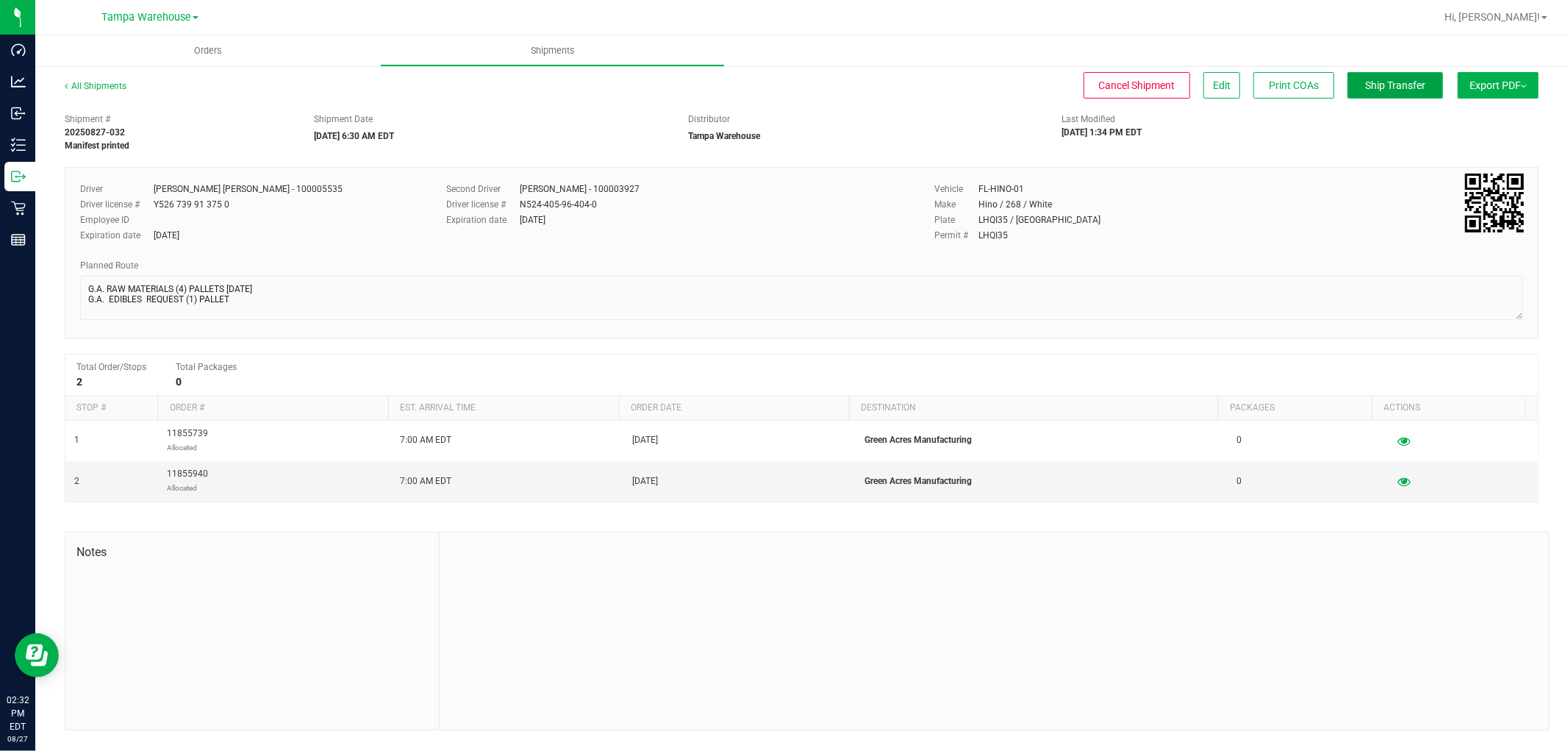
click at [1395, 85] on span "Ship Transfer" at bounding box center [1395, 86] width 61 height 12
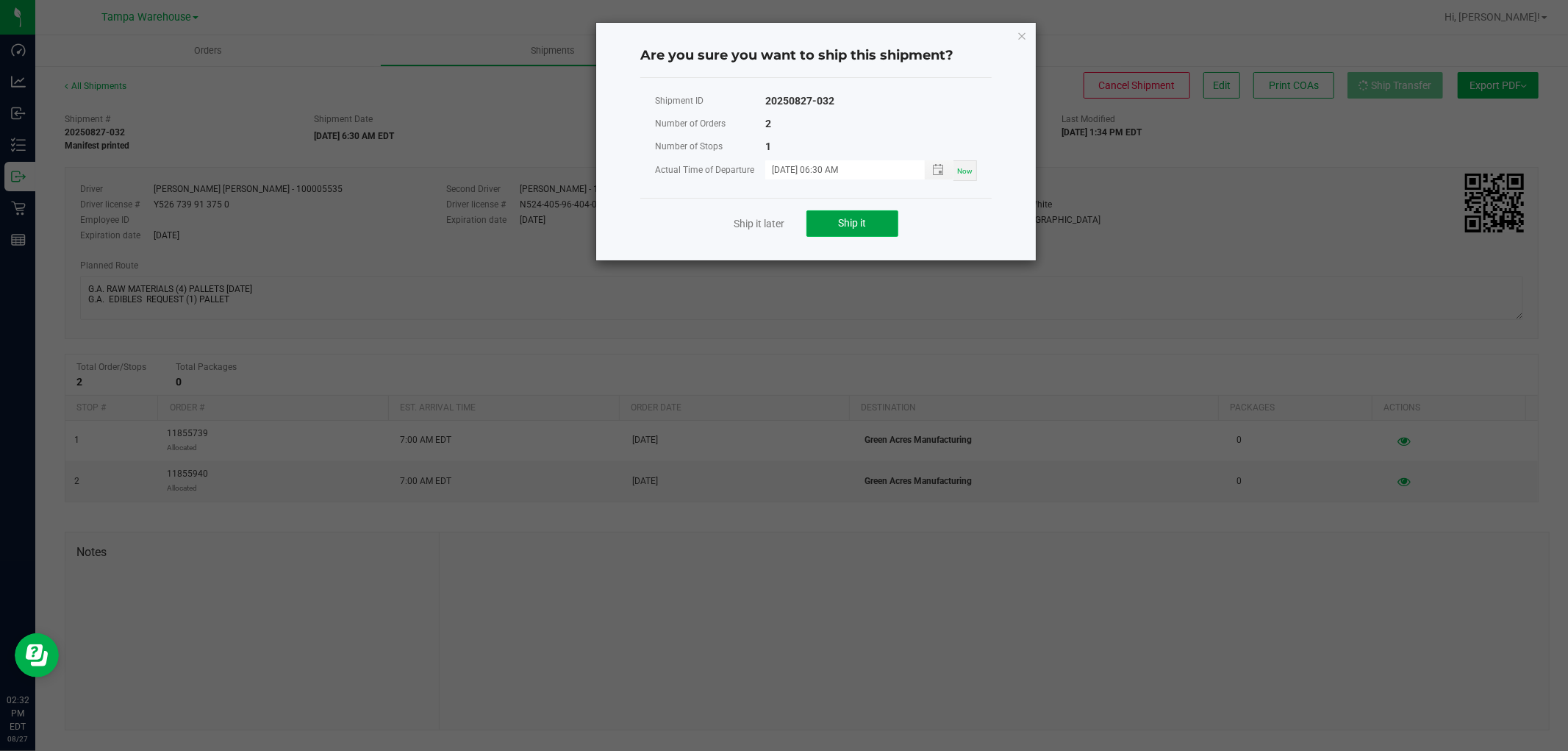
click at [880, 223] on button "Ship it" at bounding box center [852, 223] width 92 height 27
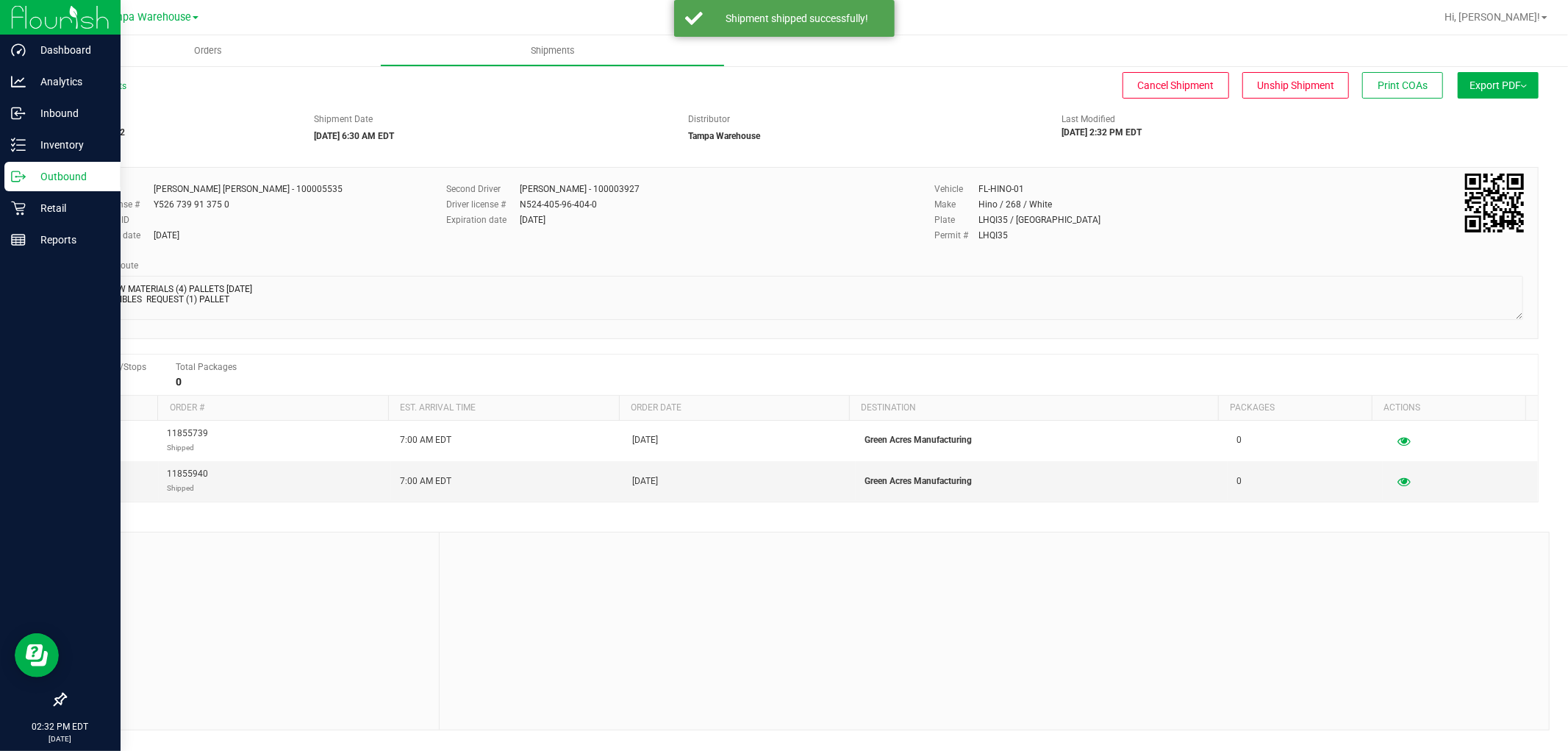
click at [78, 178] on p "Outbound" at bounding box center [70, 176] width 89 height 18
